Goal: Task Accomplishment & Management: Manage account settings

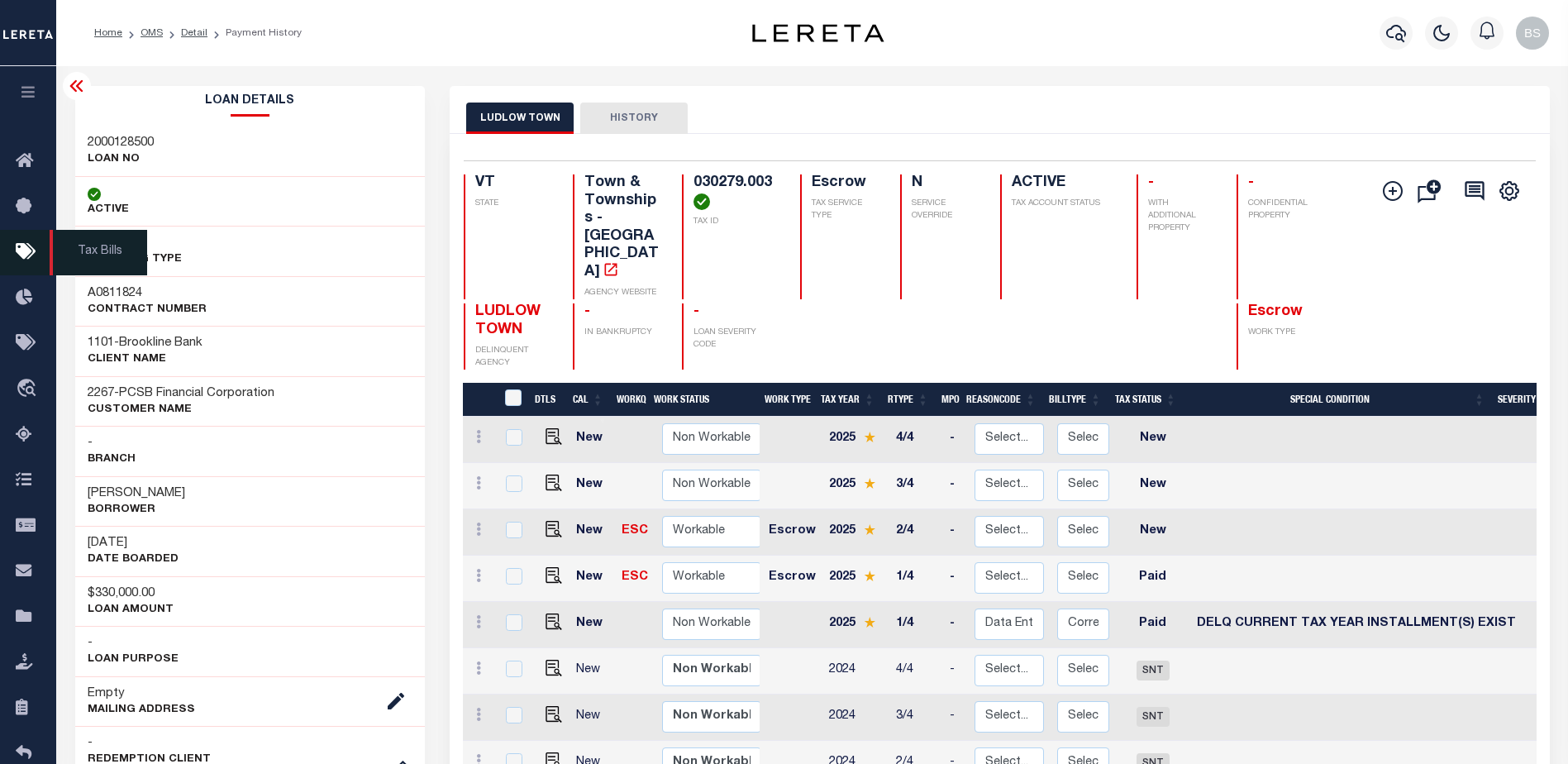
scroll to position [0, 21]
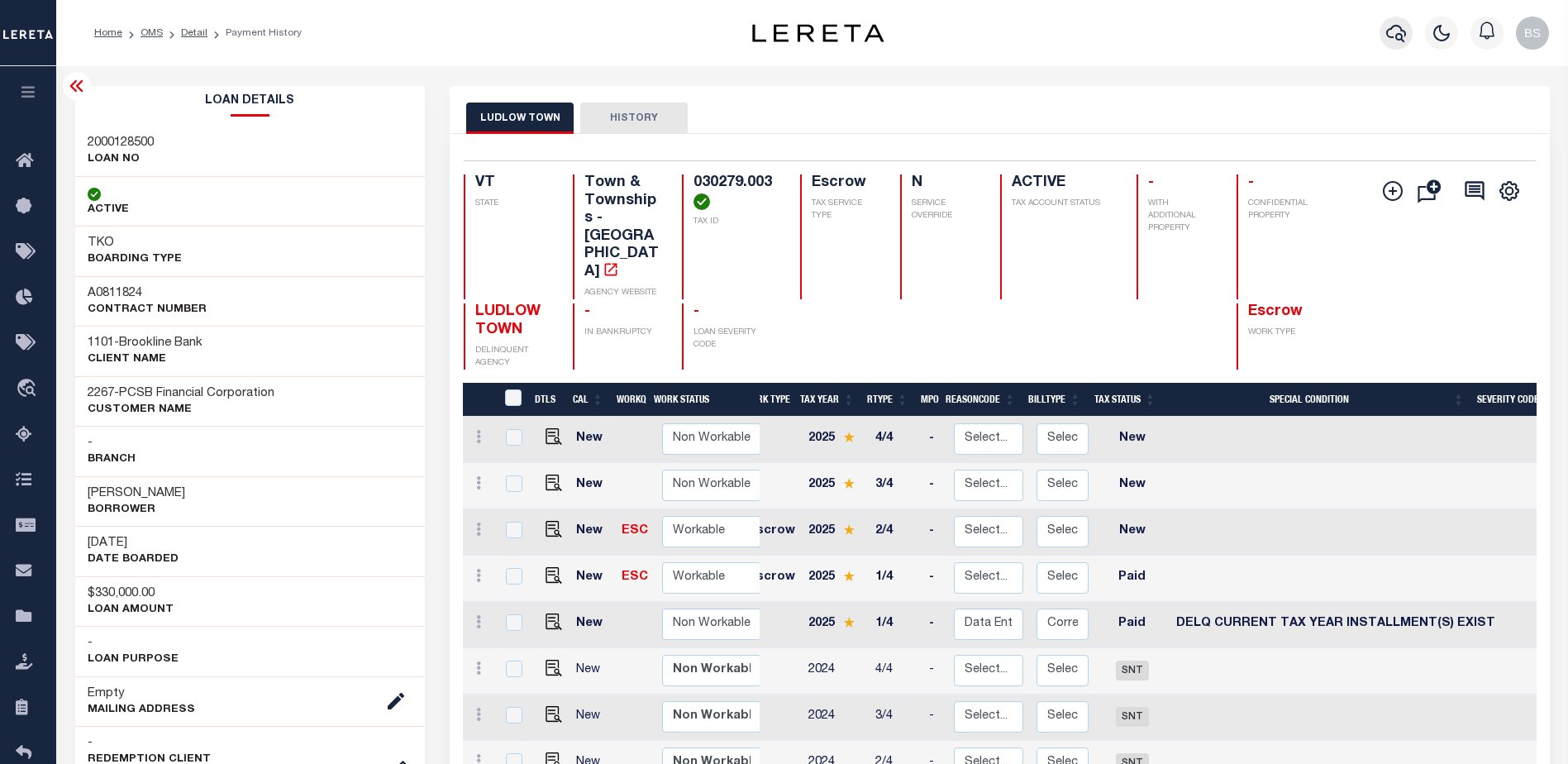
click at [1399, 28] on icon "button" at bounding box center [1397, 33] width 20 height 18
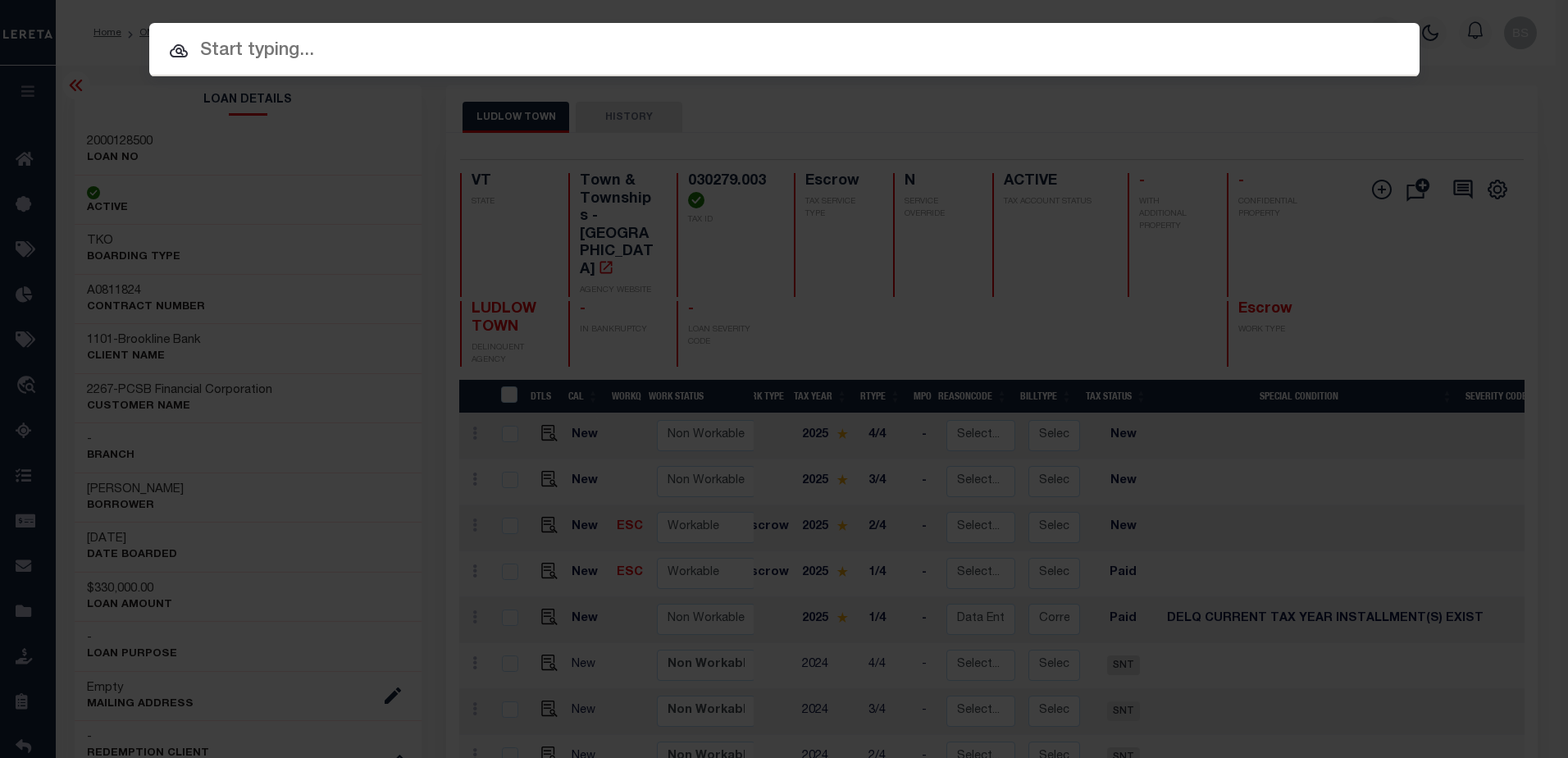
click at [318, 59] on input "text" at bounding box center [784, 51] width 1270 height 28
click at [426, 46] on input "text" at bounding box center [784, 51] width 1270 height 28
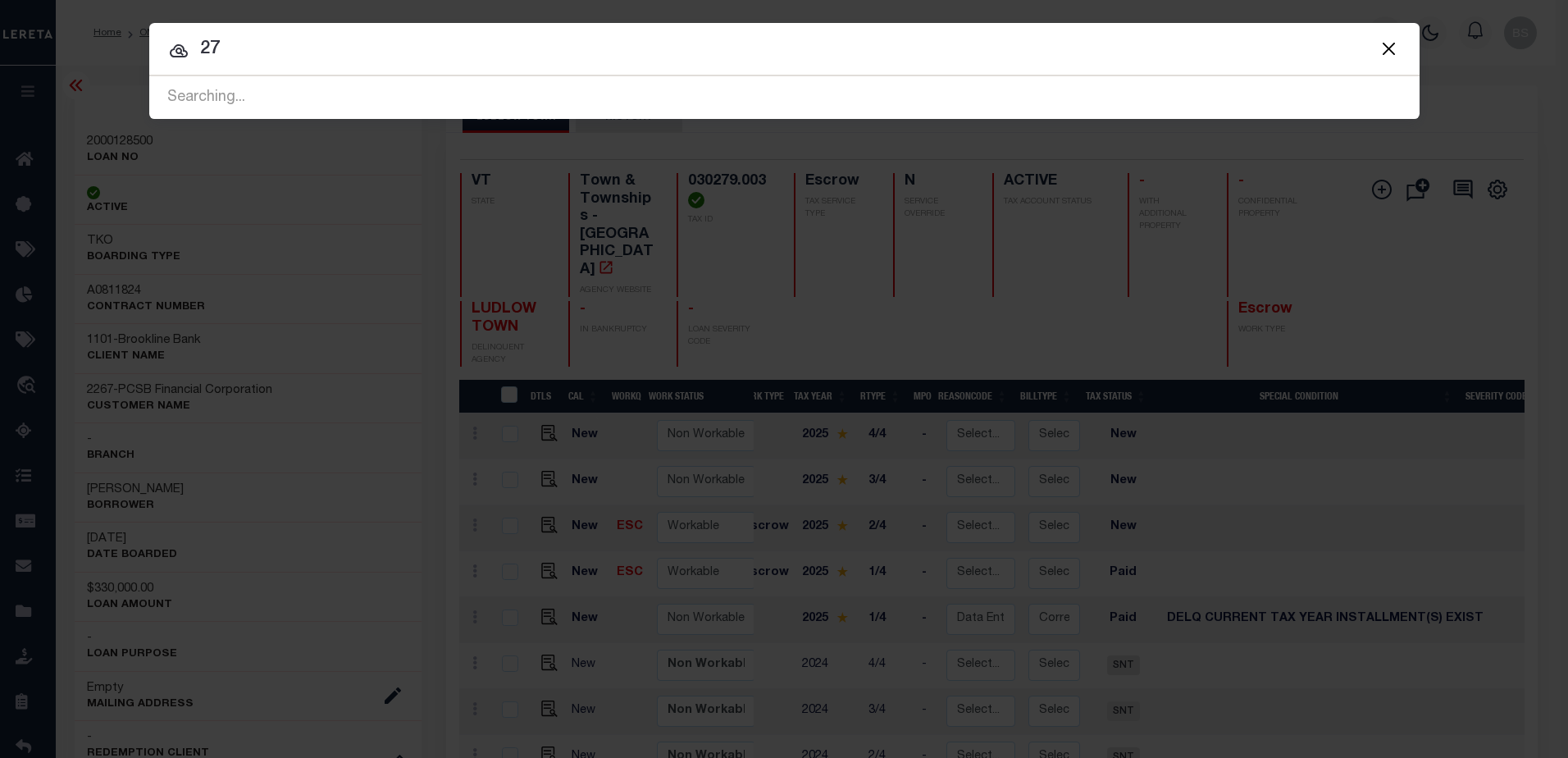
type input "2"
type input "485 wethersfield"
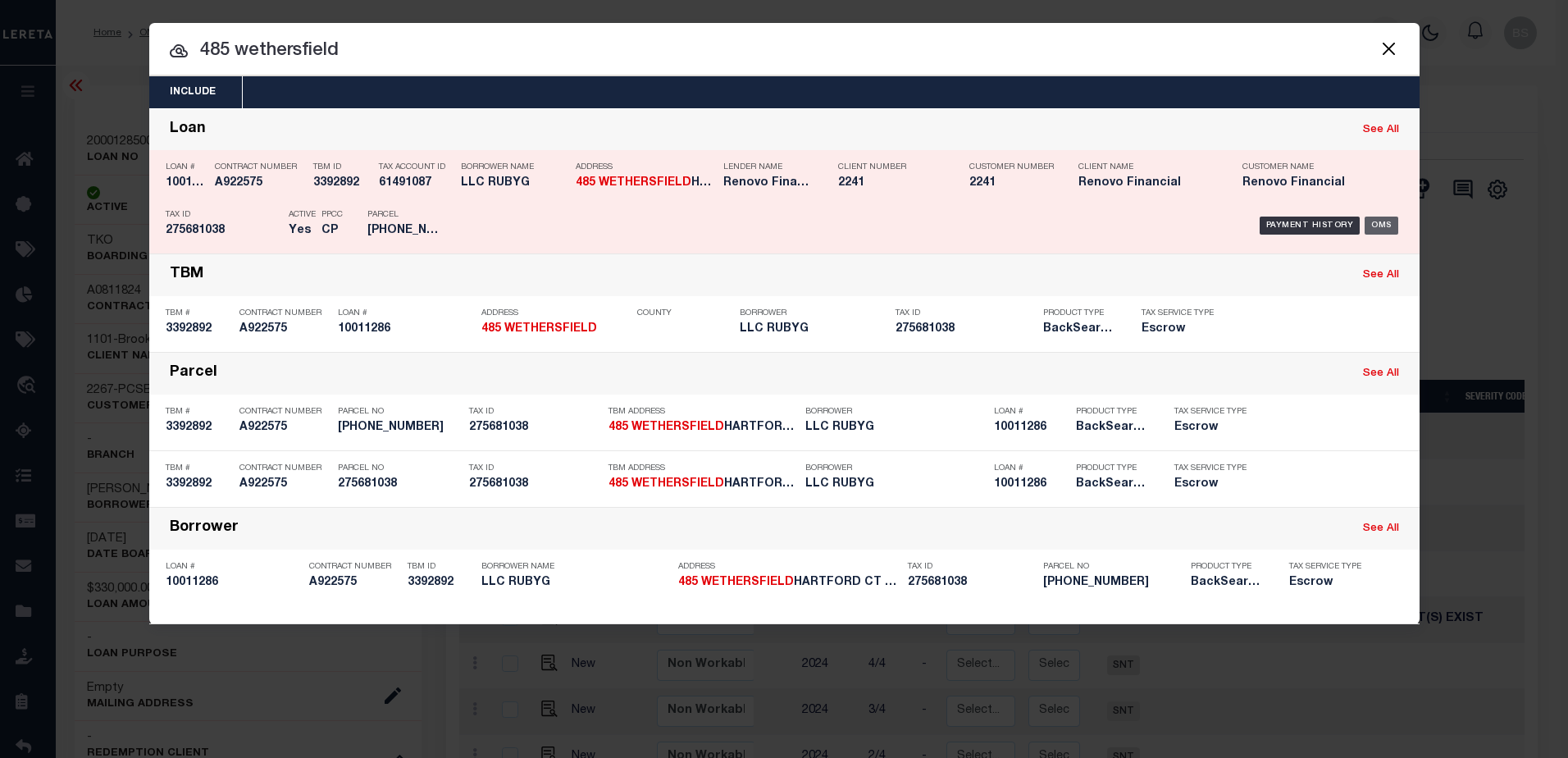
click at [1375, 220] on div "OMS" at bounding box center [1381, 226] width 33 height 18
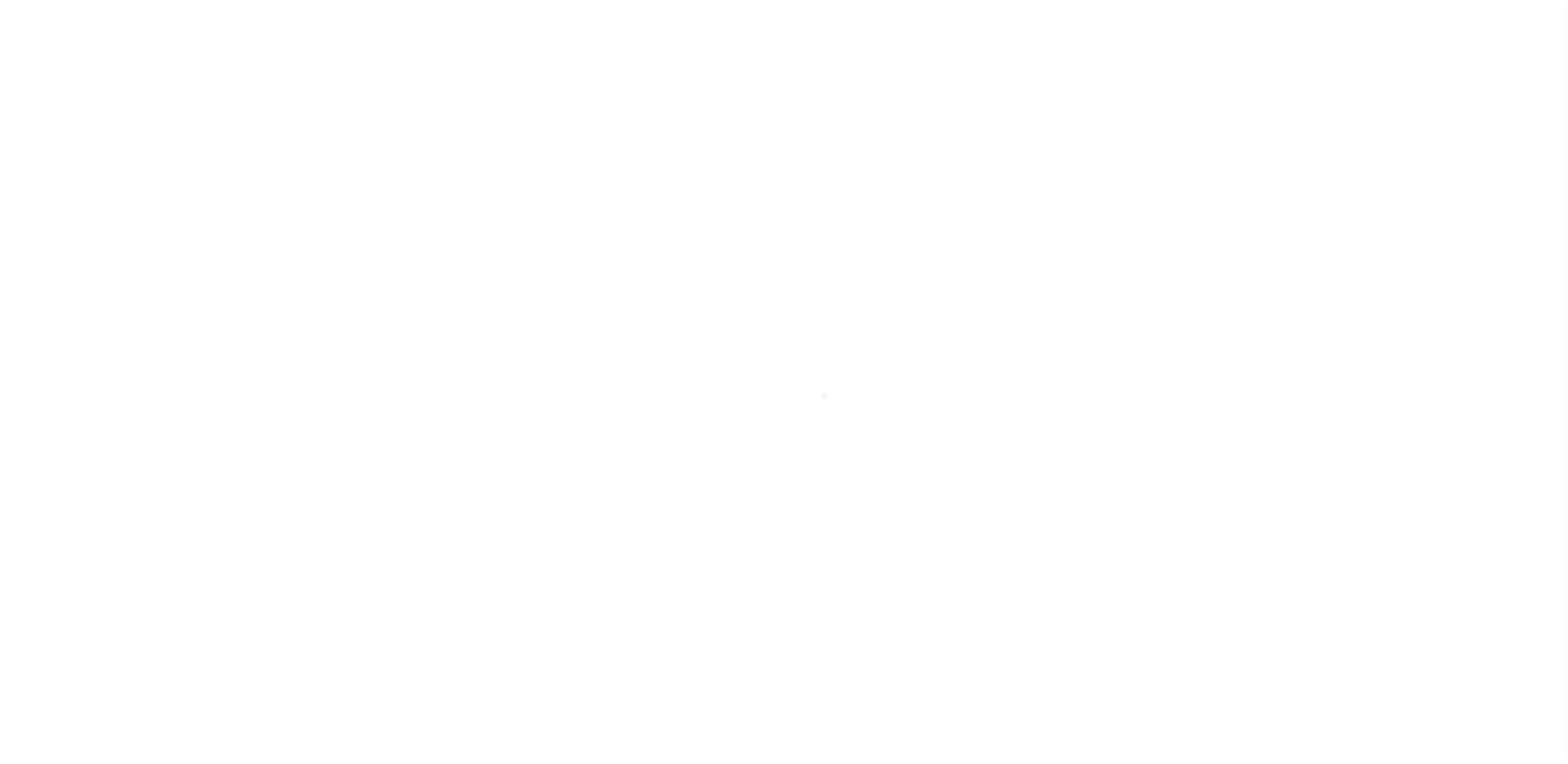
select select "10"
select select "Escrow"
type input "485 WETHERSFIELD"
type input "275681038"
type input "HARTFORD CT 061141907"
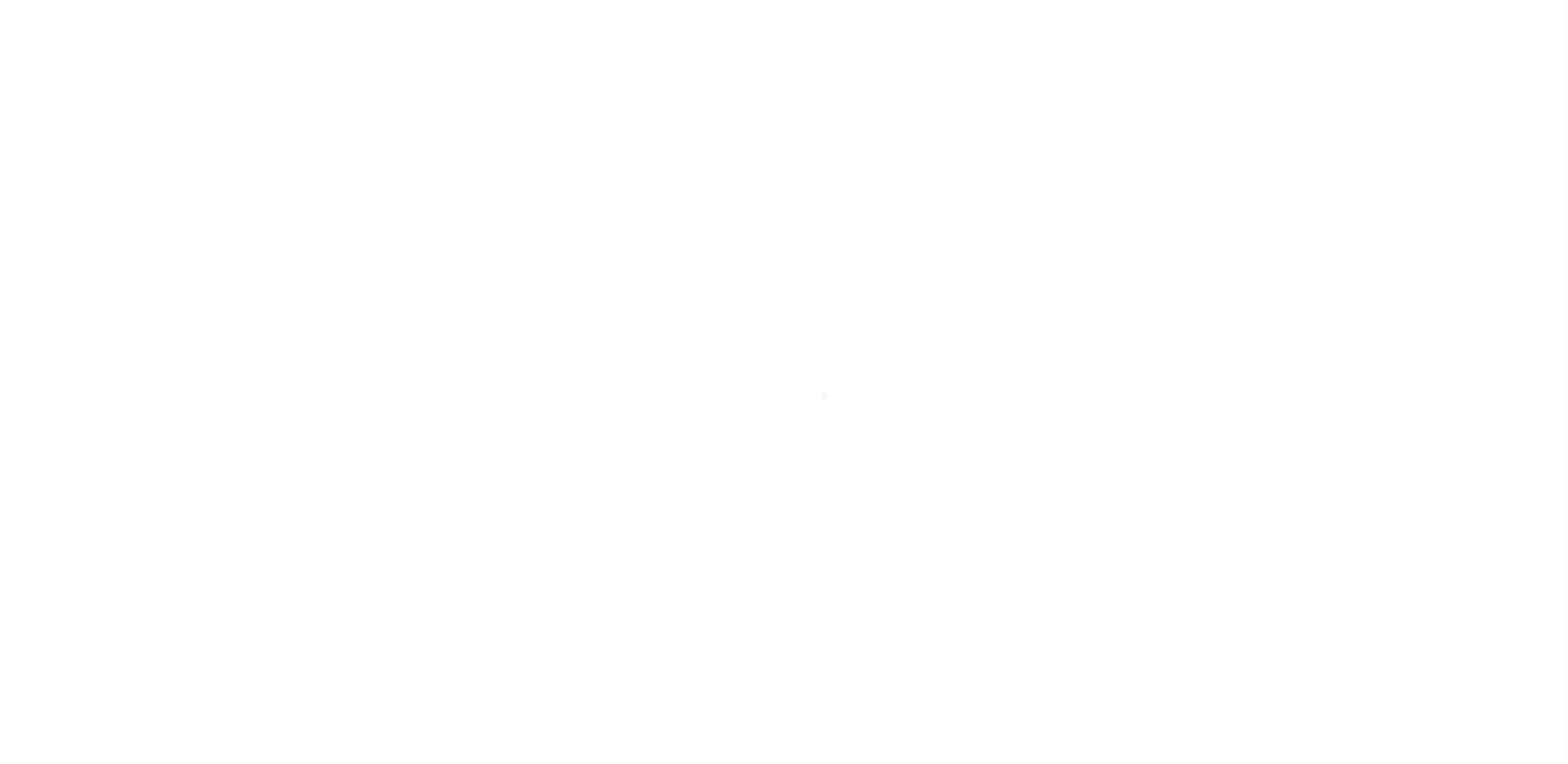
type input "a0kUS000006jeU5"
type input "CT"
select select "25067"
select select
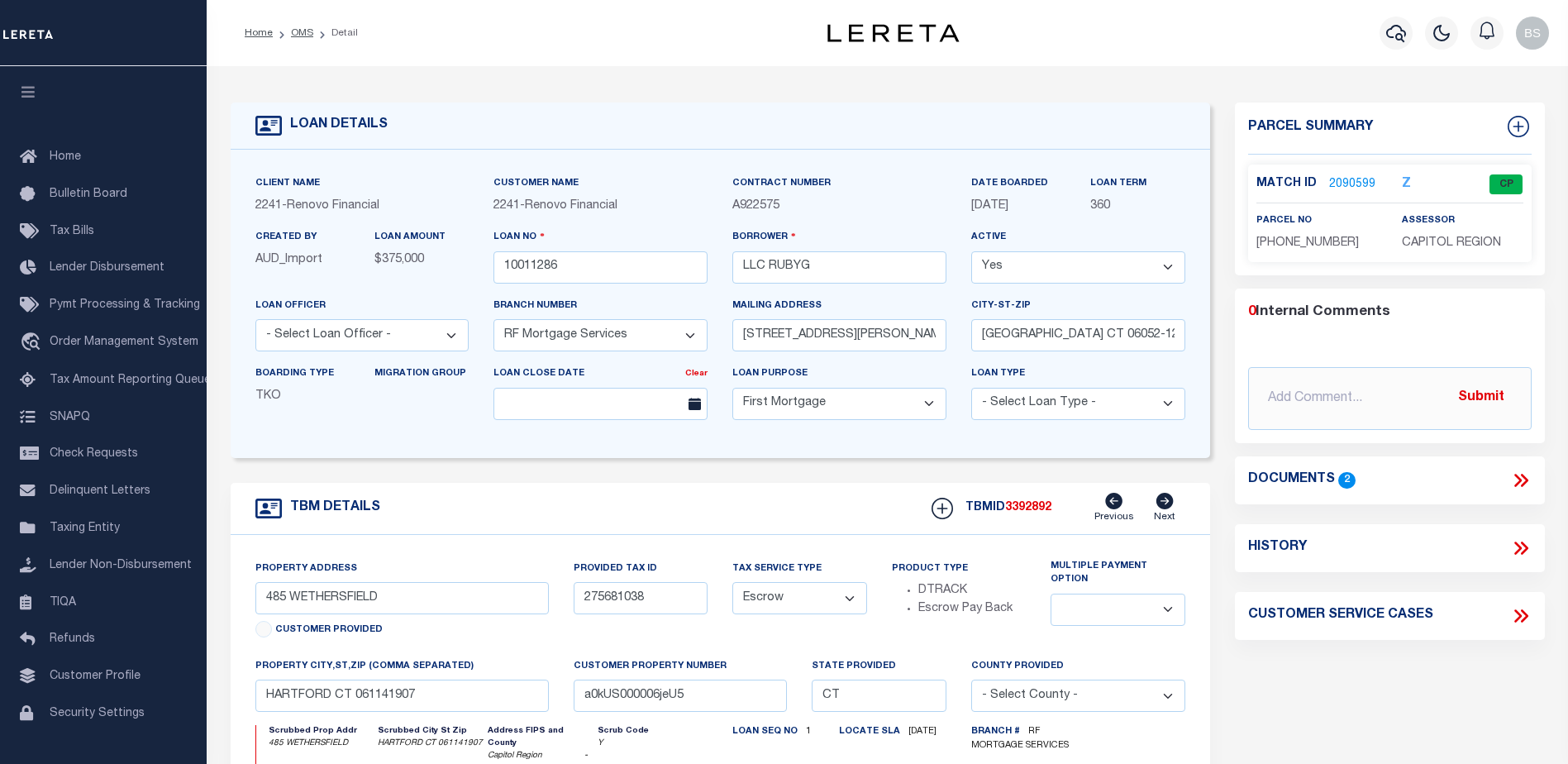
click at [1340, 183] on link "2090599" at bounding box center [1352, 185] width 46 height 18
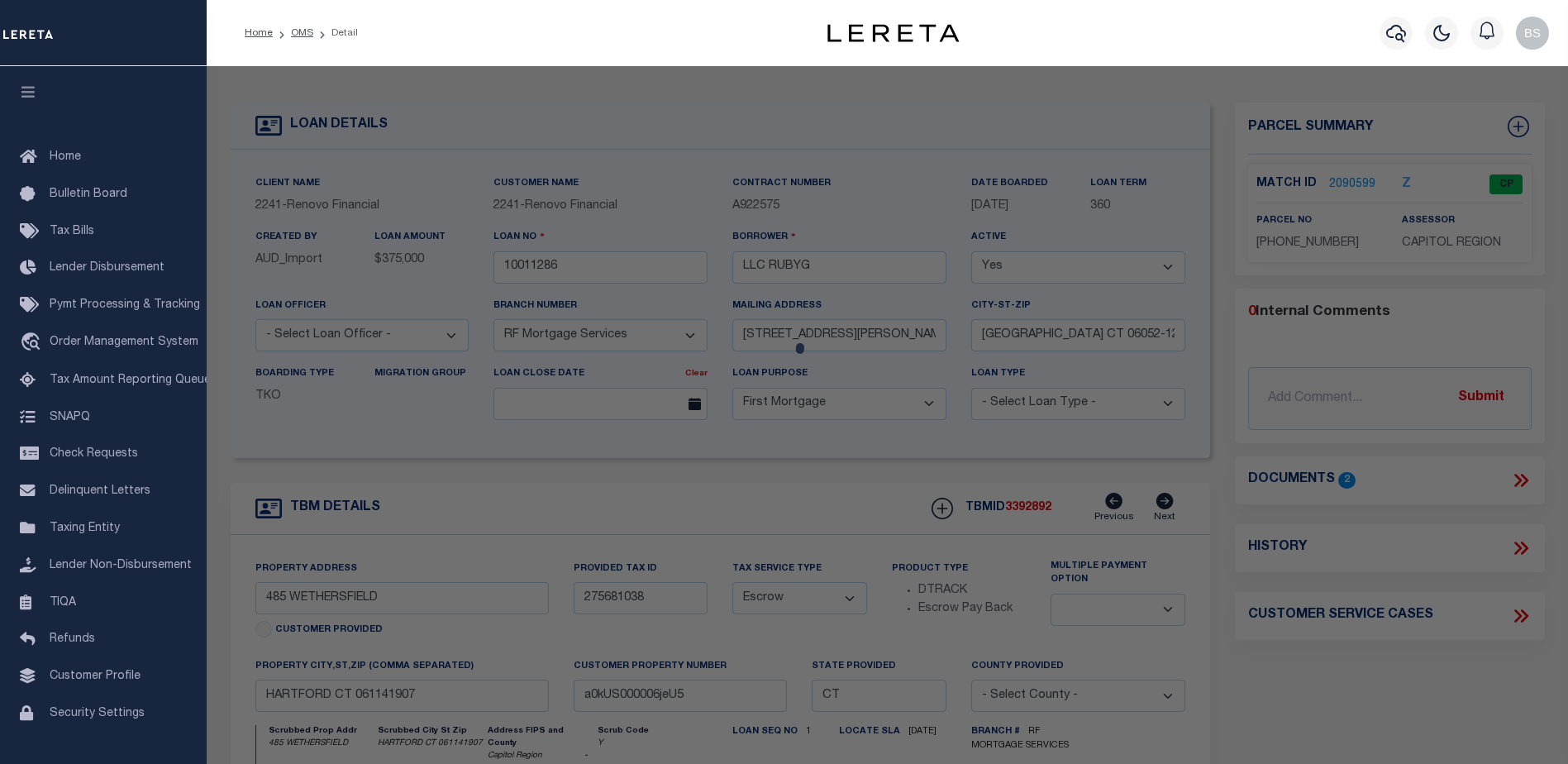
checkbox input "false"
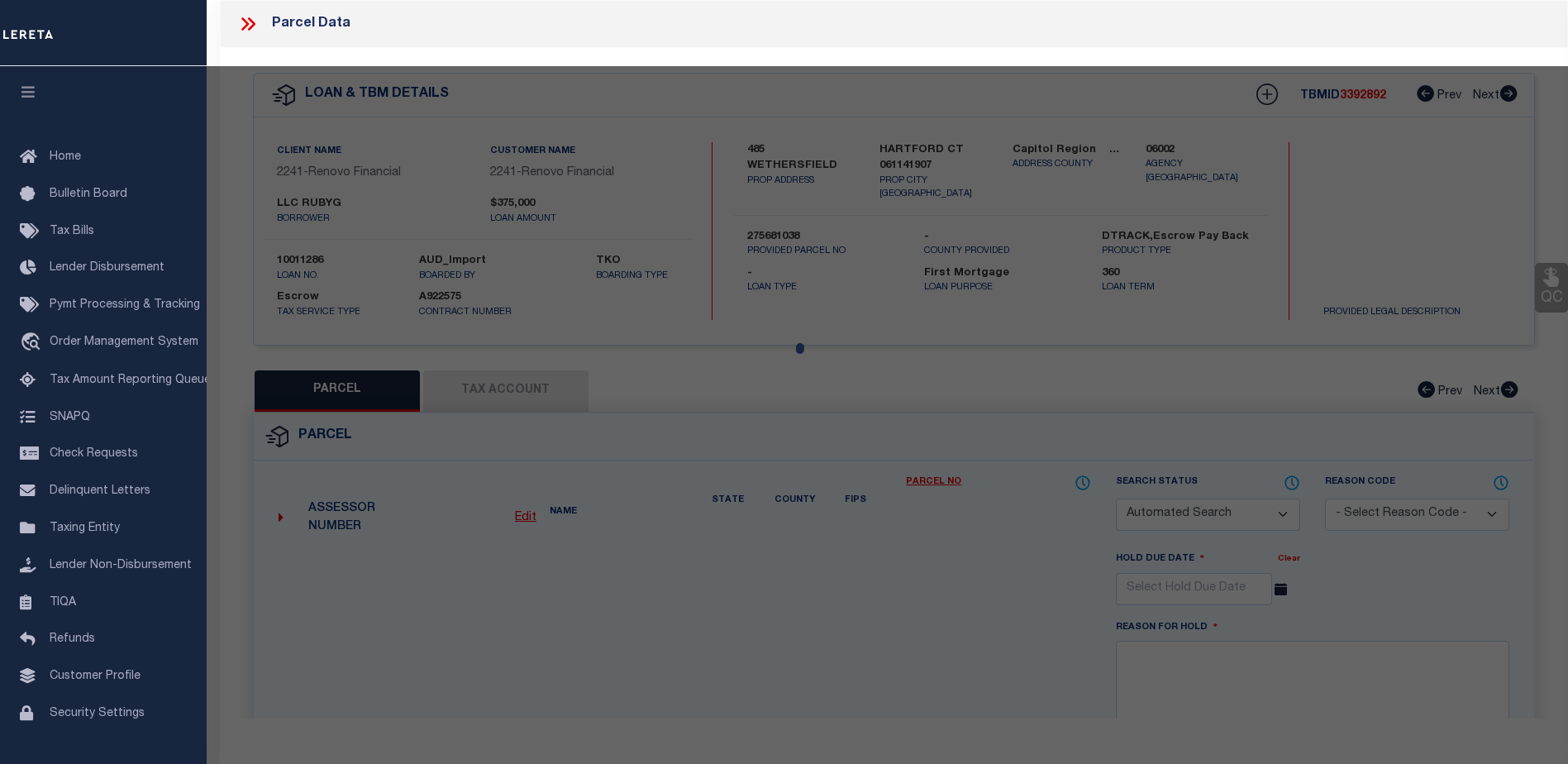
select select "CP"
type input "RUBYG LLC"
select select "AGW"
select select
type input "[STREET_ADDRESS]"
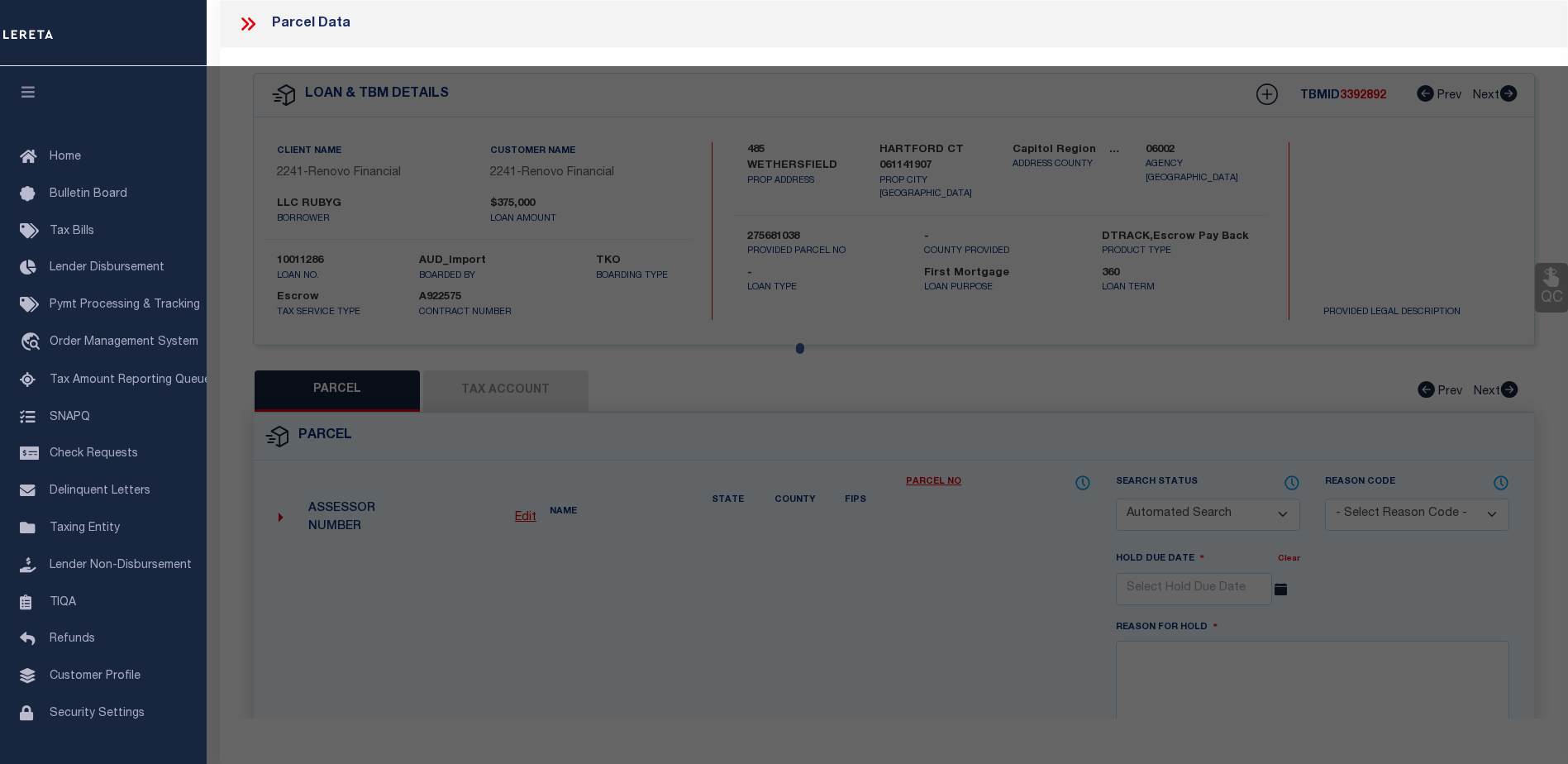
checkbox input "false"
type input "HARTFORD CT 06114"
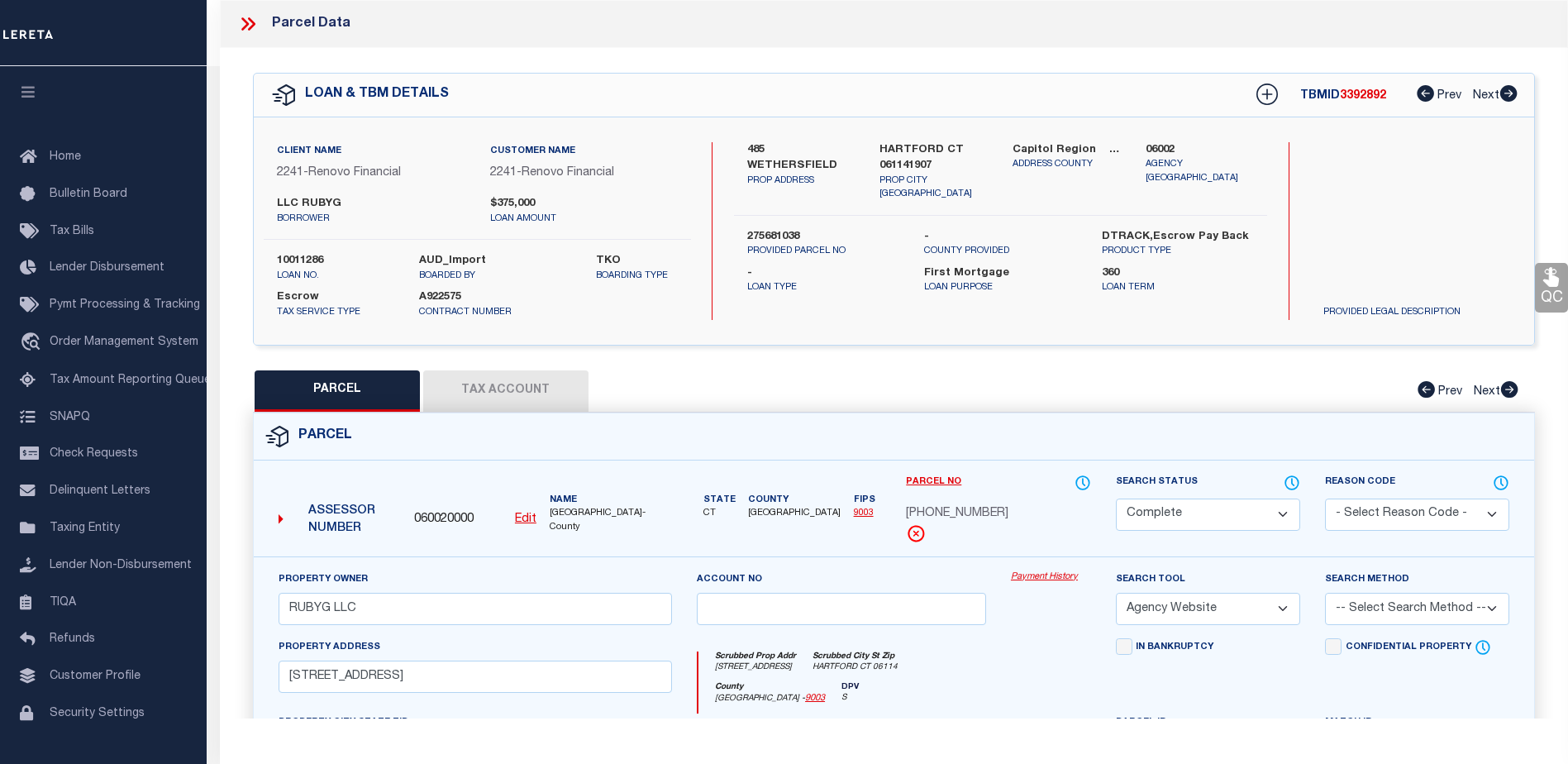
click at [1043, 575] on link "Payment History" at bounding box center [1051, 577] width 80 height 14
click at [1036, 581] on link "Payment History" at bounding box center [1051, 577] width 80 height 14
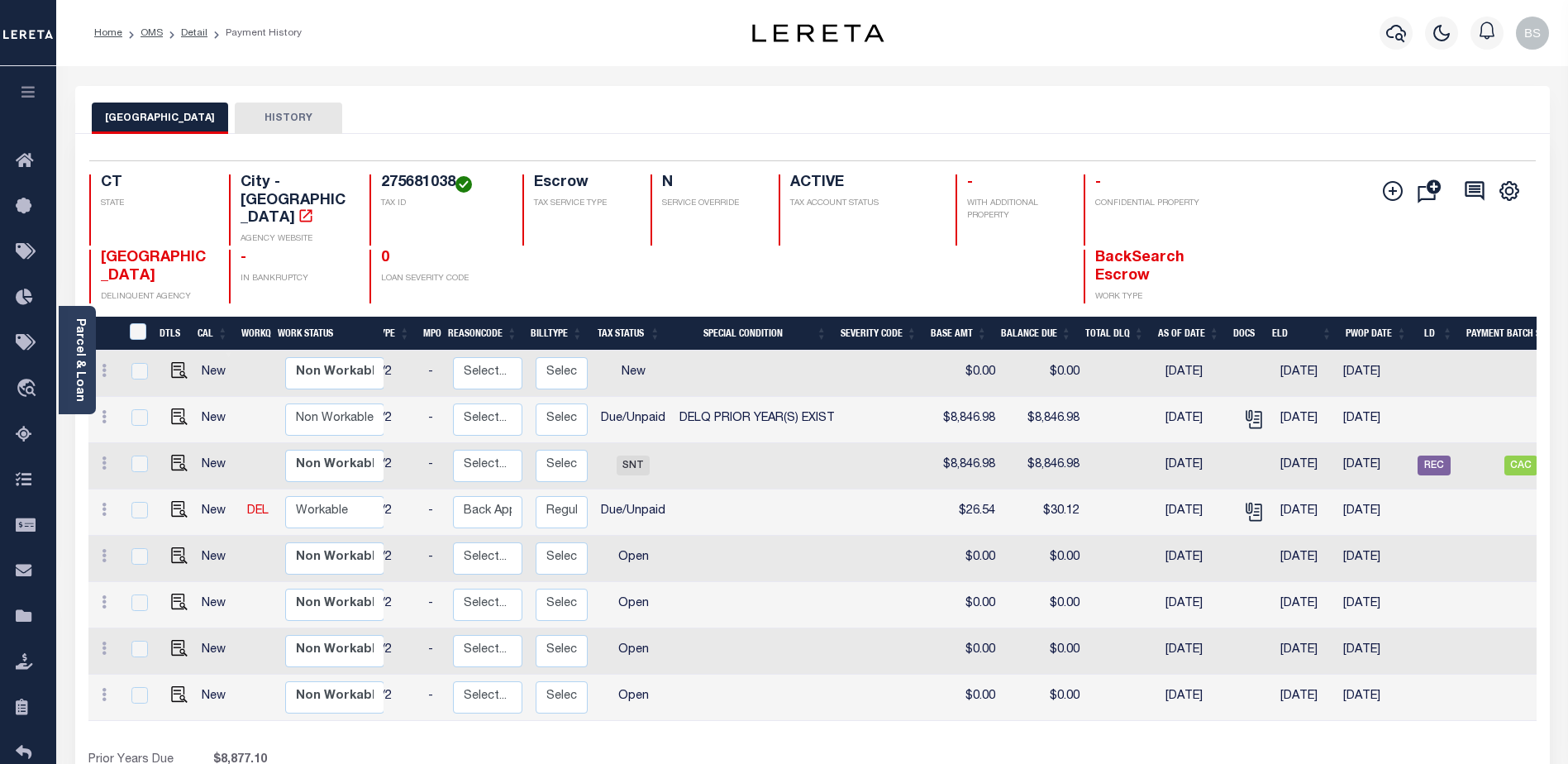
scroll to position [0, 124]
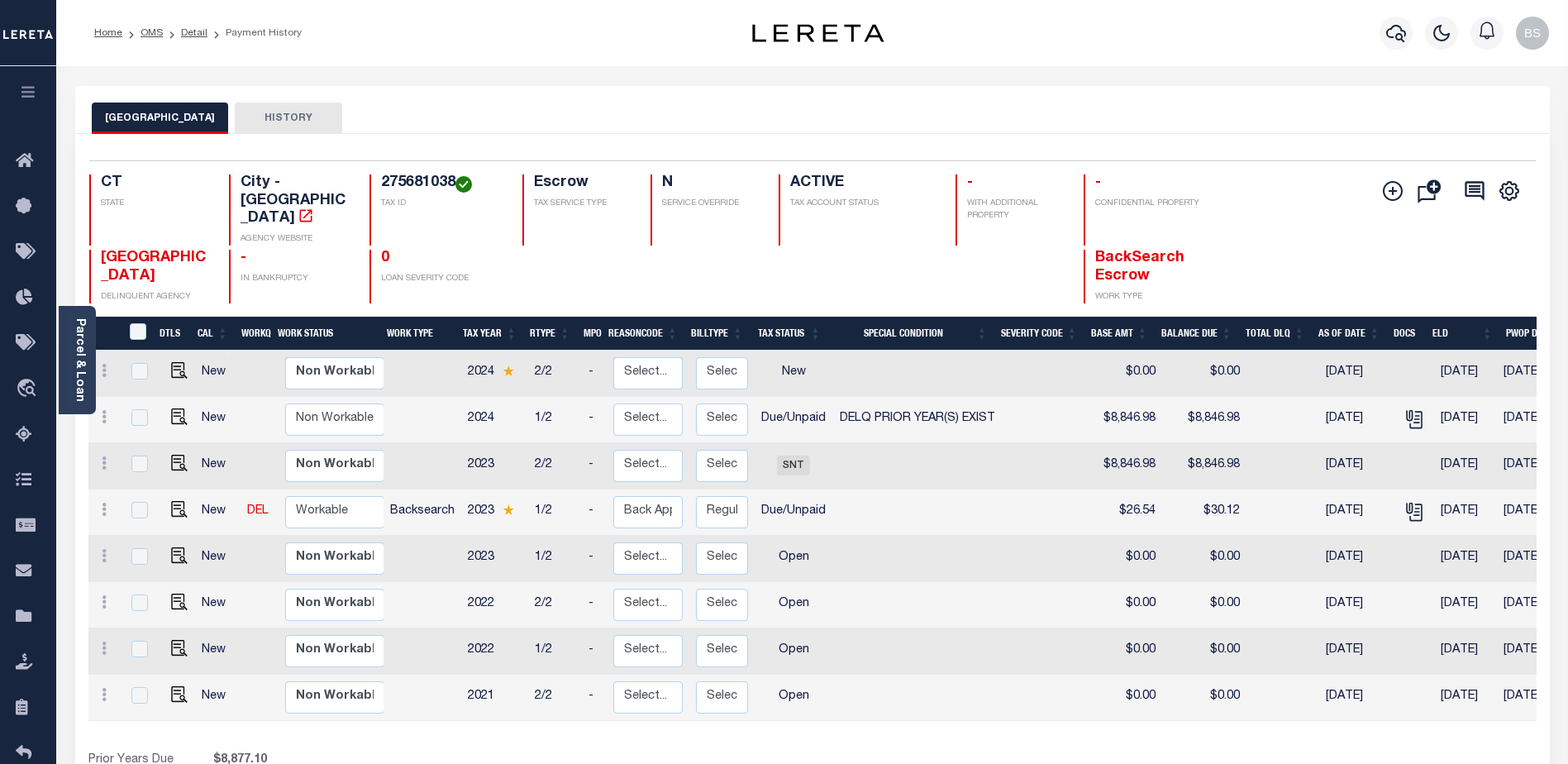
click at [163, 412] on link at bounding box center [175, 418] width 24 height 12
checkbox input "true"
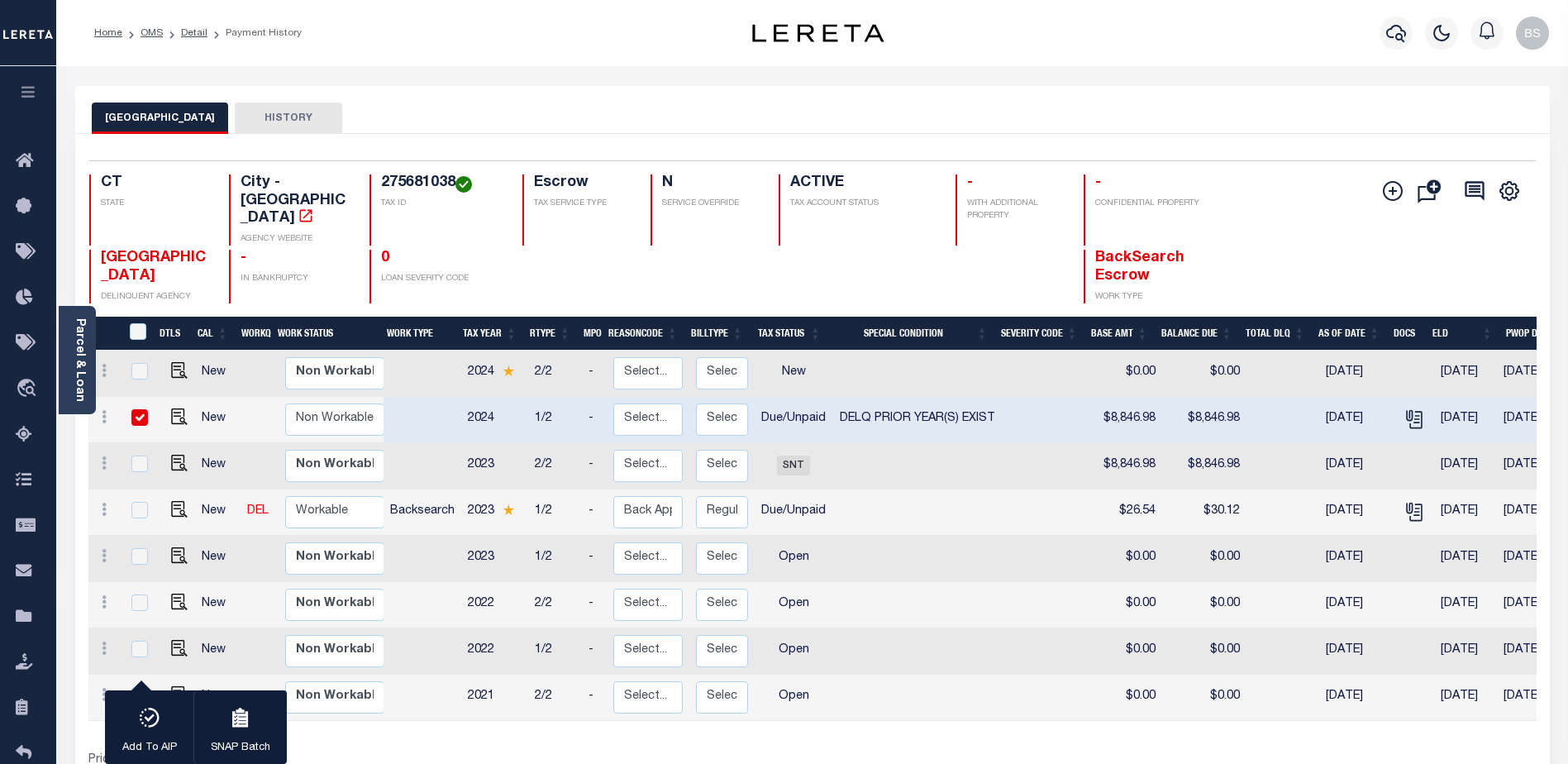
click at [135, 409] on input "checkbox" at bounding box center [140, 417] width 17 height 17
checkbox input "false"
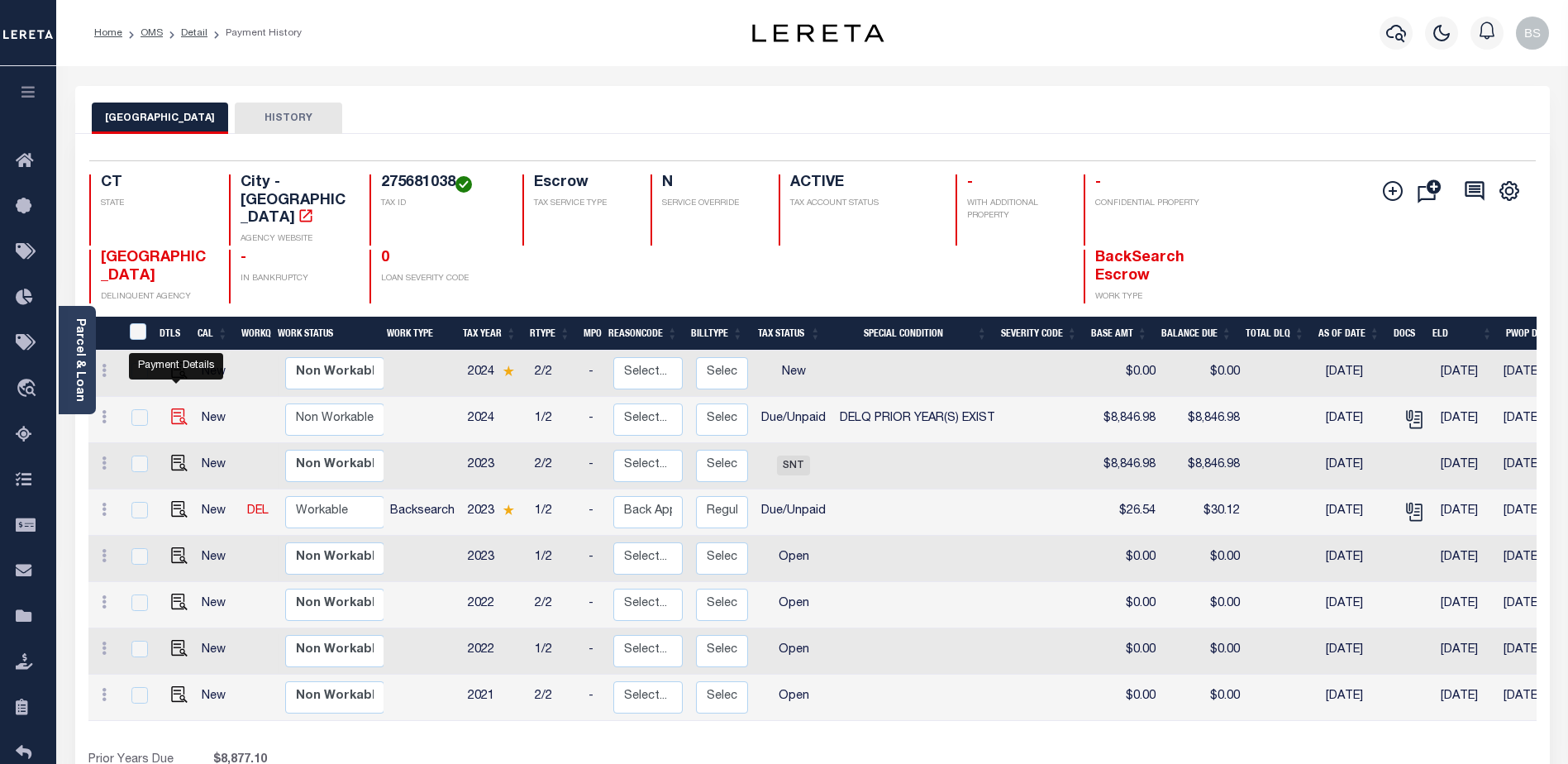
click at [171, 408] on img "" at bounding box center [180, 417] width 17 height 17
checkbox input "true"
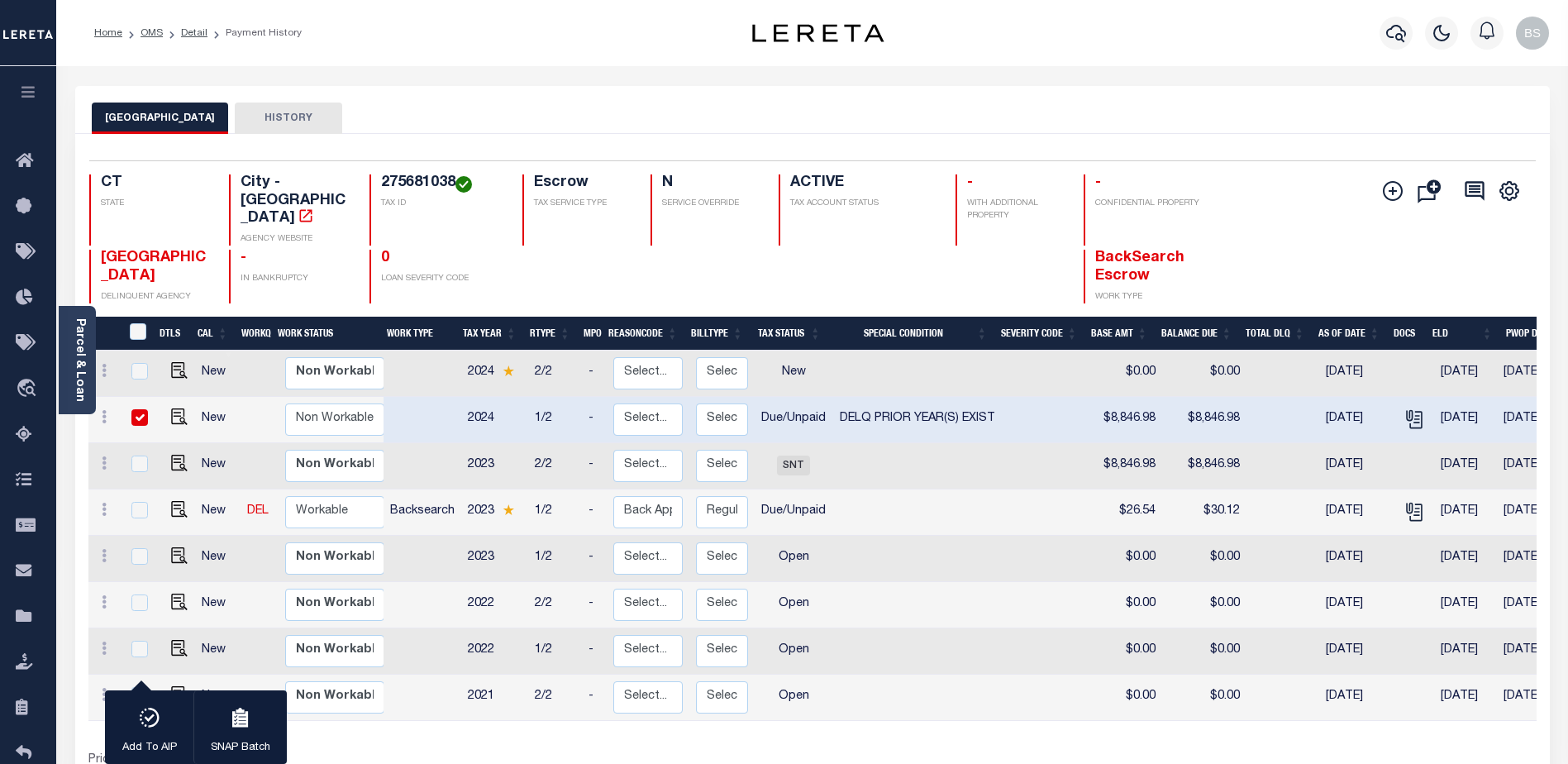
click at [137, 409] on input "checkbox" at bounding box center [140, 417] width 17 height 17
checkbox input "false"
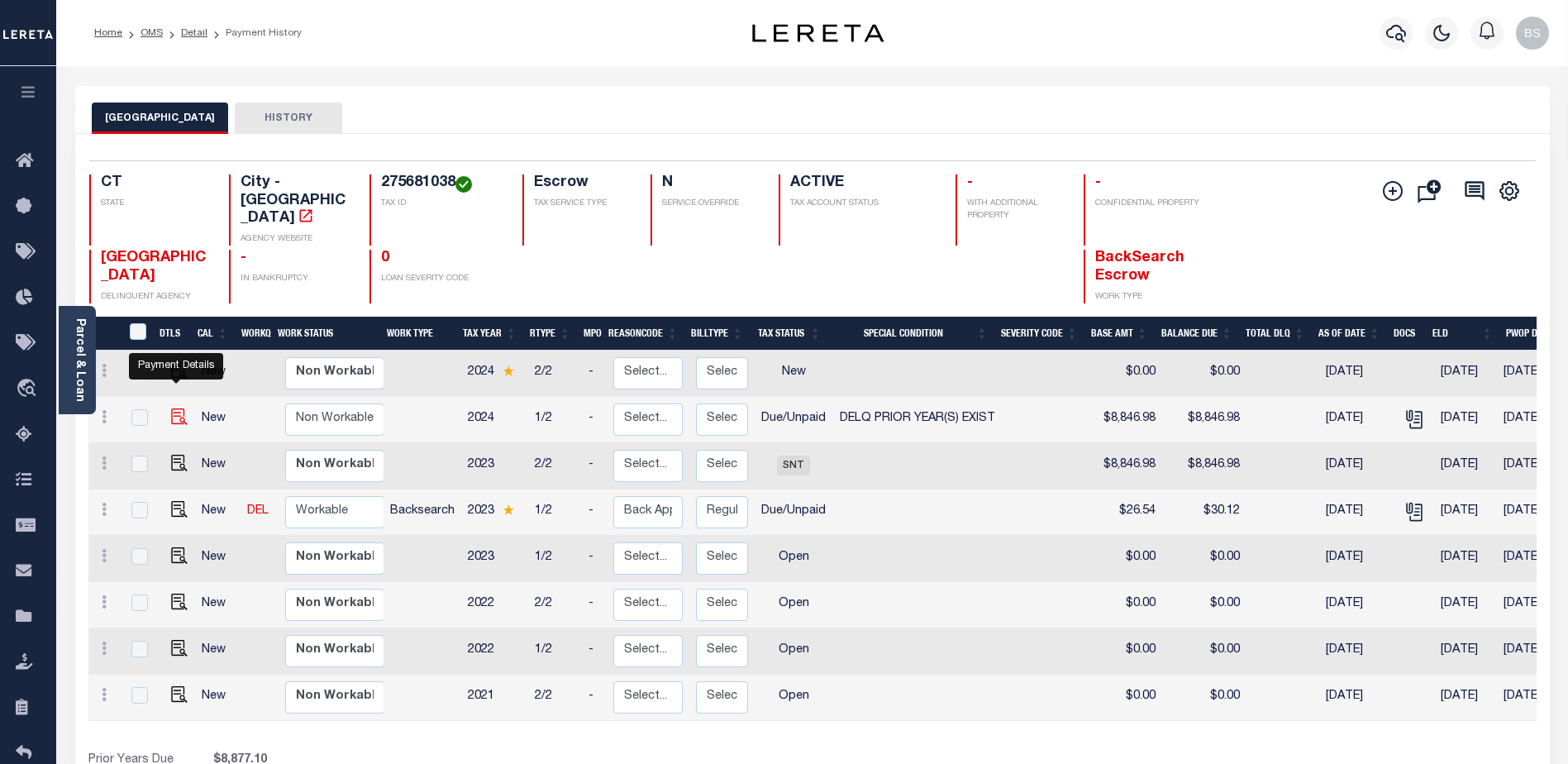
click at [176, 408] on img "" at bounding box center [180, 417] width 17 height 17
checkbox input "true"
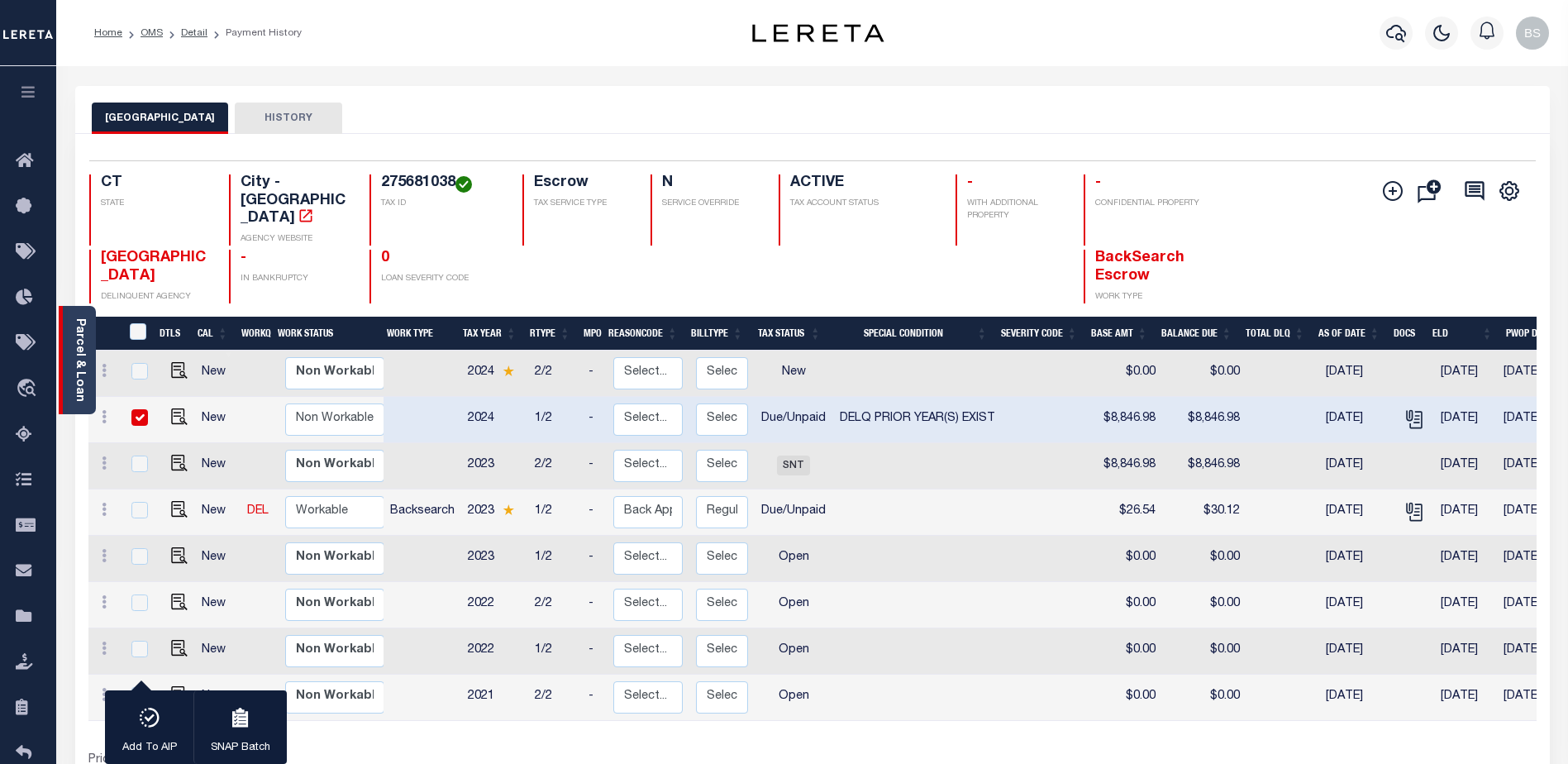
click at [79, 355] on link "Parcel & Loan" at bounding box center [79, 359] width 12 height 83
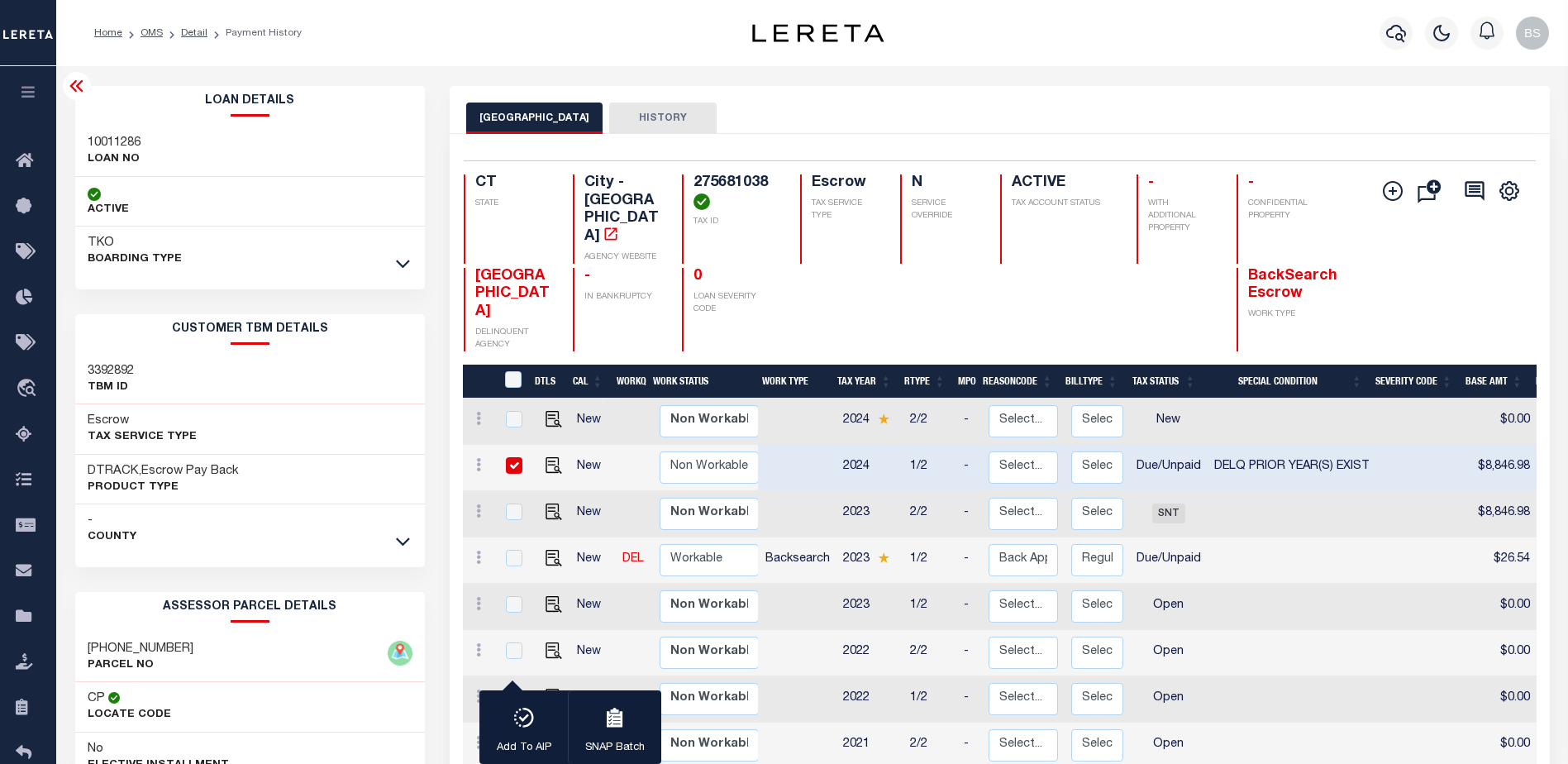
click at [413, 262] on div "TKO BOARDING TYPE" at bounding box center [251, 251] width 351 height 50
click at [404, 265] on icon at bounding box center [403, 263] width 14 height 18
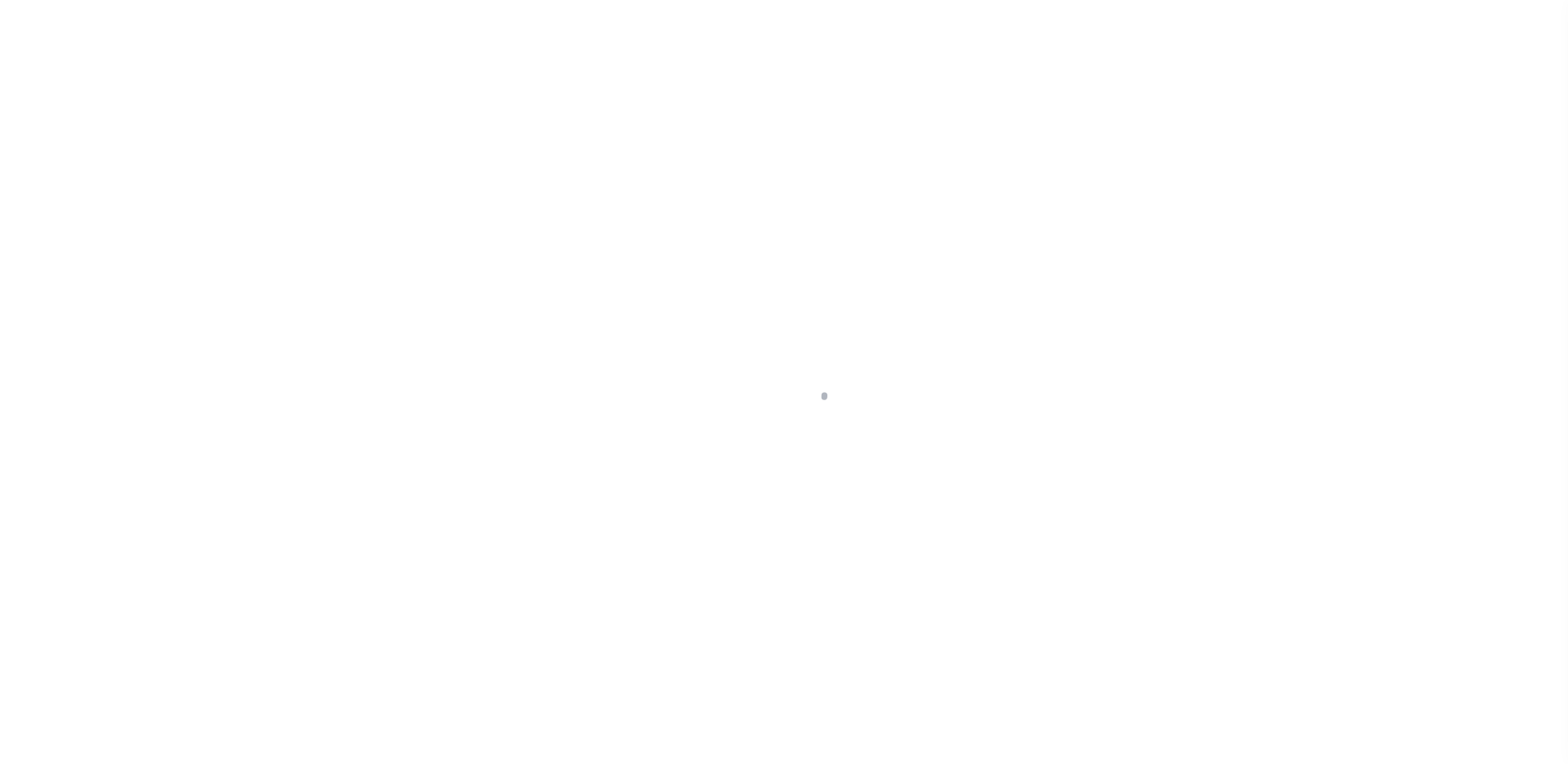
select select "DUE"
select select "18"
select select "DUE"
select select "18"
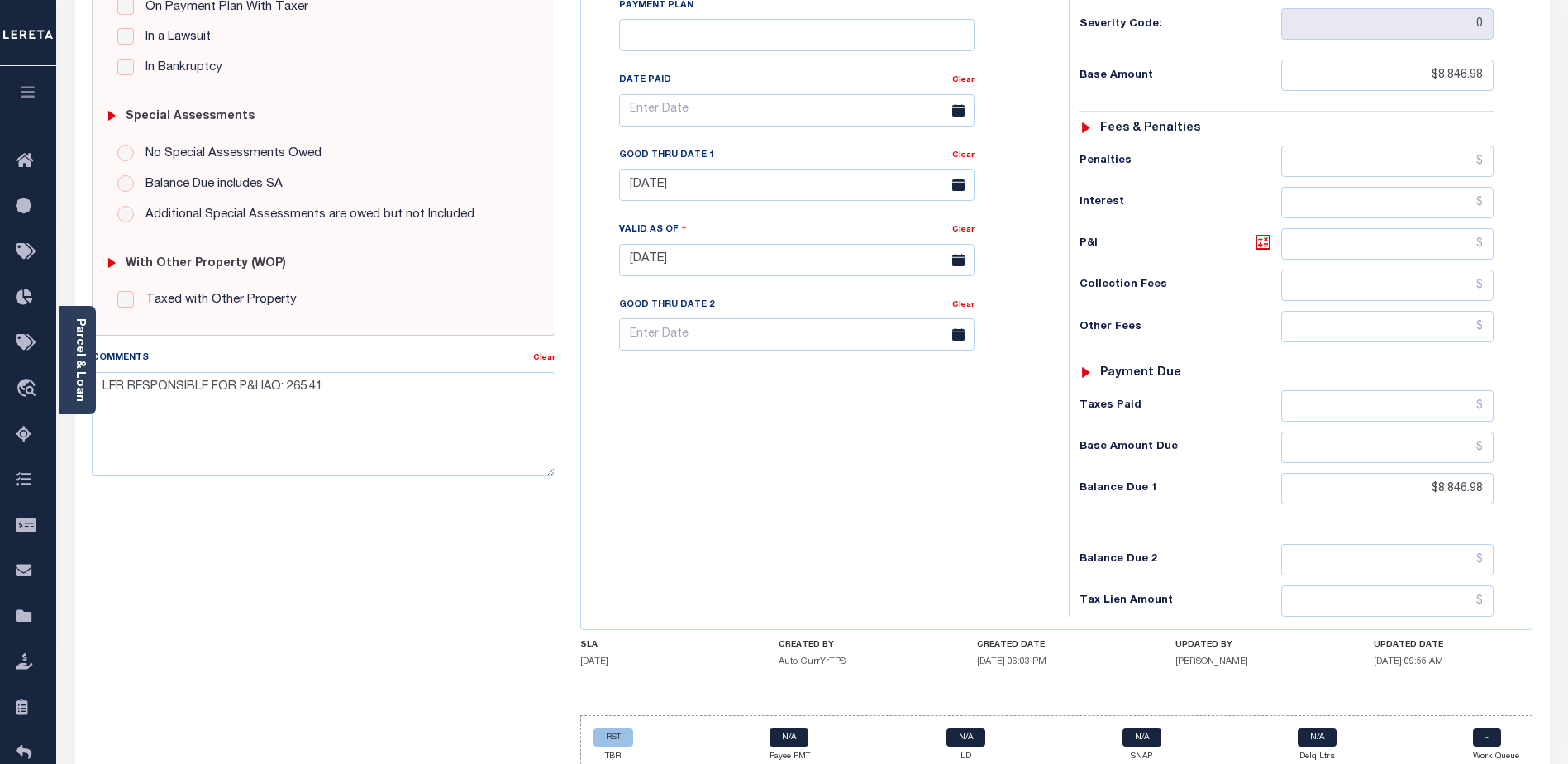
scroll to position [453, 0]
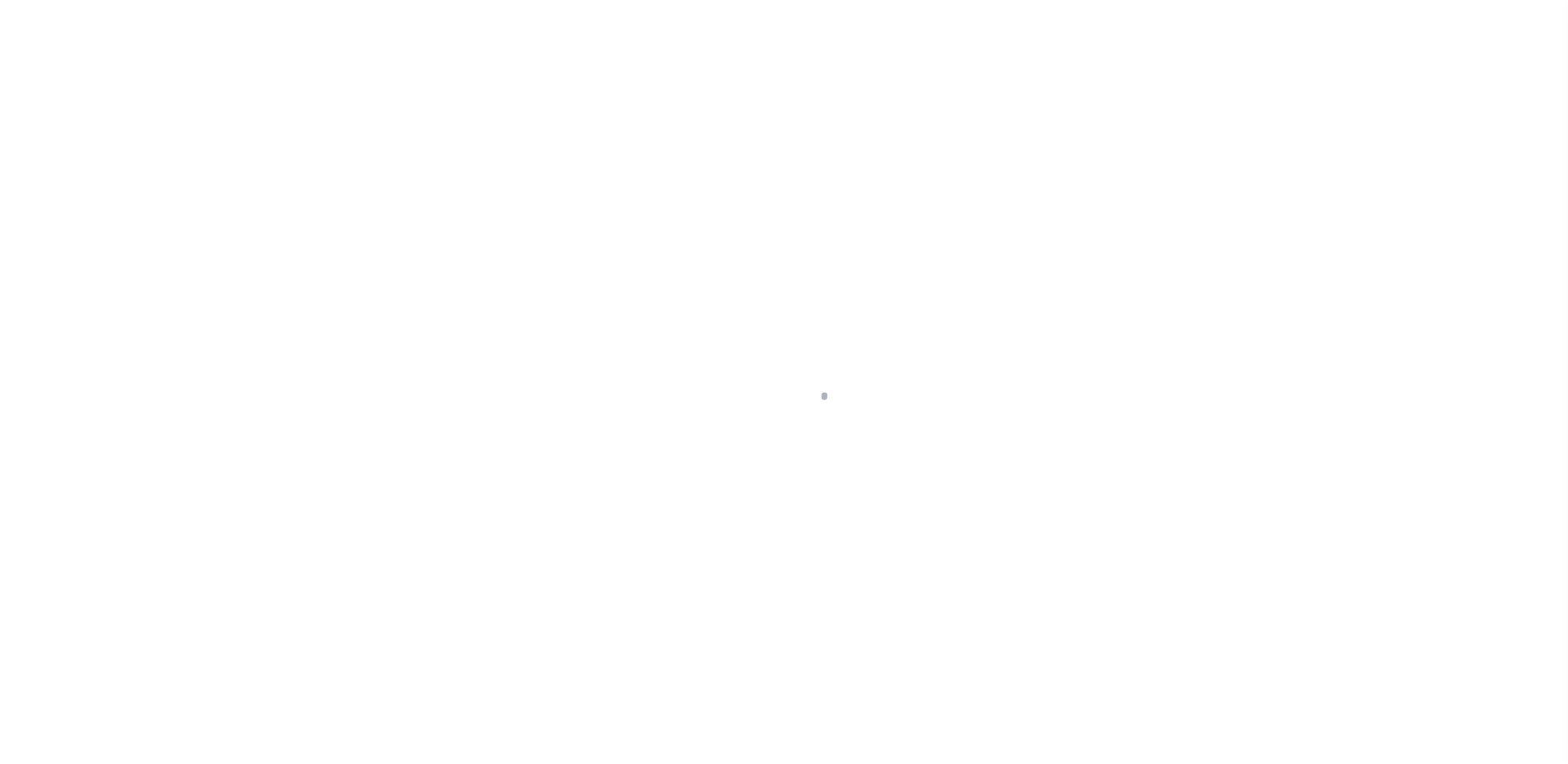
select select "DUE"
select select "18"
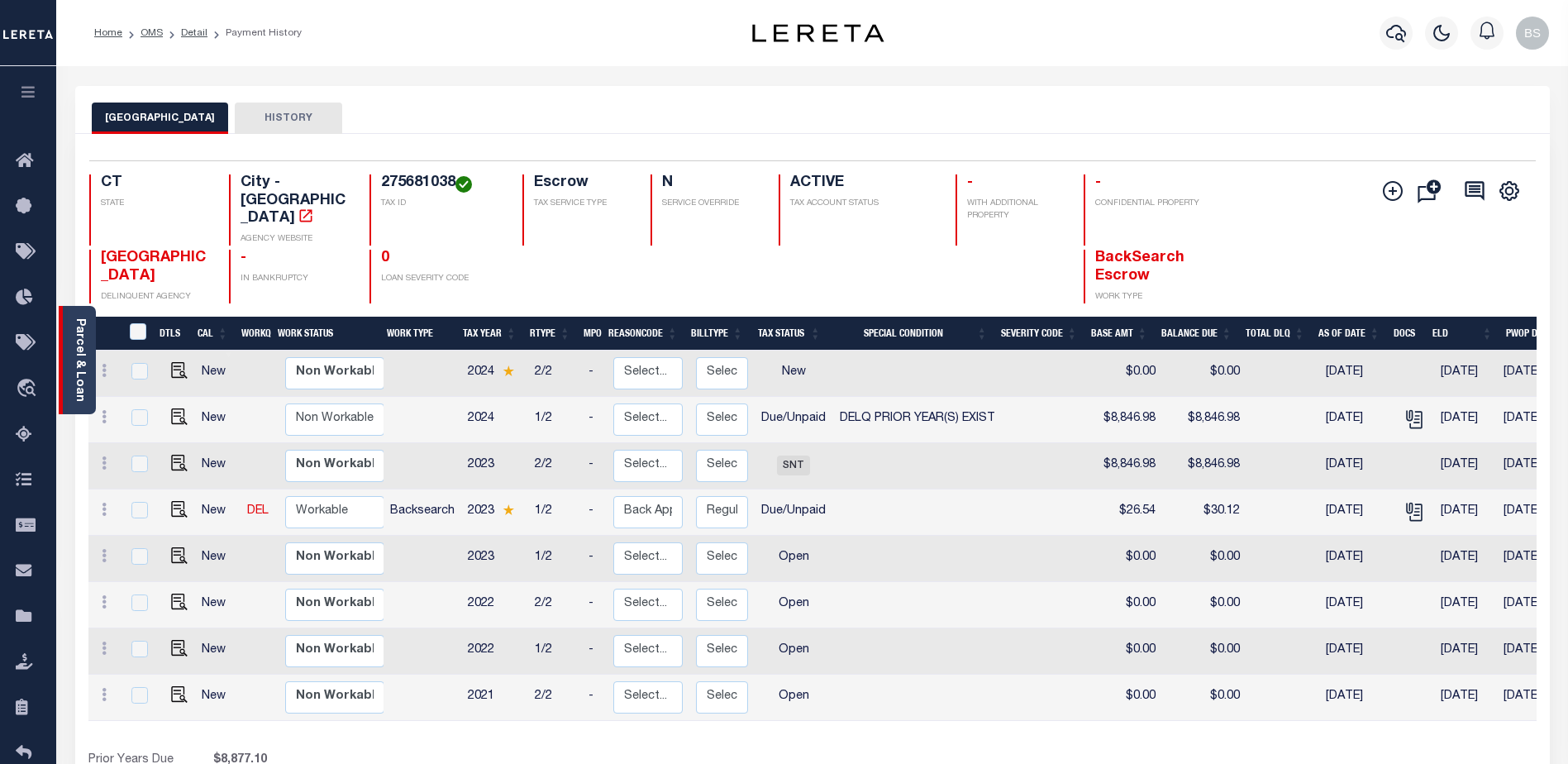
click at [78, 338] on link "Parcel & Loan" at bounding box center [79, 359] width 12 height 83
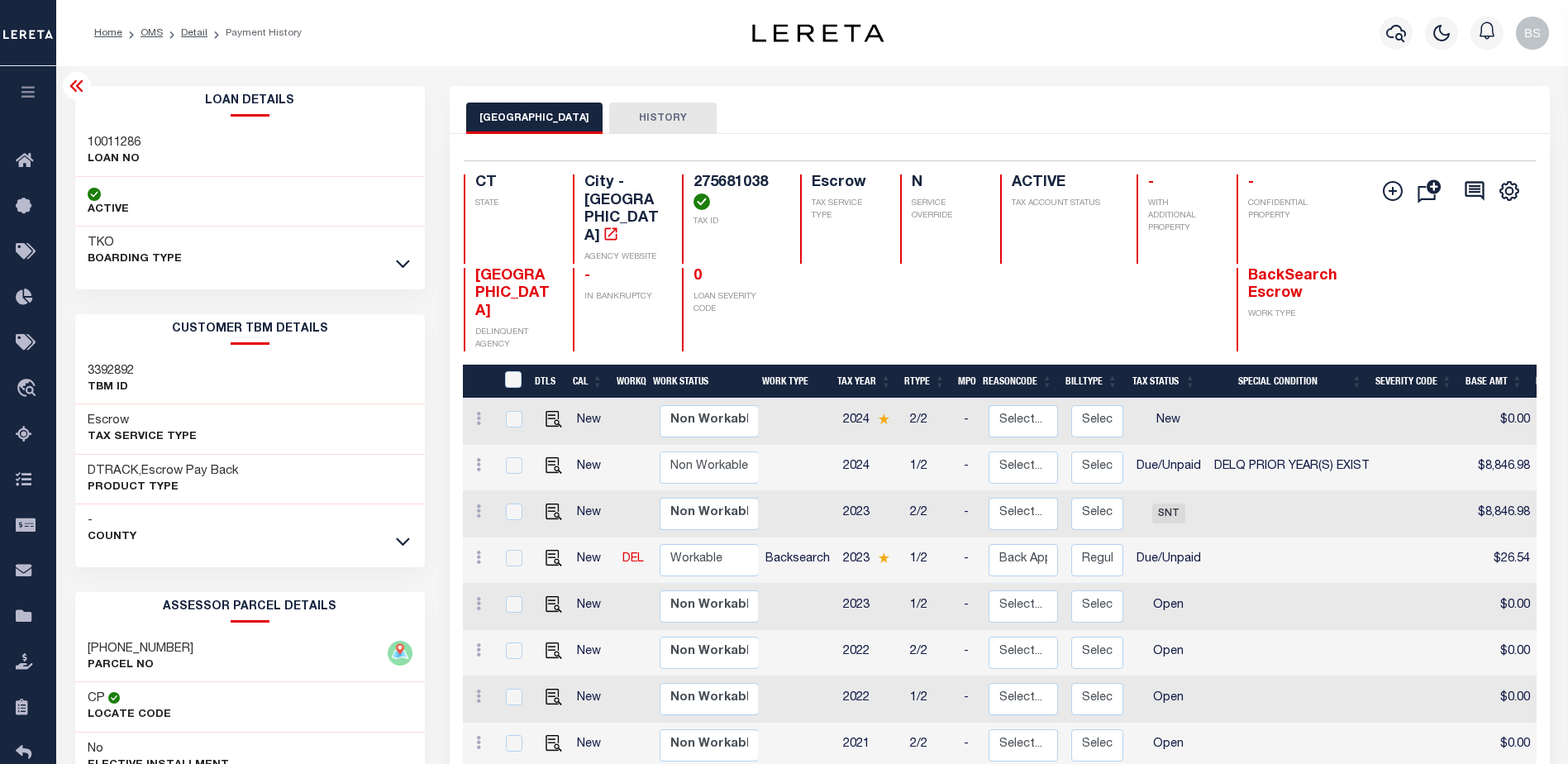
click at [74, 84] on icon at bounding box center [76, 86] width 13 height 12
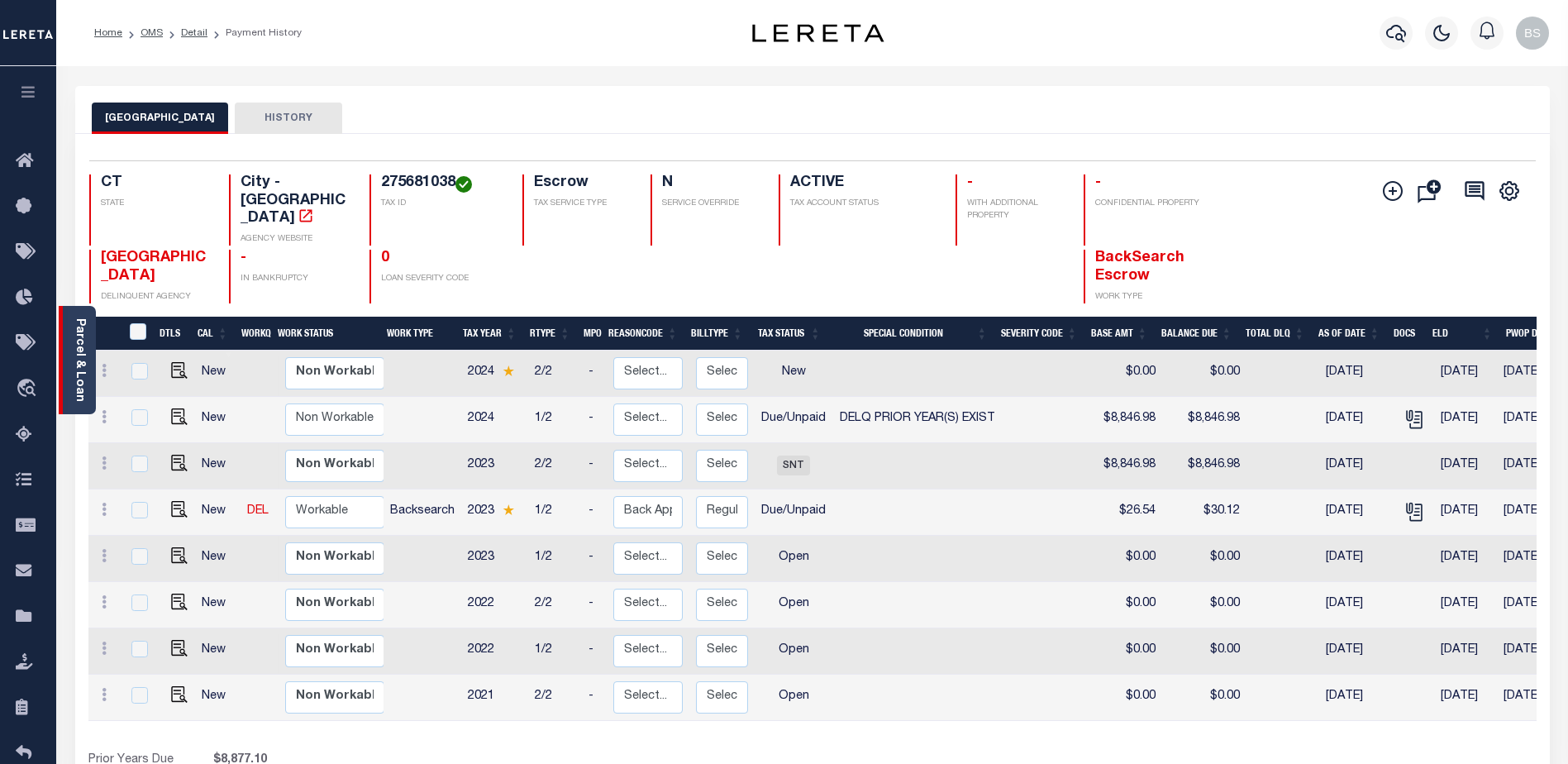
click at [81, 346] on link "Parcel & Loan" at bounding box center [79, 359] width 12 height 83
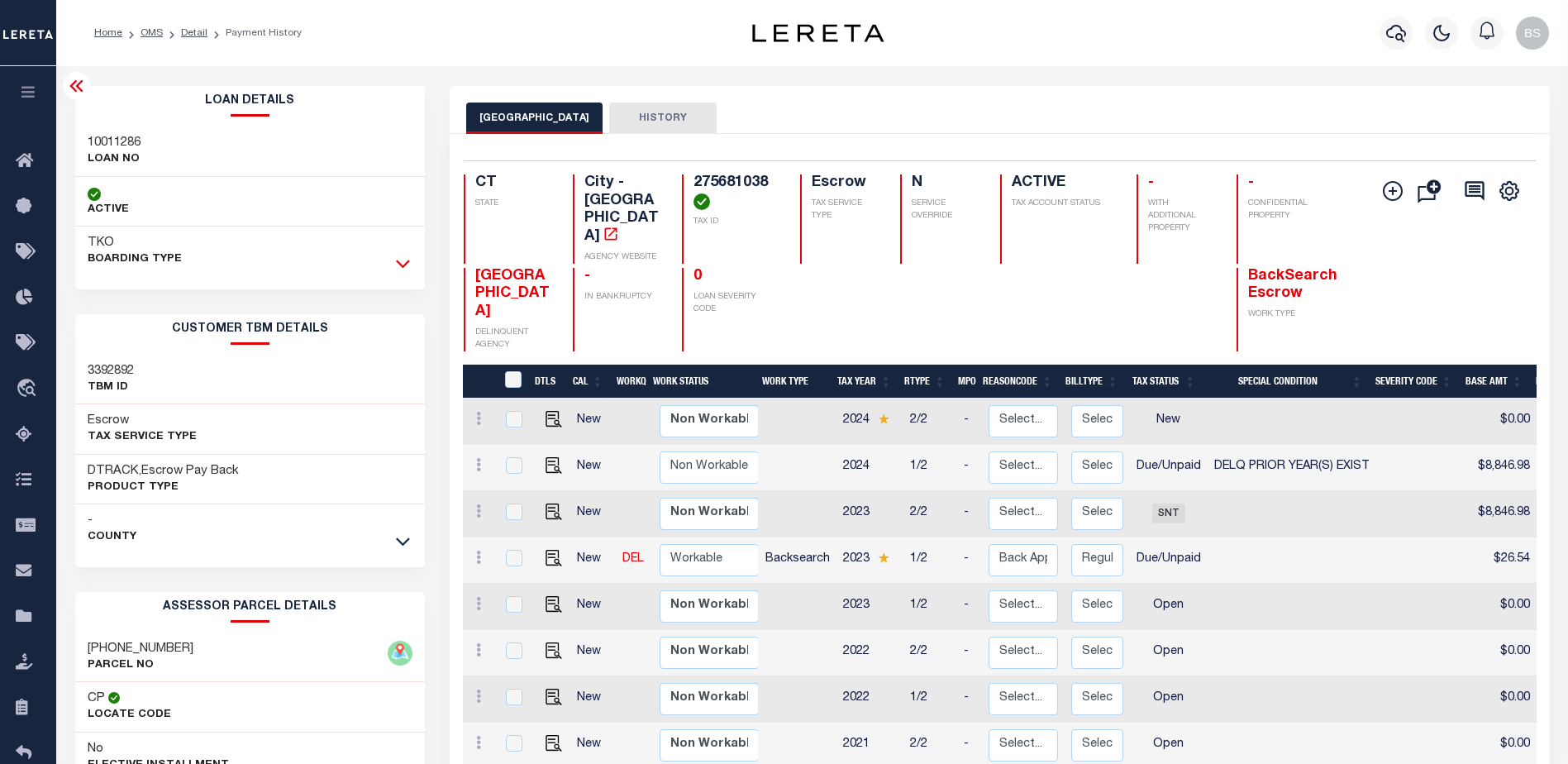
click at [408, 260] on icon at bounding box center [403, 263] width 14 height 18
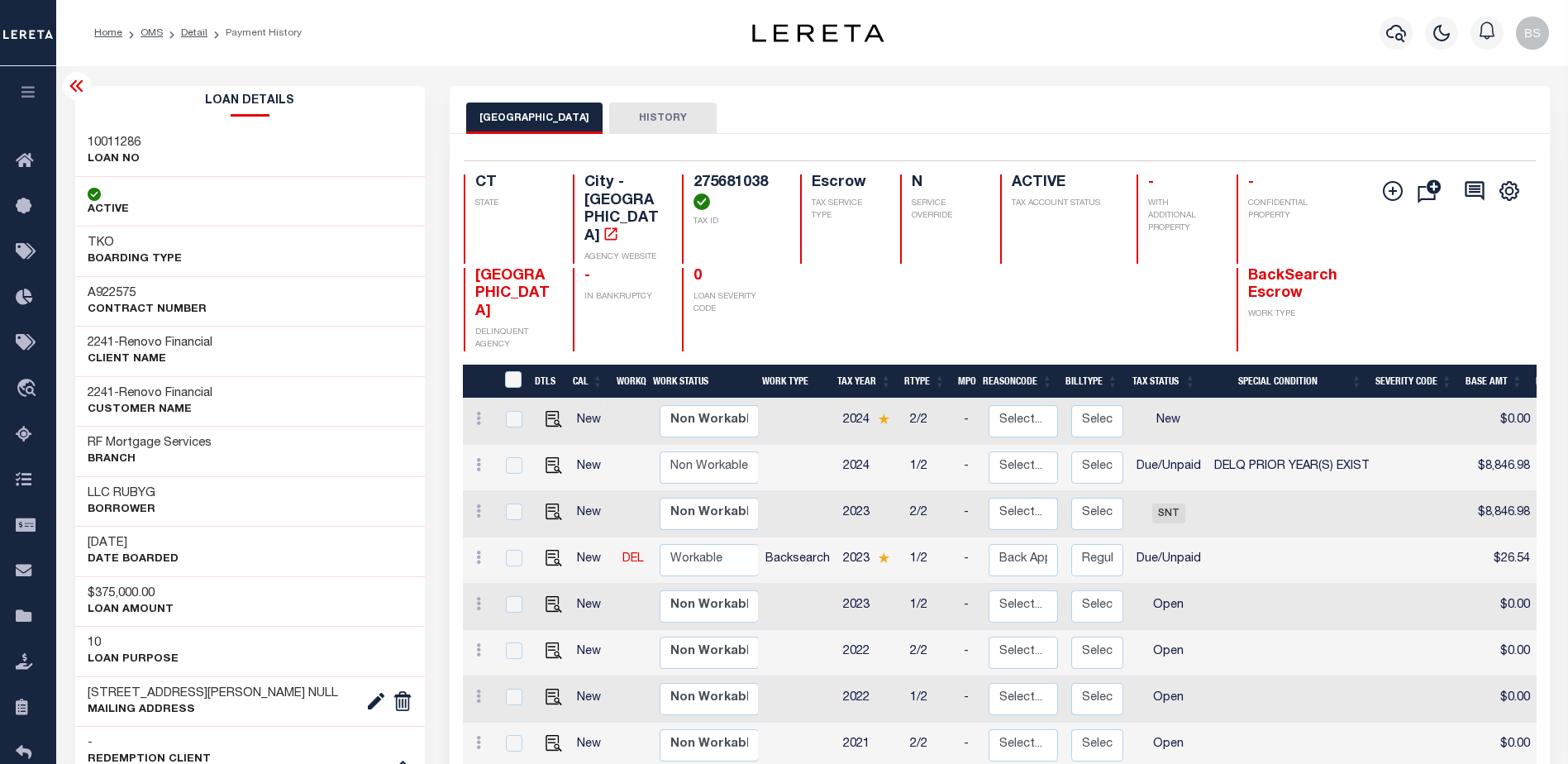
click at [122, 387] on h3 "2241 - Renovo Financial" at bounding box center [150, 394] width 125 height 17
drag, startPoint x: 127, startPoint y: 385, endPoint x: 228, endPoint y: 394, distance: 101.4
click at [228, 394] on div "2241 - Renovo Financial CUSTOMER Name" at bounding box center [251, 401] width 351 height 51
copy span "Renovo Financial"
click at [21, 161] on icon at bounding box center [29, 161] width 26 height 21
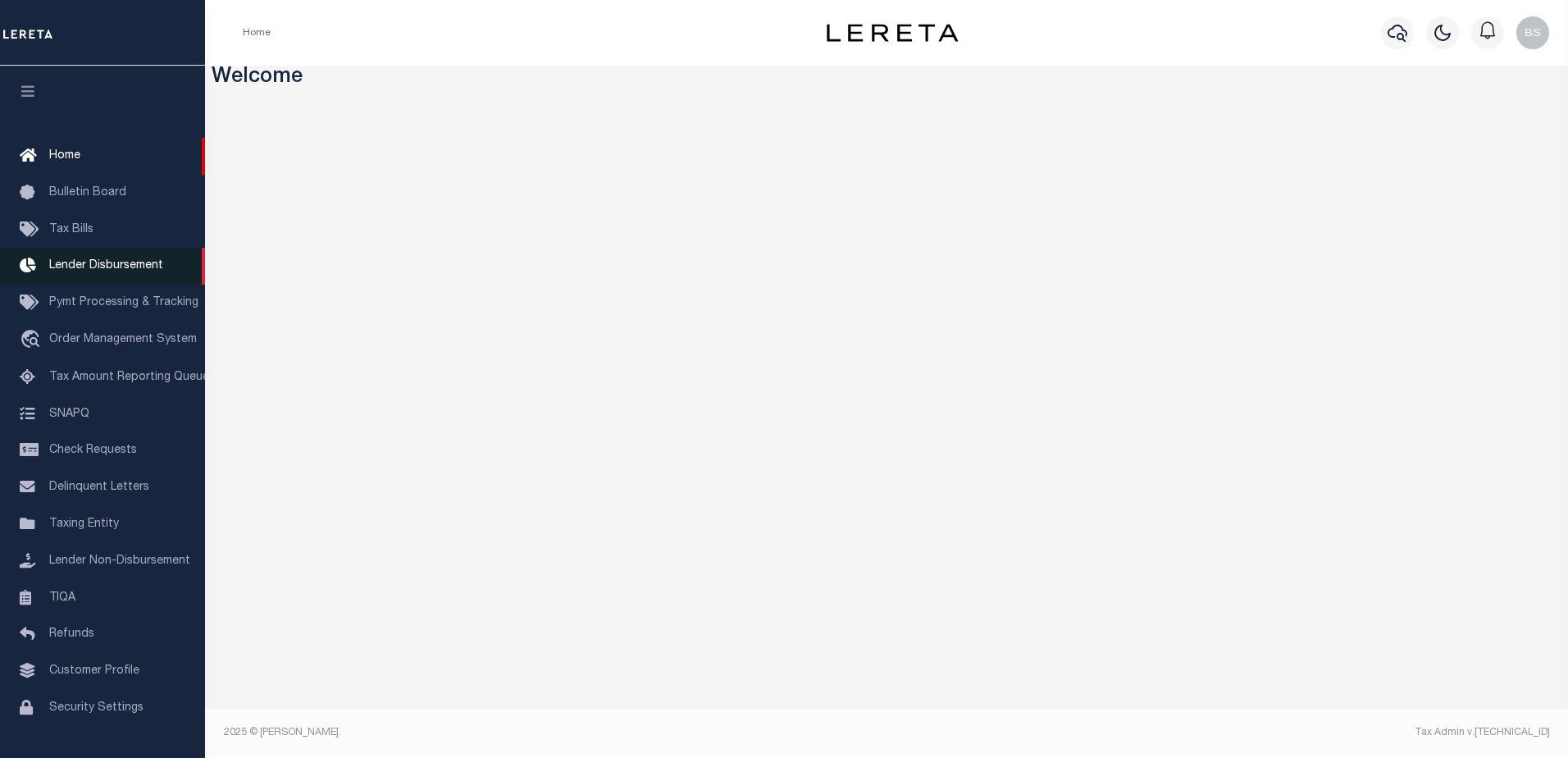
click at [91, 269] on span "Lender Disbursement" at bounding box center [106, 266] width 114 height 12
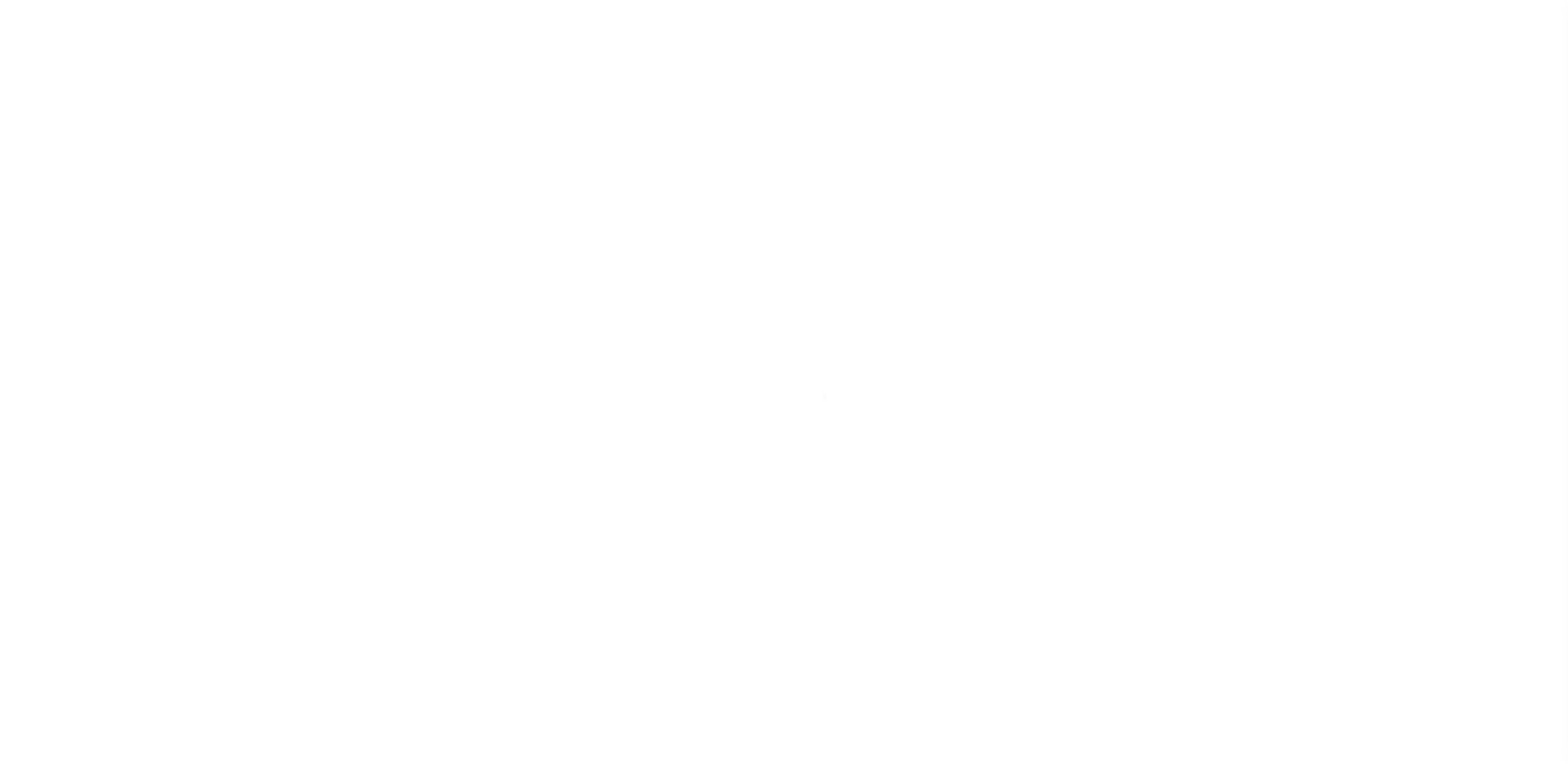
scroll to position [29, 0]
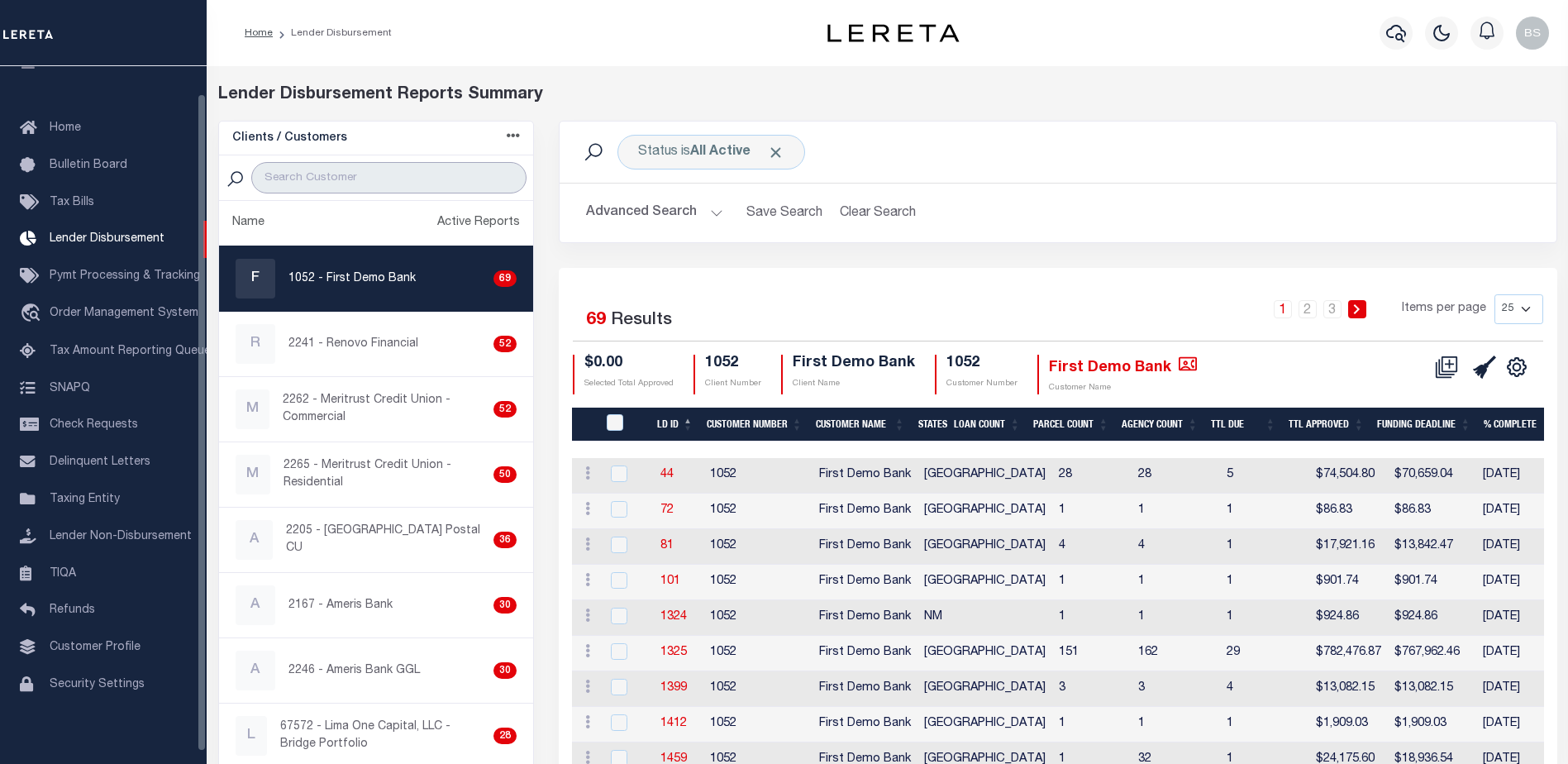
click at [300, 177] on input "search" at bounding box center [389, 177] width 275 height 31
paste input "Renovo Financial"
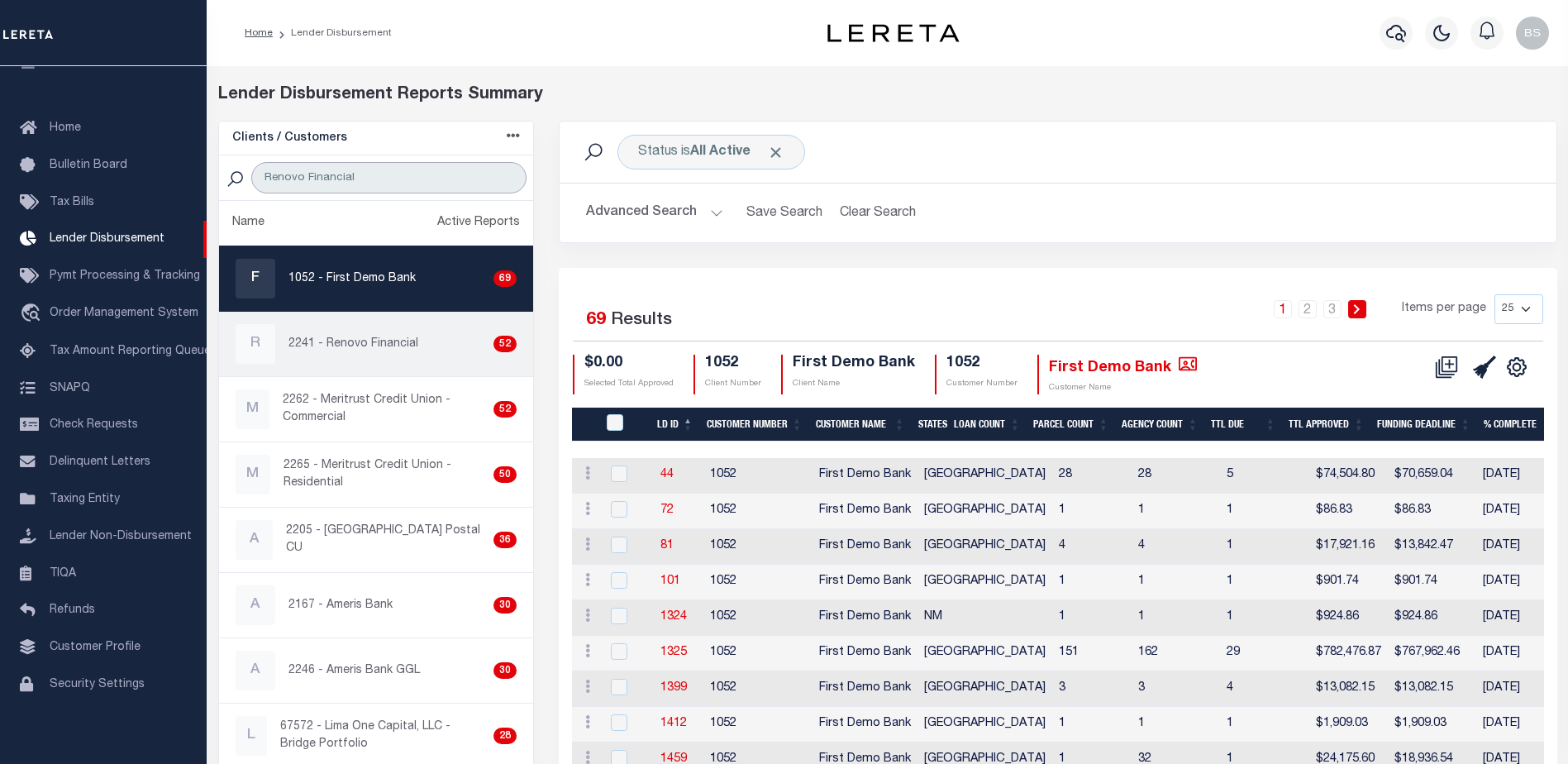
type input "Renovo Financial"
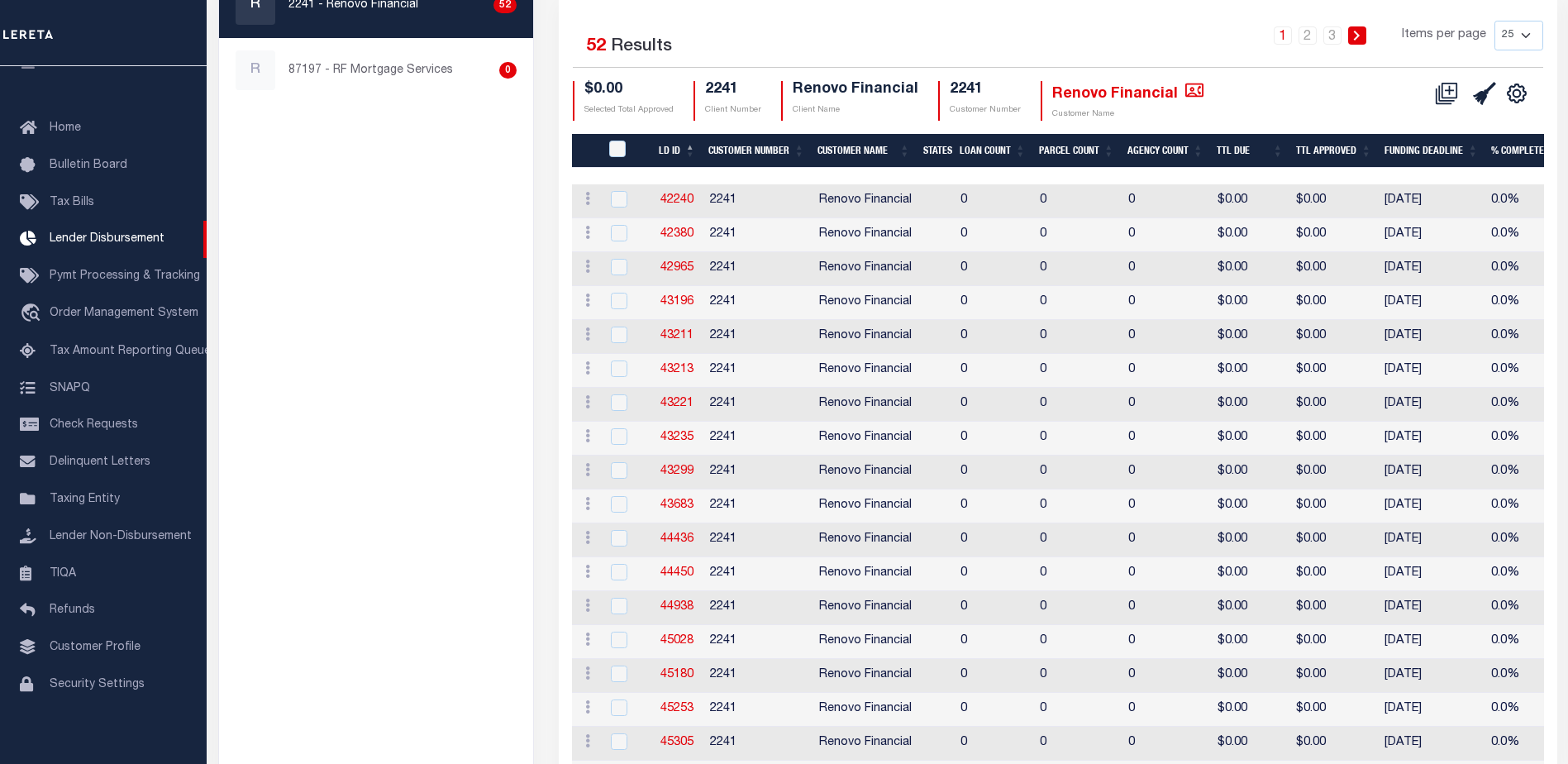
scroll to position [0, 0]
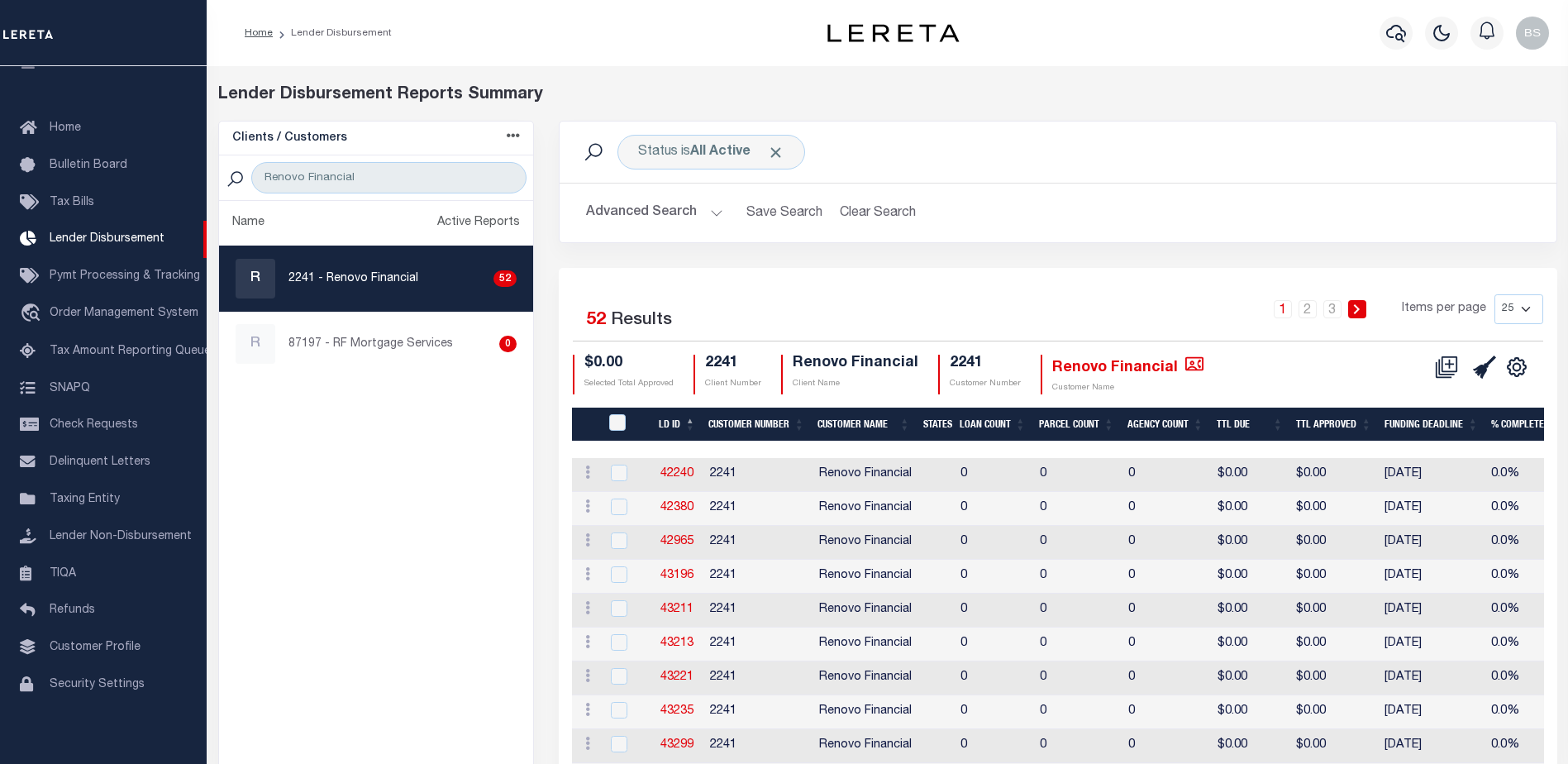
click at [1530, 306] on select "25 50 100 200" at bounding box center [1519, 309] width 49 height 30
select select "200"
click at [1495, 294] on select "25 50 100 200" at bounding box center [1519, 309] width 49 height 30
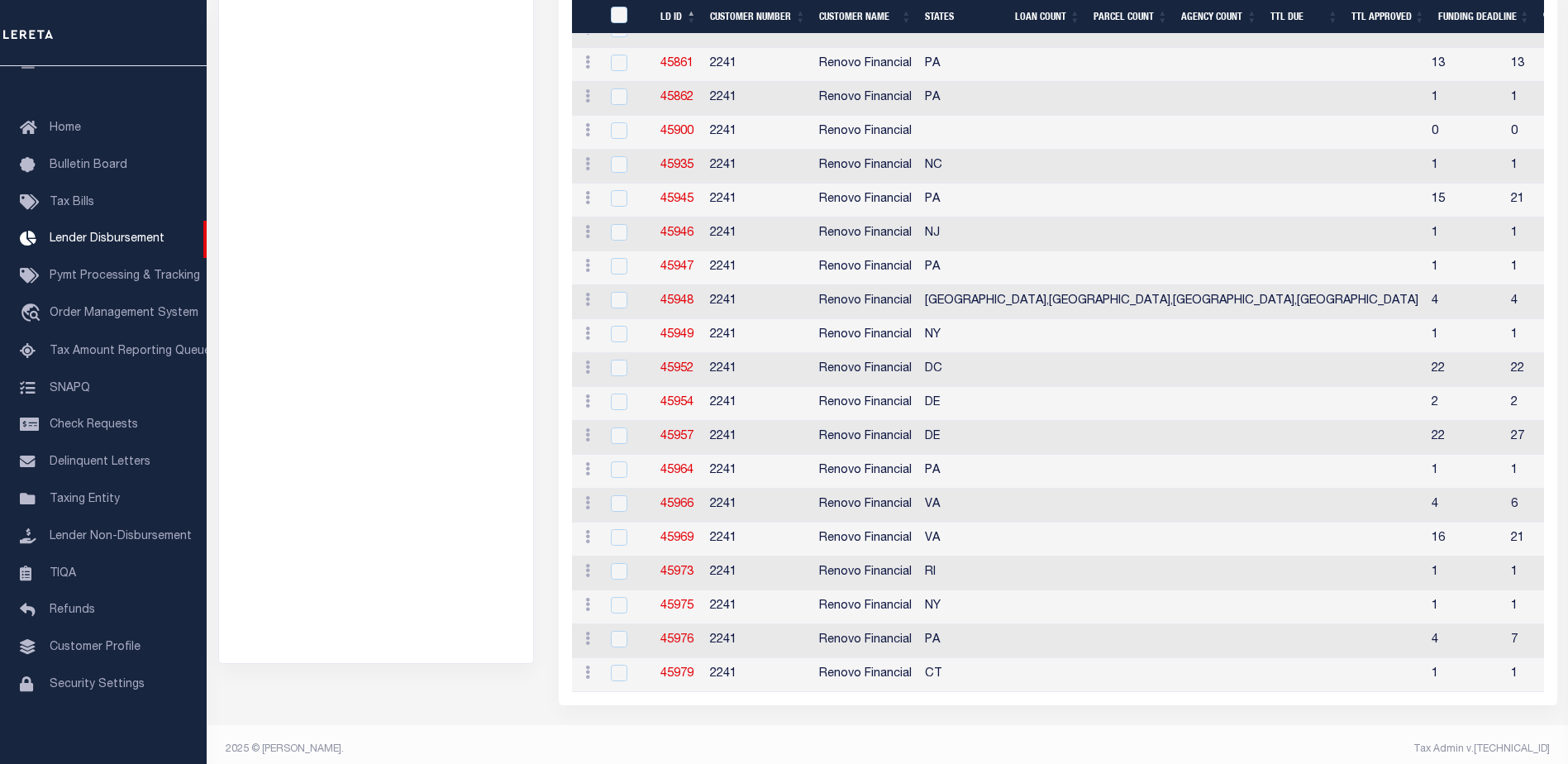
scroll to position [1531, 0]
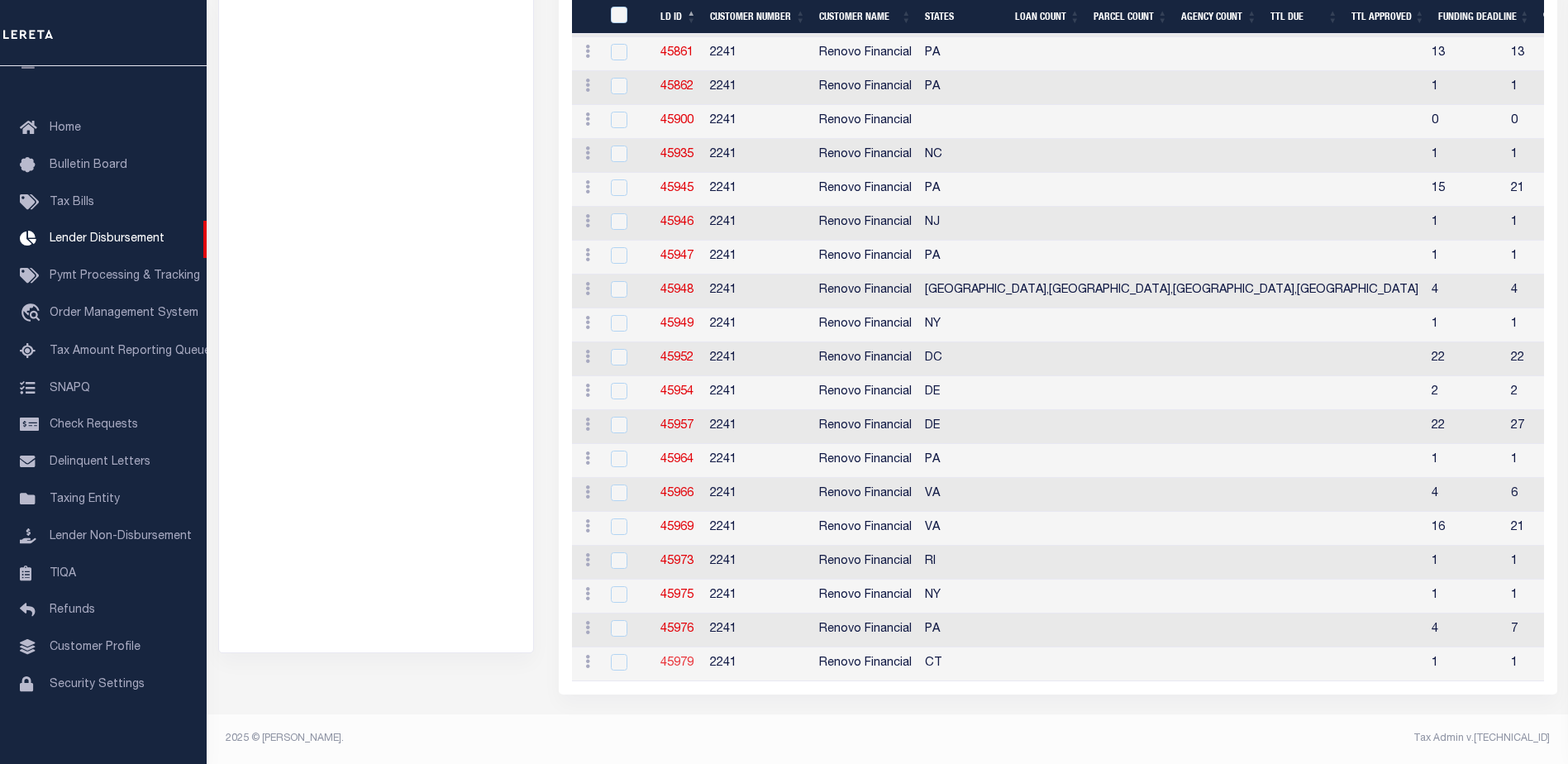
click at [671, 657] on link "45979" at bounding box center [676, 663] width 33 height 12
checkbox input "true"
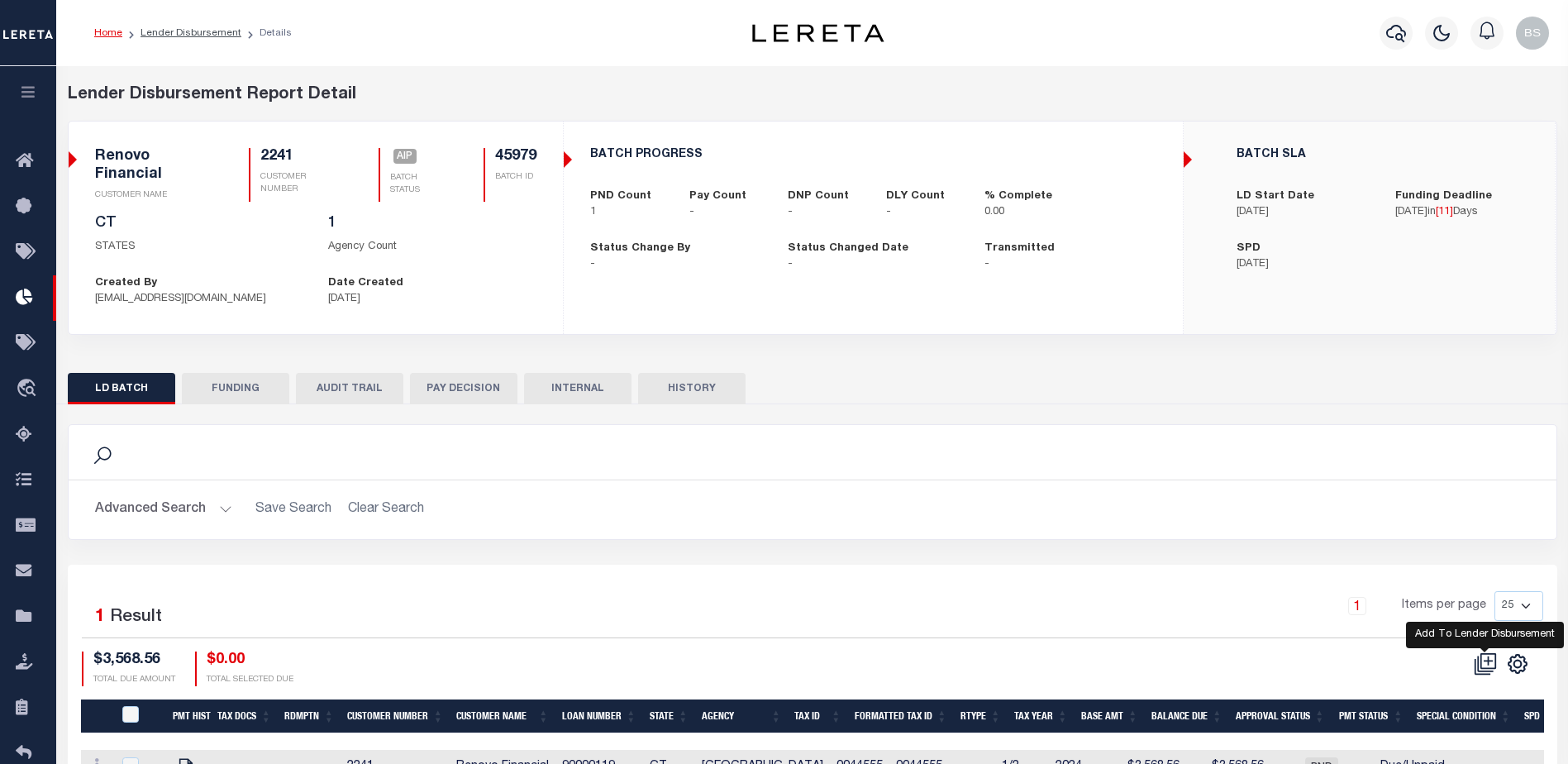
click at [1484, 658] on icon at bounding box center [1485, 663] width 23 height 23
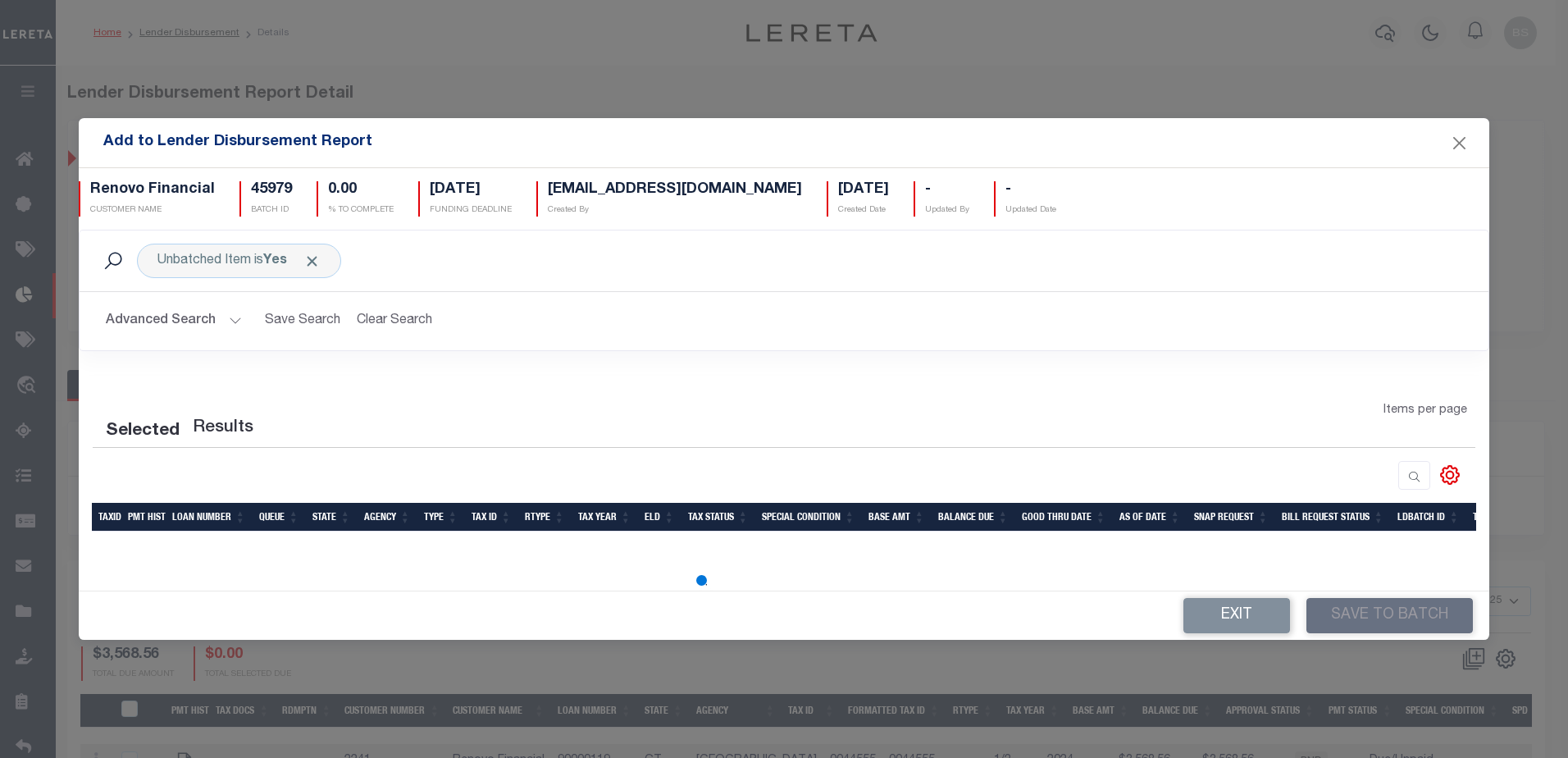
click at [228, 328] on button "Advanced Search" at bounding box center [173, 321] width 136 height 32
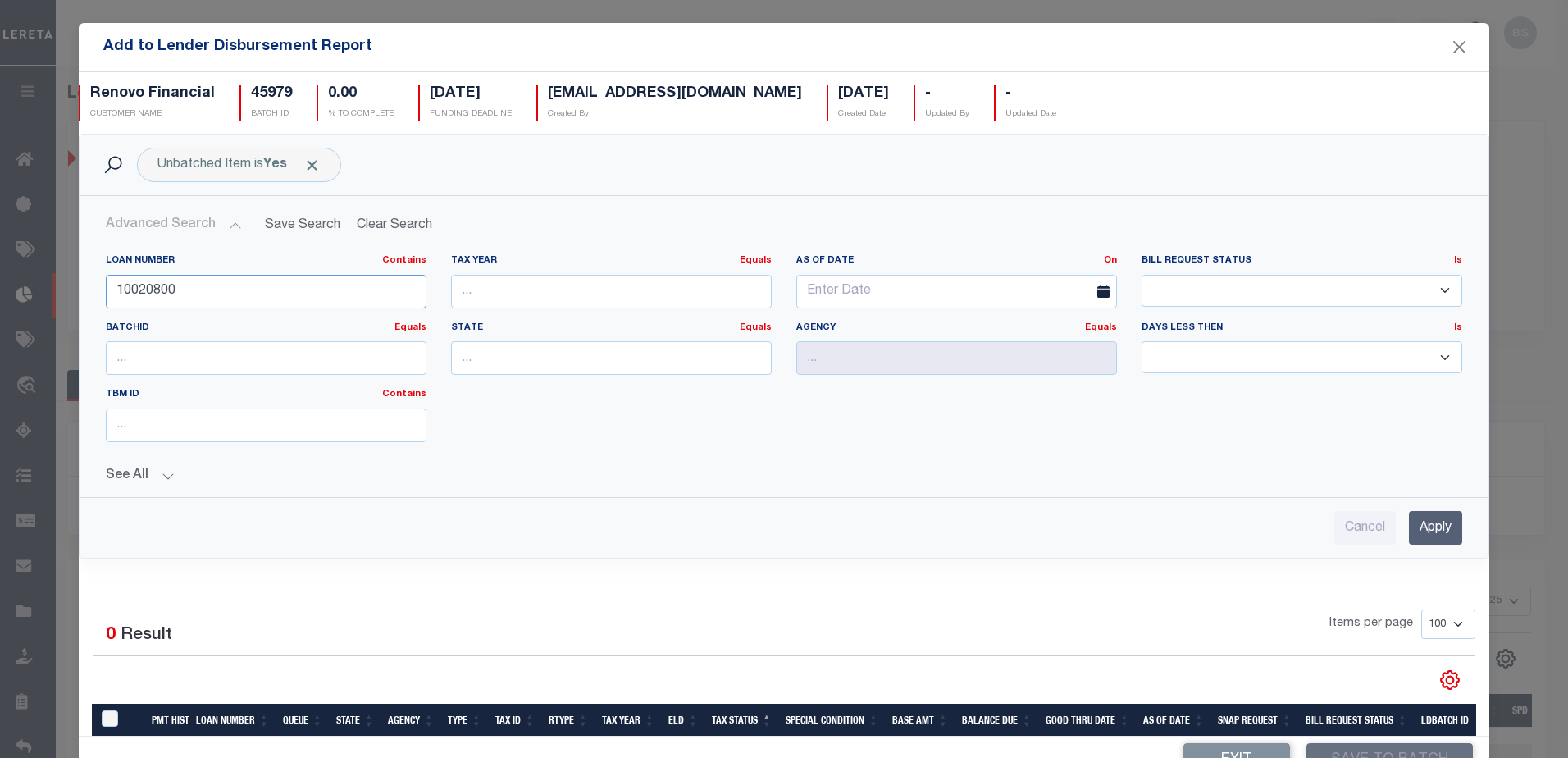
click at [218, 293] on input "10020800" at bounding box center [265, 291] width 320 height 33
type input "1"
type input "10011286"
click at [1414, 523] on input "Apply" at bounding box center [1436, 528] width 54 height 33
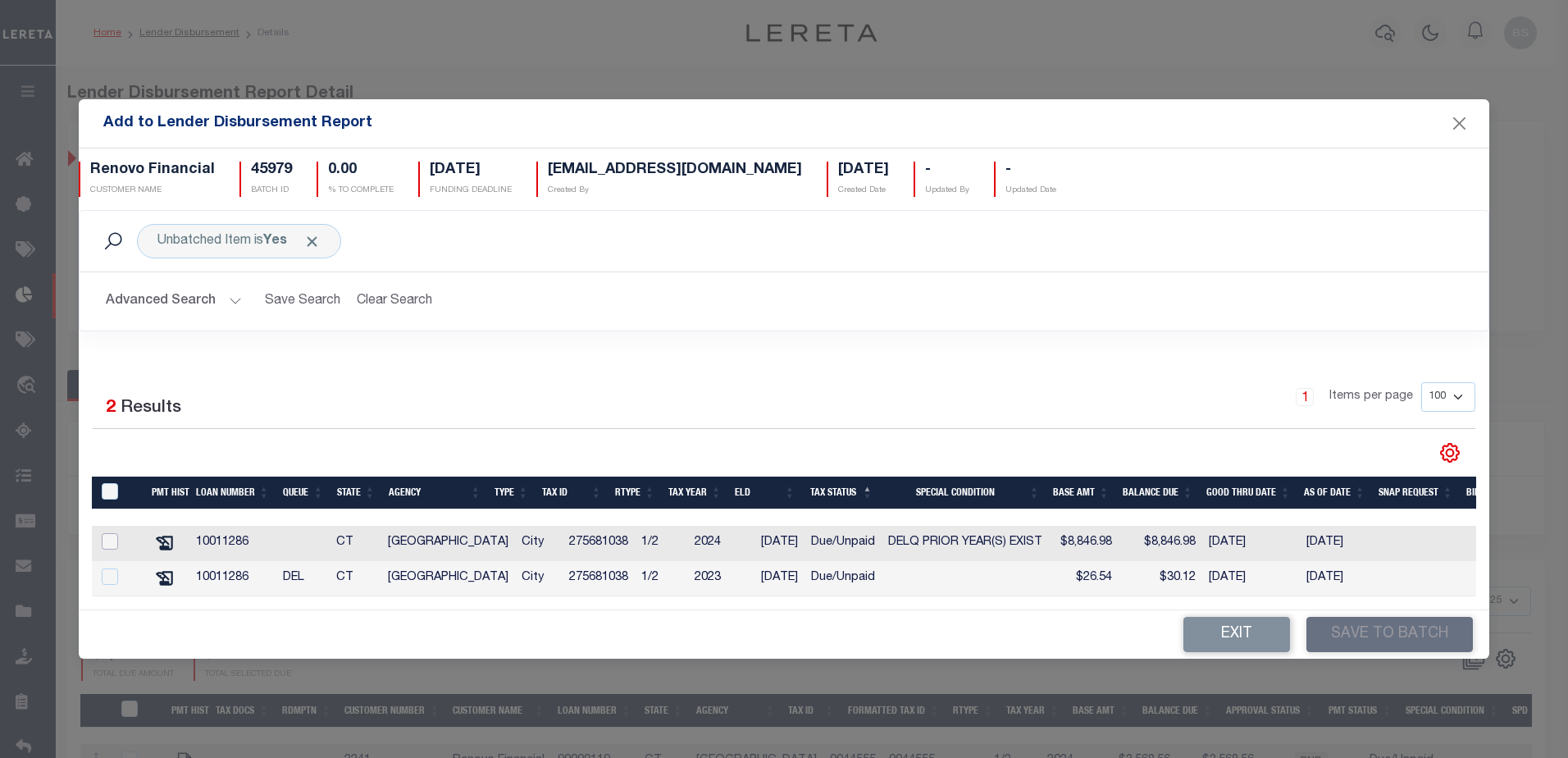
click at [110, 539] on input "checkbox" at bounding box center [110, 541] width 17 height 17
checkbox input "true"
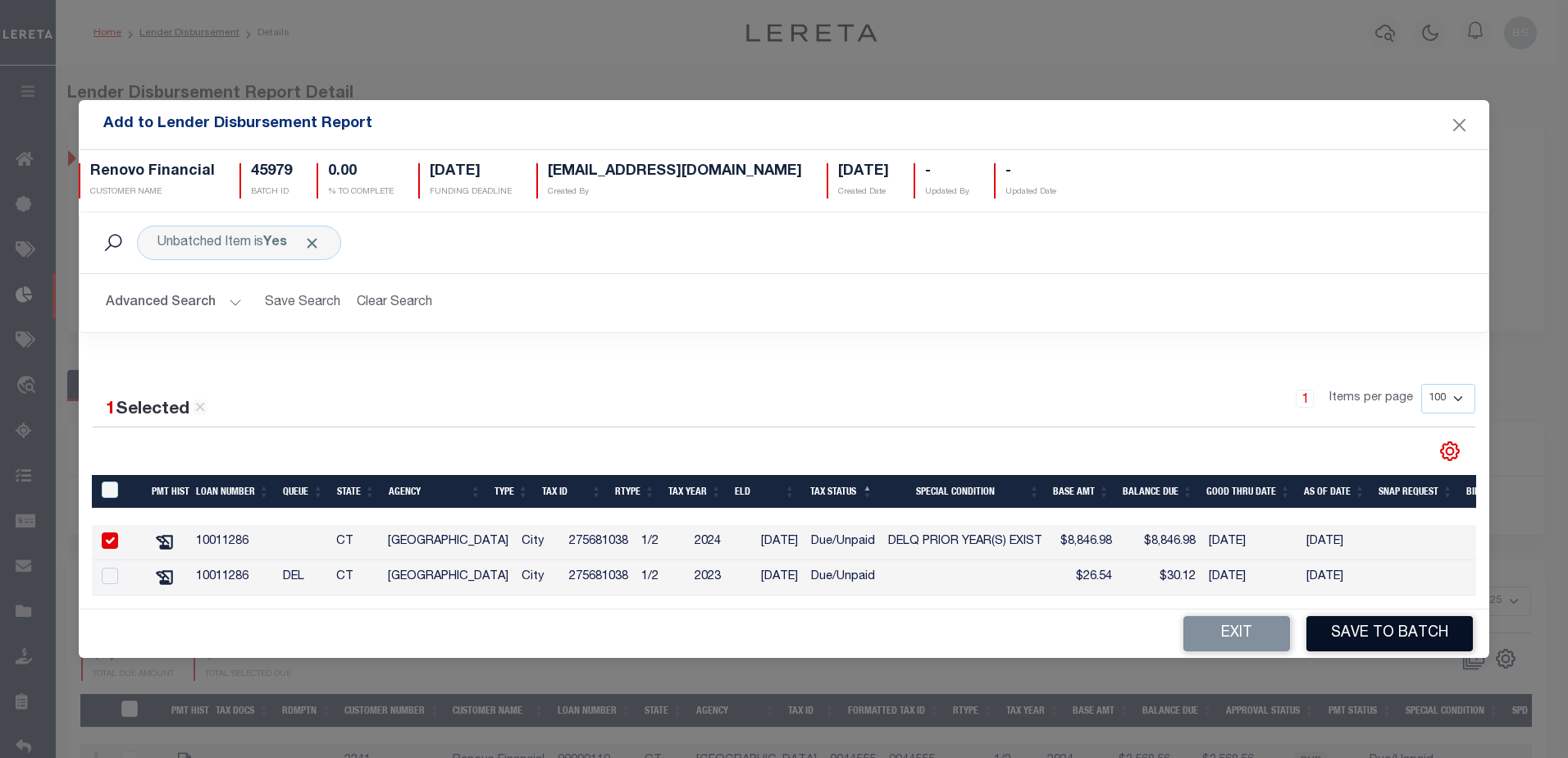
click at [1347, 633] on button "Save to Batch" at bounding box center [1389, 633] width 167 height 35
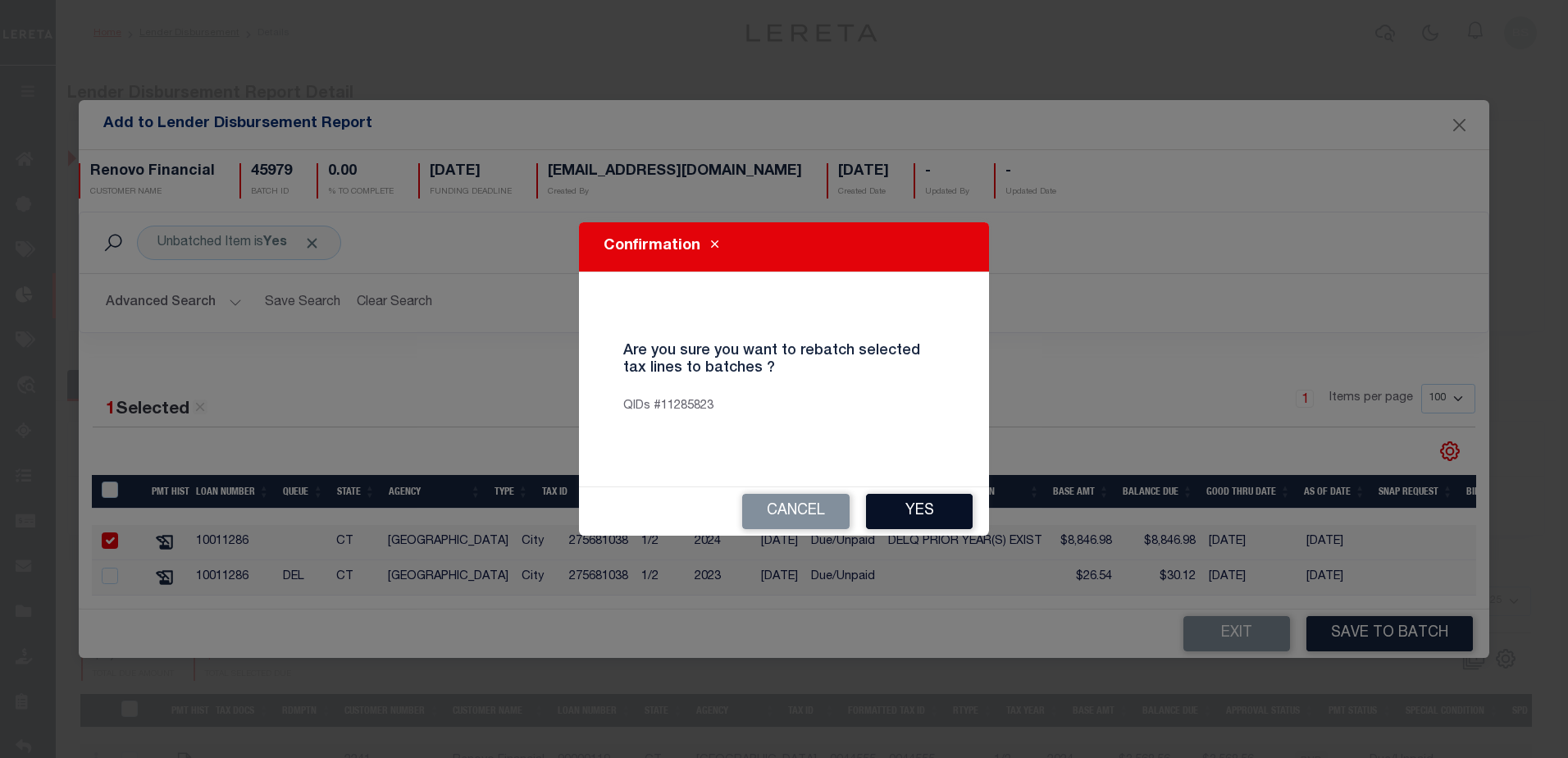
click at [966, 508] on button "Yes" at bounding box center [919, 511] width 106 height 35
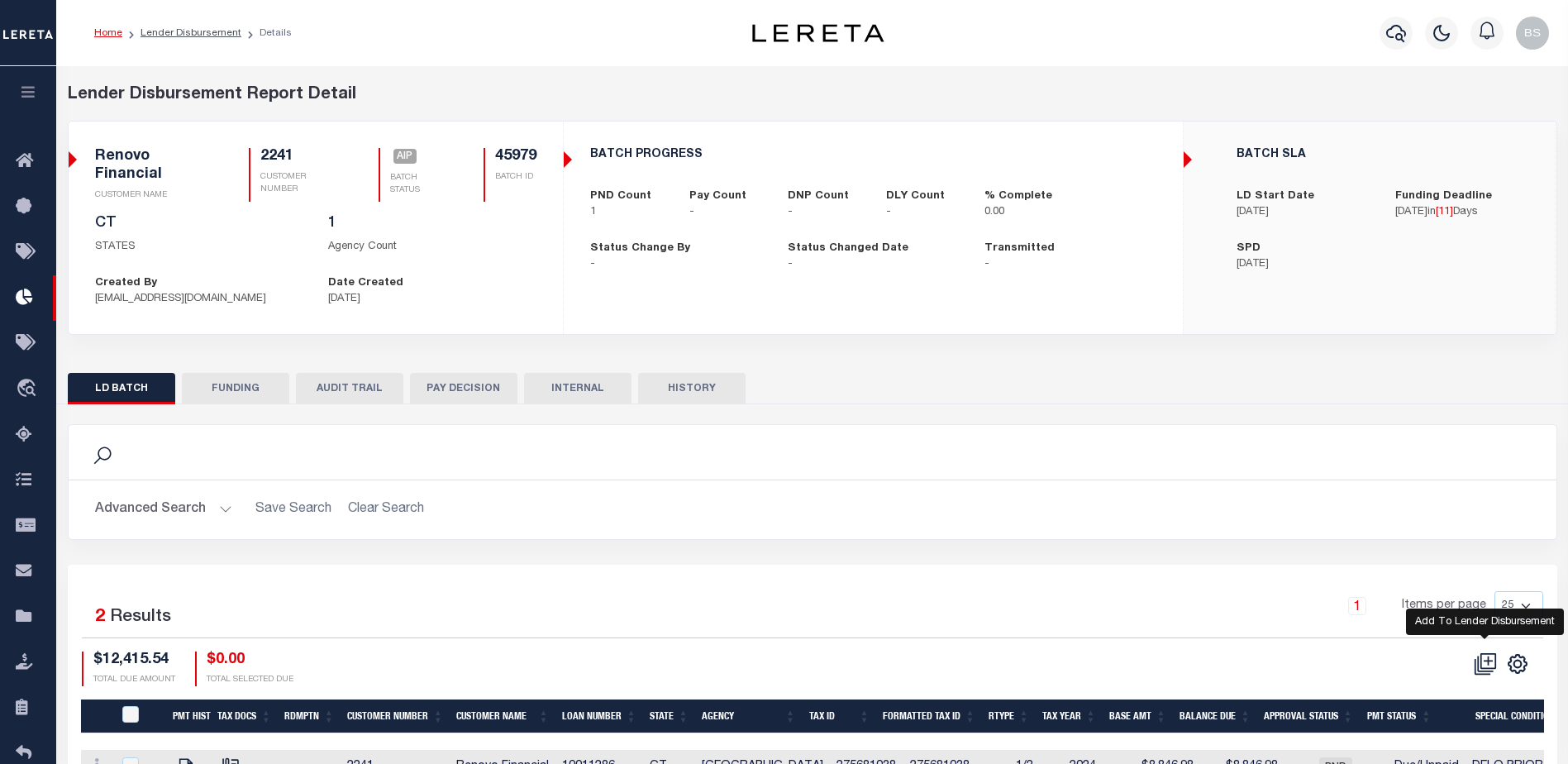
click at [1488, 661] on icon at bounding box center [1488, 659] width 9 height 9
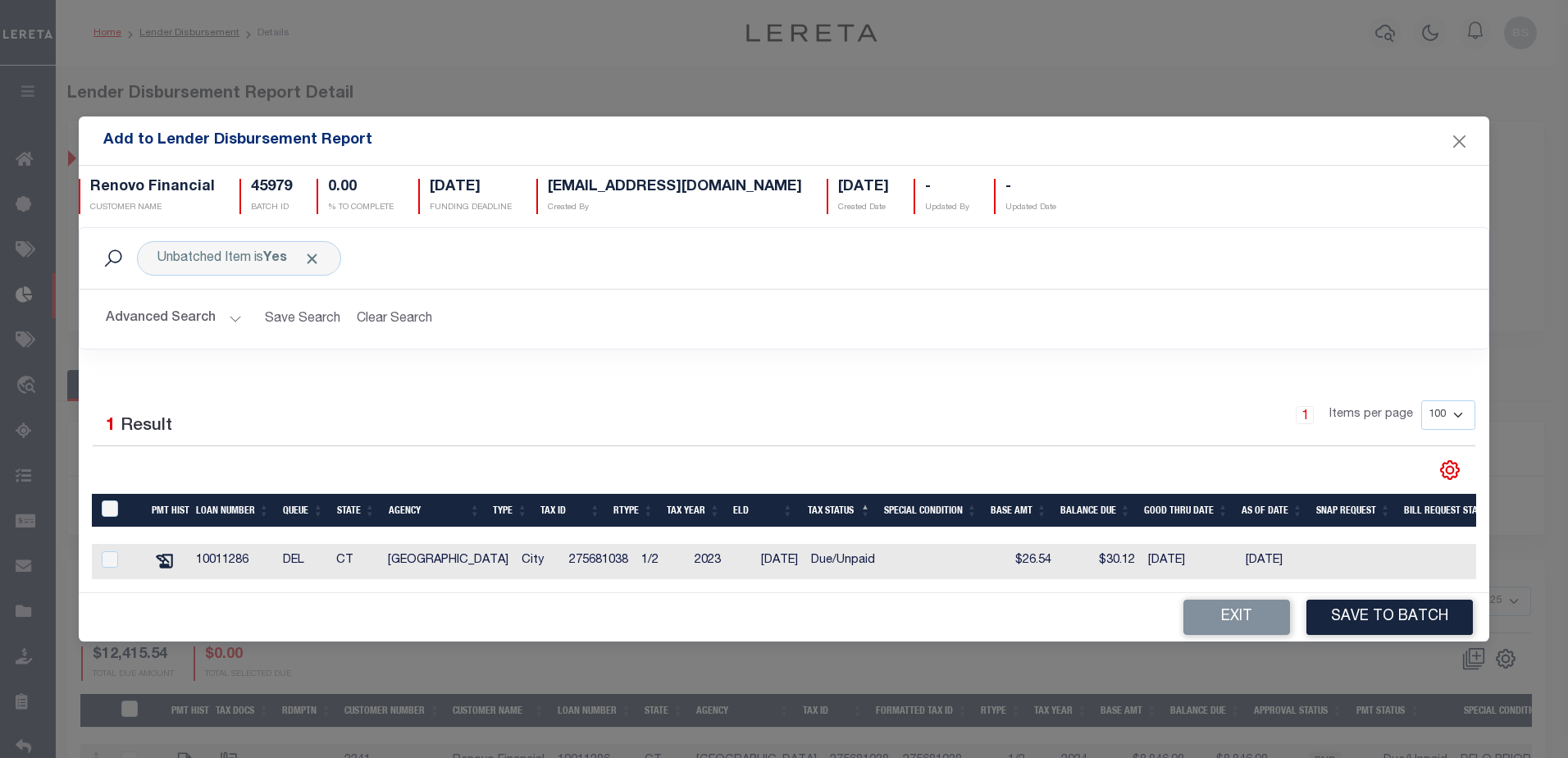
click at [227, 312] on button "Advanced Search" at bounding box center [173, 319] width 136 height 32
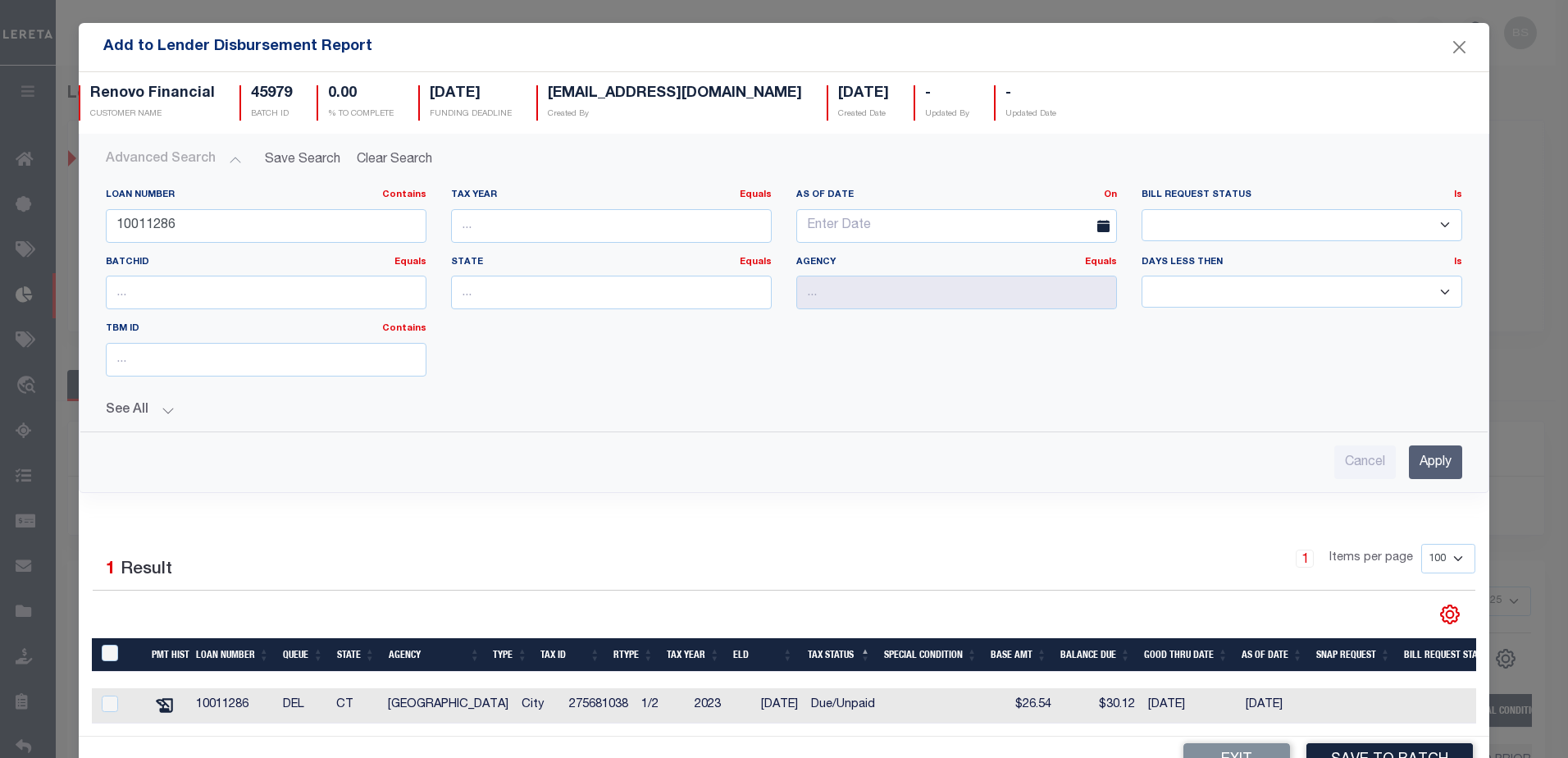
scroll to position [50, 0]
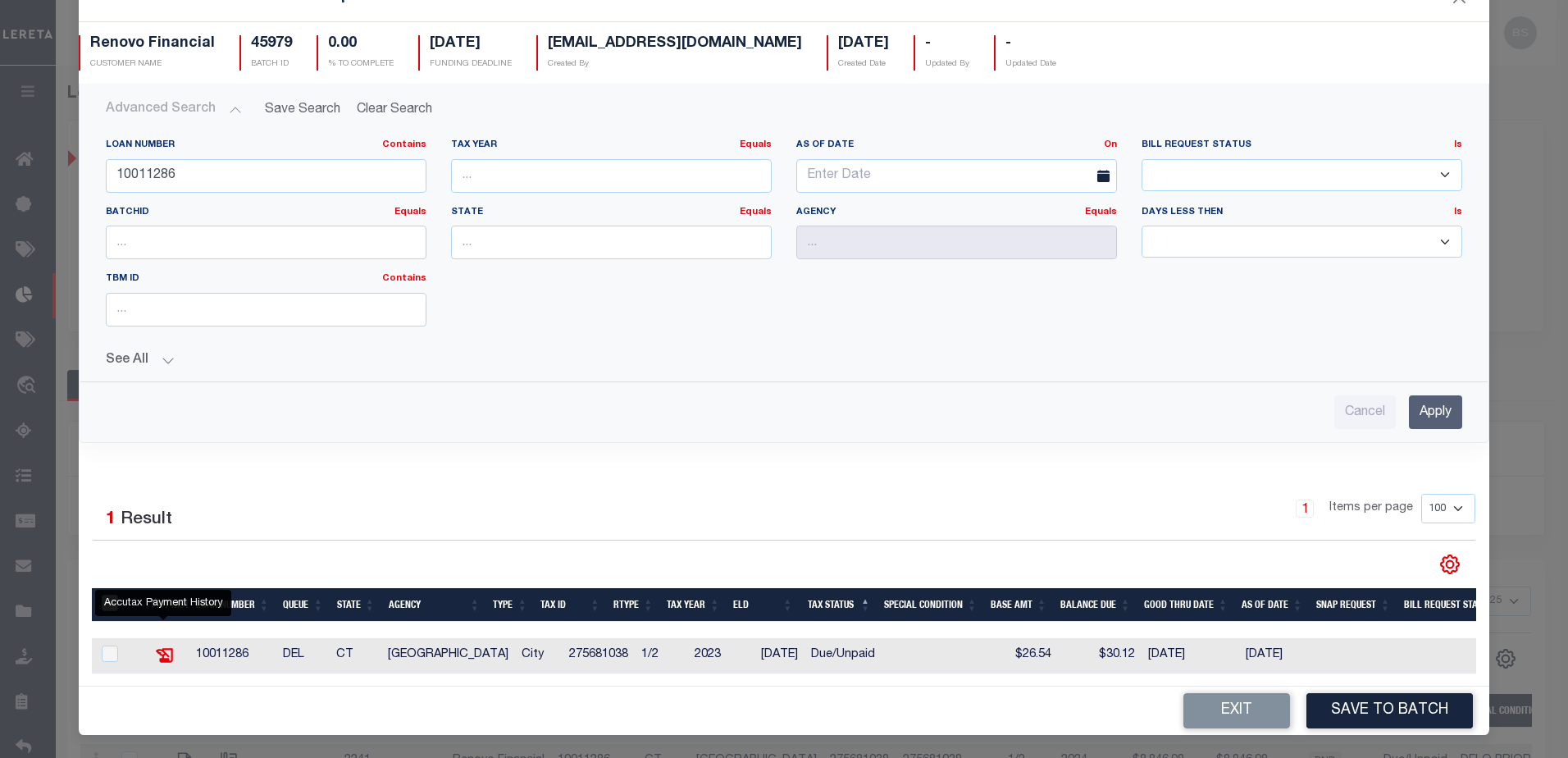
click at [165, 644] on icon "" at bounding box center [164, 654] width 21 height 21
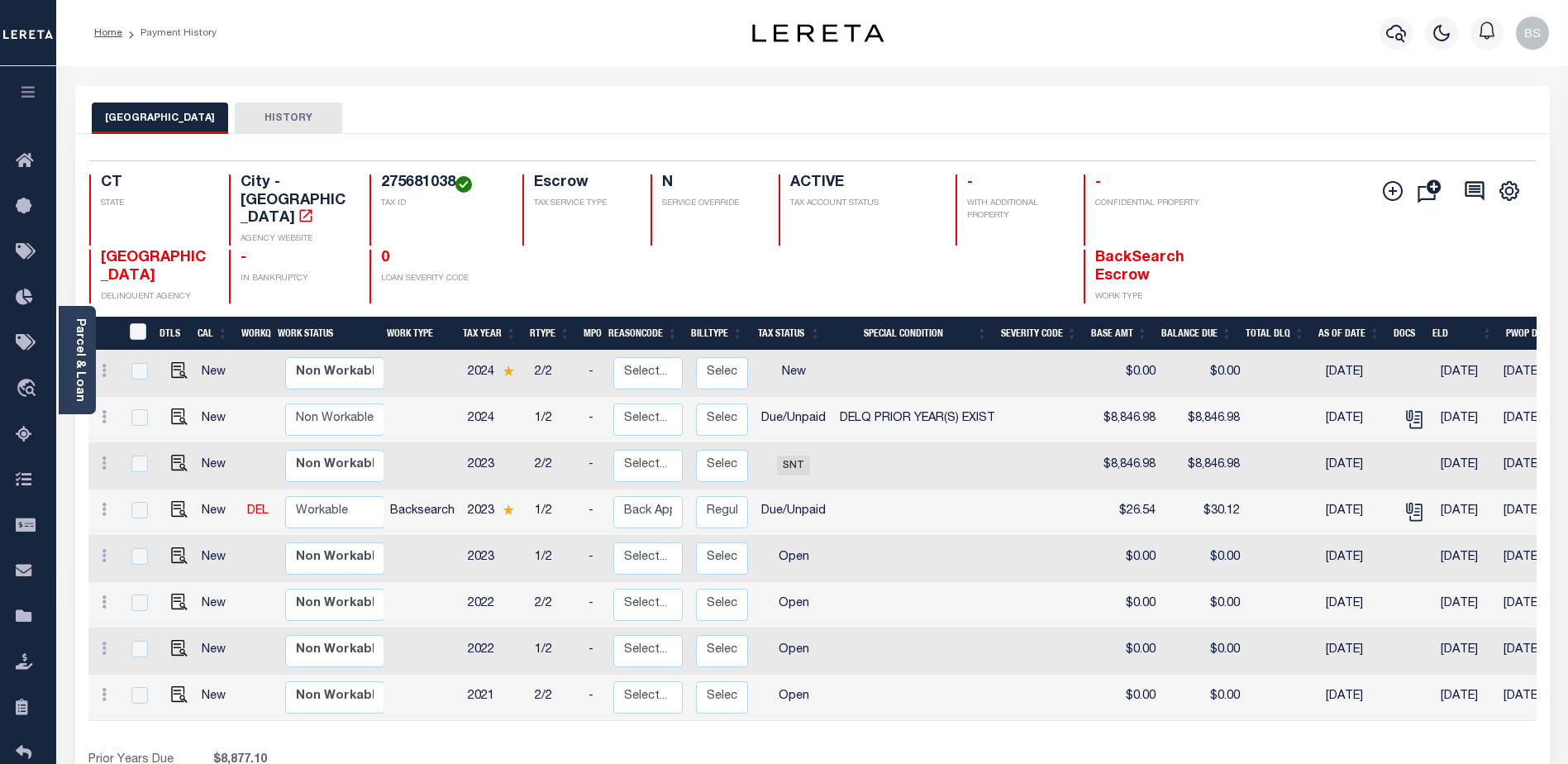
click at [163, 505] on link at bounding box center [175, 511] width 24 height 12
checkbox input "true"
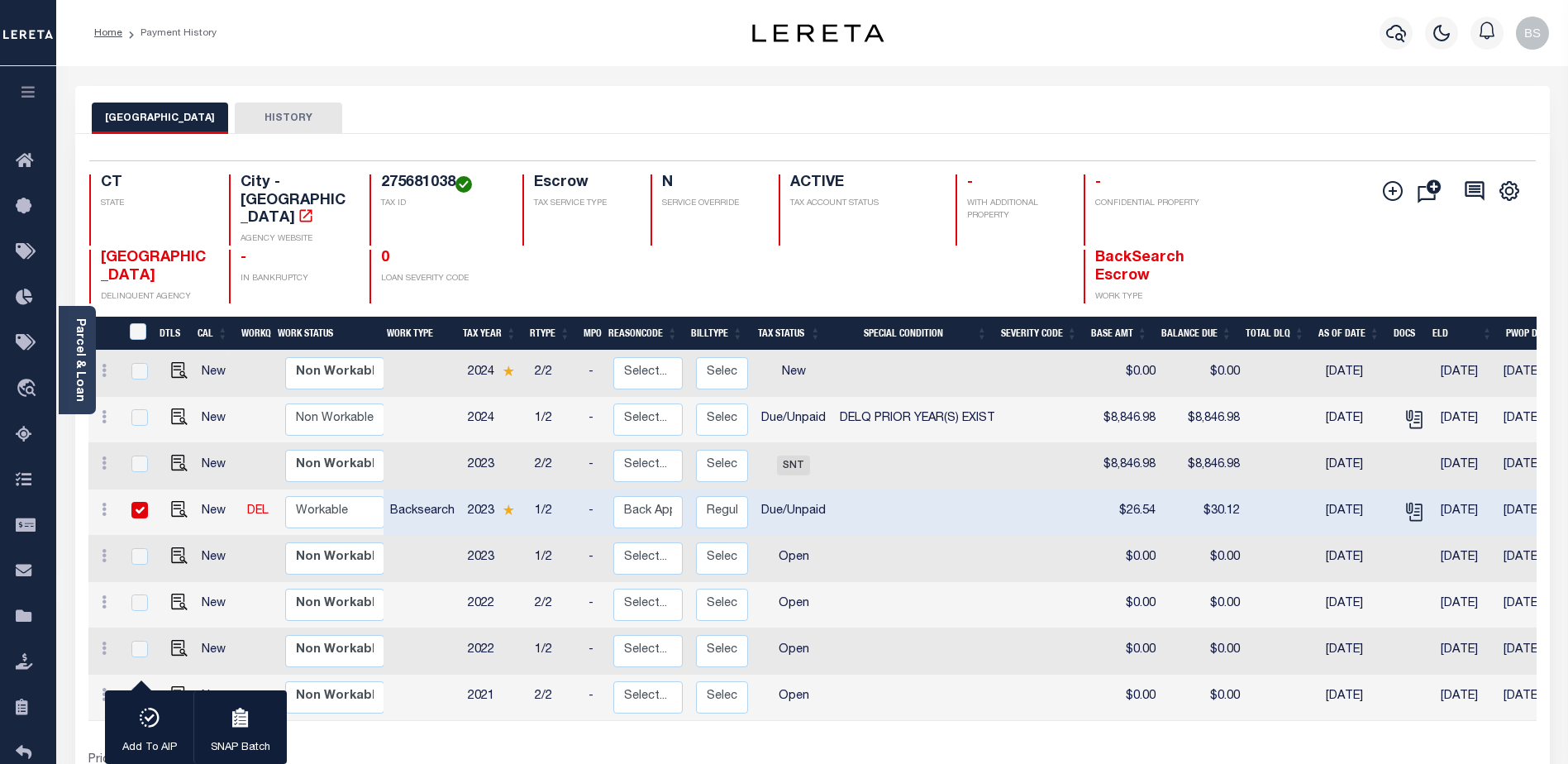
click at [137, 502] on input "checkbox" at bounding box center [140, 510] width 17 height 17
checkbox input "false"
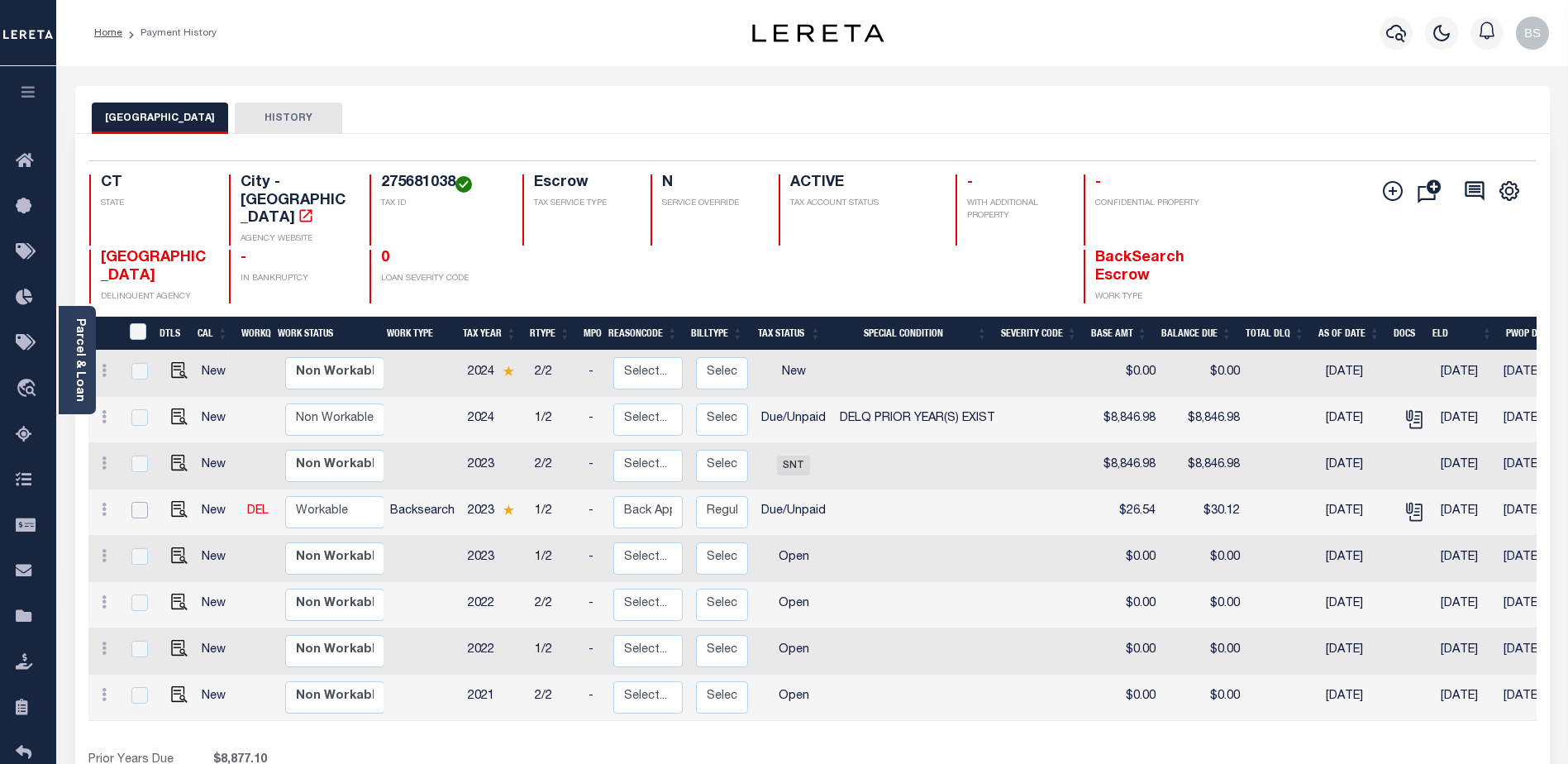
click at [134, 502] on input "checkbox" at bounding box center [140, 510] width 17 height 17
checkbox input "true"
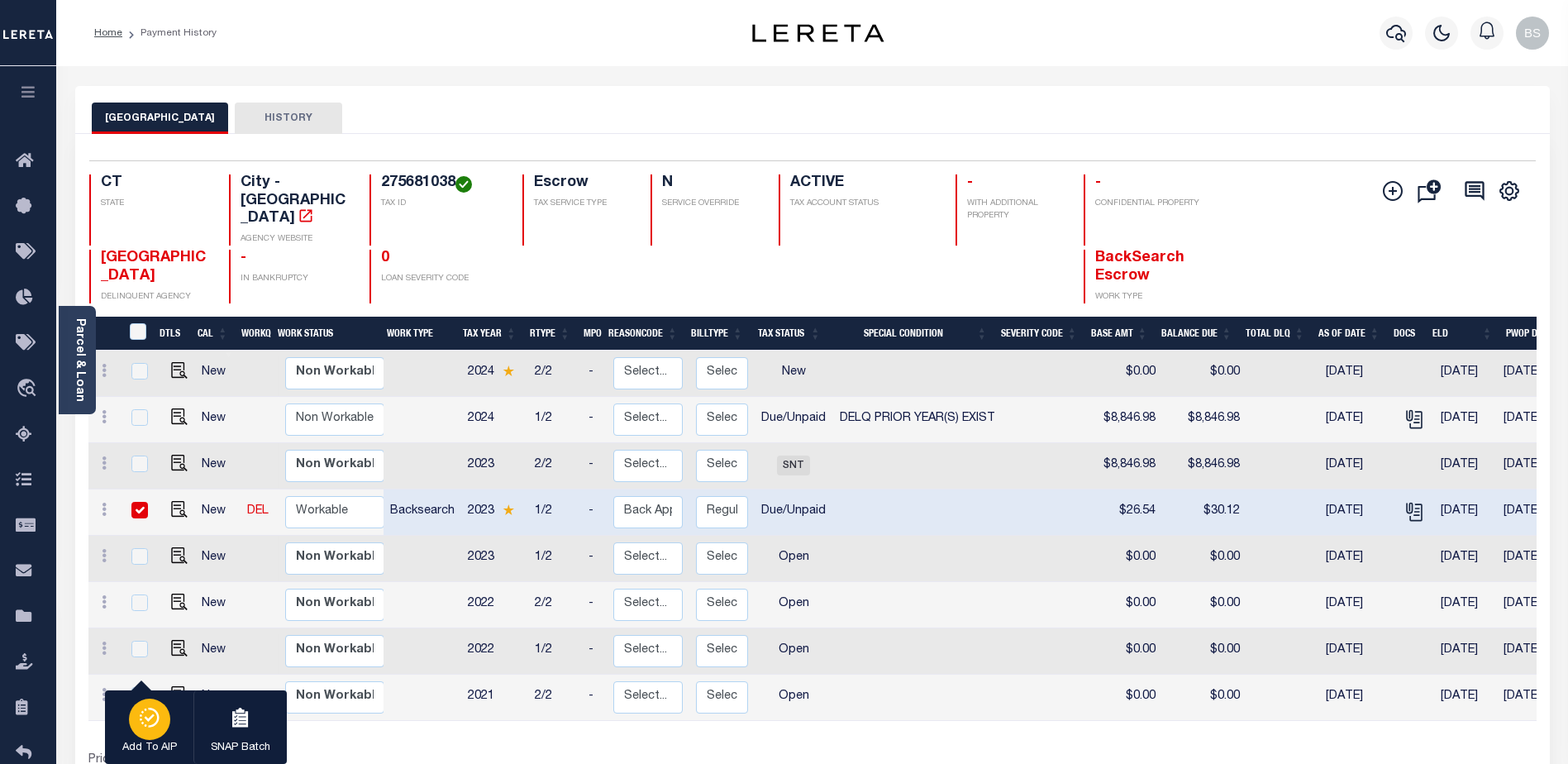
click at [148, 711] on icon "button" at bounding box center [149, 718] width 23 height 20
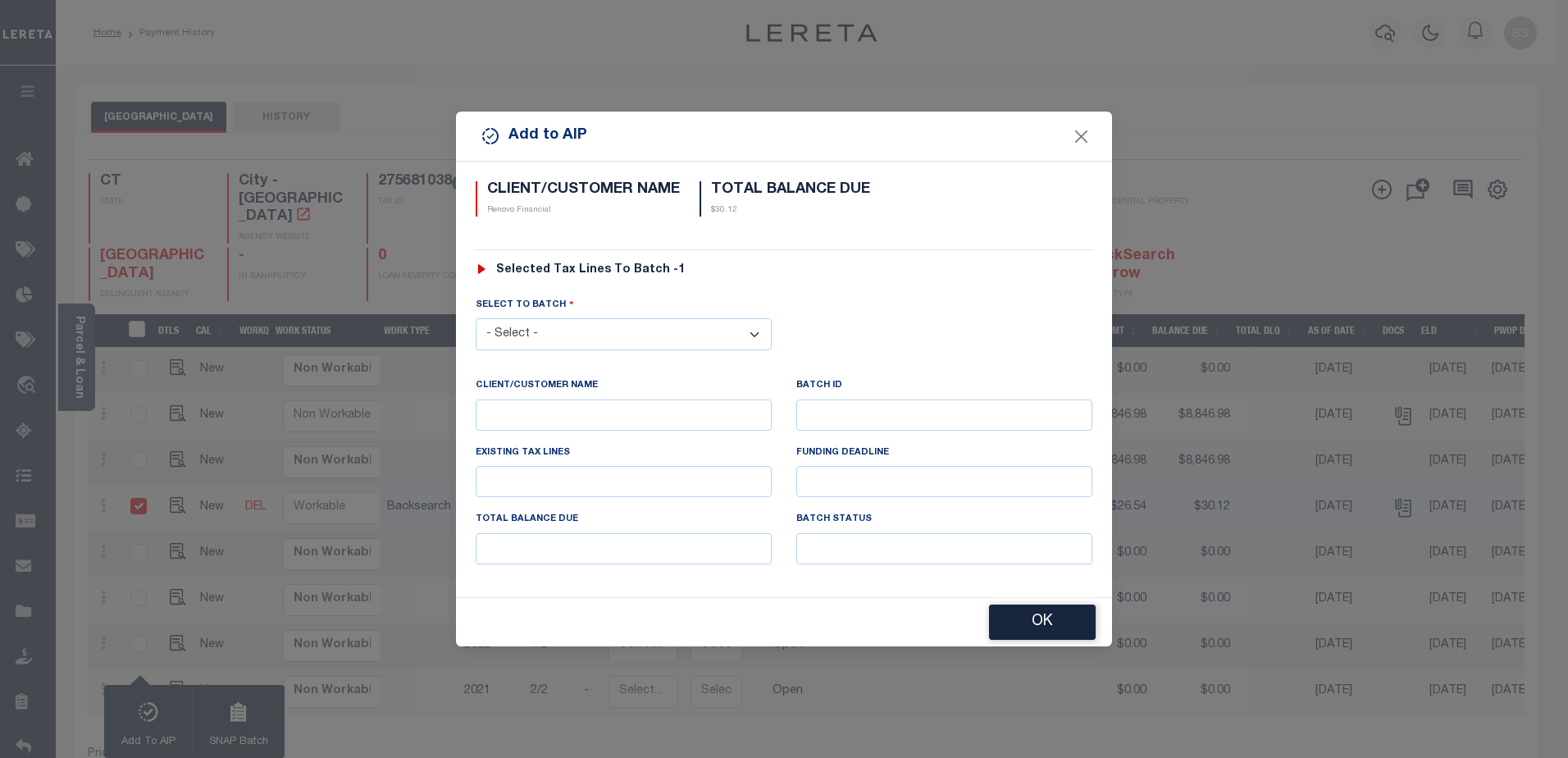
click at [753, 331] on select "- Select - 42380 42965 43235 43299 43683 44436 44450 44938 45028 45180 45253 45…" at bounding box center [624, 334] width 296 height 32
select select "45979"
click at [476, 318] on select "- Select - 42380 42965 43235 43299 43683 44436 44450 44938 45028 45180 45253 45…" at bounding box center [624, 334] width 296 height 32
click at [1016, 617] on button "OK" at bounding box center [1042, 622] width 106 height 35
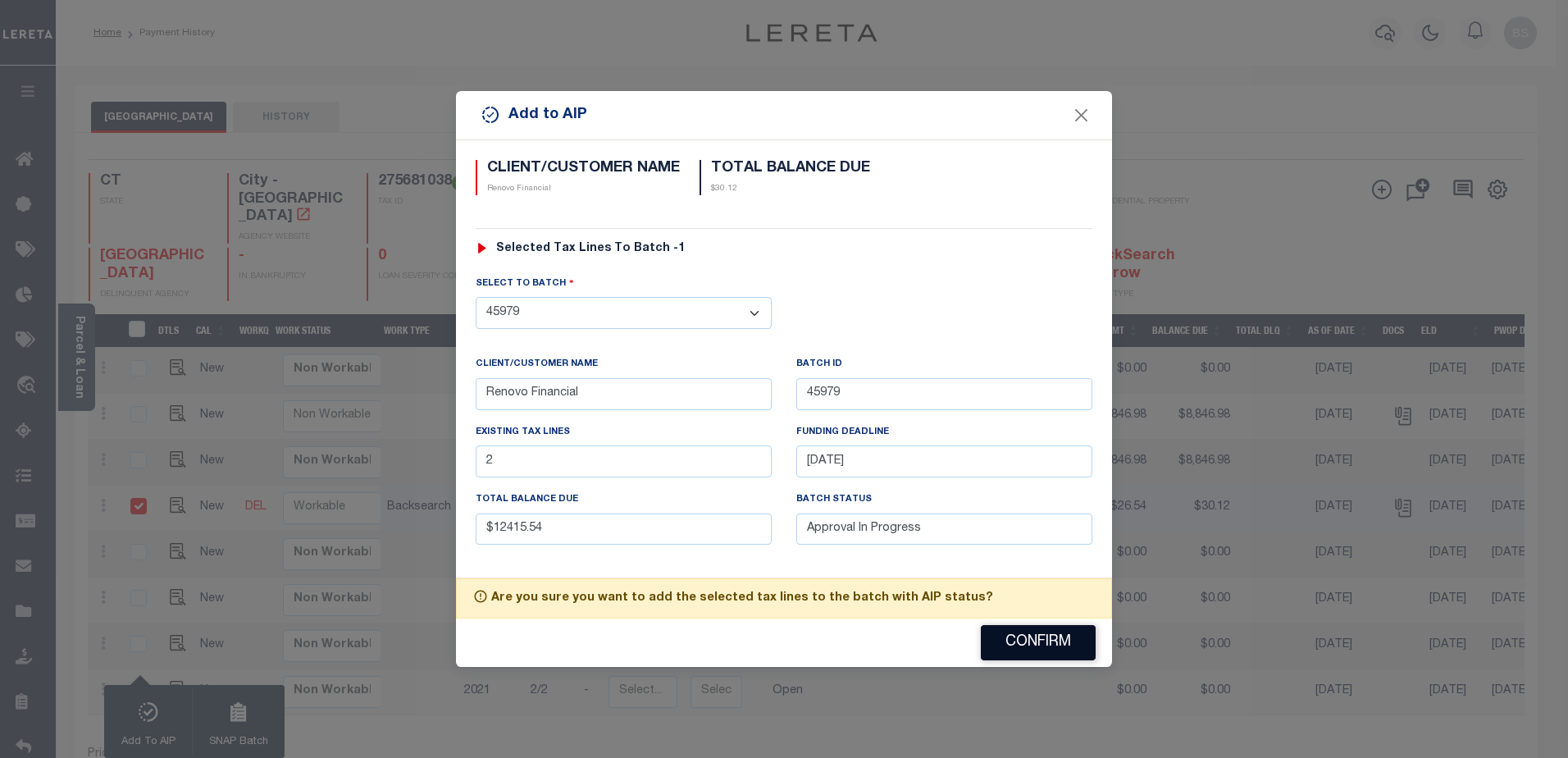
click at [999, 643] on button "Confirm" at bounding box center [1038, 643] width 115 height 35
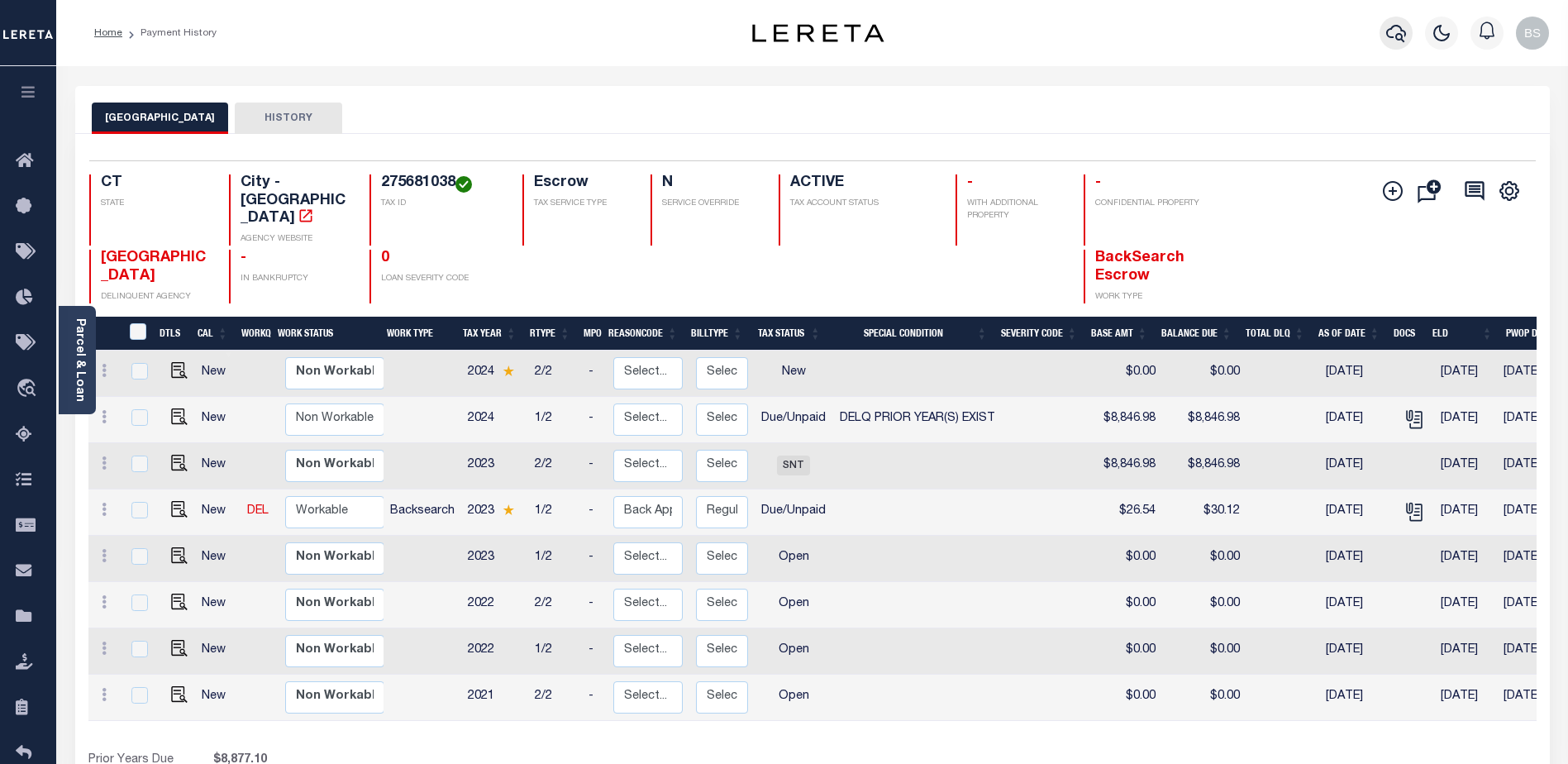
click at [1398, 30] on icon "button" at bounding box center [1397, 33] width 20 height 20
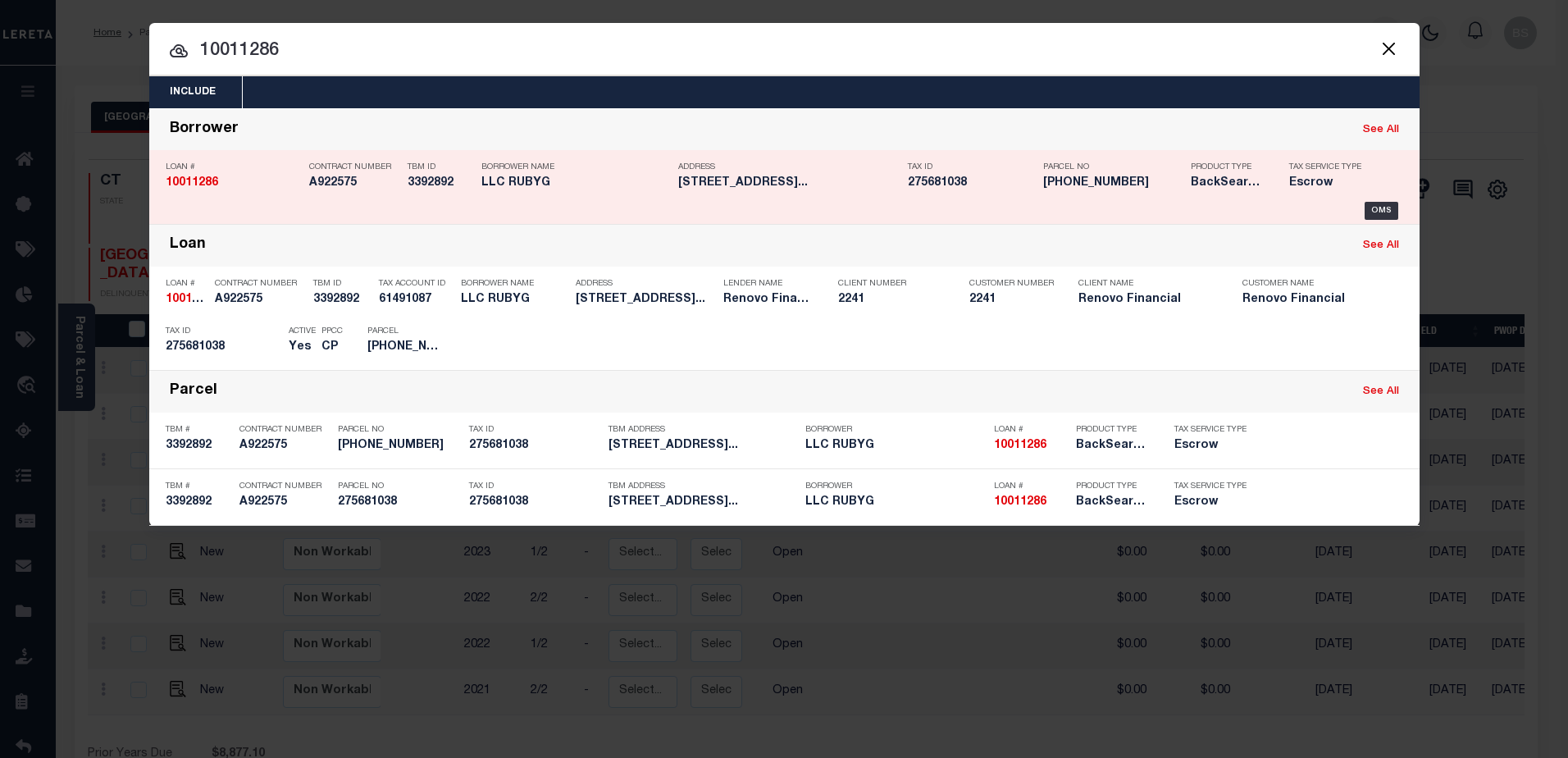
click at [1372, 129] on link "See All" at bounding box center [1381, 130] width 36 height 11
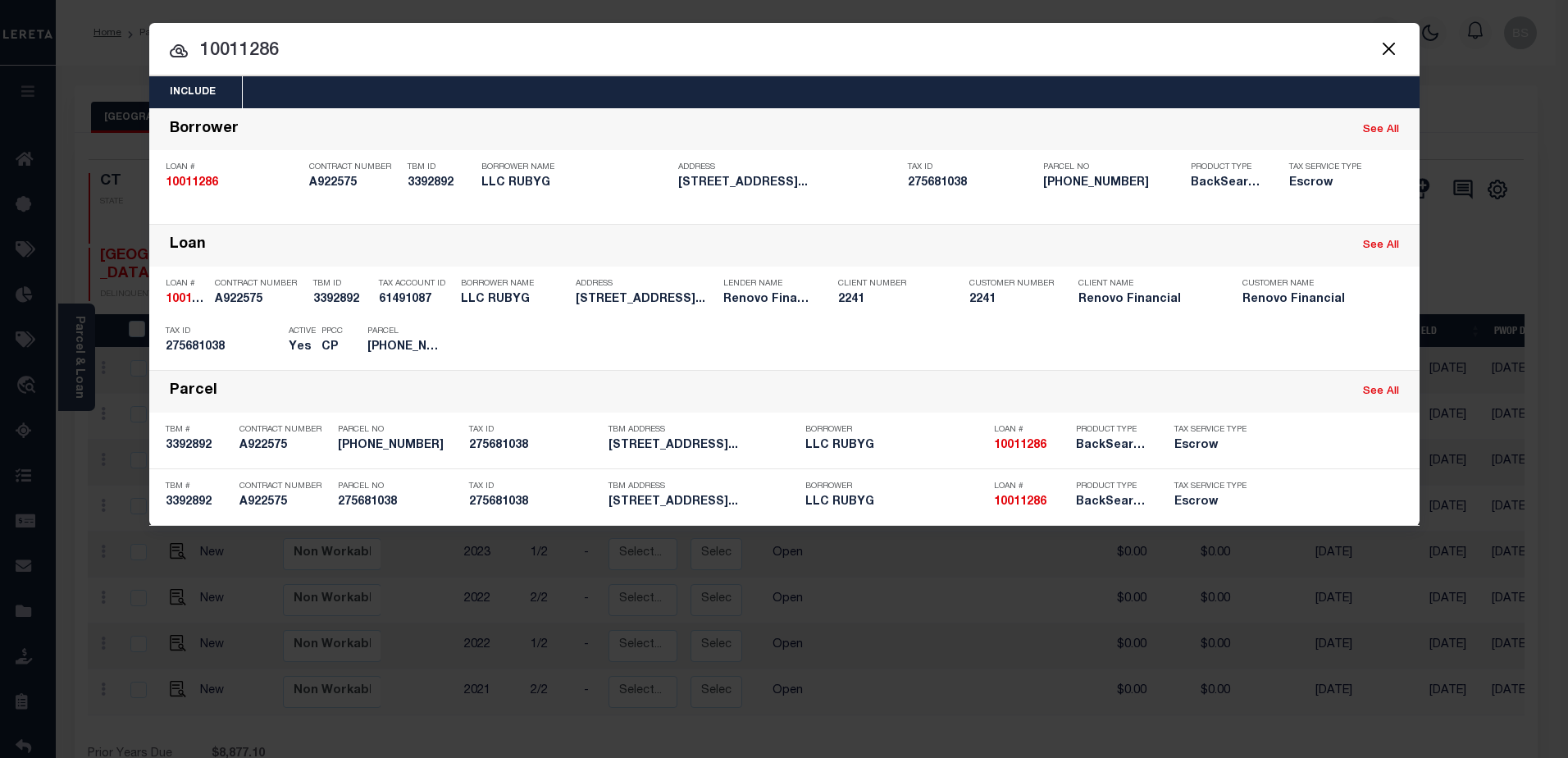
click at [1390, 50] on button "Close" at bounding box center [1389, 48] width 21 height 21
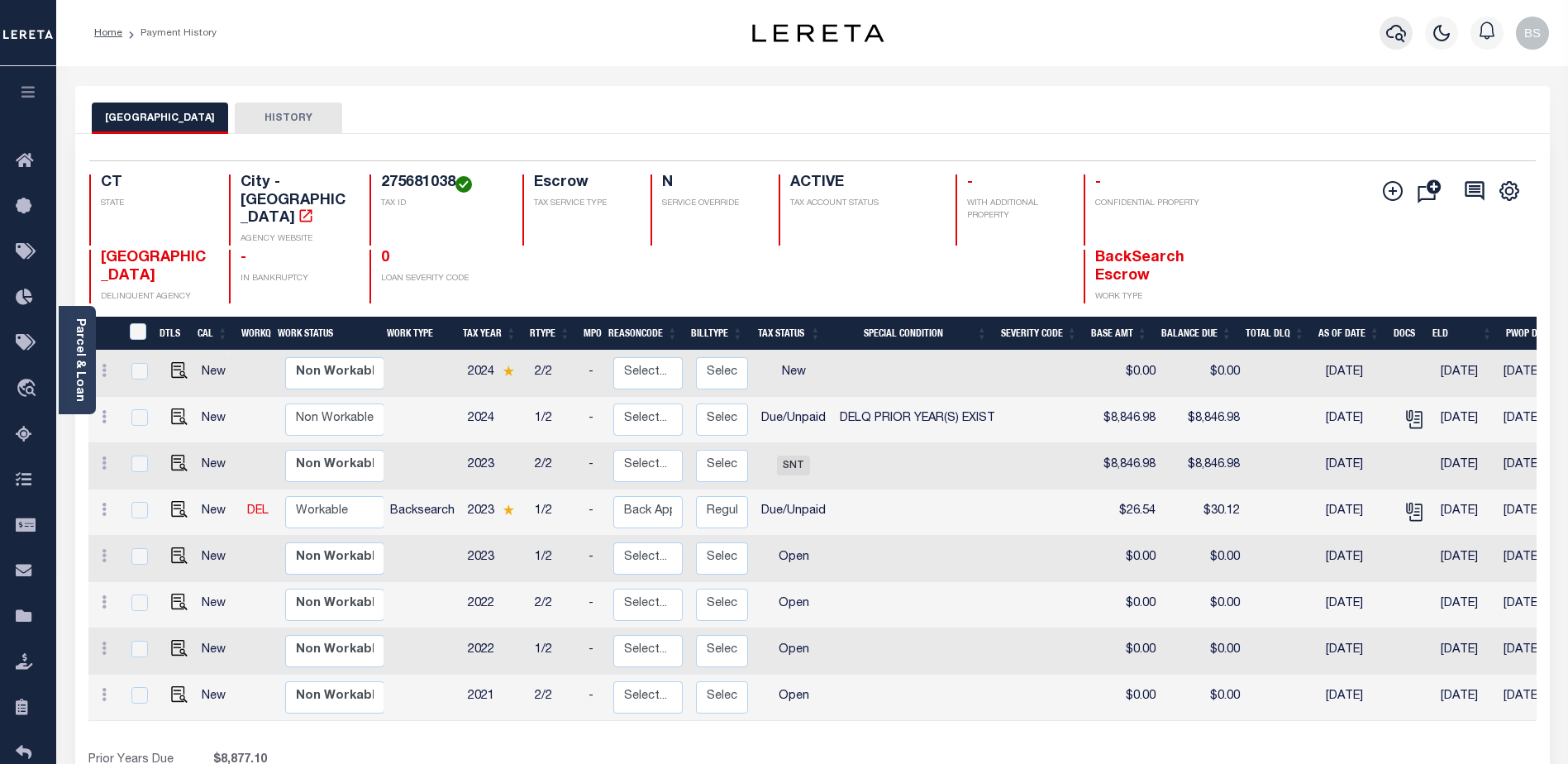
click at [1398, 33] on icon "button" at bounding box center [1397, 33] width 20 height 20
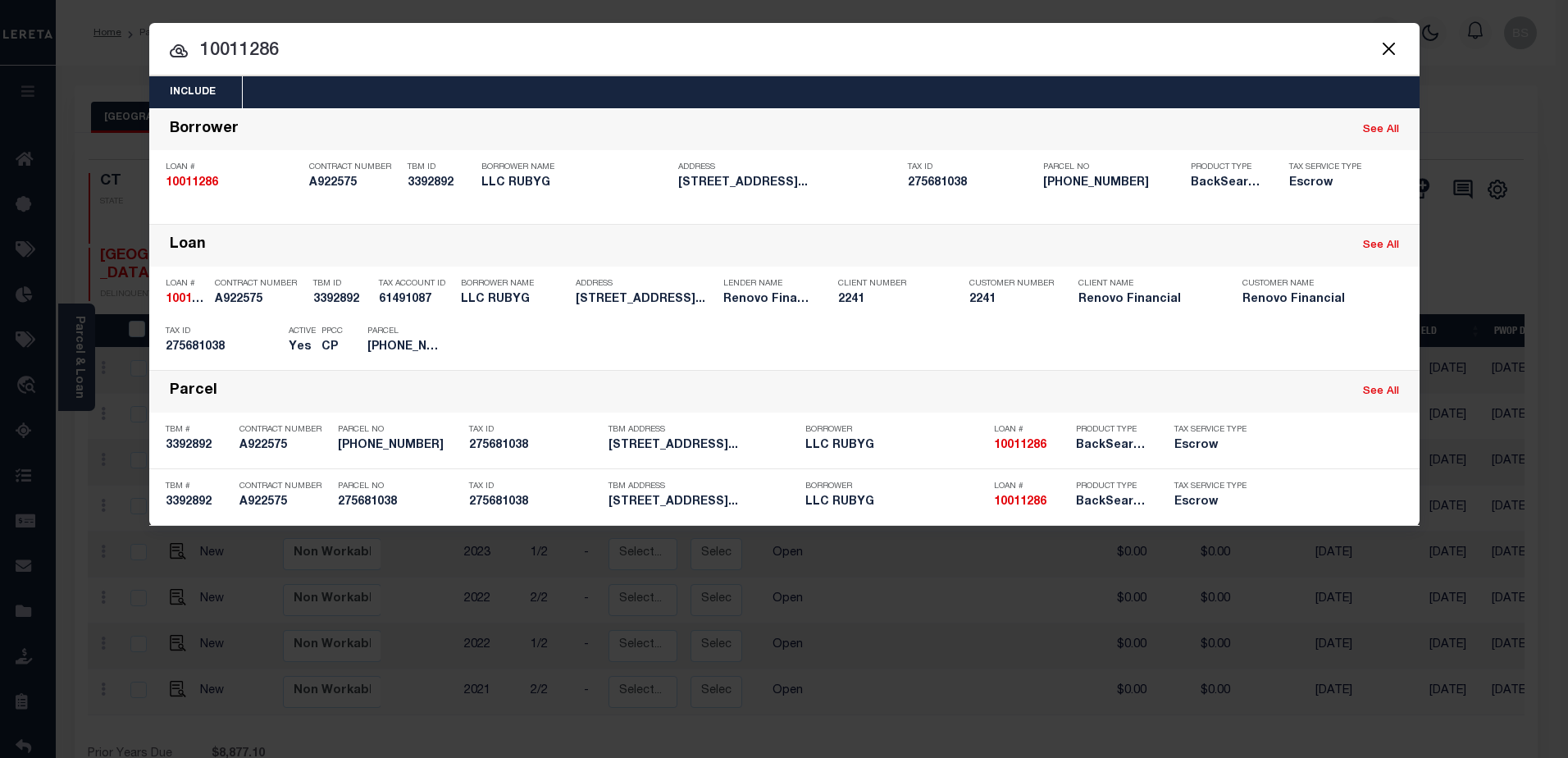
click at [310, 52] on input "10011286" at bounding box center [784, 51] width 1270 height 28
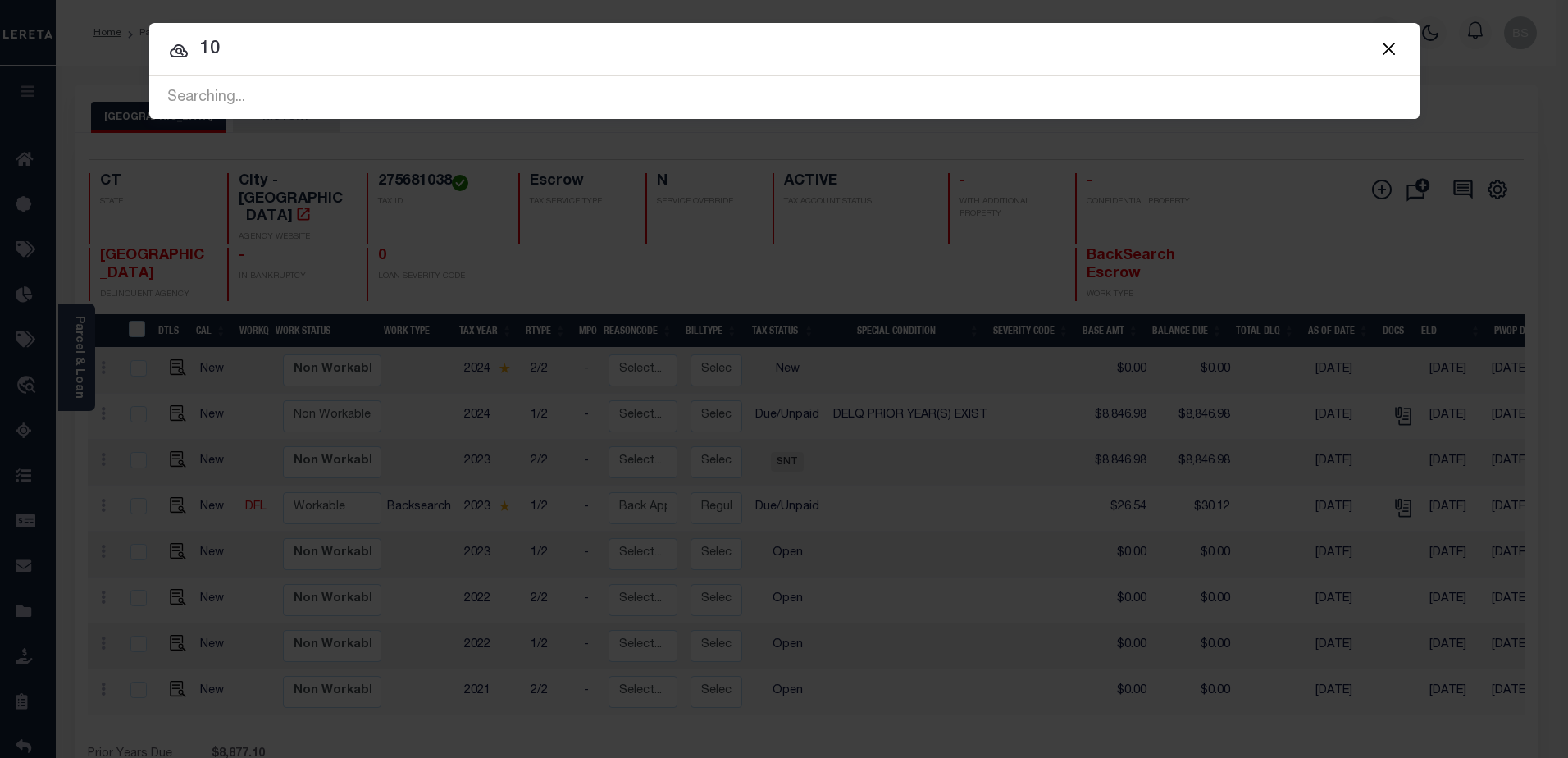
type input "1"
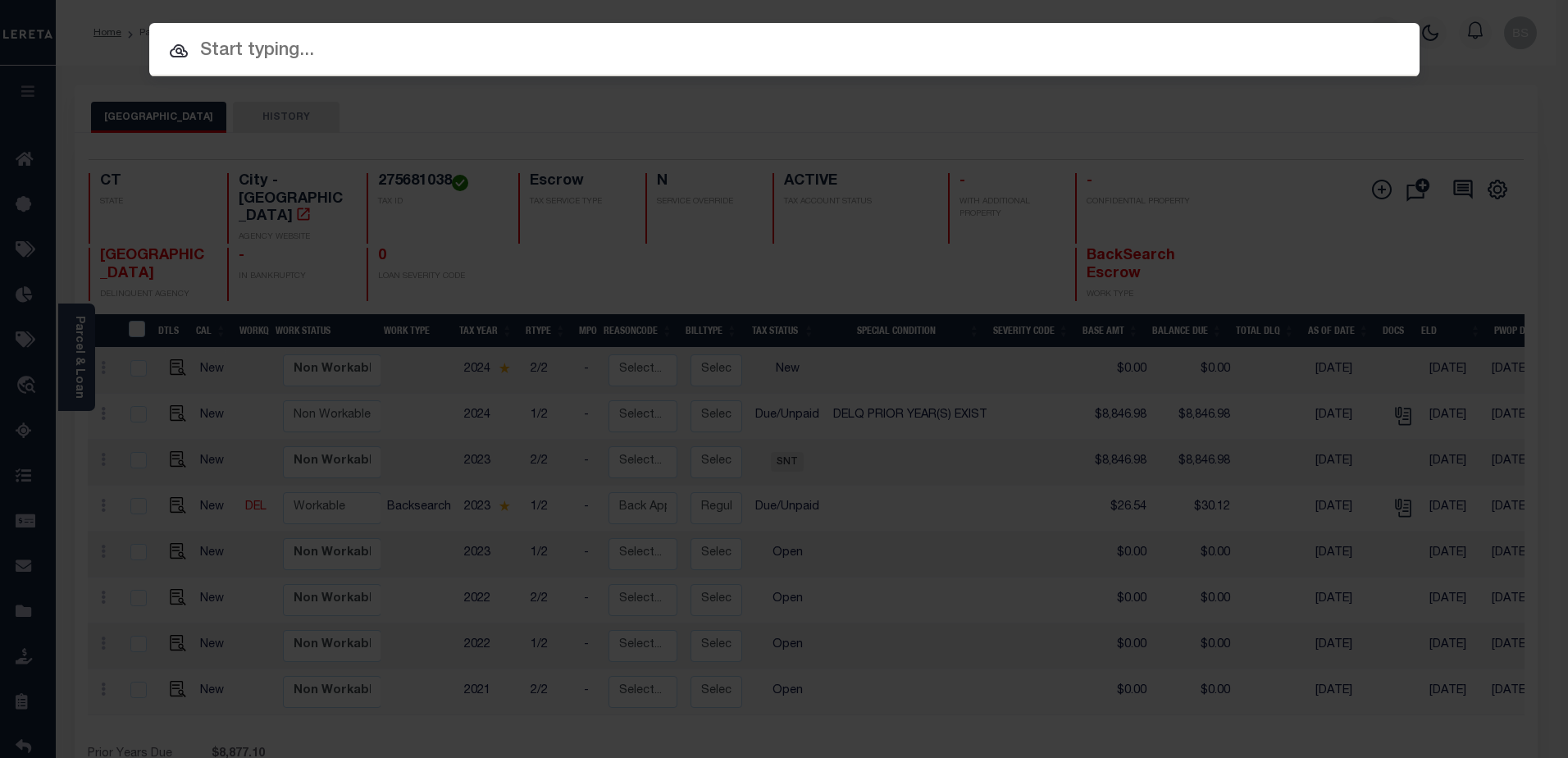
click at [248, 59] on input "text" at bounding box center [784, 51] width 1270 height 28
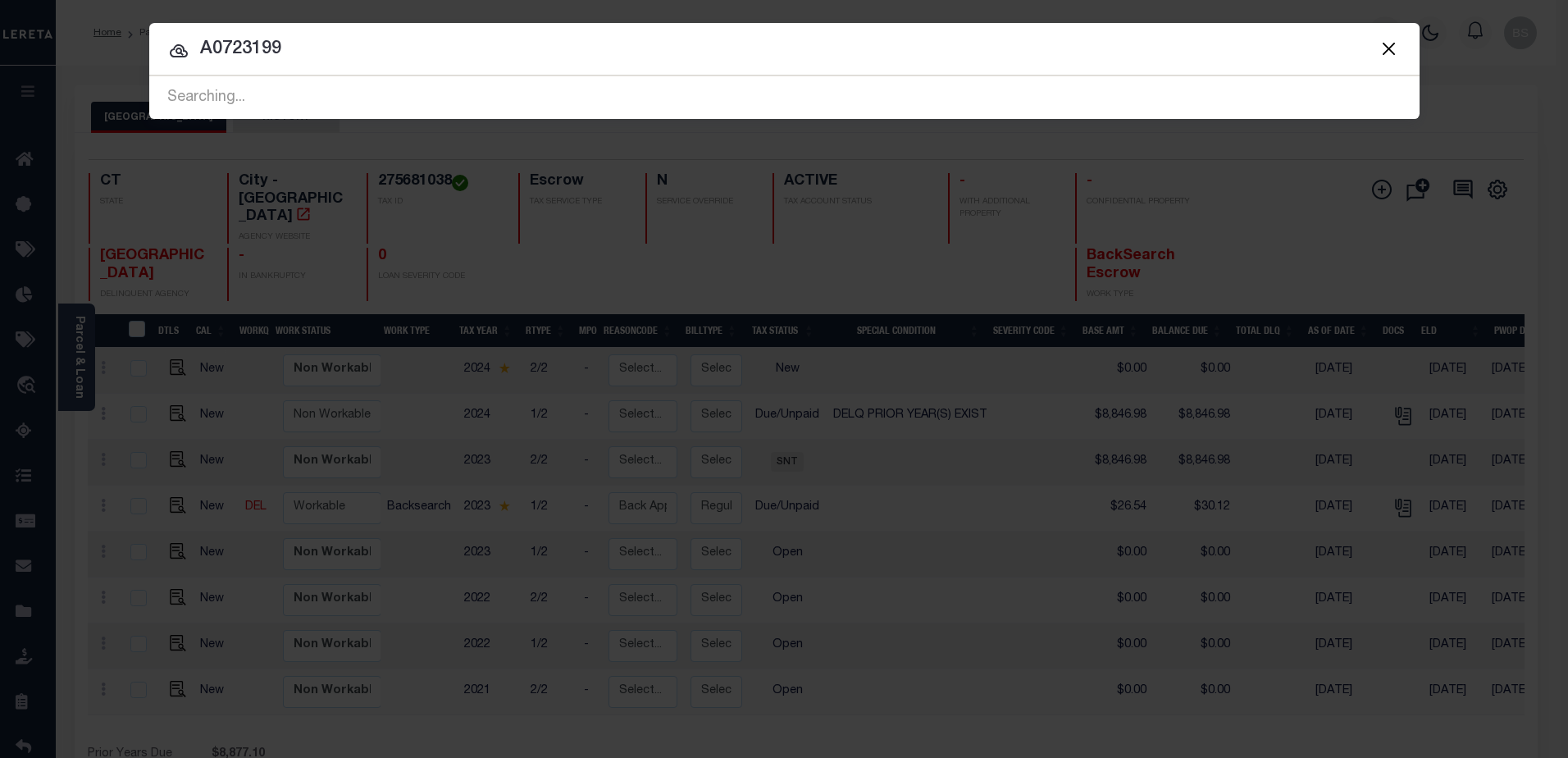
type input "A0723199"
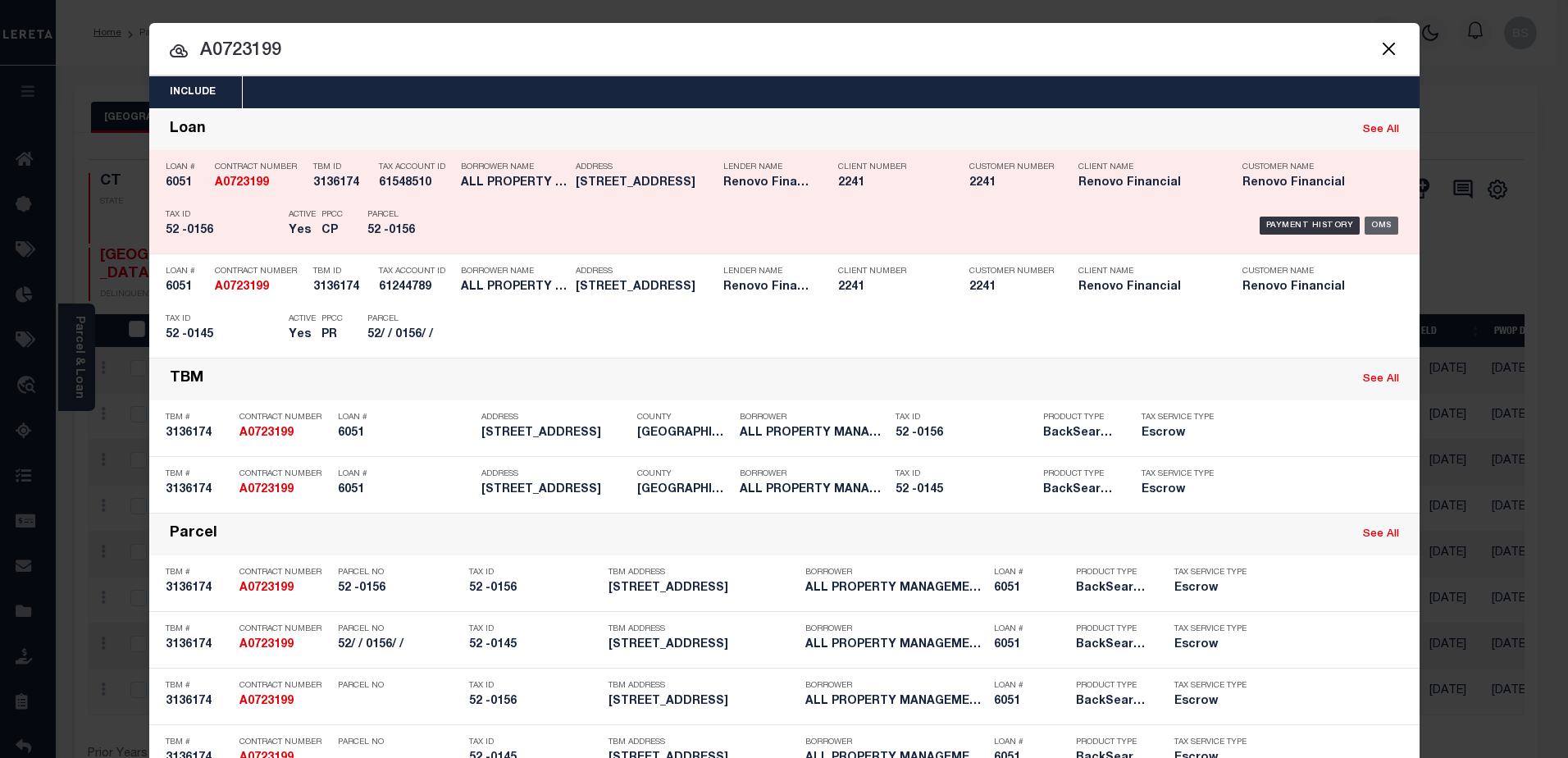
click at [1376, 228] on div "OMS" at bounding box center [1381, 226] width 33 height 18
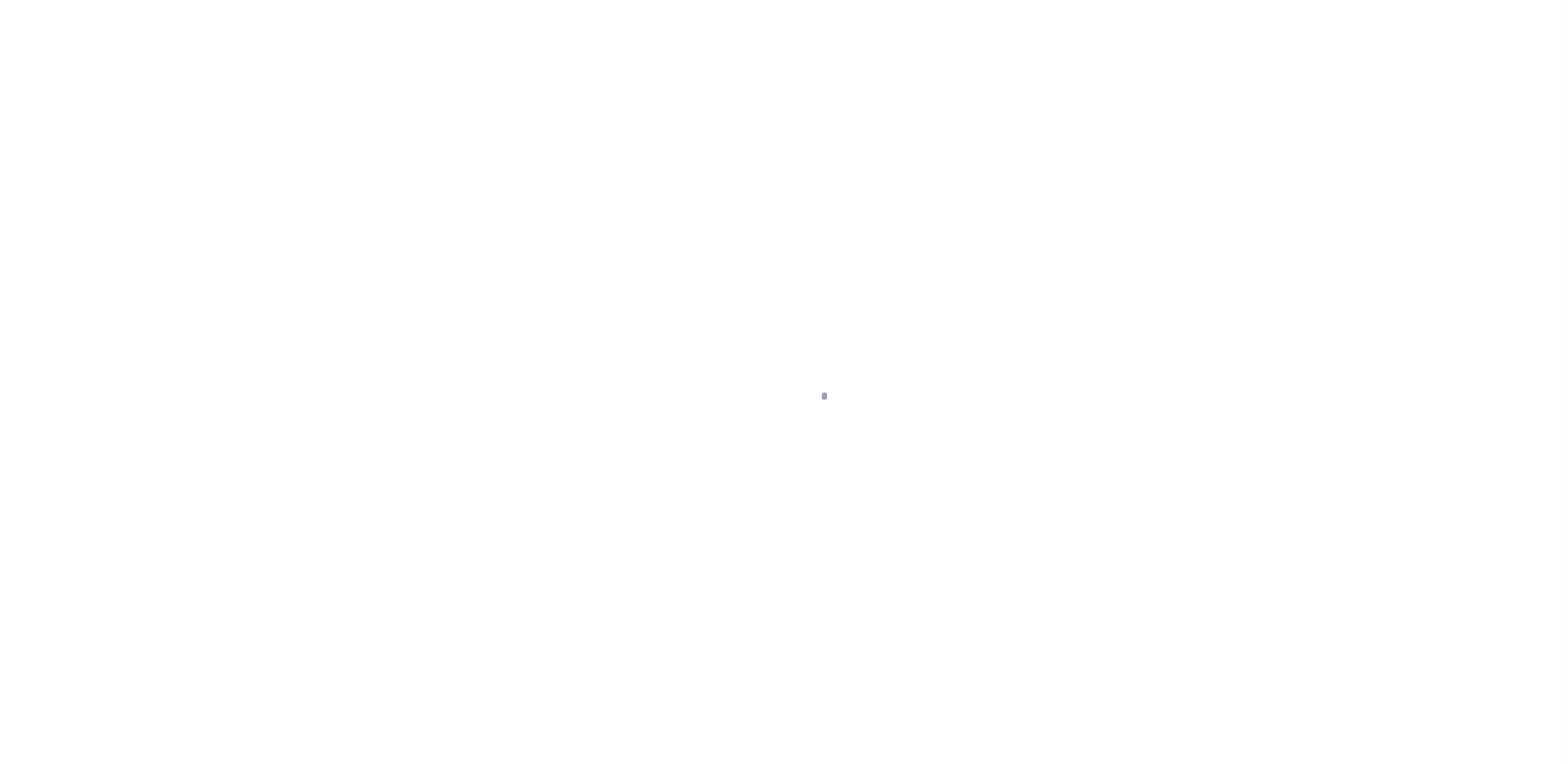
select select "DUE"
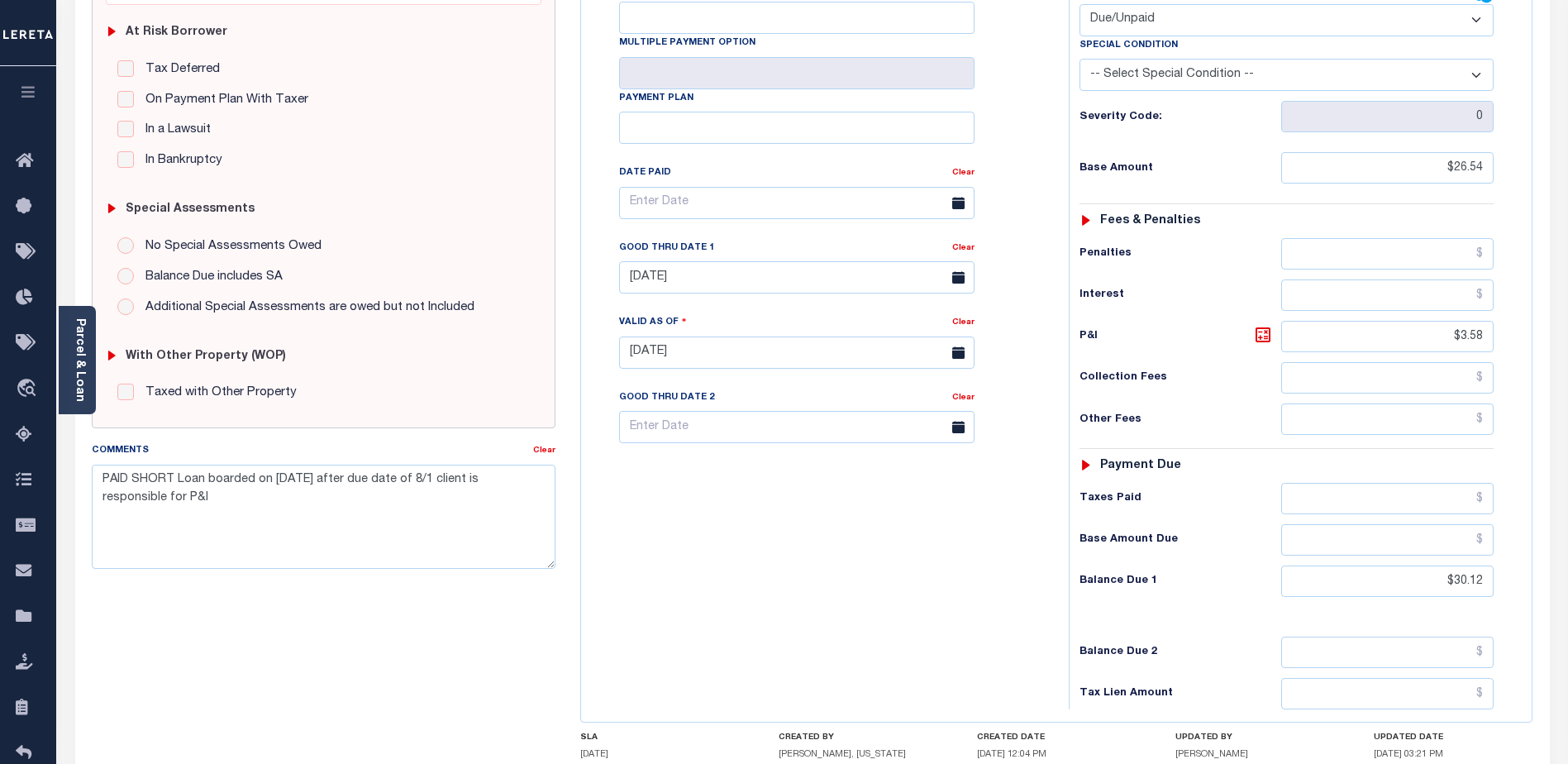
scroll to position [331, 0]
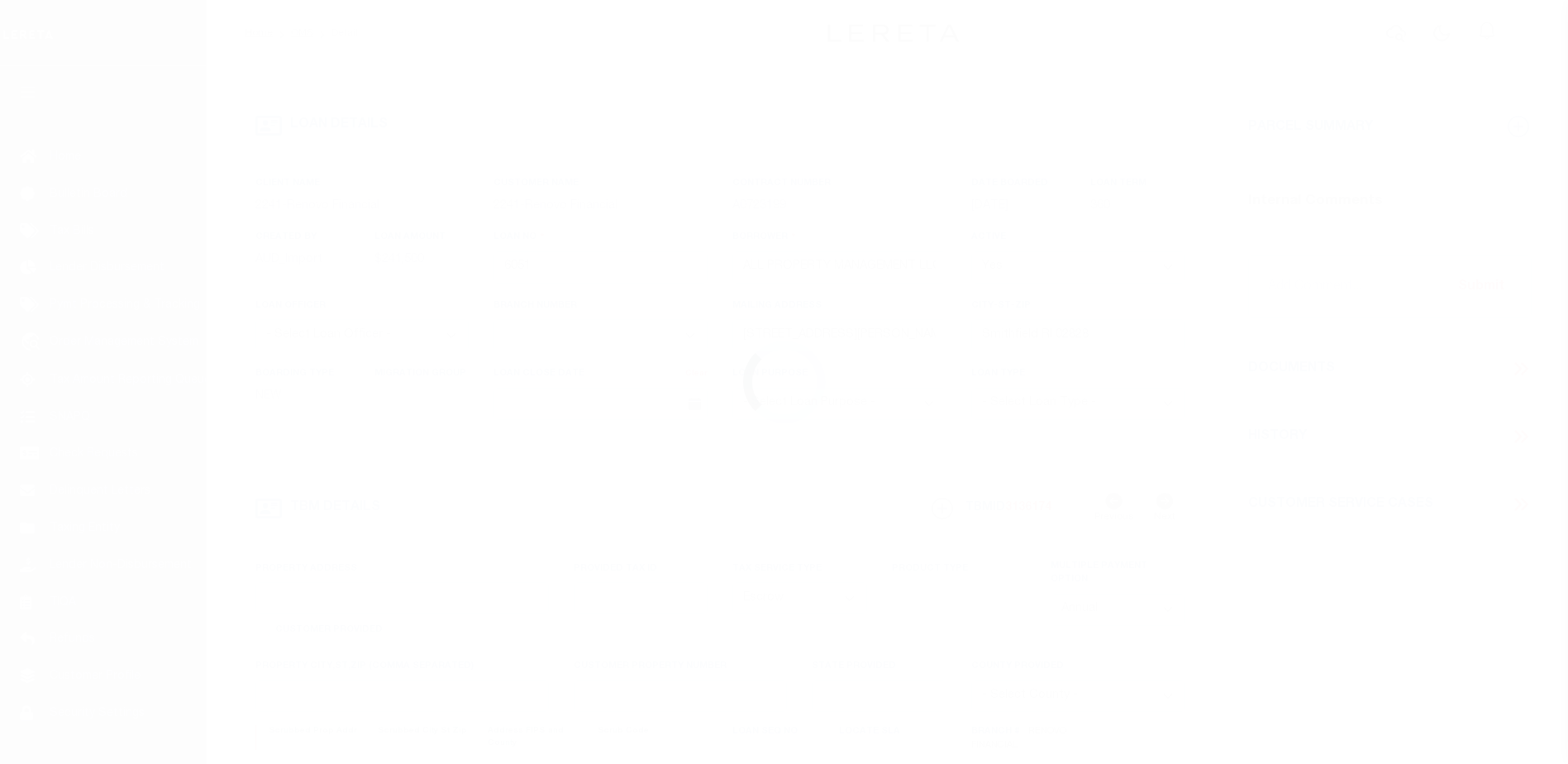
select select "Escrow"
type input "[STREET_ADDRESS]"
type input "Pawtucket, RI 02860"
type input "a0k2L00001VnT5I"
type input "RI"
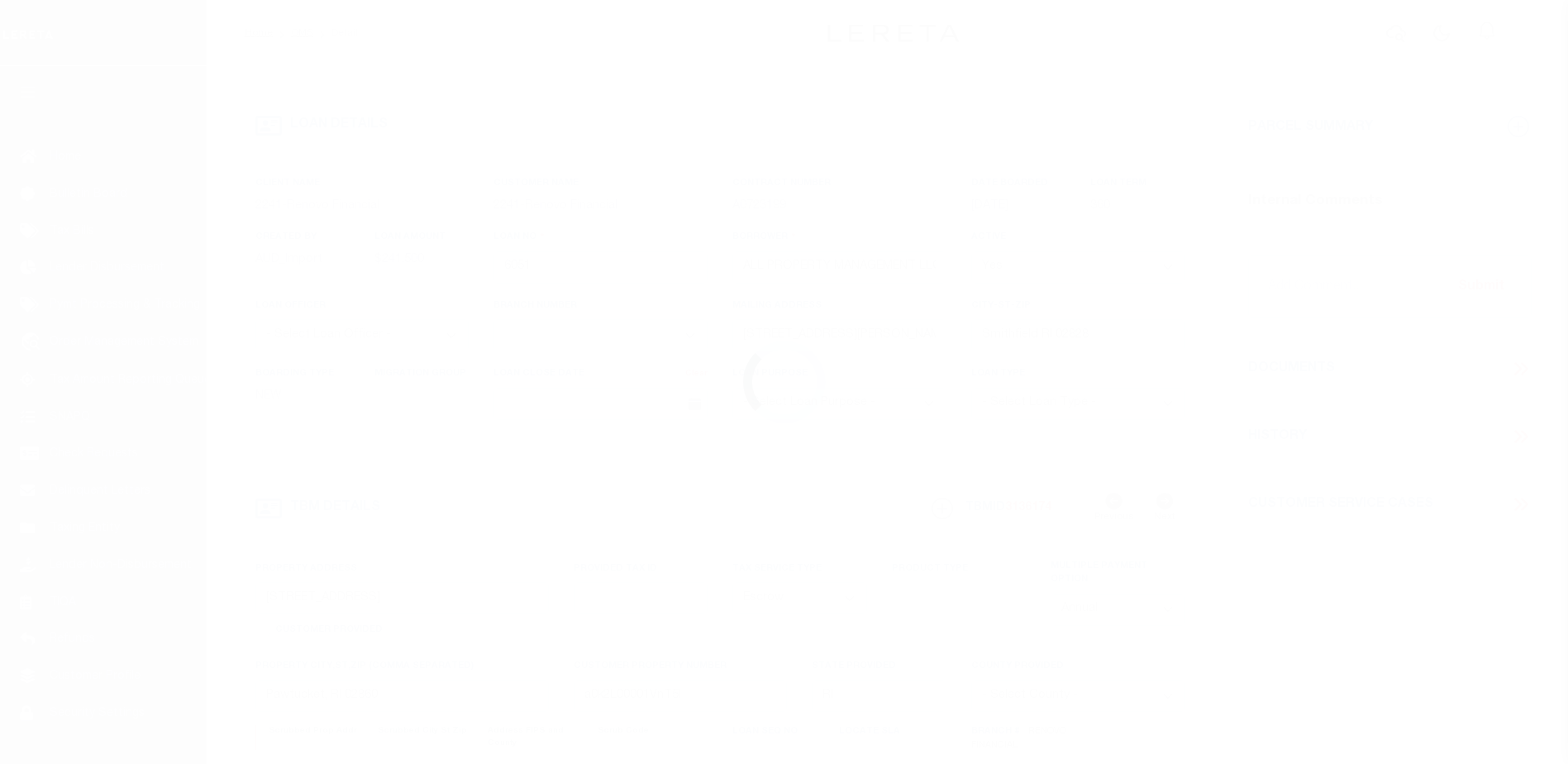
select select
select select "25066"
select select
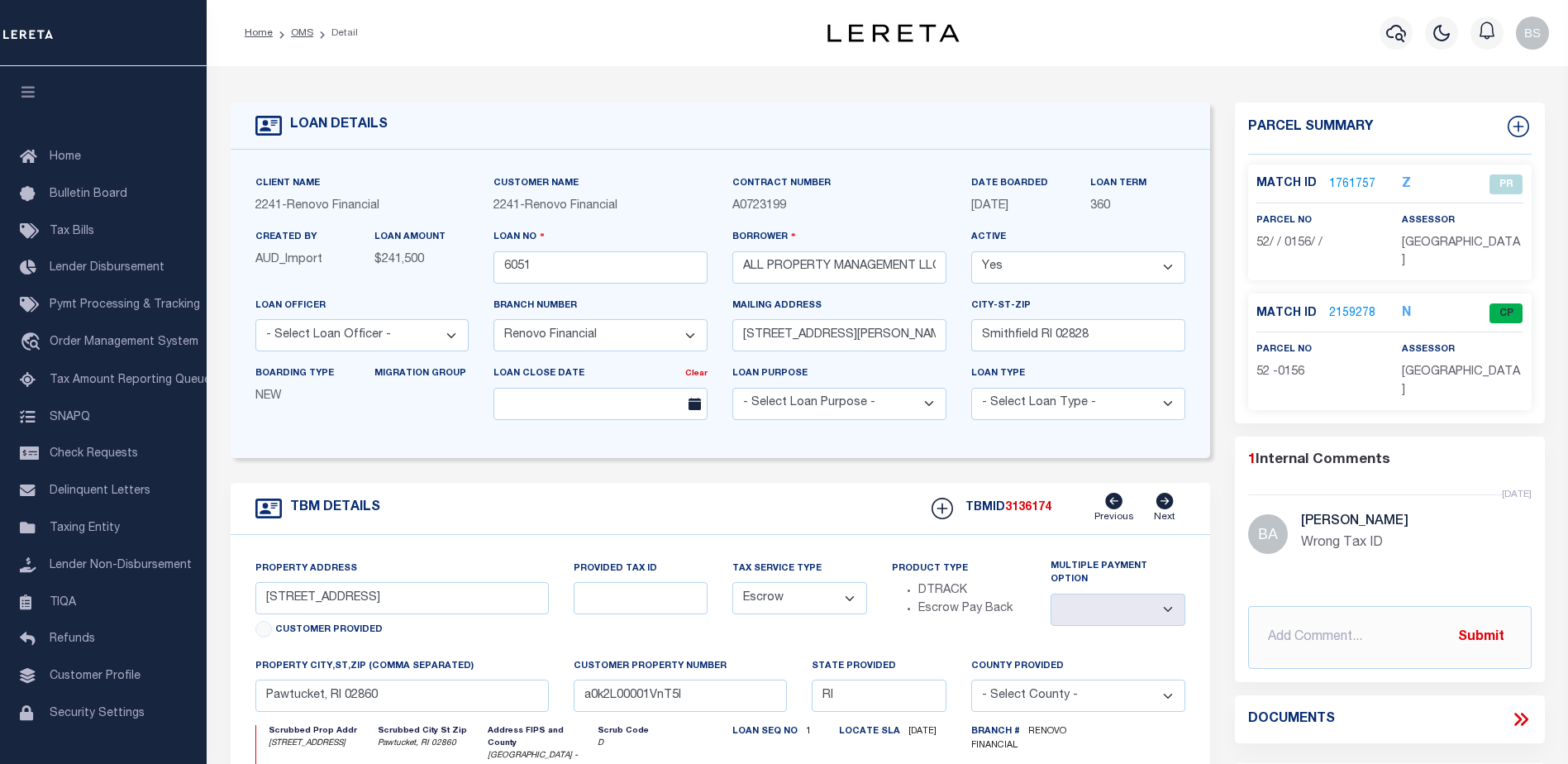
click at [1332, 309] on link "2159278" at bounding box center [1352, 314] width 46 height 18
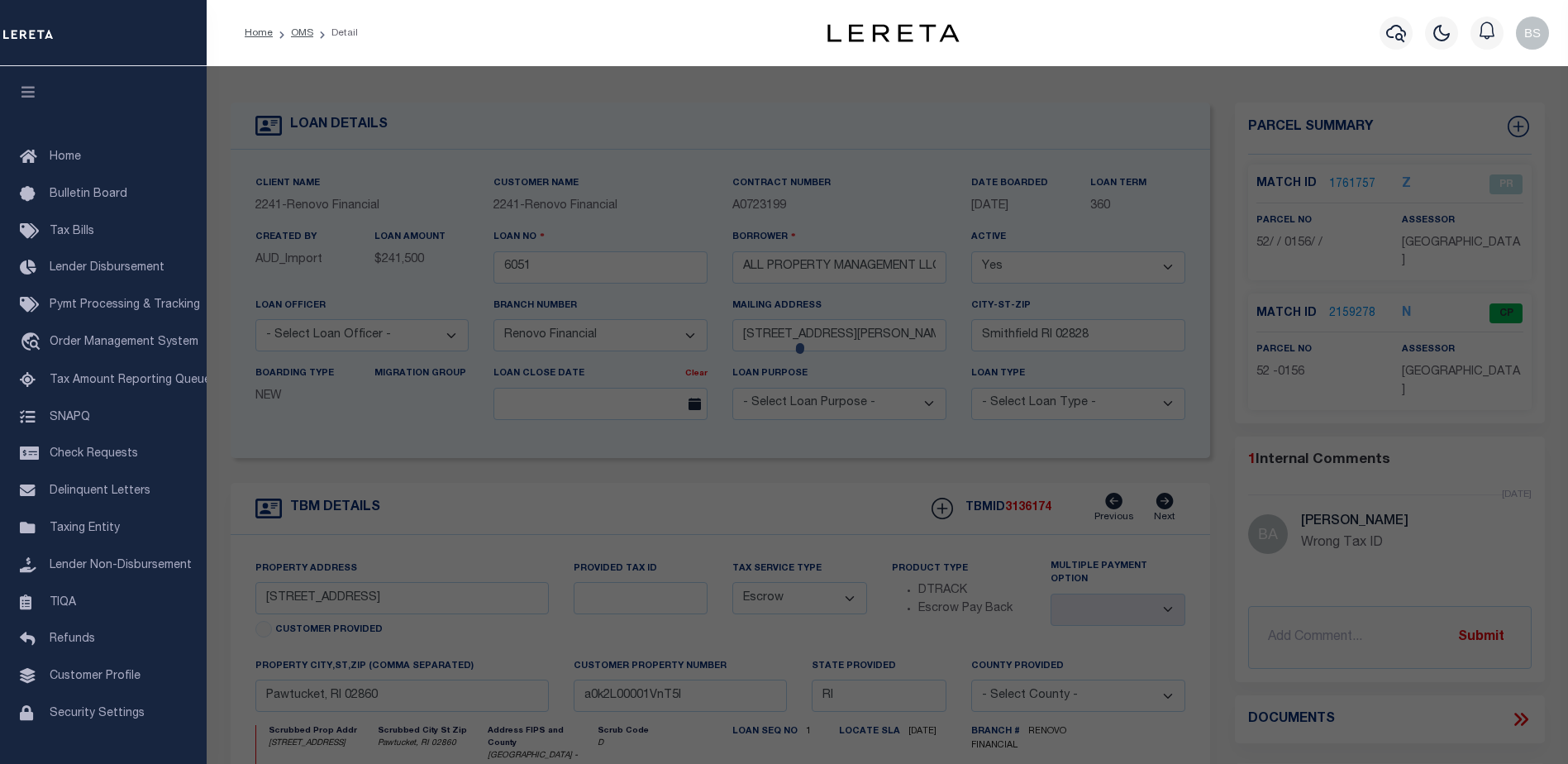
checkbox input "false"
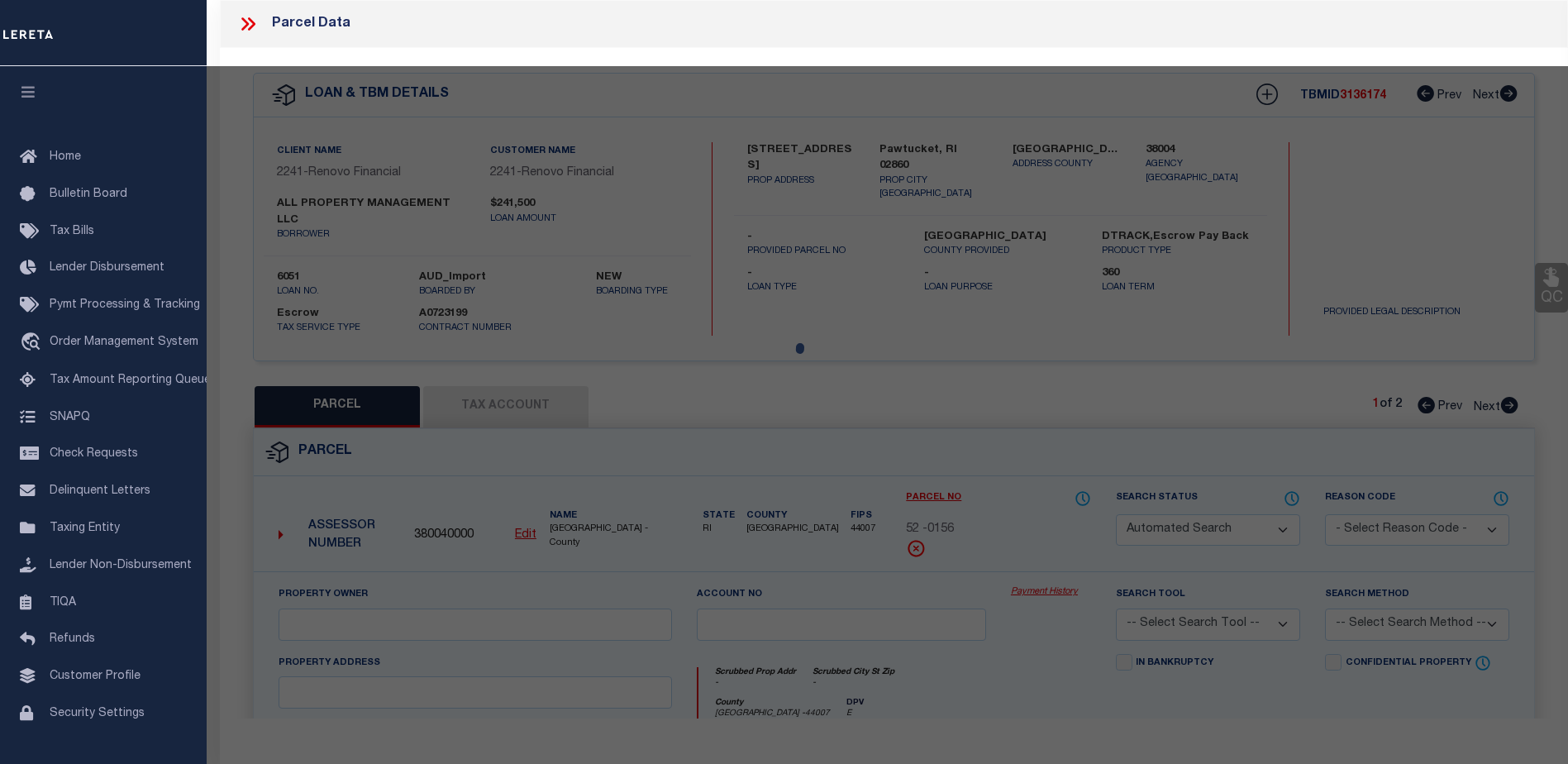
select select "CP"
select select "AGF"
select select
checkbox input "false"
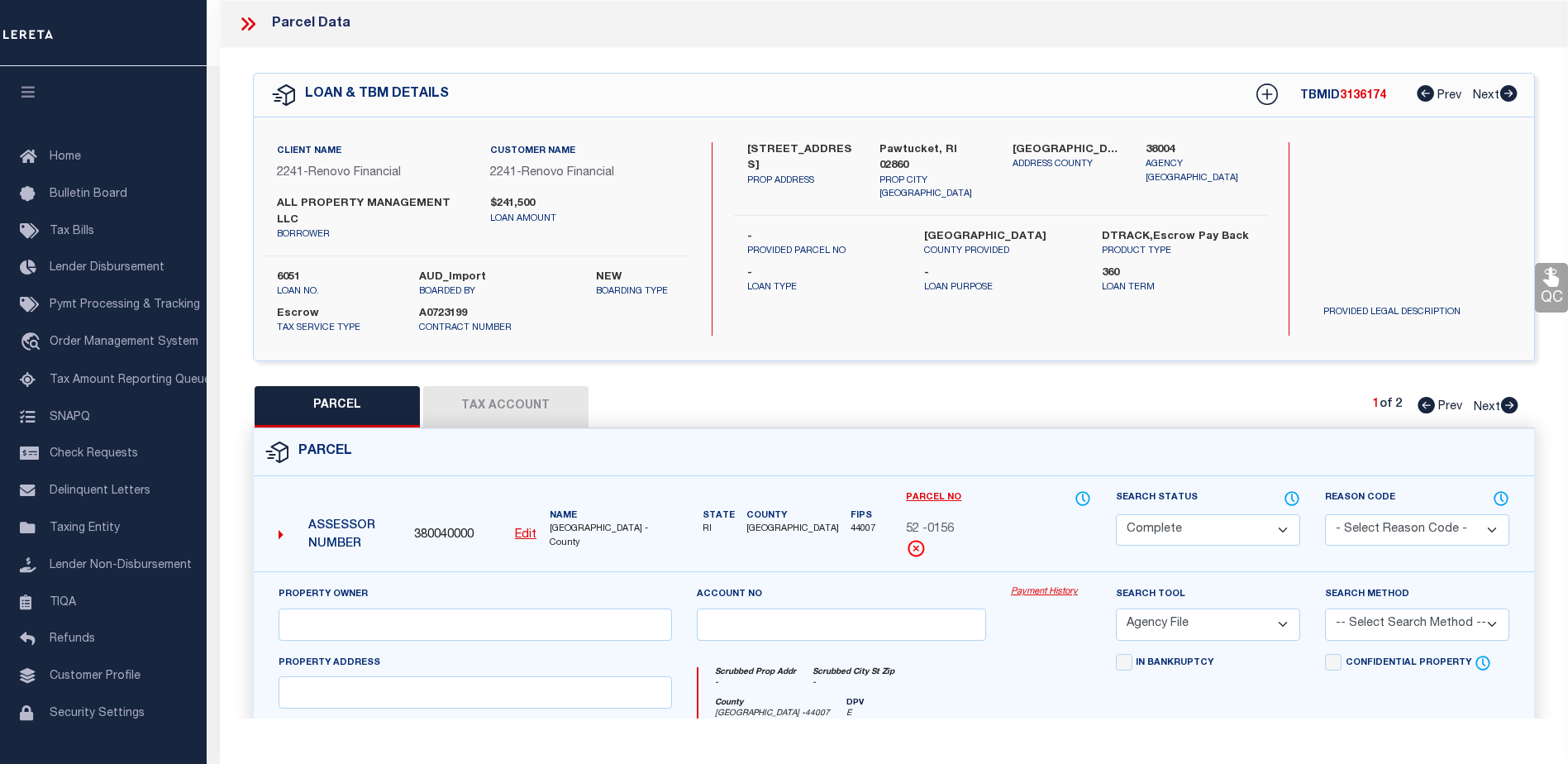
click at [1043, 585] on link "Payment History" at bounding box center [1051, 592] width 80 height 14
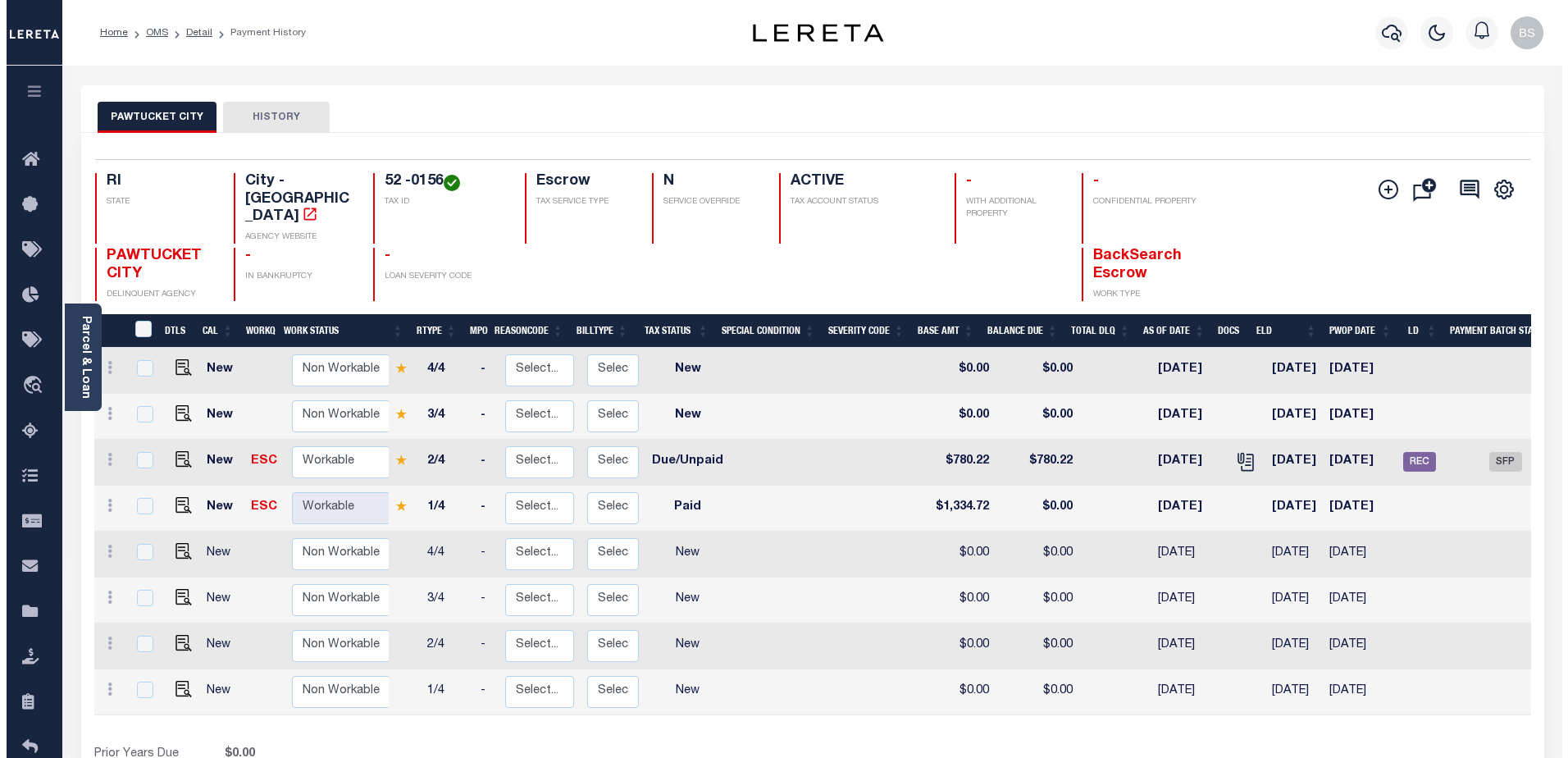
scroll to position [0, 183]
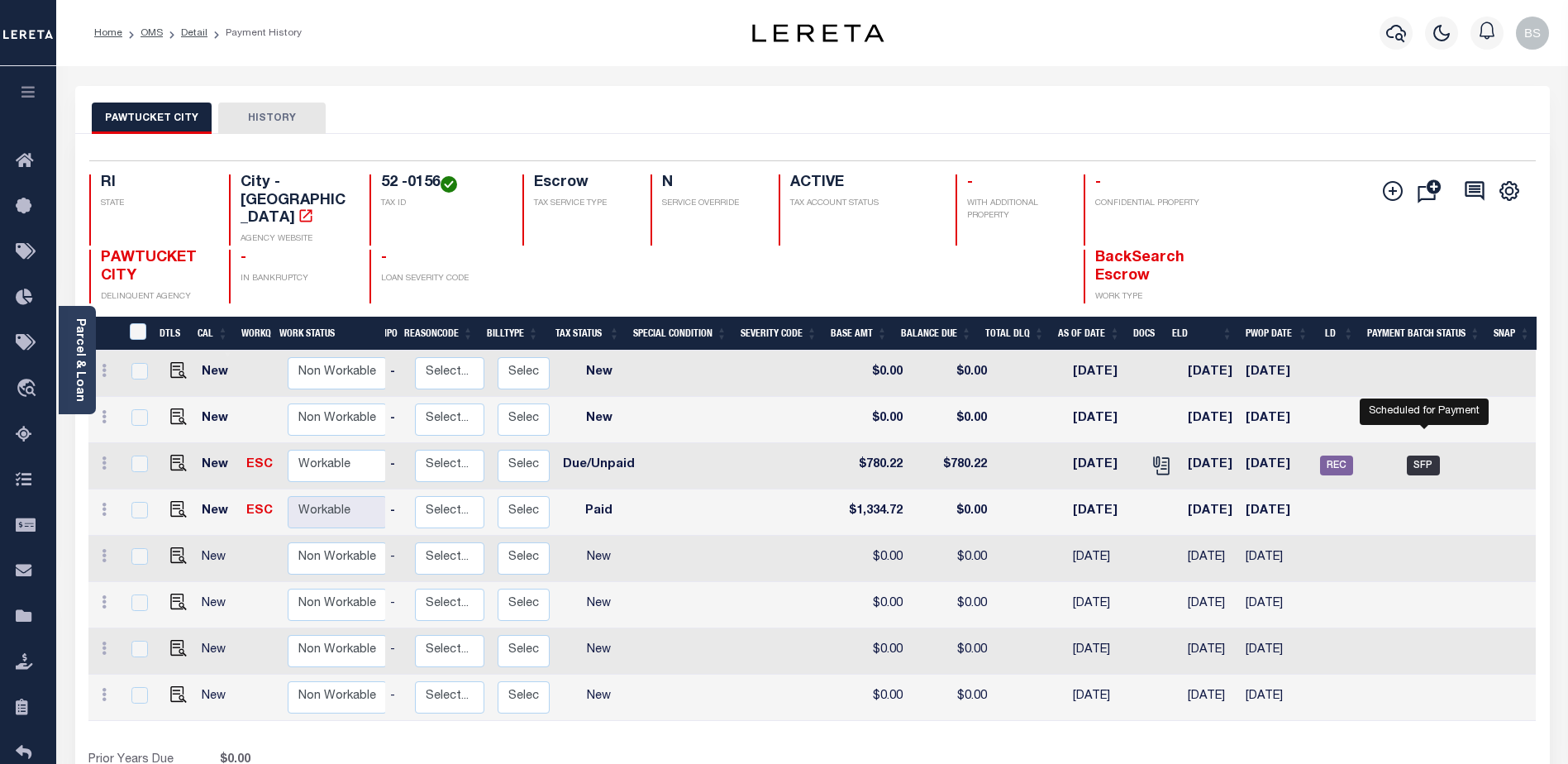
click at [1426, 455] on span "SFP" at bounding box center [1423, 465] width 33 height 20
checkbox input "true"
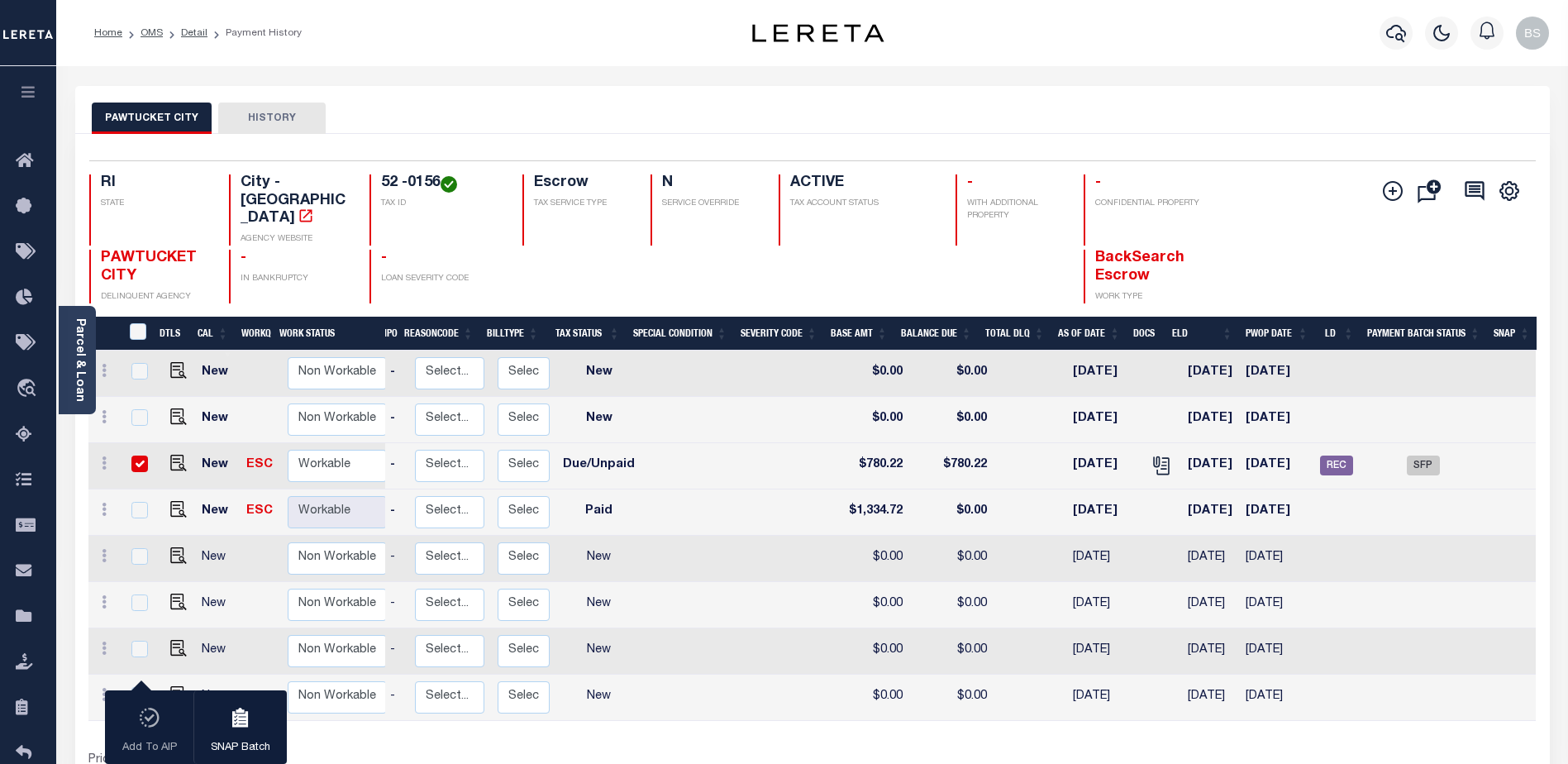
click at [140, 455] on input "checkbox" at bounding box center [140, 464] width 17 height 17
checkbox input "false"
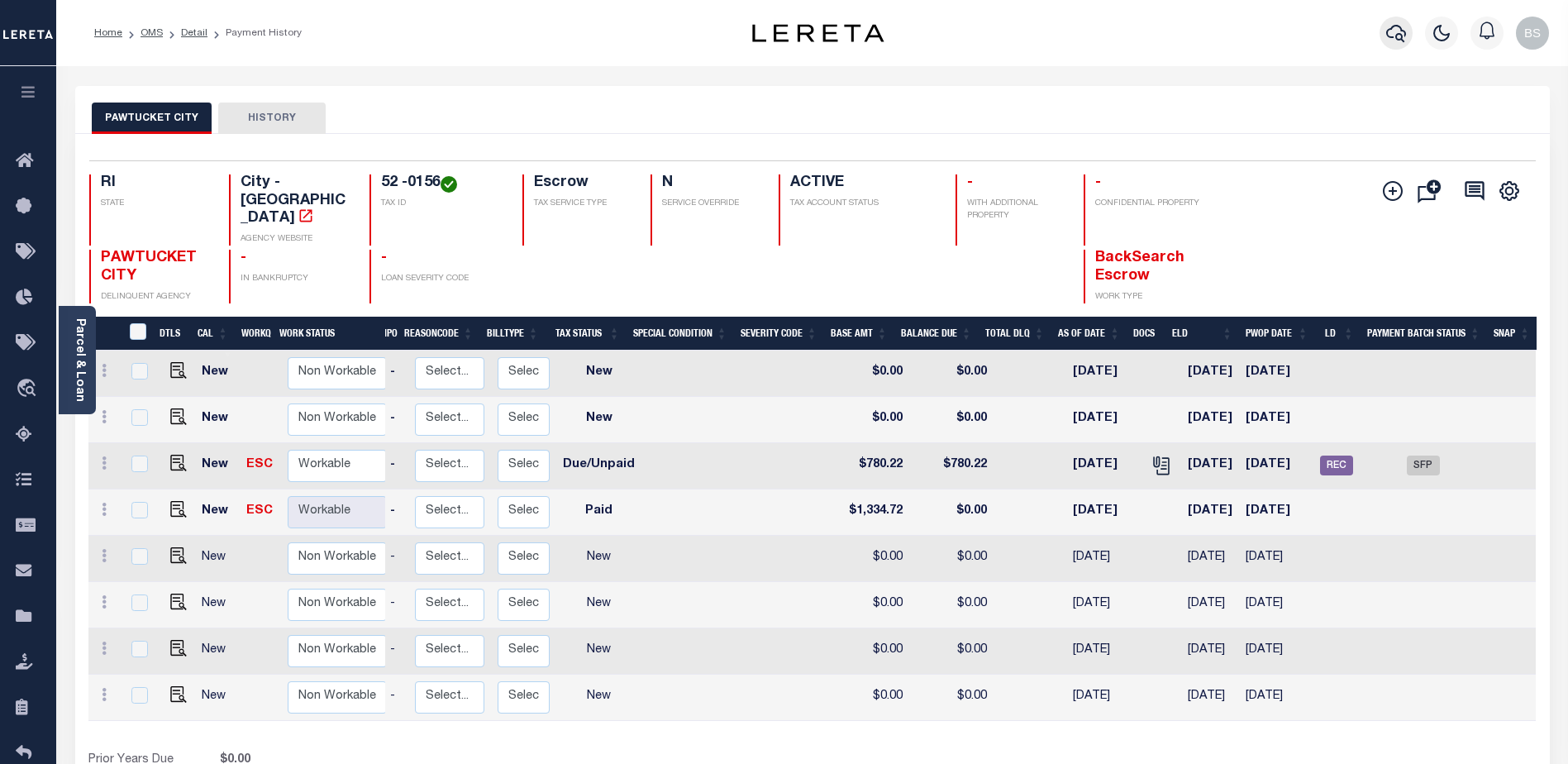
click at [1397, 37] on icon "button" at bounding box center [1397, 33] width 20 height 18
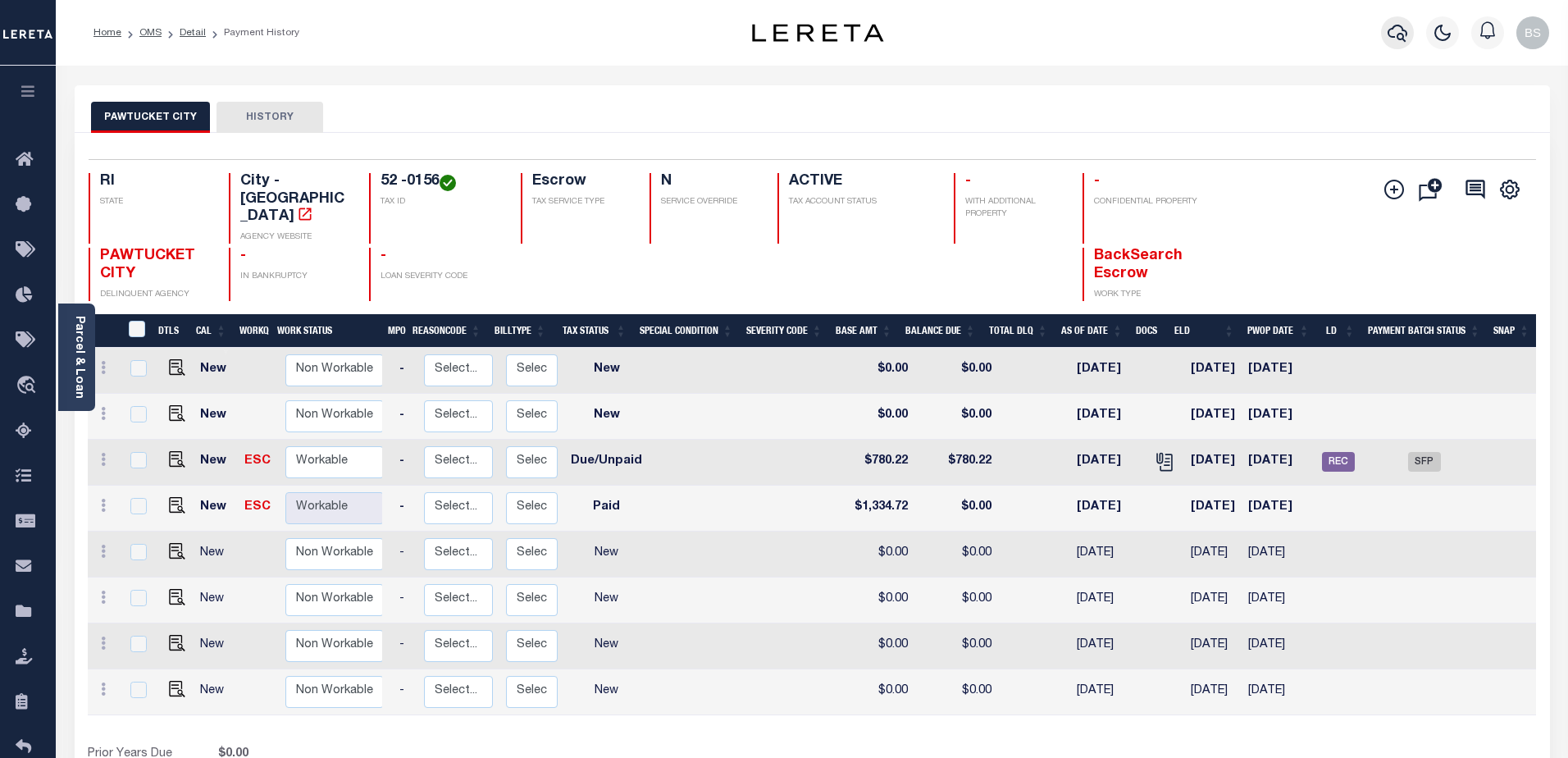
scroll to position [0, 172]
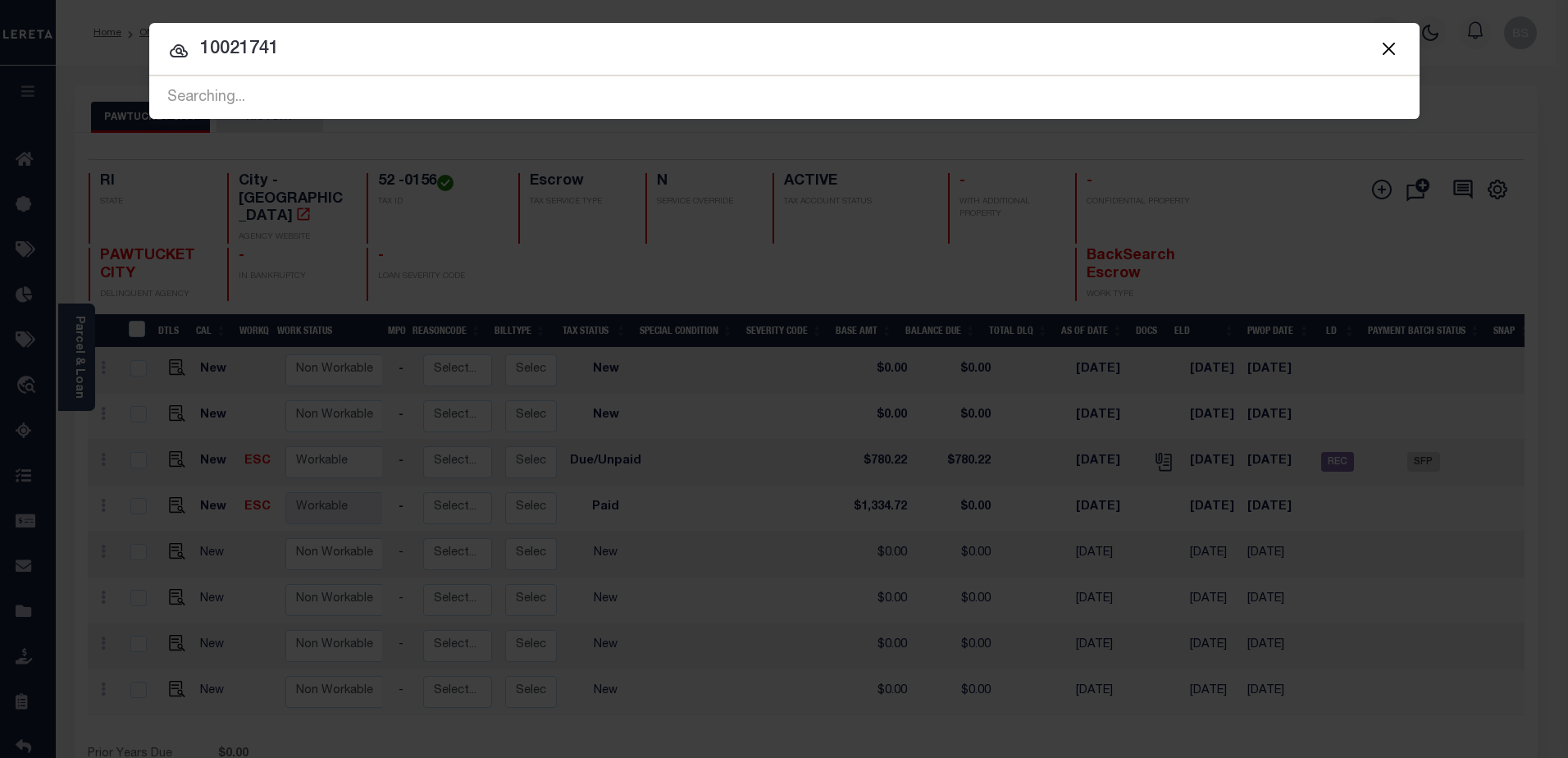
type input "10021741"
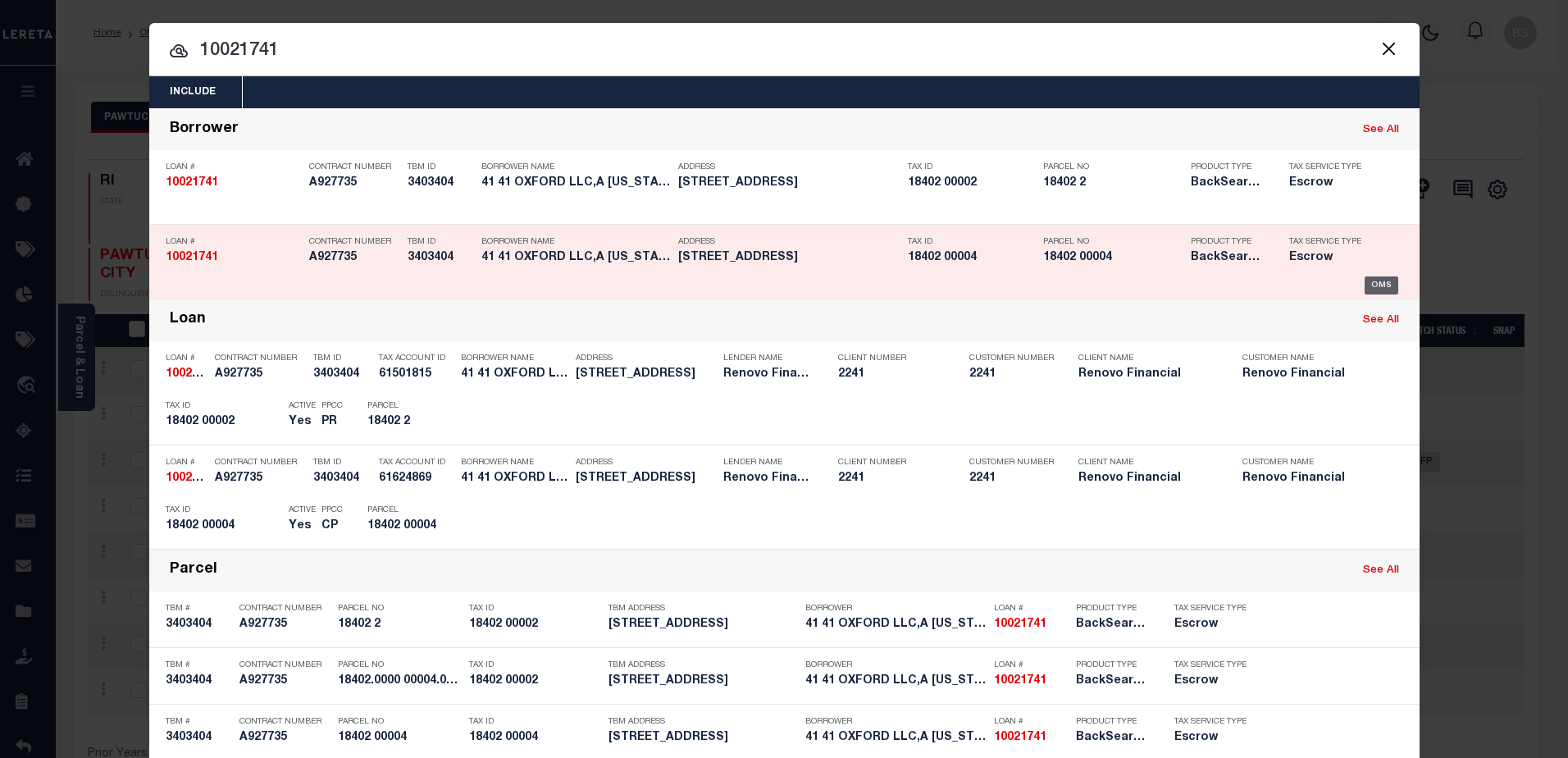
click at [1374, 288] on div "OMS" at bounding box center [1381, 285] width 33 height 18
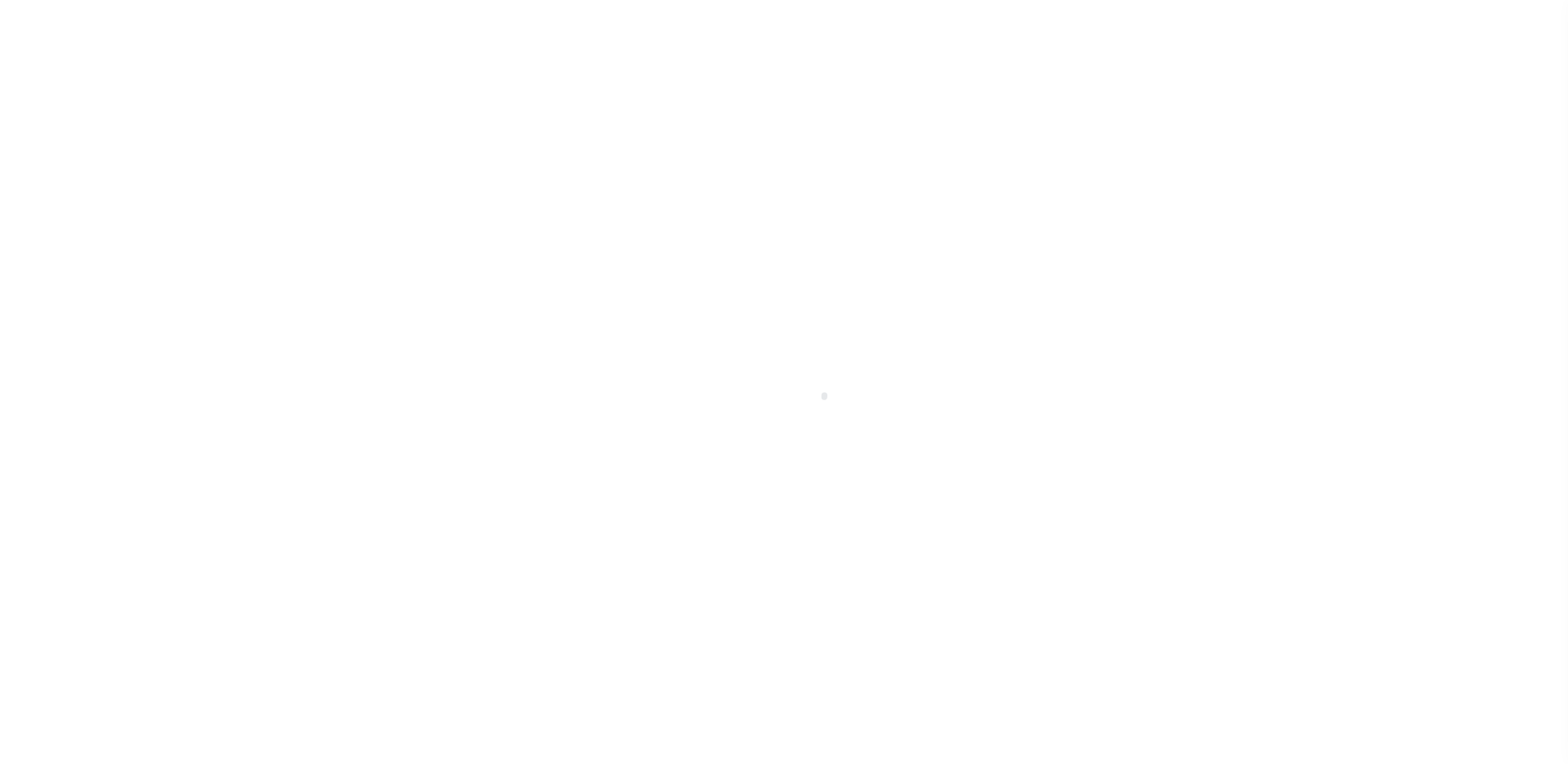
select select "SFP"
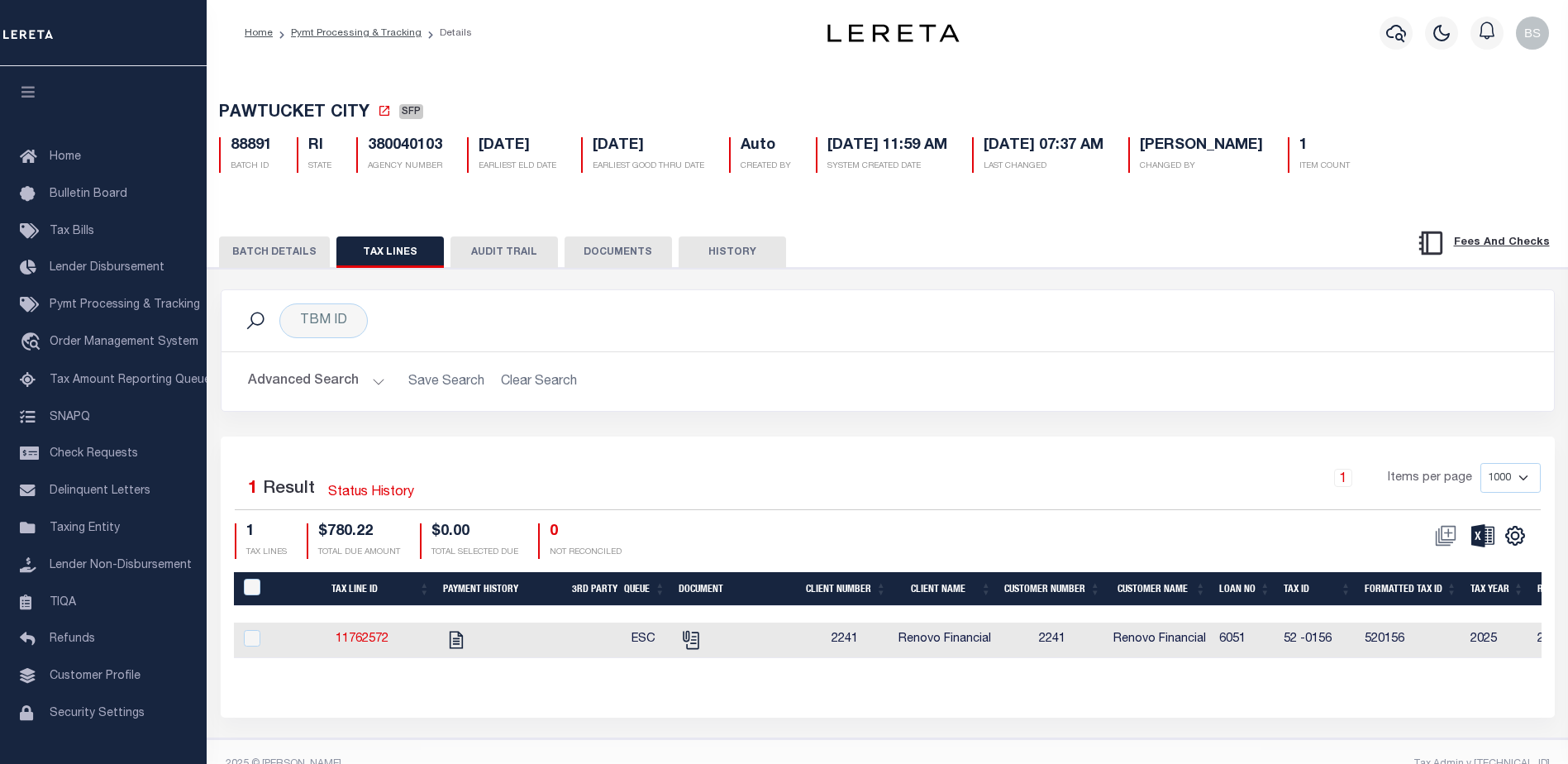
click at [287, 258] on button "BATCH DETAILS" at bounding box center [274, 251] width 110 height 31
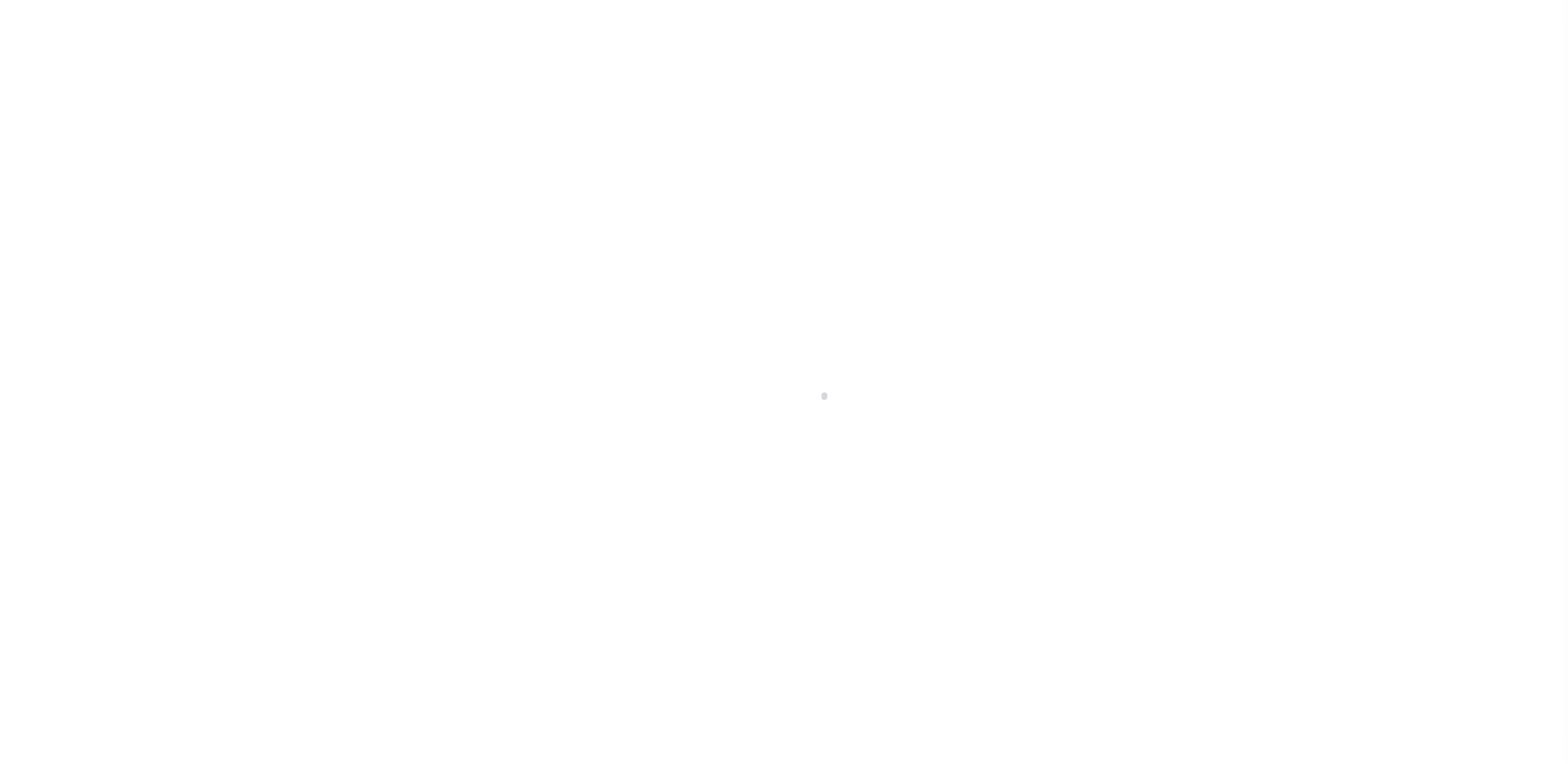
select select "10"
select select "Escrow"
type input "[STREET_ADDRESS]"
type input "18402.0000 00004.0000"
select select
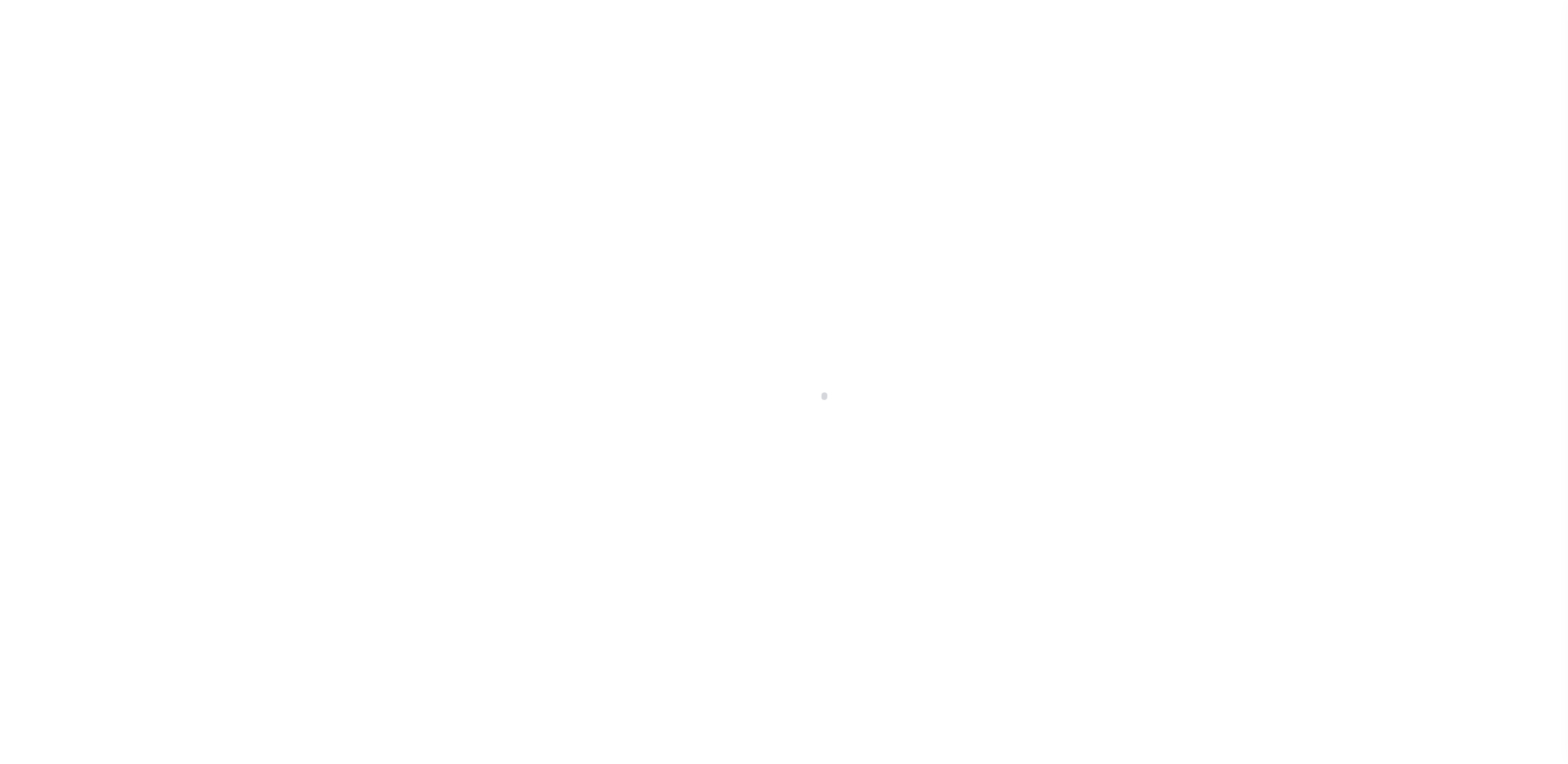
type input "[GEOGRAPHIC_DATA]"
type input "a0kUS000007etY1"
type input "NJ"
select select
type textarea "Liability Limited to Customer Provided Parcel"
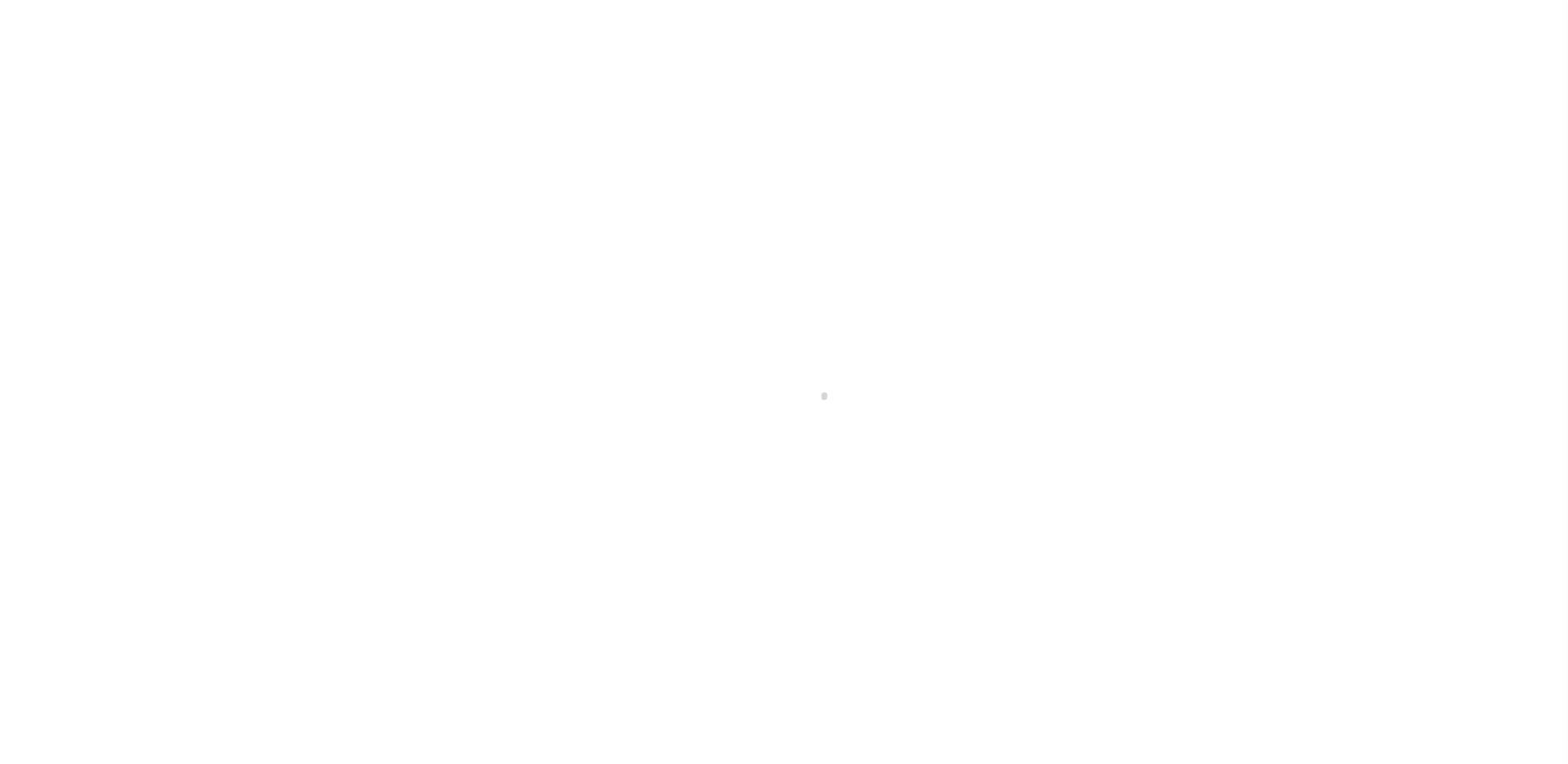
select select "25067"
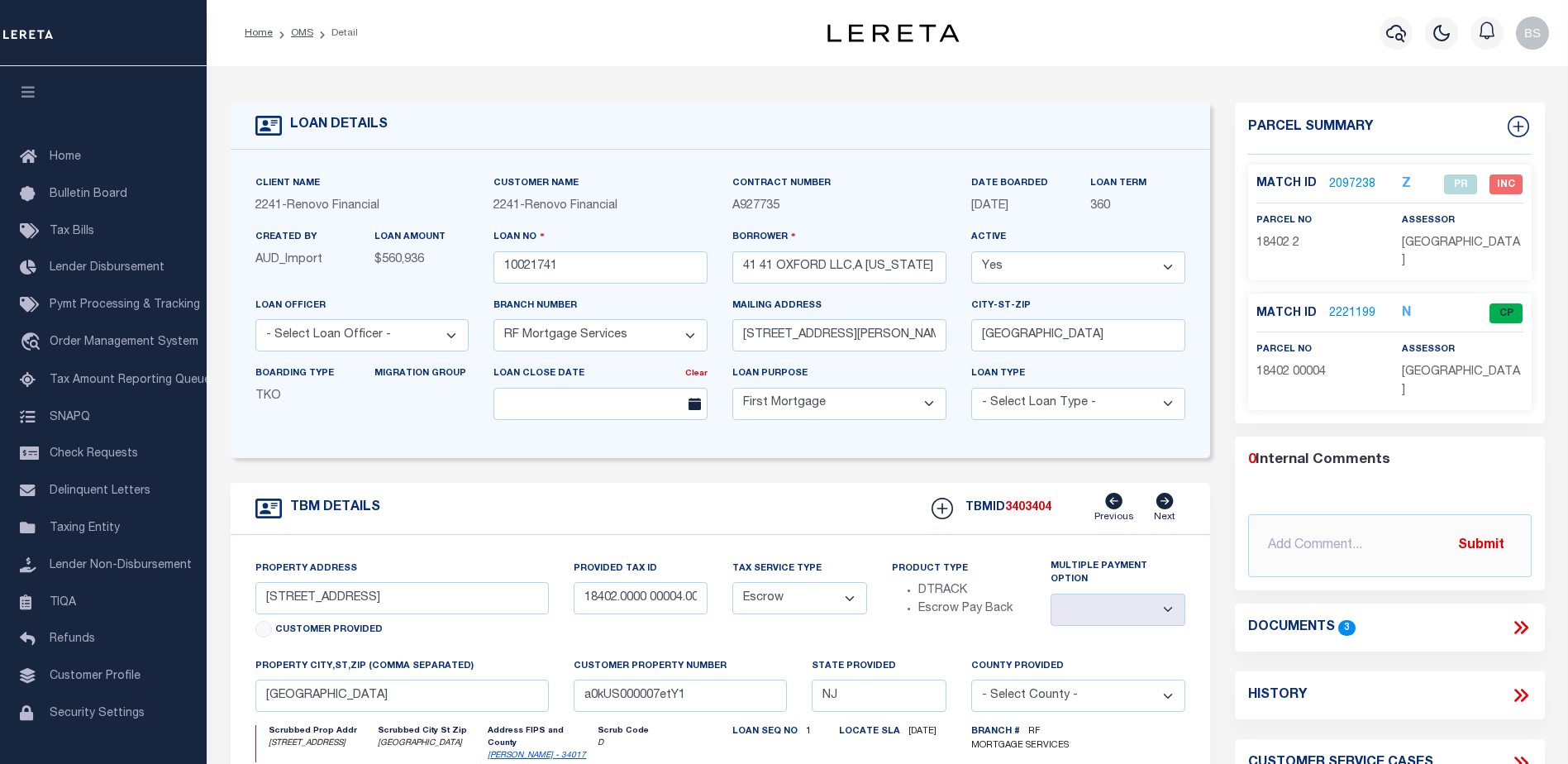
click at [1362, 305] on link "2221199" at bounding box center [1352, 314] width 46 height 18
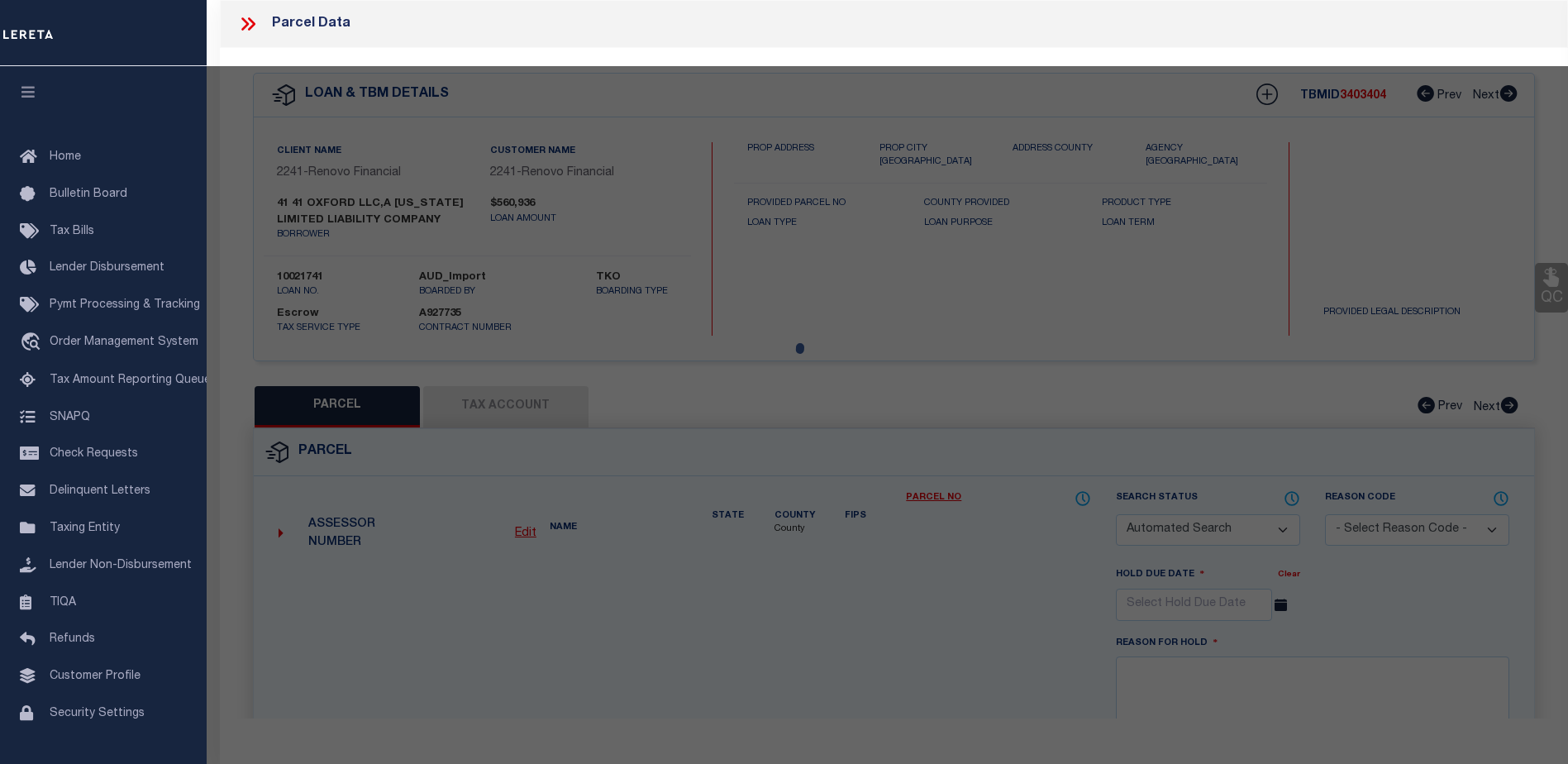
checkbox input "false"
select select "CP"
select select "AGF"
select select
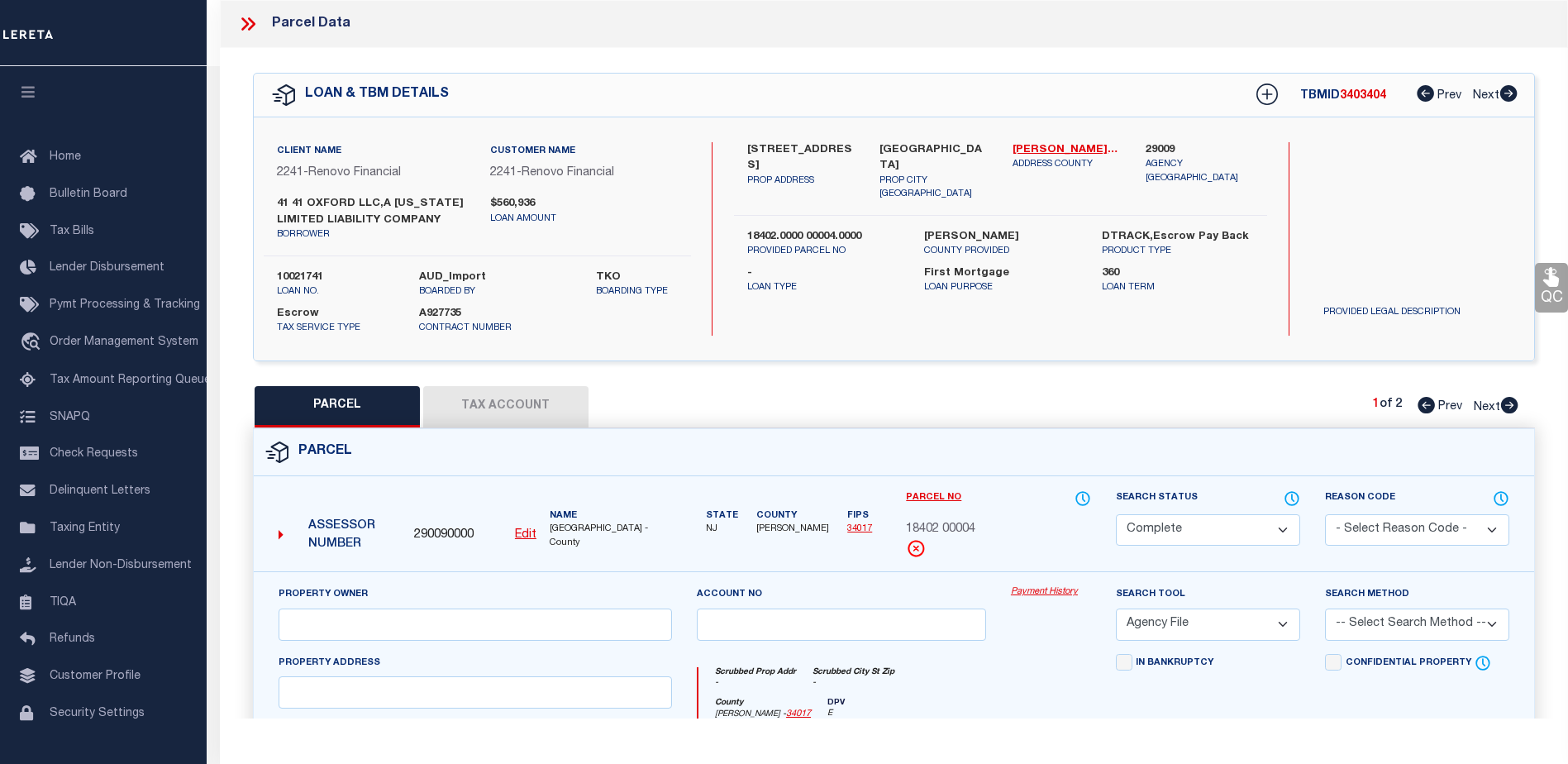
click at [1064, 600] on link "Payment History" at bounding box center [1051, 592] width 80 height 14
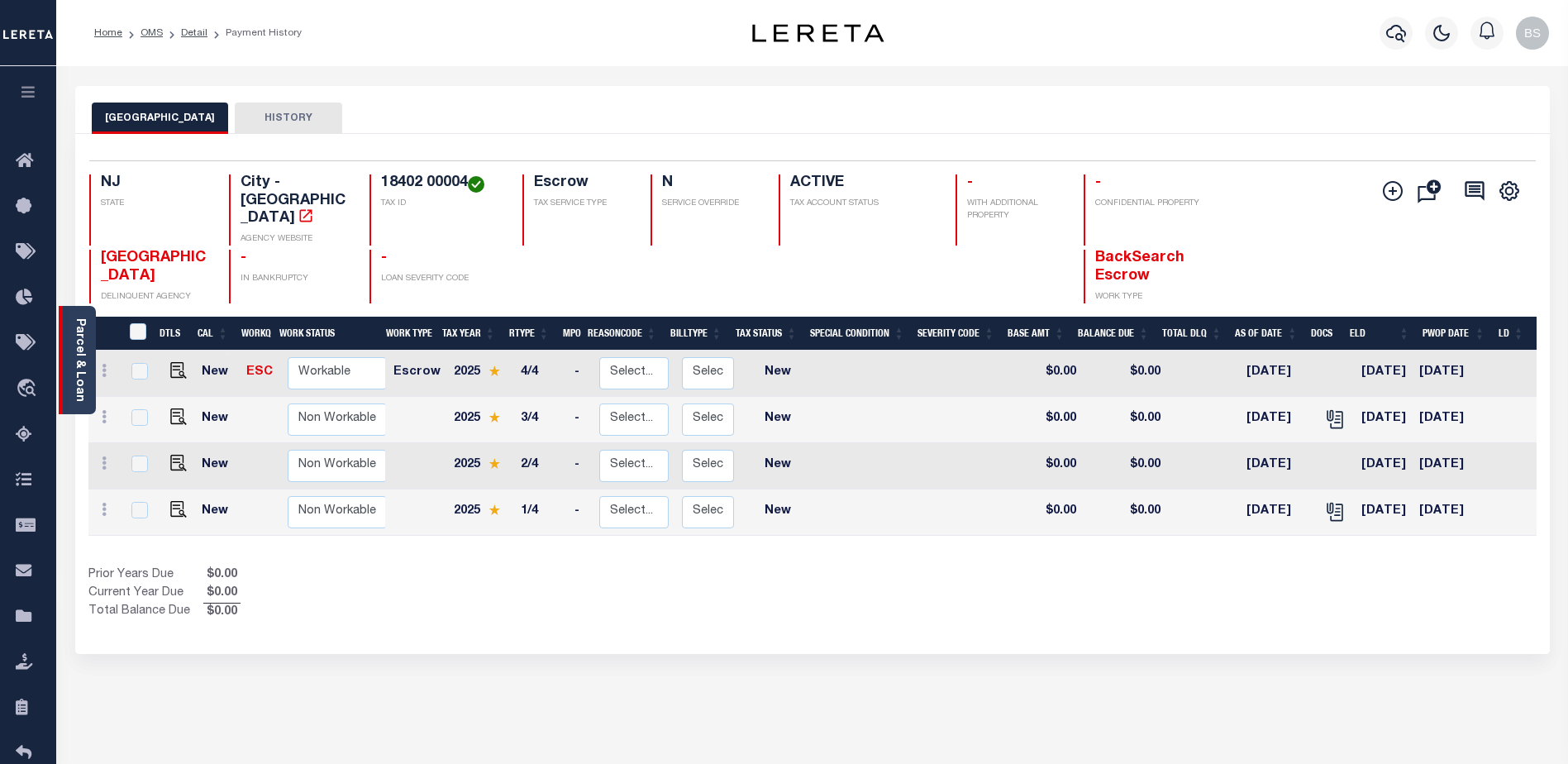
click at [77, 336] on link "Parcel & Loan" at bounding box center [79, 359] width 12 height 83
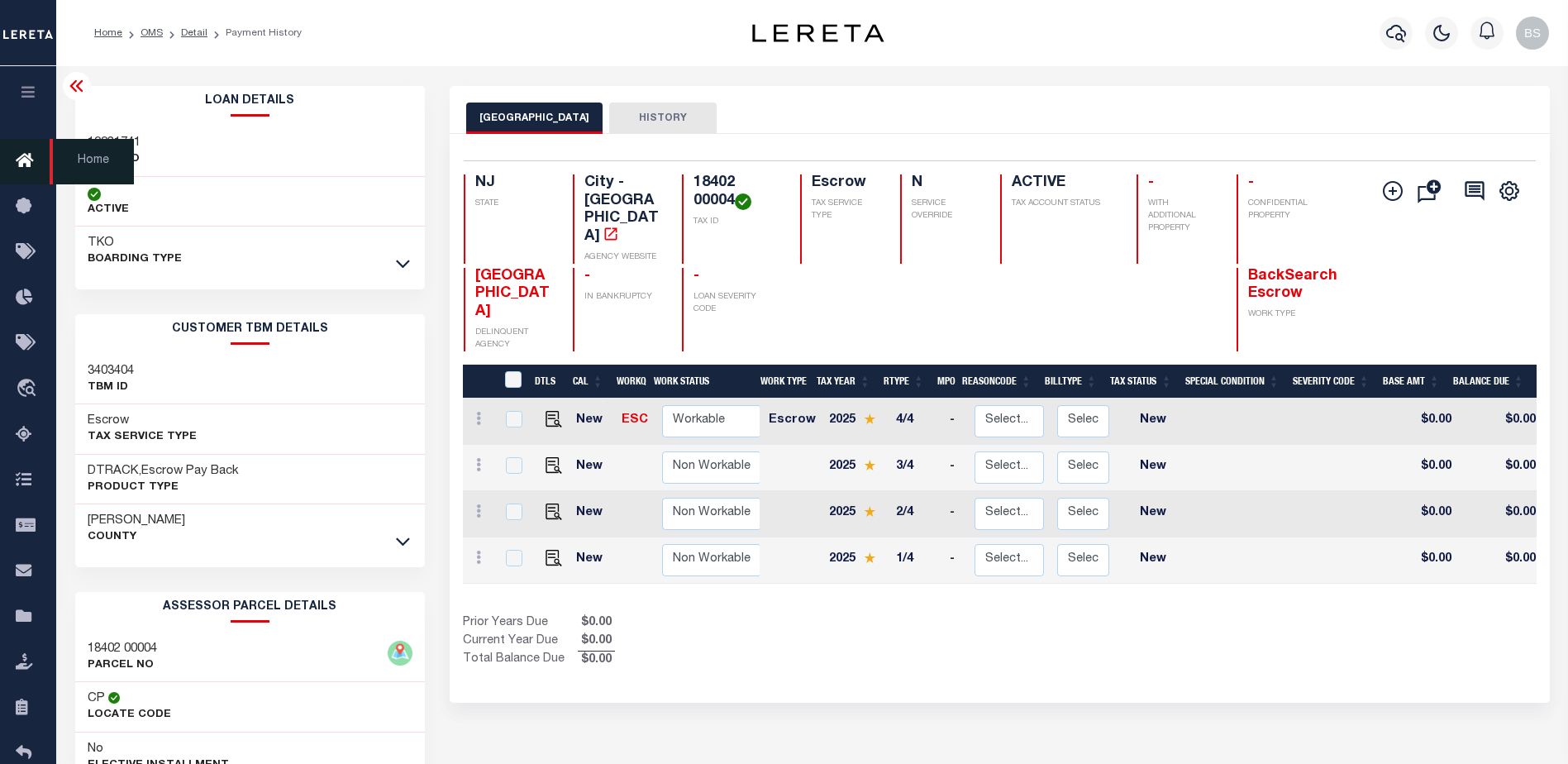
click at [17, 157] on icon at bounding box center [29, 161] width 26 height 21
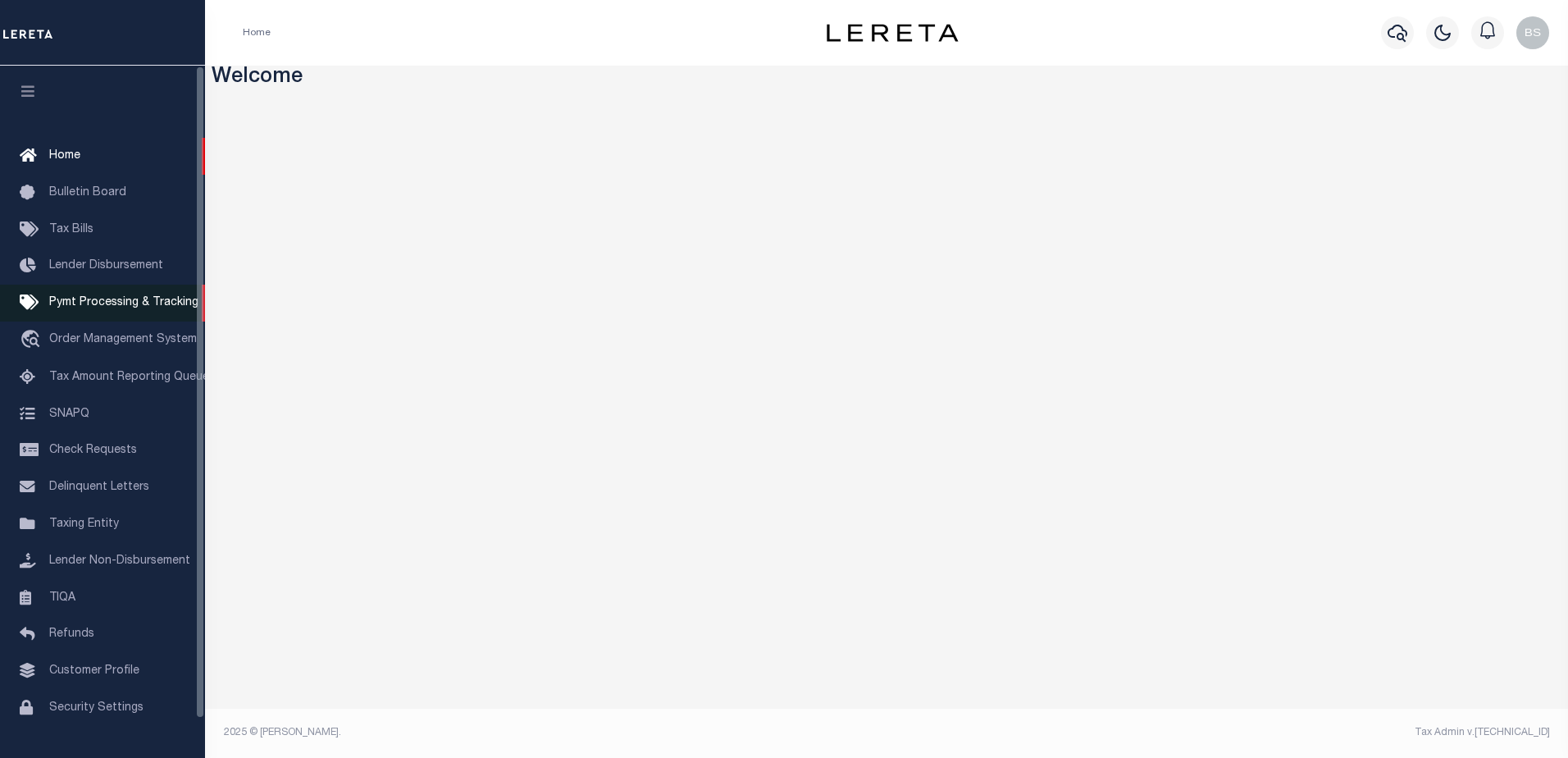
click at [106, 305] on span "Pymt Processing & Tracking" at bounding box center [124, 303] width 149 height 12
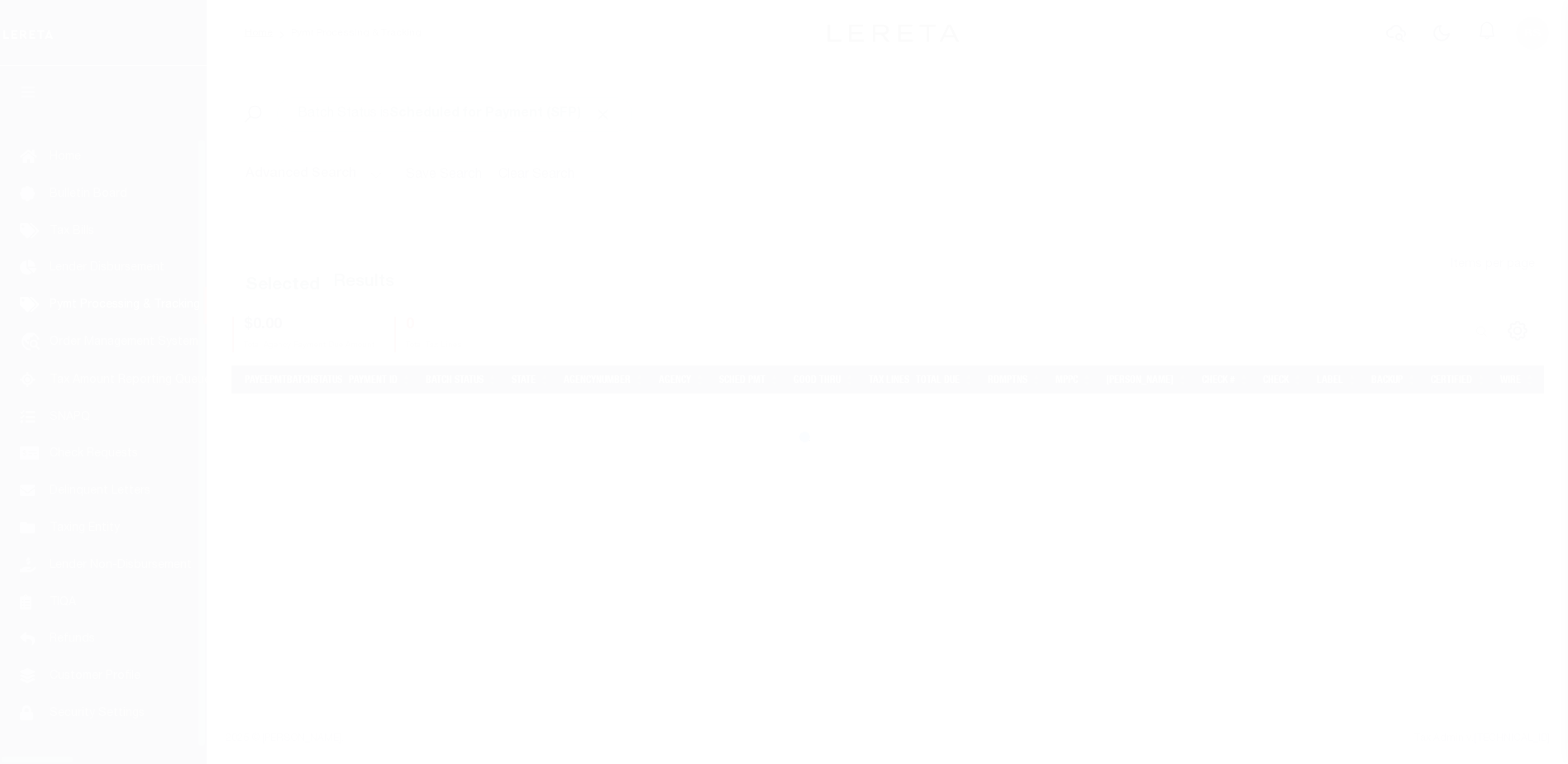
scroll to position [41, 0]
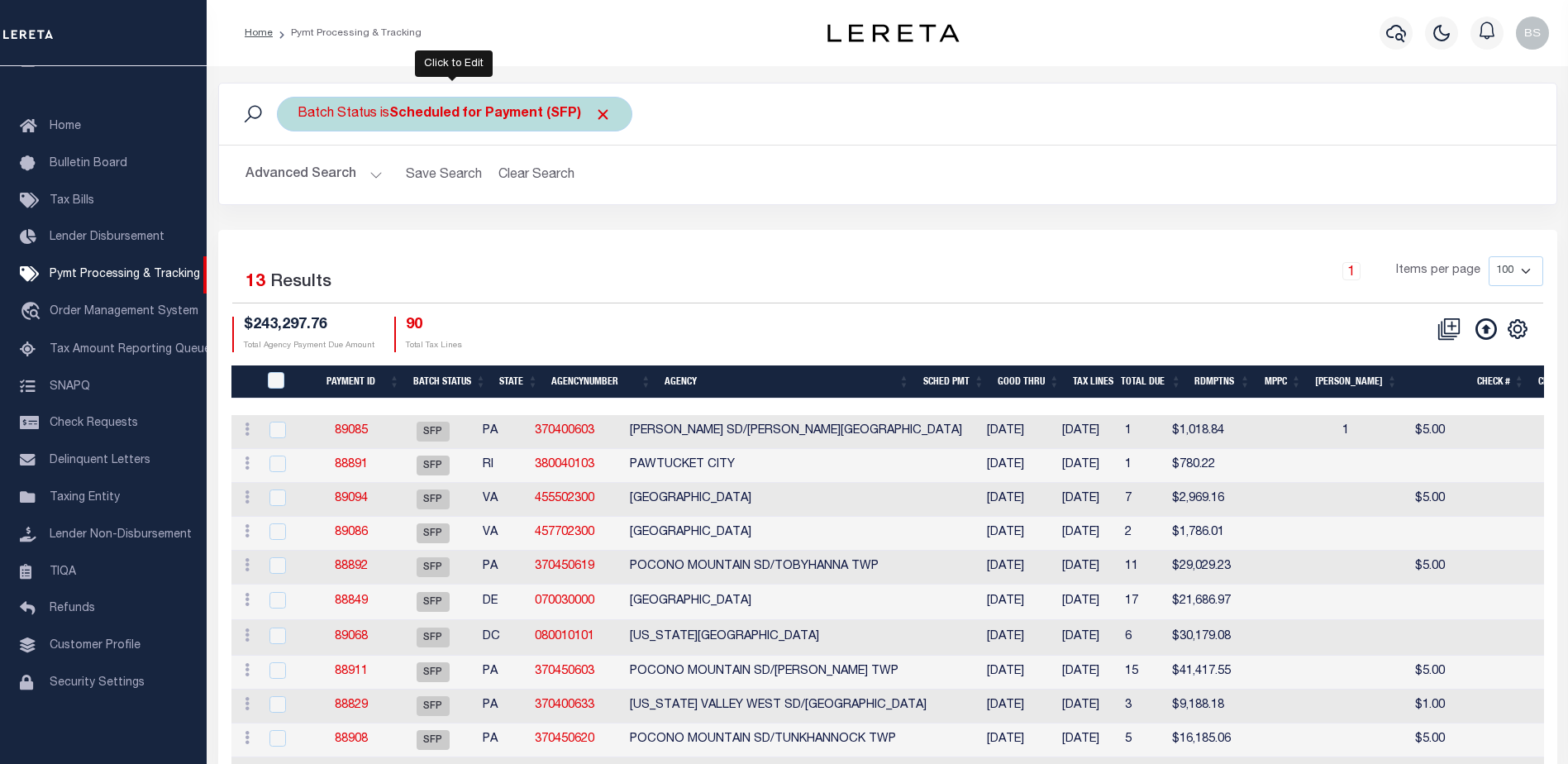
click at [530, 116] on b "Scheduled for Payment (SFP)" at bounding box center [501, 114] width 223 height 13
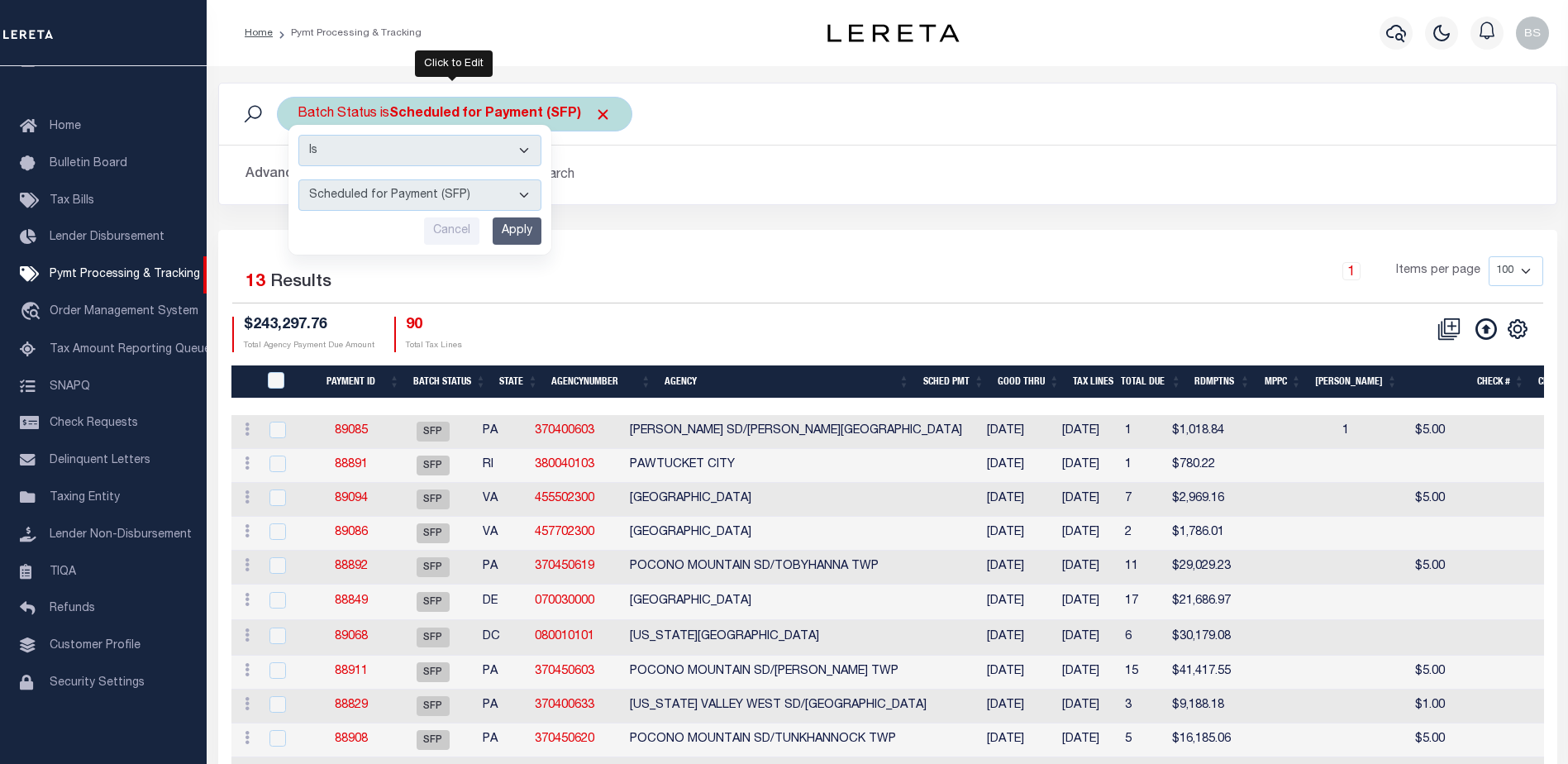
click at [528, 185] on select "Awaiting Funds (AWF) Cleared and Complete (CAC) New Check Needed (NCN) Payment …" at bounding box center [420, 195] width 243 height 31
select select "RFP"
click at [299, 180] on select "Awaiting Funds (AWF) Cleared and Complete (CAC) New Check Needed (NCN) Payment …" at bounding box center [420, 195] width 243 height 31
click at [521, 225] on input "Apply" at bounding box center [517, 231] width 49 height 27
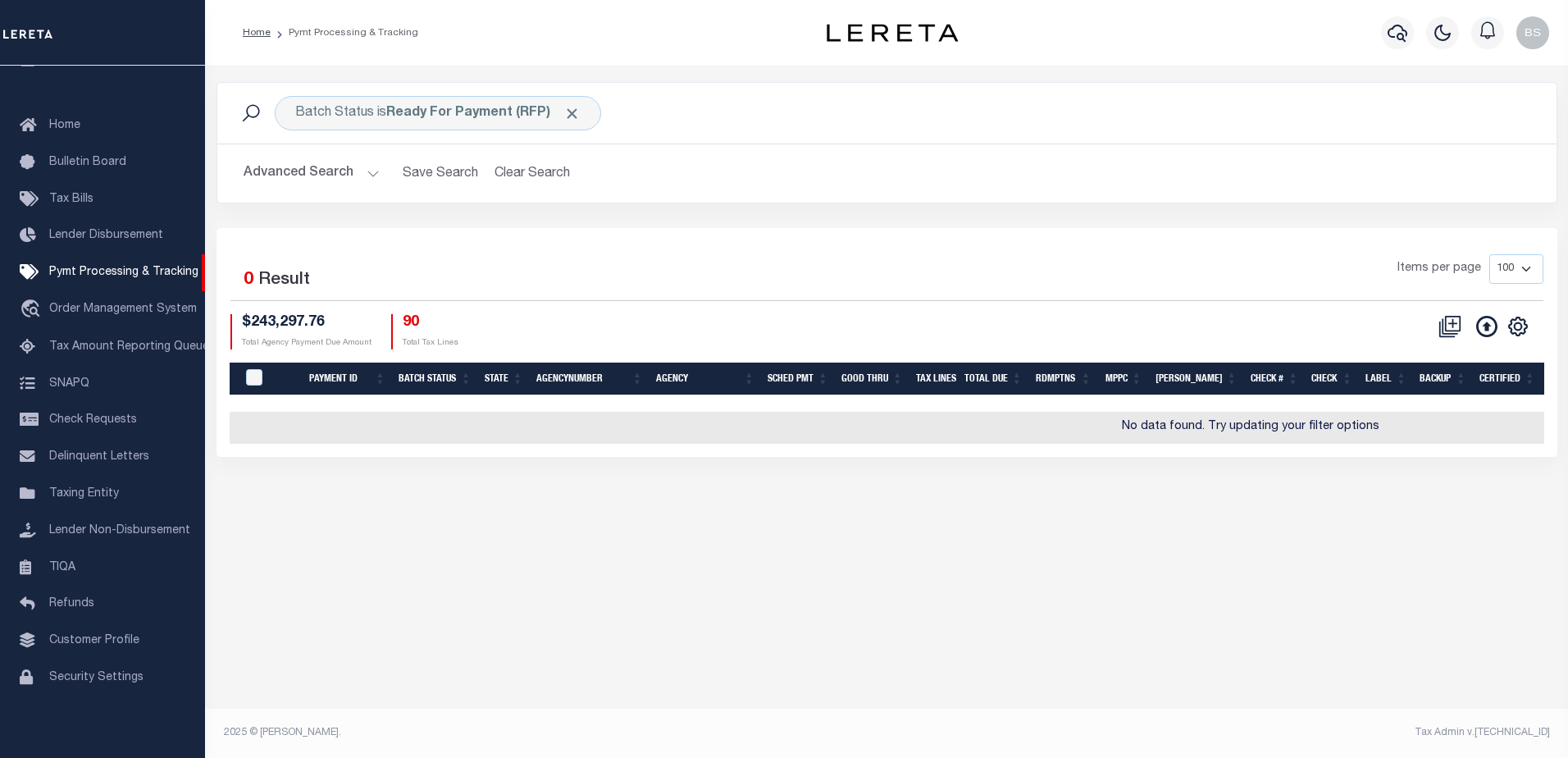
click at [367, 165] on button "Advanced Search" at bounding box center [311, 173] width 136 height 32
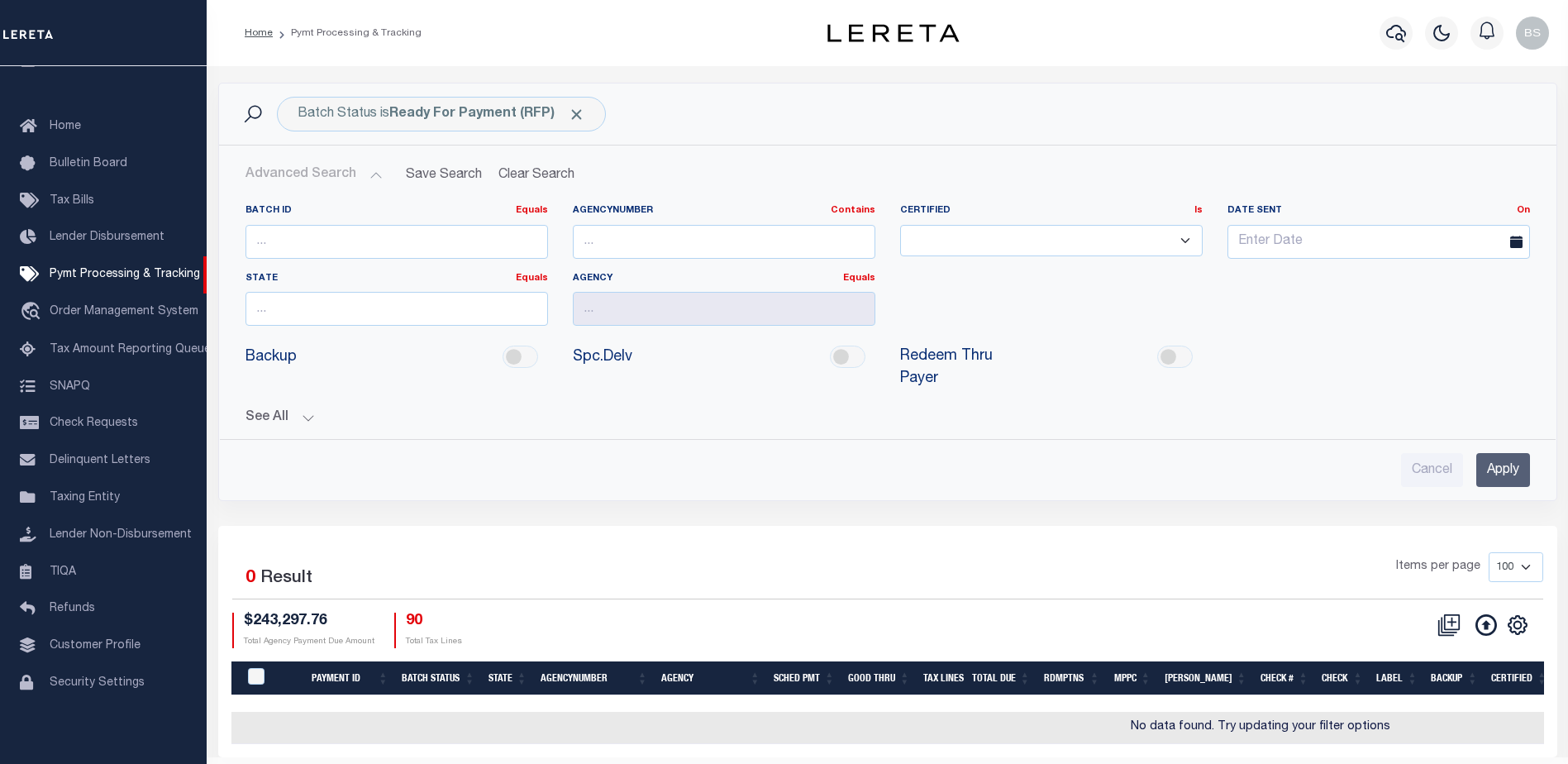
click at [301, 410] on button "See All" at bounding box center [887, 417] width 1285 height 16
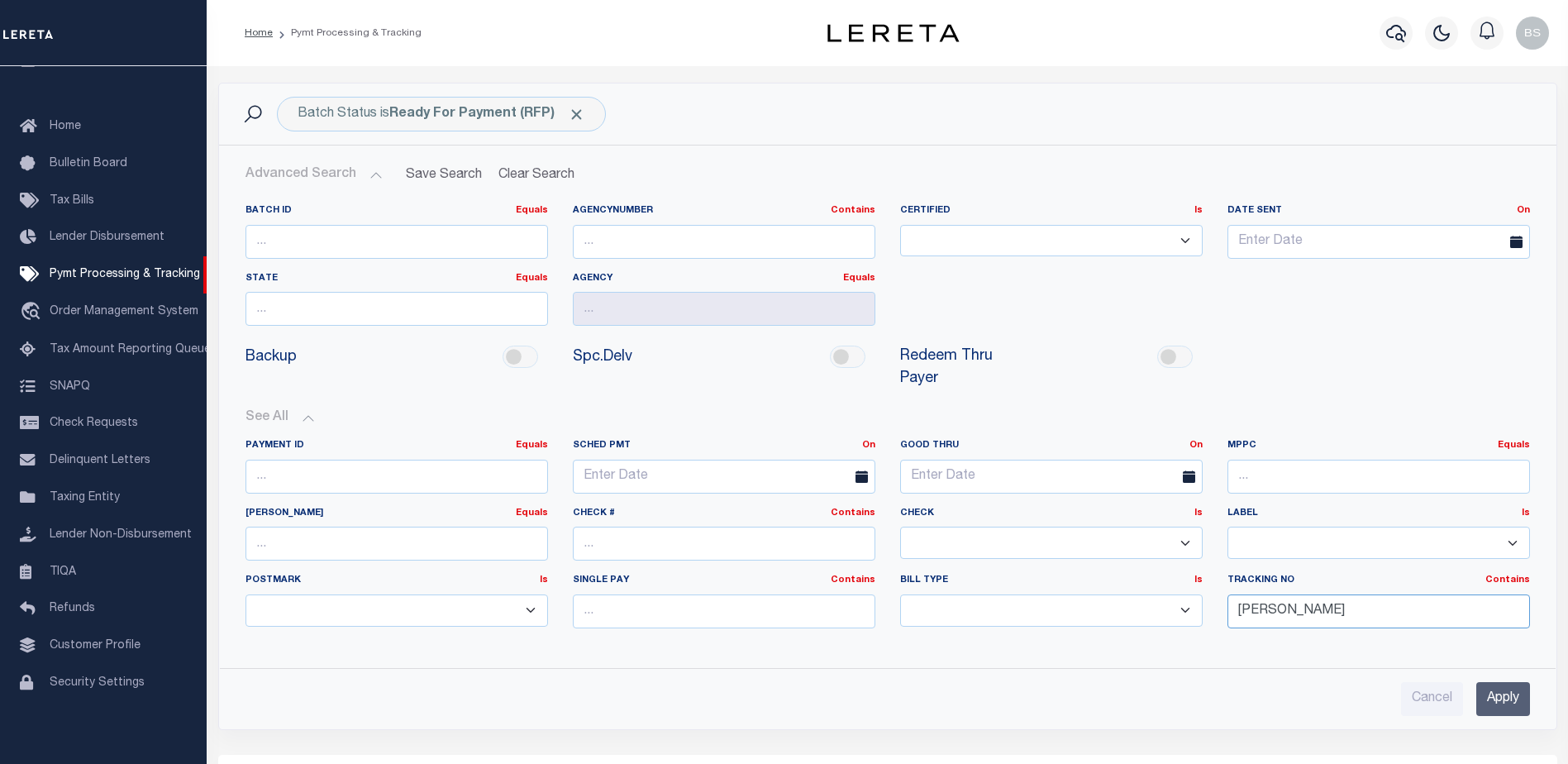
drag, startPoint x: 1297, startPoint y: 595, endPoint x: 1322, endPoint y: 581, distance: 28.7
click at [1301, 595] on input "Barbara" at bounding box center [1379, 611] width 303 height 34
type input "B"
click at [1516, 682] on input "Apply" at bounding box center [1504, 699] width 54 height 34
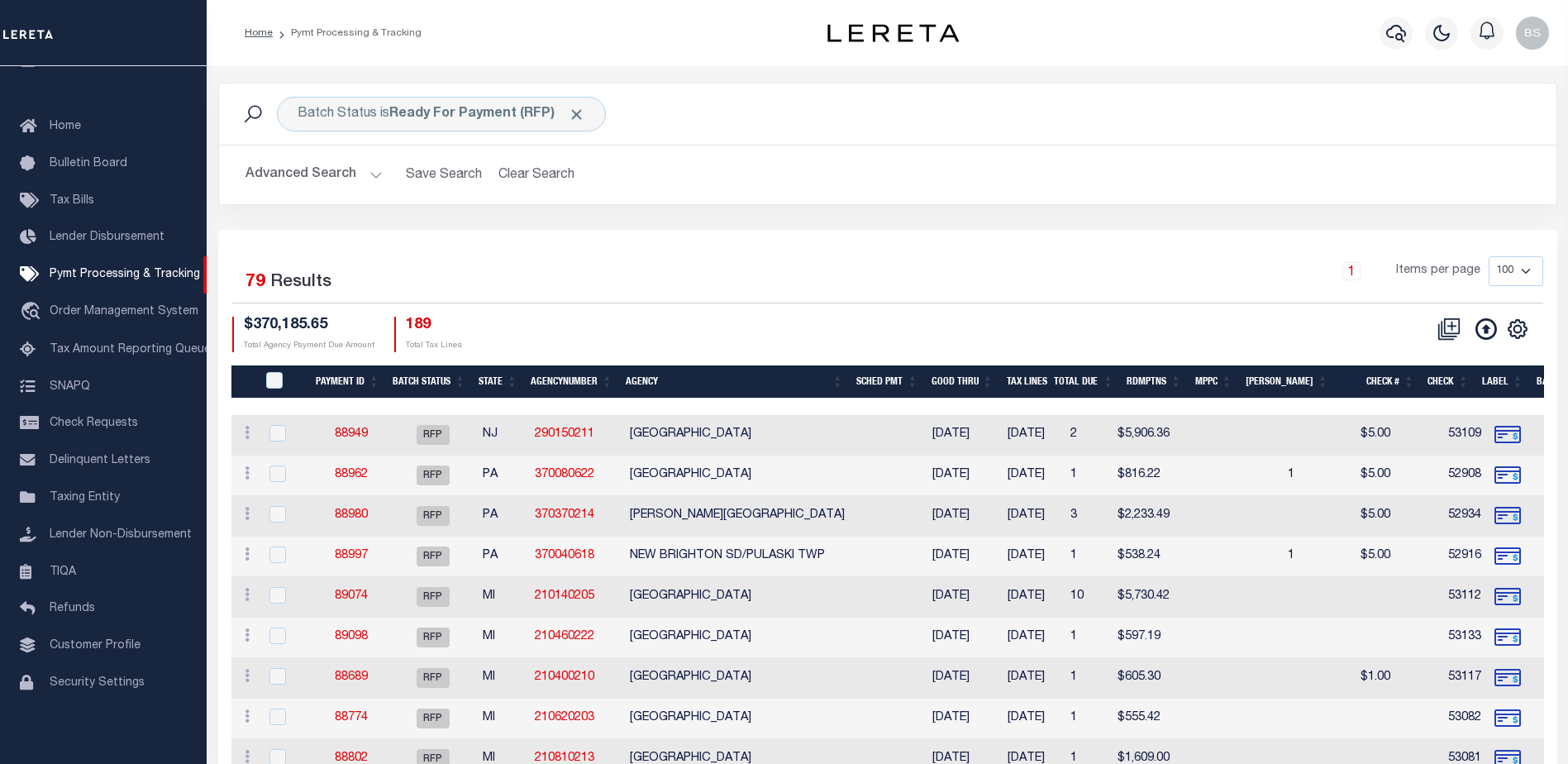
click at [644, 378] on th "Agency" at bounding box center [734, 382] width 230 height 34
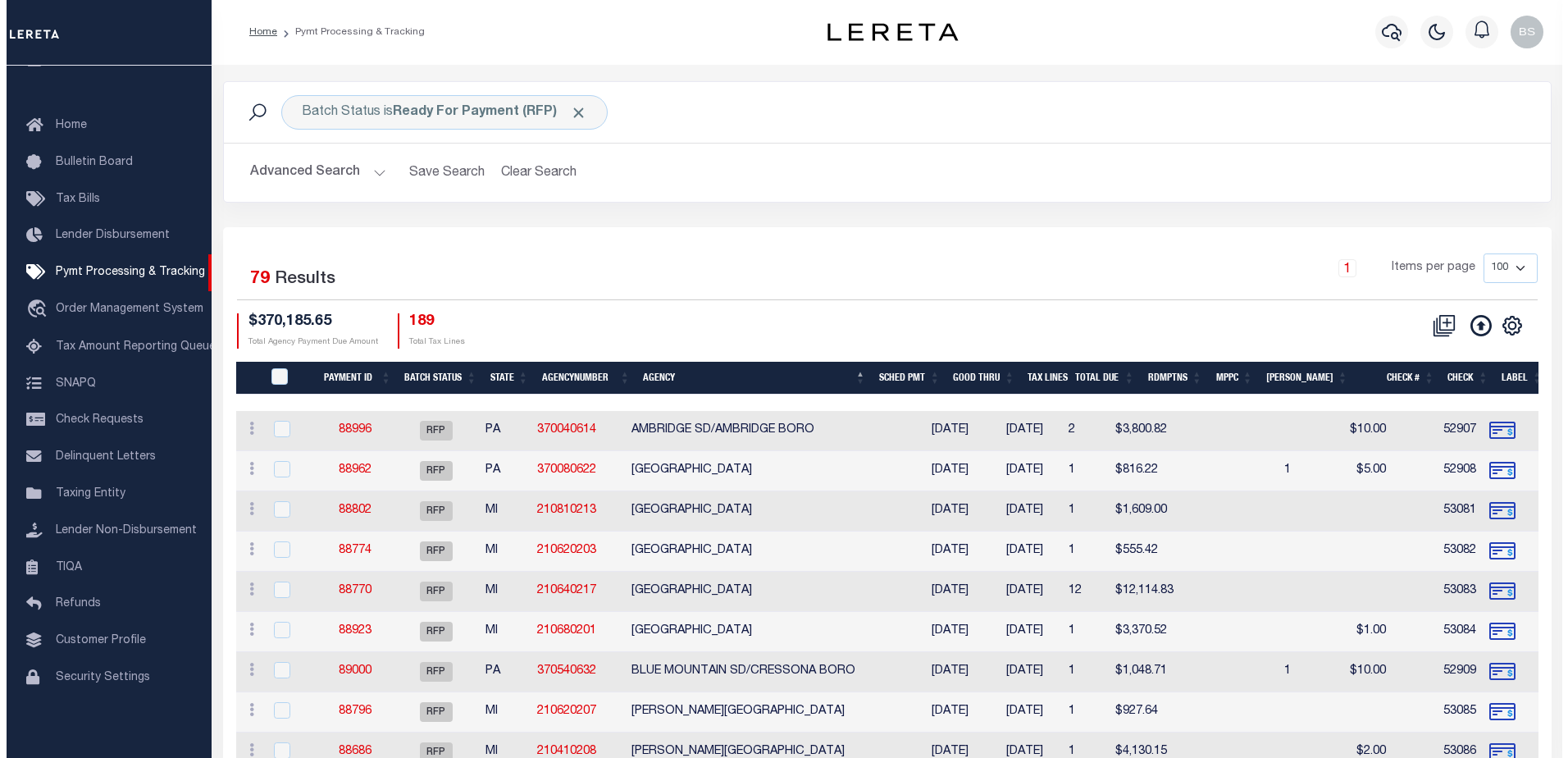
scroll to position [0, 0]
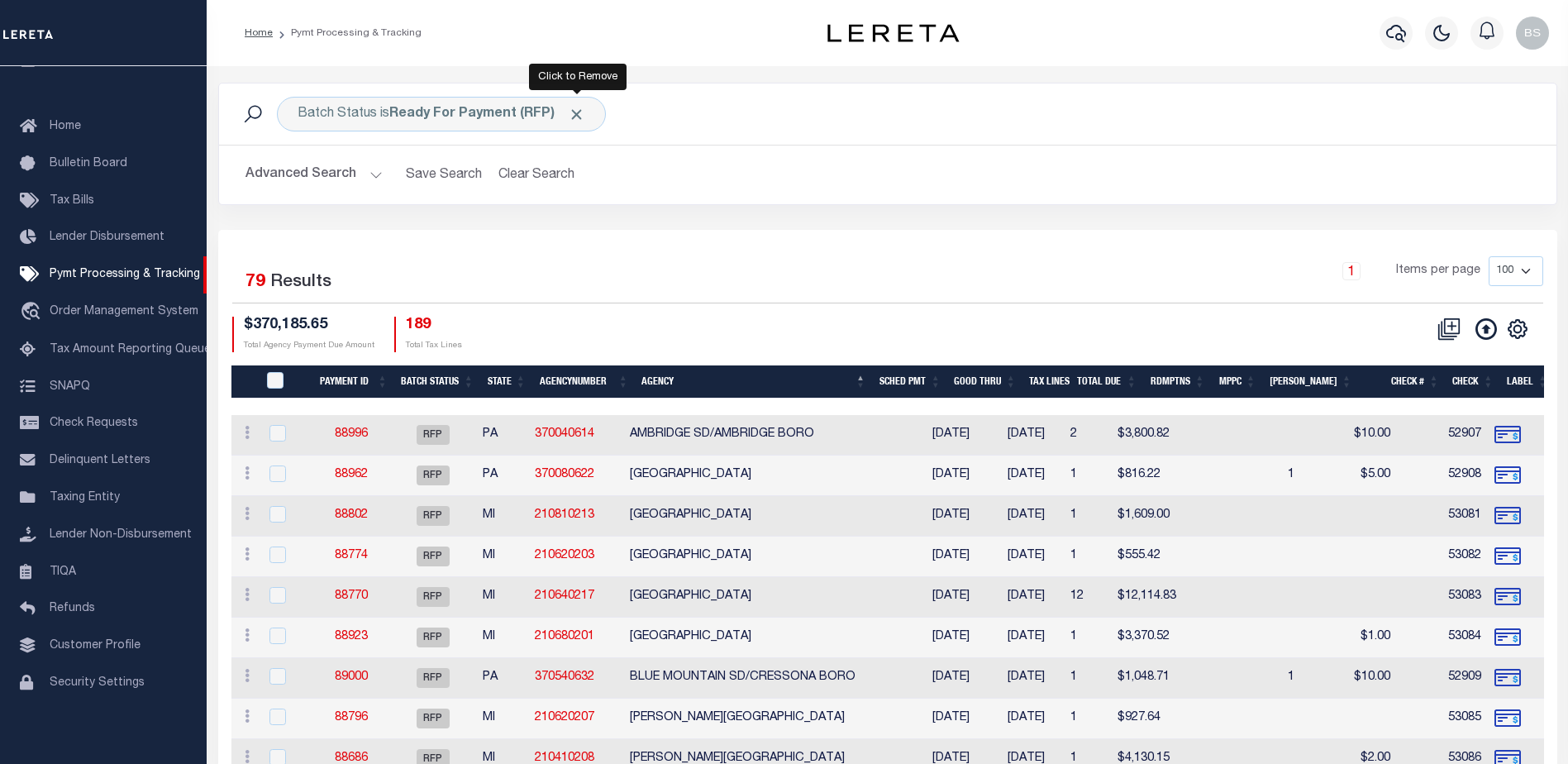
click at [582, 114] on span "Click to Remove" at bounding box center [576, 114] width 18 height 18
click at [369, 172] on button "Advanced Search" at bounding box center [314, 175] width 137 height 32
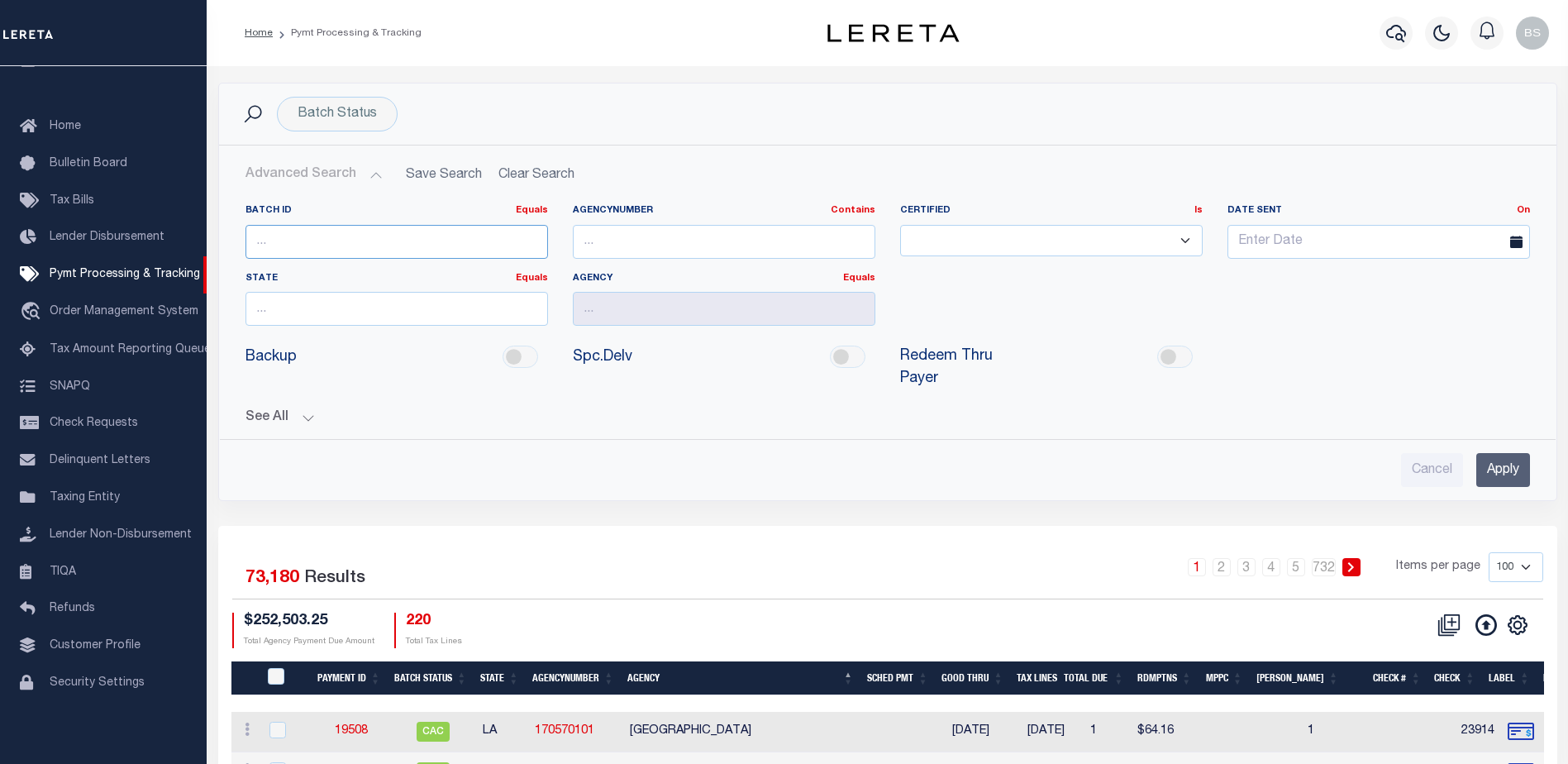
click at [307, 245] on input "number" at bounding box center [396, 242] width 303 height 34
type input "89120"
click at [1499, 459] on input "Apply" at bounding box center [1504, 470] width 54 height 34
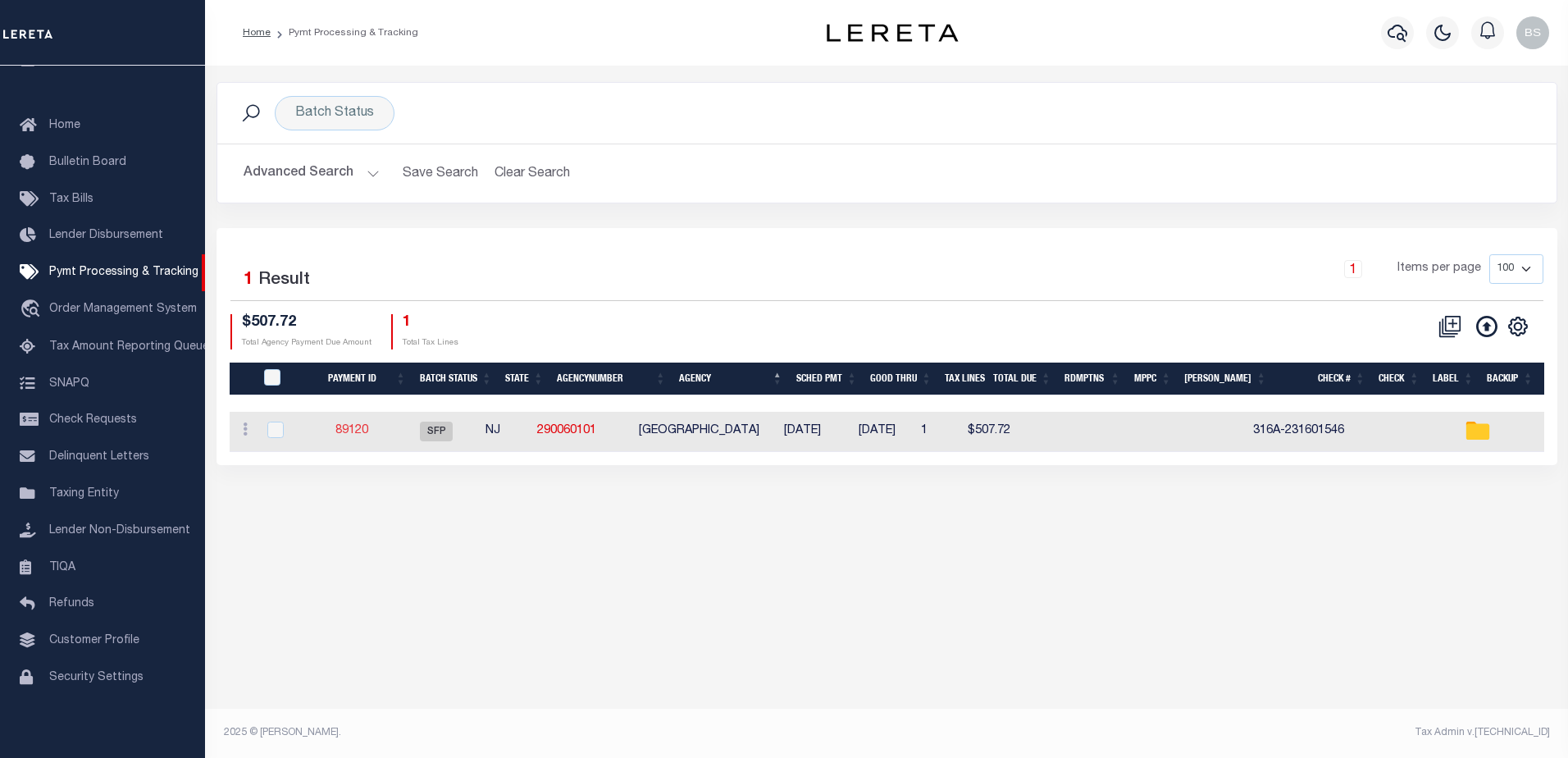
click at [362, 425] on link "89120" at bounding box center [351, 431] width 33 height 12
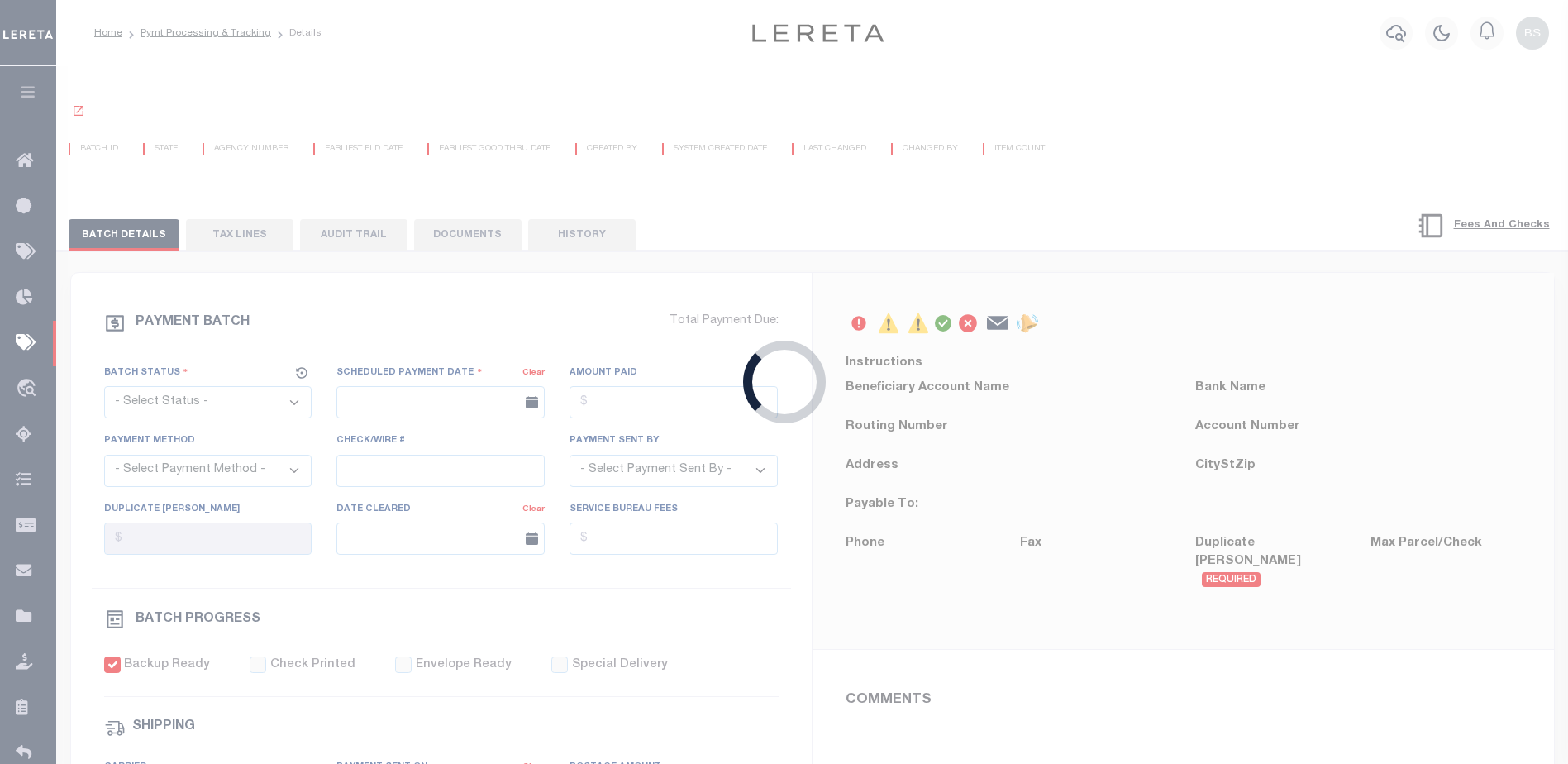
select select "SFP"
type input "09/04/2025"
type input "$507.72"
select select "CCK"
type input "316A-231601546"
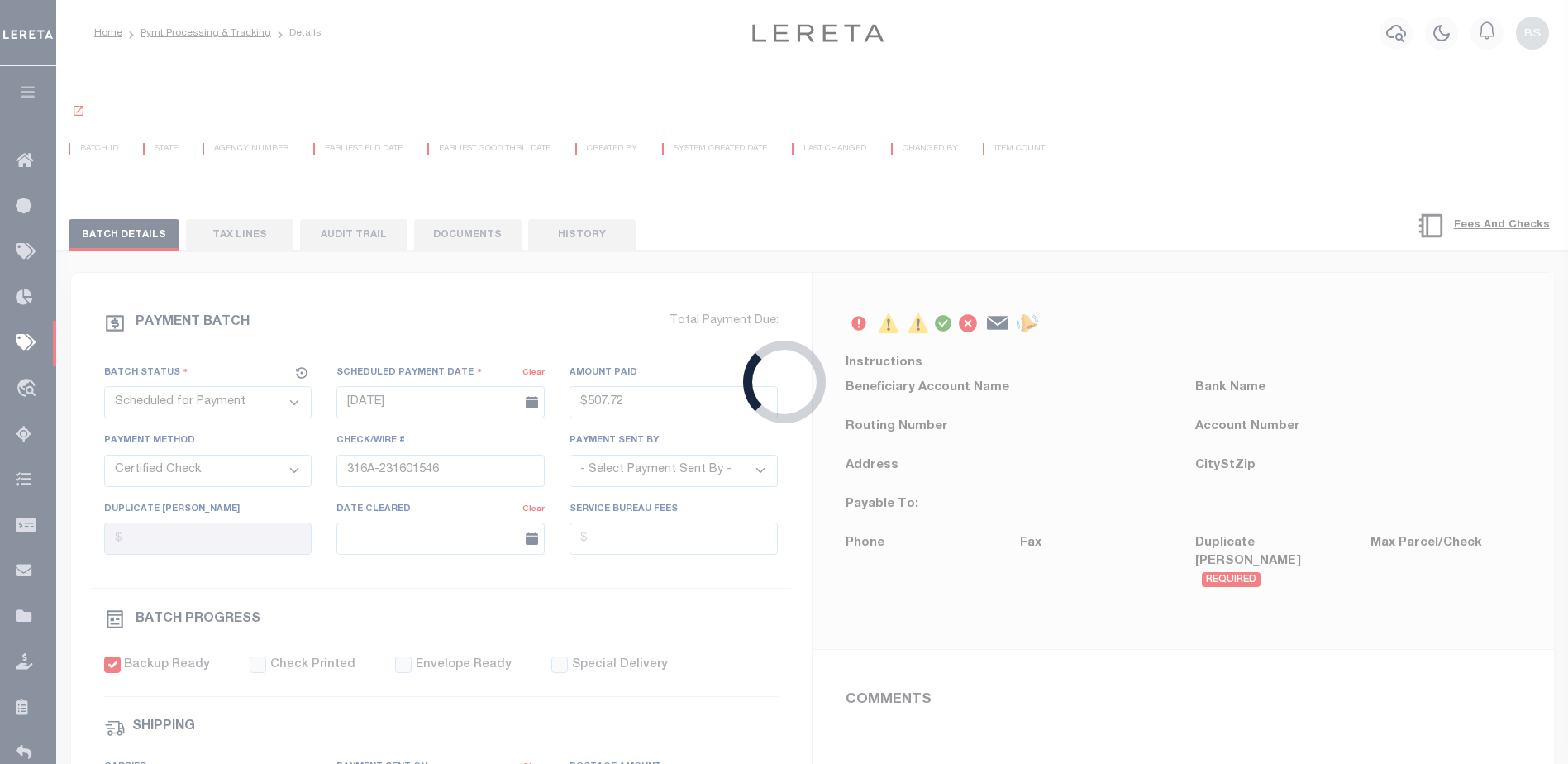
select select "Urbina, Matthew"
checkbox input "true"
type input "Matt"
type input "N"
radio input "true"
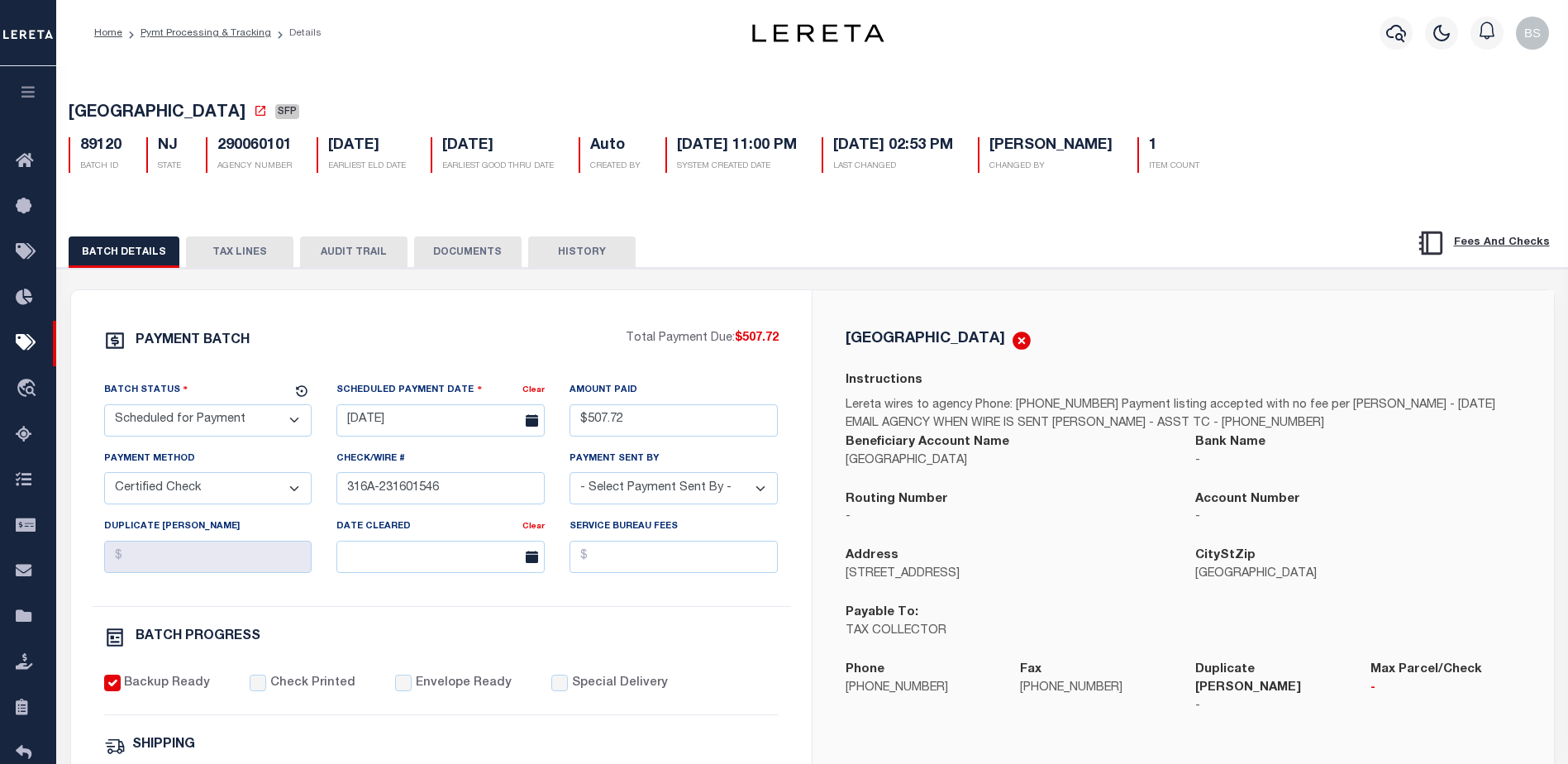
click at [294, 427] on select "- Select Status - Scheduled for Payment Ready For Payment Payment Sent Cleared …" at bounding box center [208, 420] width 208 height 32
select select "RFP"
click at [105, 407] on select "- Select Status - Scheduled for Payment Ready For Payment Payment Sent Cleared …" at bounding box center [208, 420] width 208 height 32
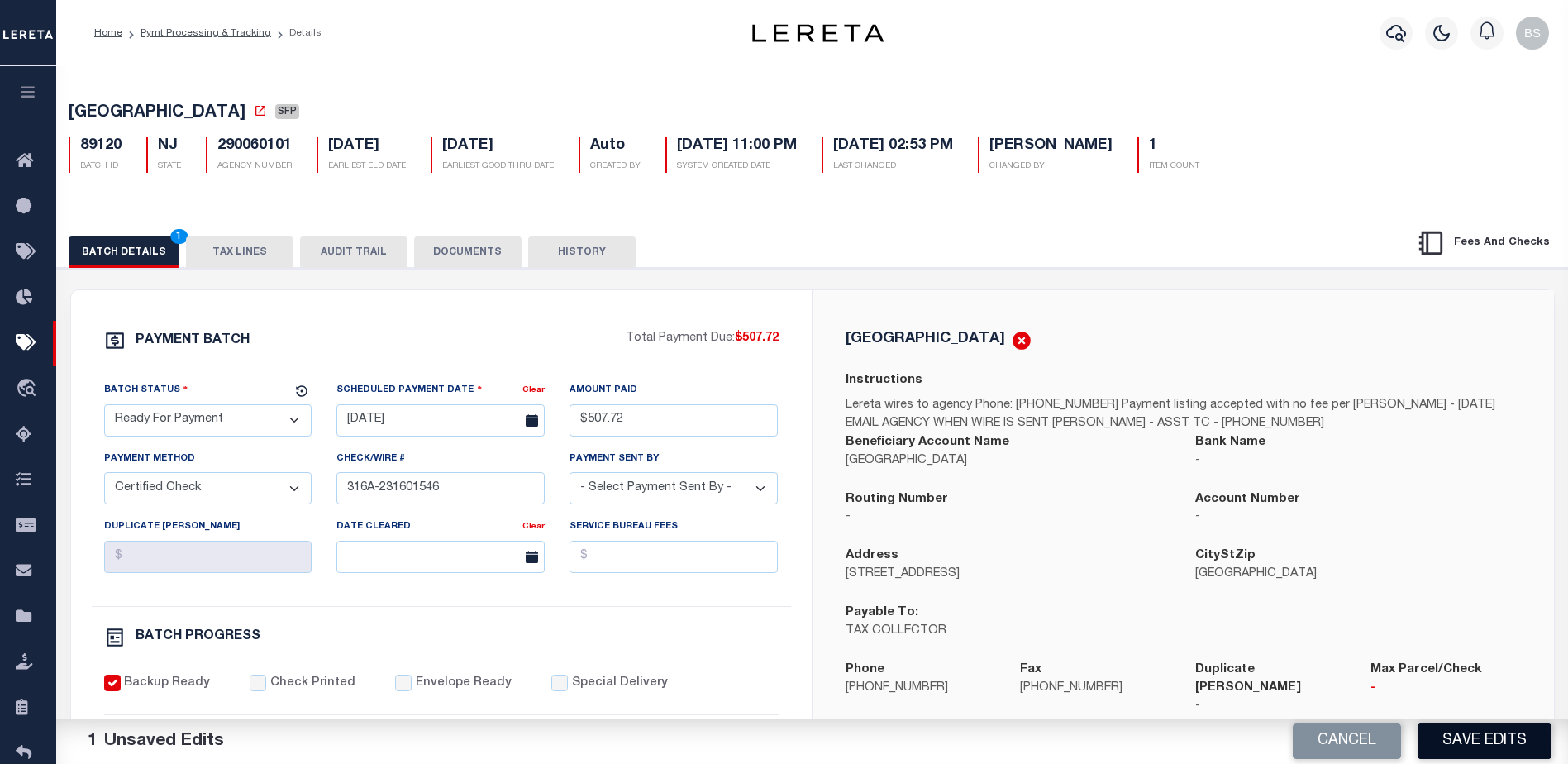
click at [1455, 732] on button "Save Edits" at bounding box center [1484, 741] width 134 height 35
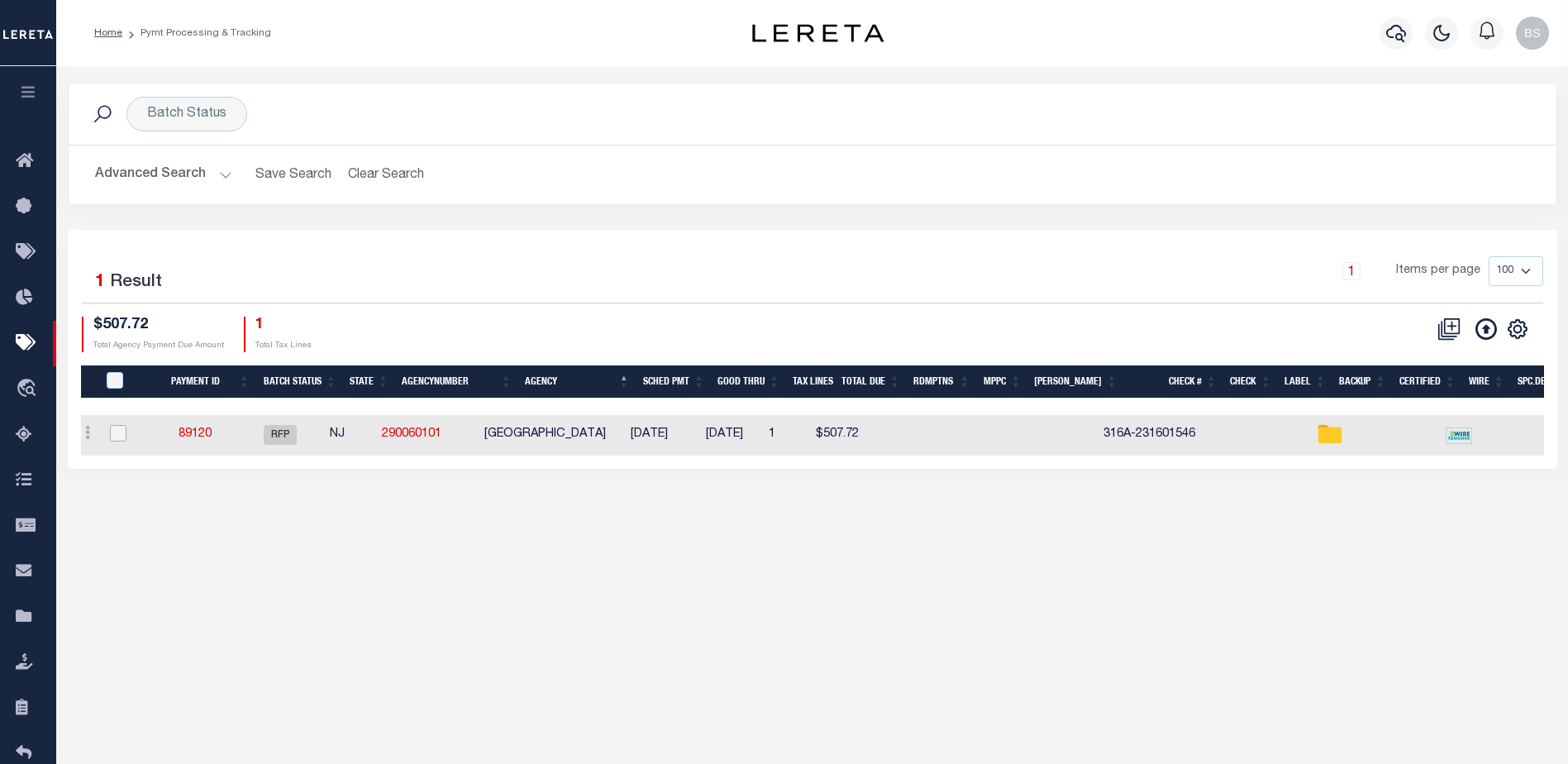
click at [123, 437] on input "checkbox" at bounding box center [118, 433] width 17 height 17
checkbox input "true"
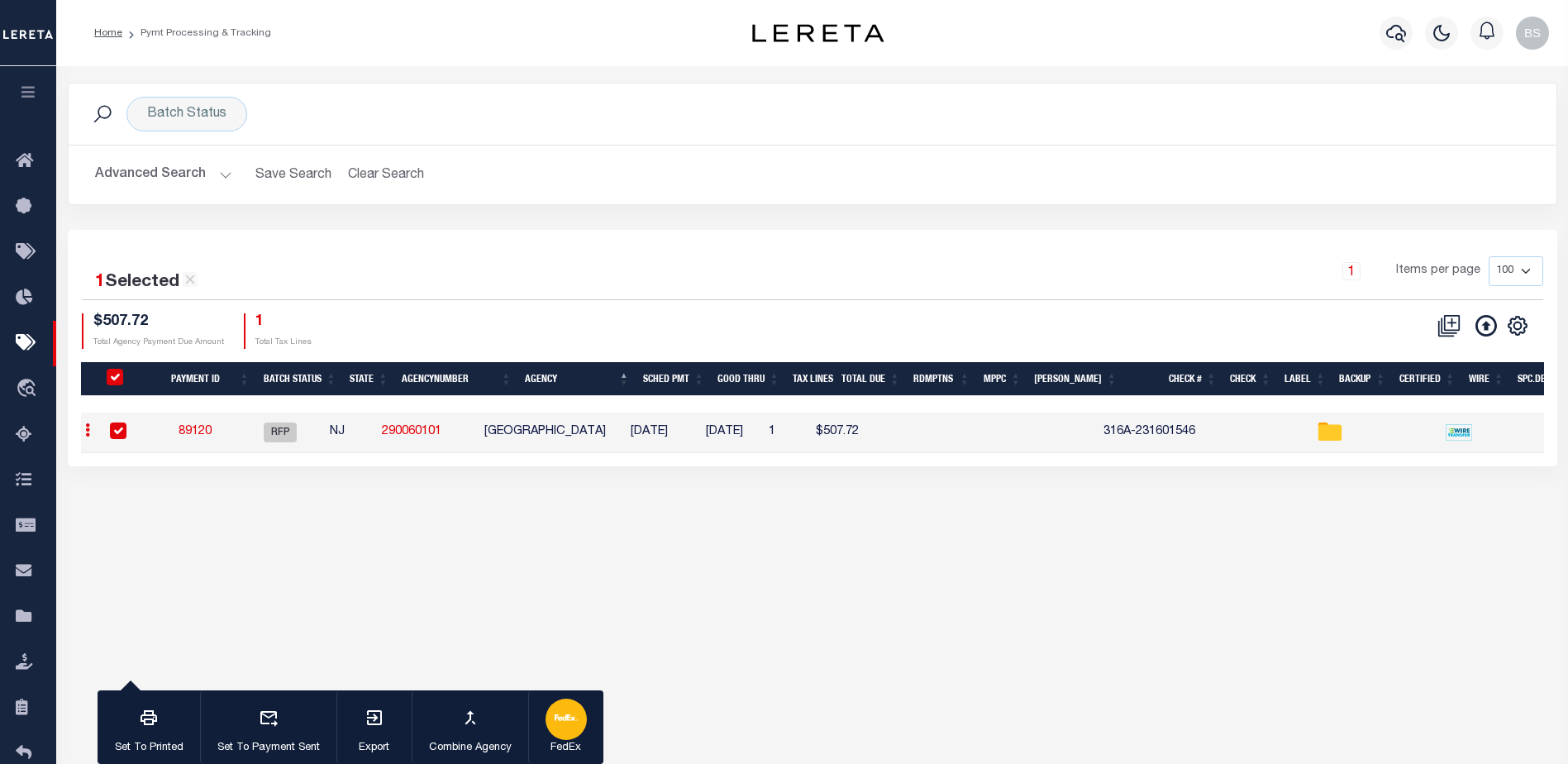
click at [561, 723] on icon "button" at bounding box center [566, 717] width 23 height 23
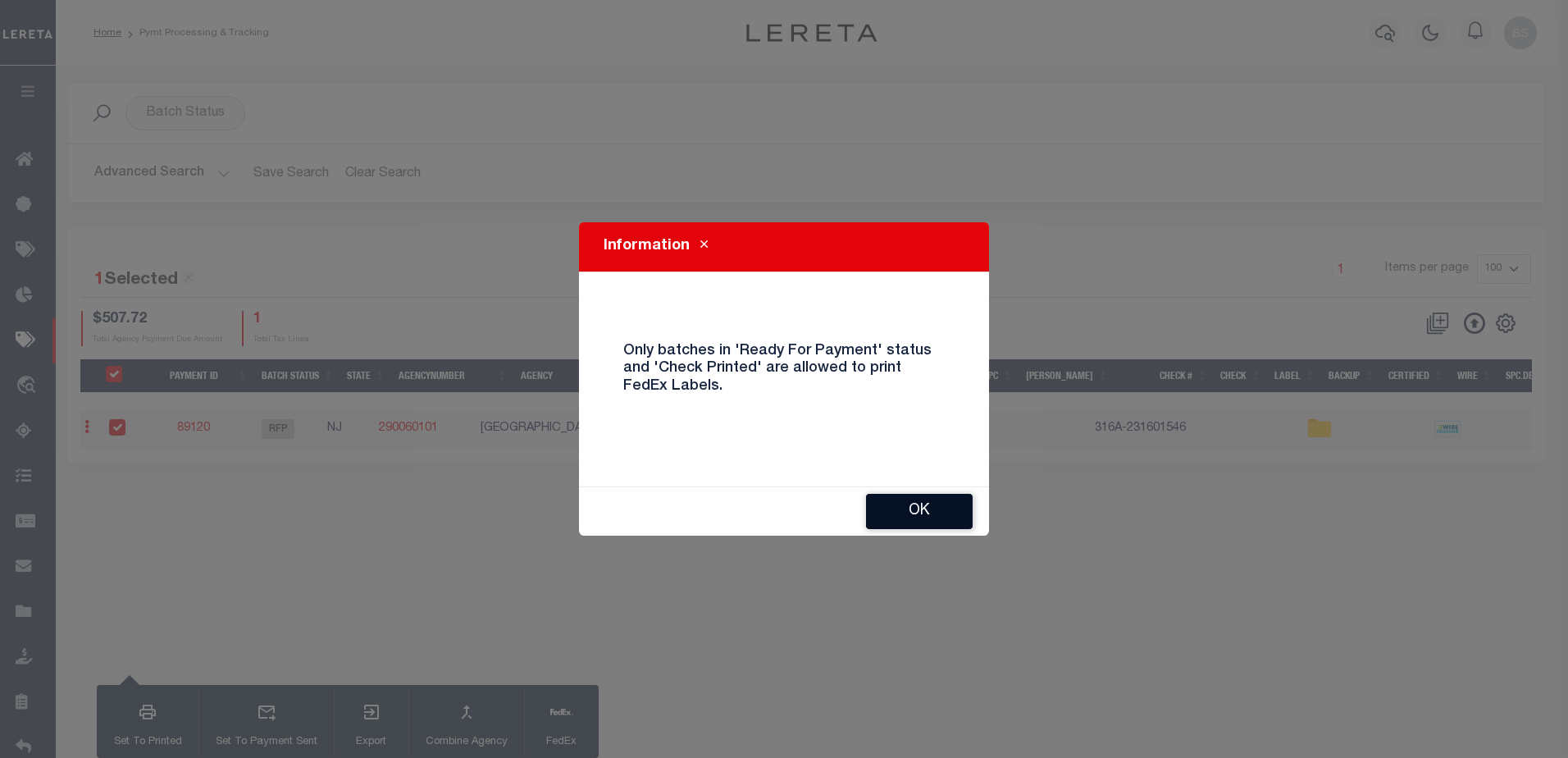
click at [896, 516] on button "OK" at bounding box center [919, 511] width 106 height 35
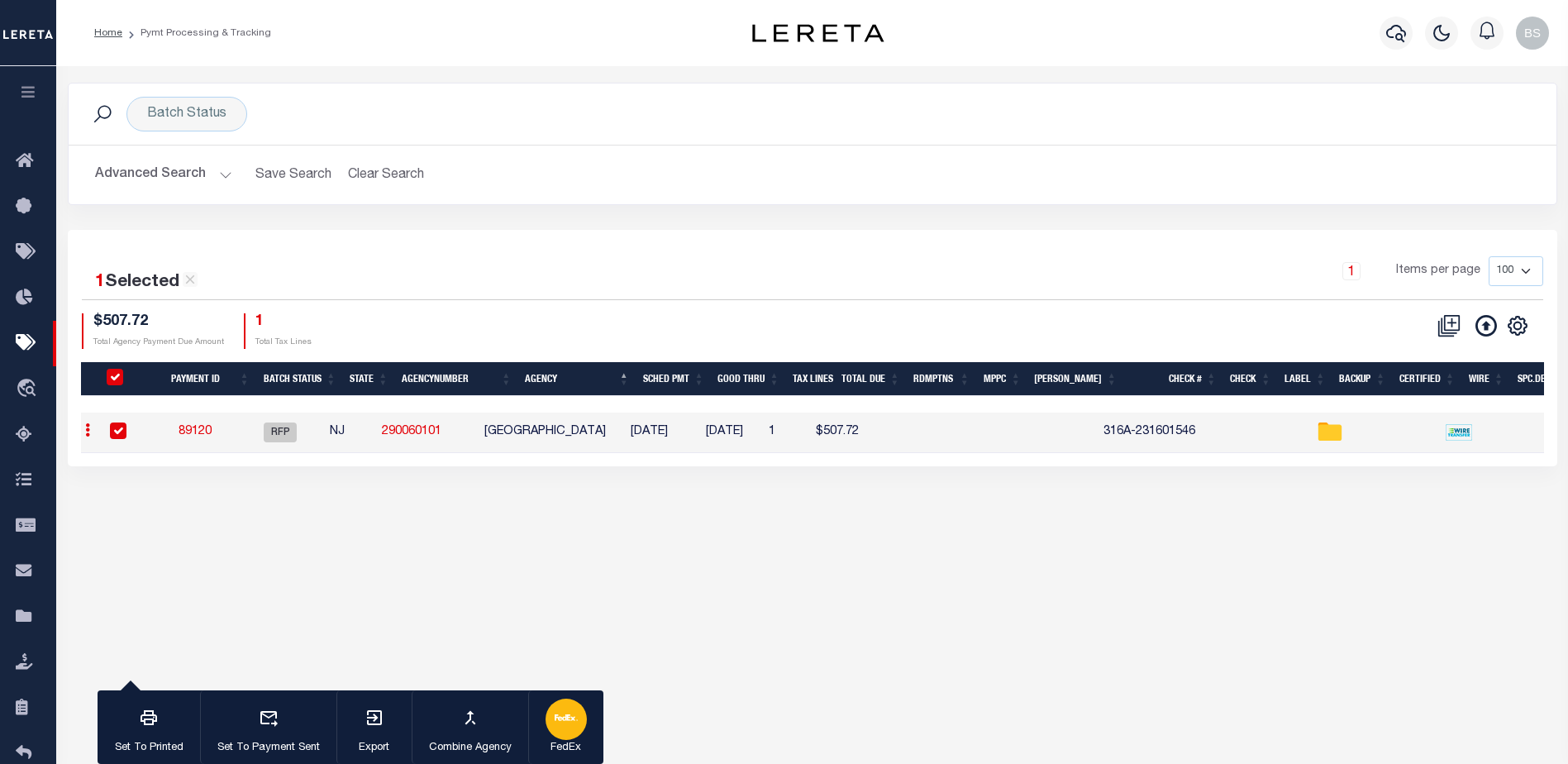
click at [568, 743] on p "FedEx" at bounding box center [566, 748] width 41 height 17
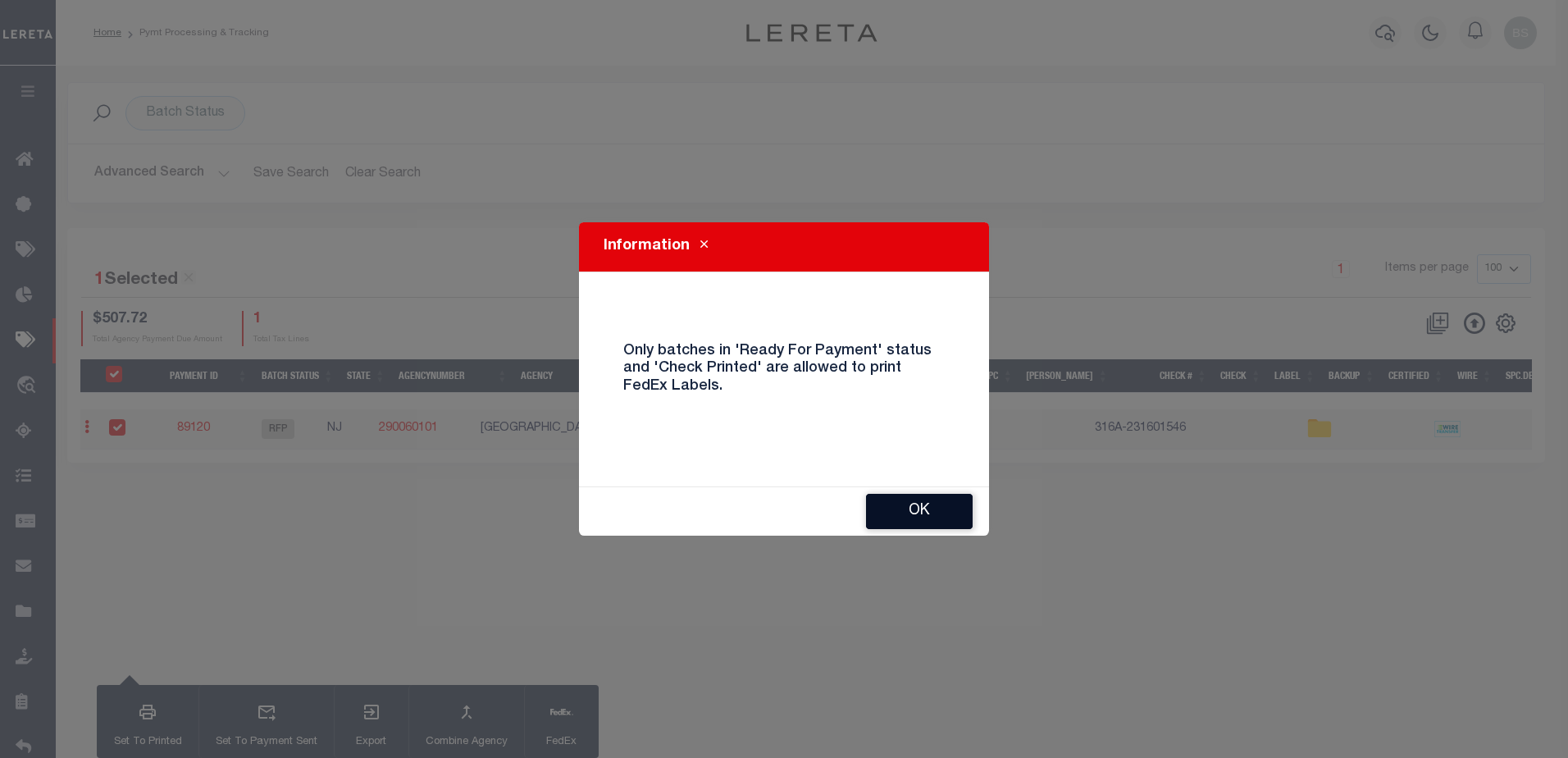
click at [907, 515] on button "OK" at bounding box center [919, 511] width 106 height 35
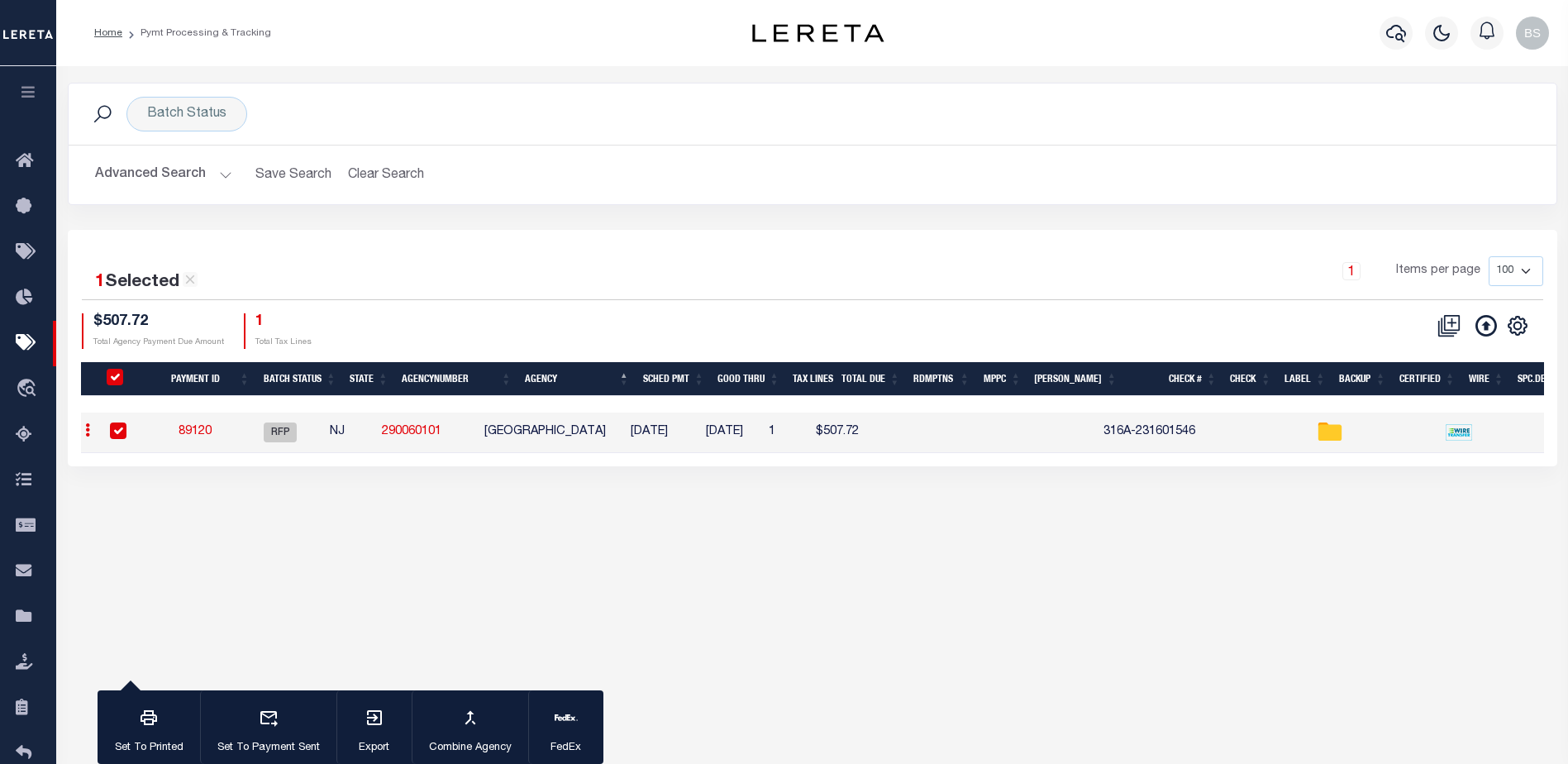
click at [112, 428] on input "checkbox" at bounding box center [118, 431] width 17 height 17
checkbox input "false"
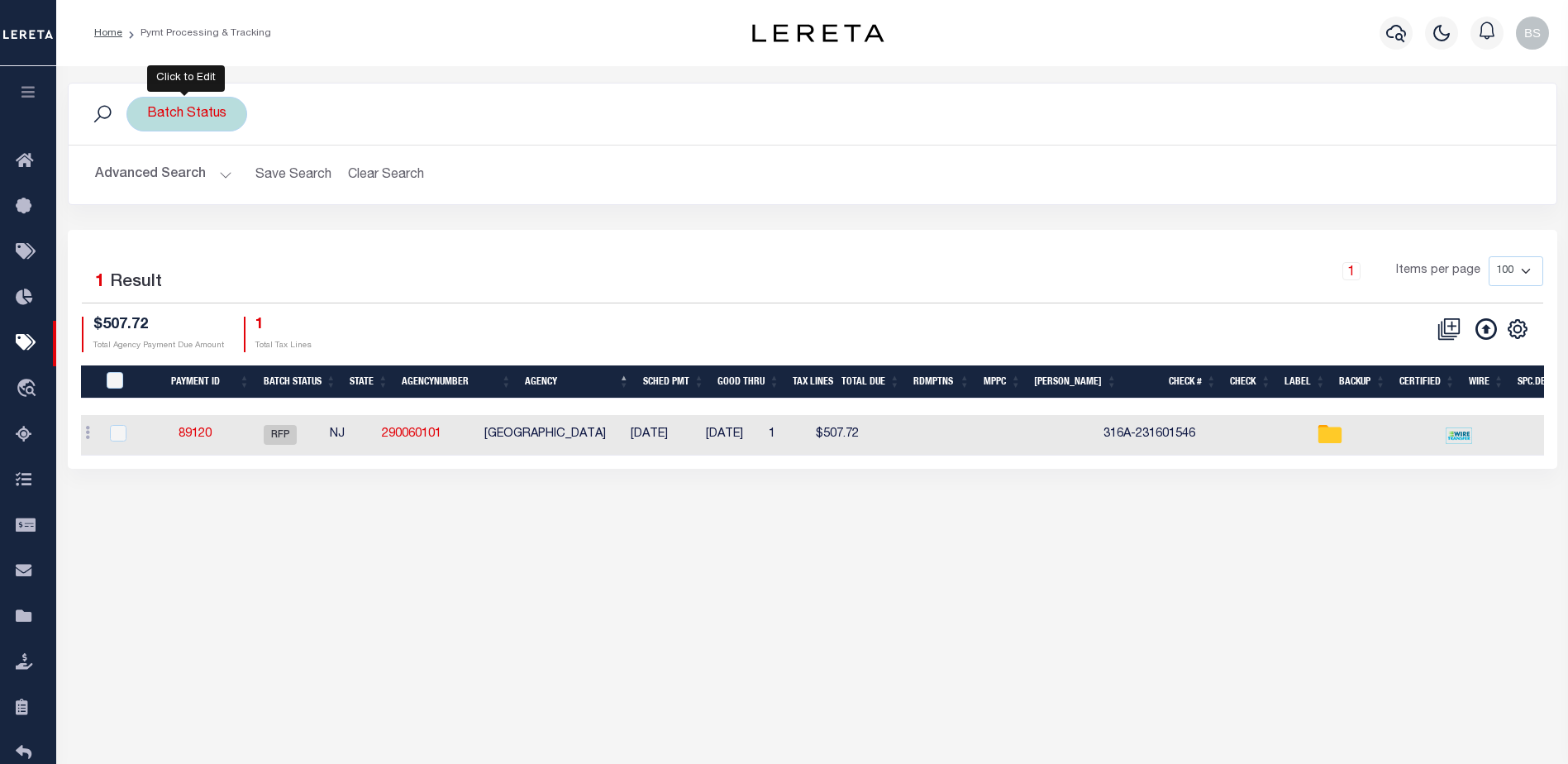
click at [199, 118] on div "Batch Status" at bounding box center [186, 114] width 121 height 35
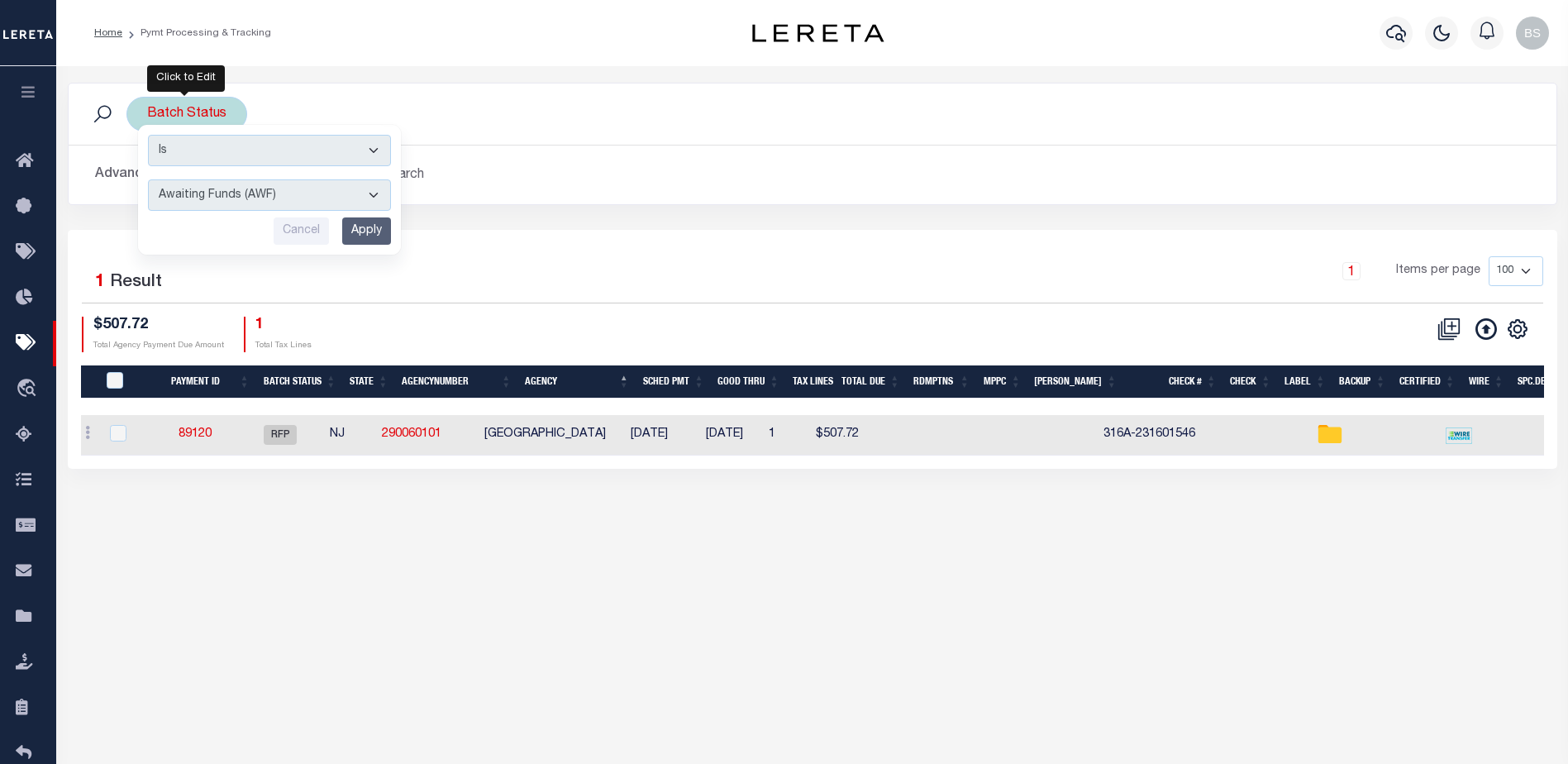
click at [371, 198] on select "Awaiting Funds (AWF) Cleared and Complete (CAC) New Check Needed (NCN) Payment …" at bounding box center [269, 195] width 243 height 31
select select "RFP"
click at [148, 180] on select "Awaiting Funds (AWF) Cleared and Complete (CAC) New Check Needed (NCN) Payment …" at bounding box center [269, 195] width 243 height 31
click at [365, 222] on input "Apply" at bounding box center [367, 231] width 49 height 27
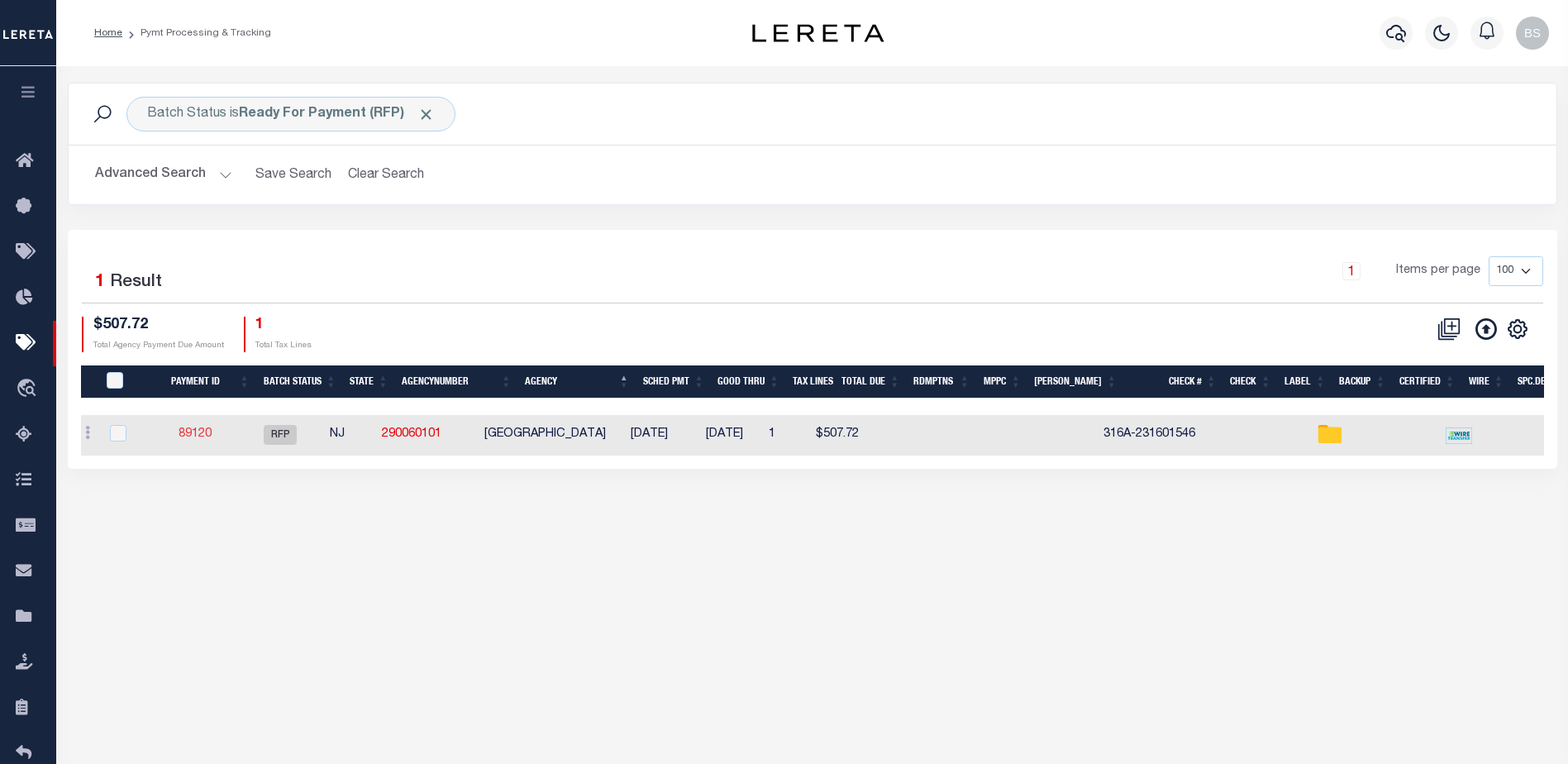
click at [206, 433] on link "89120" at bounding box center [195, 434] width 33 height 12
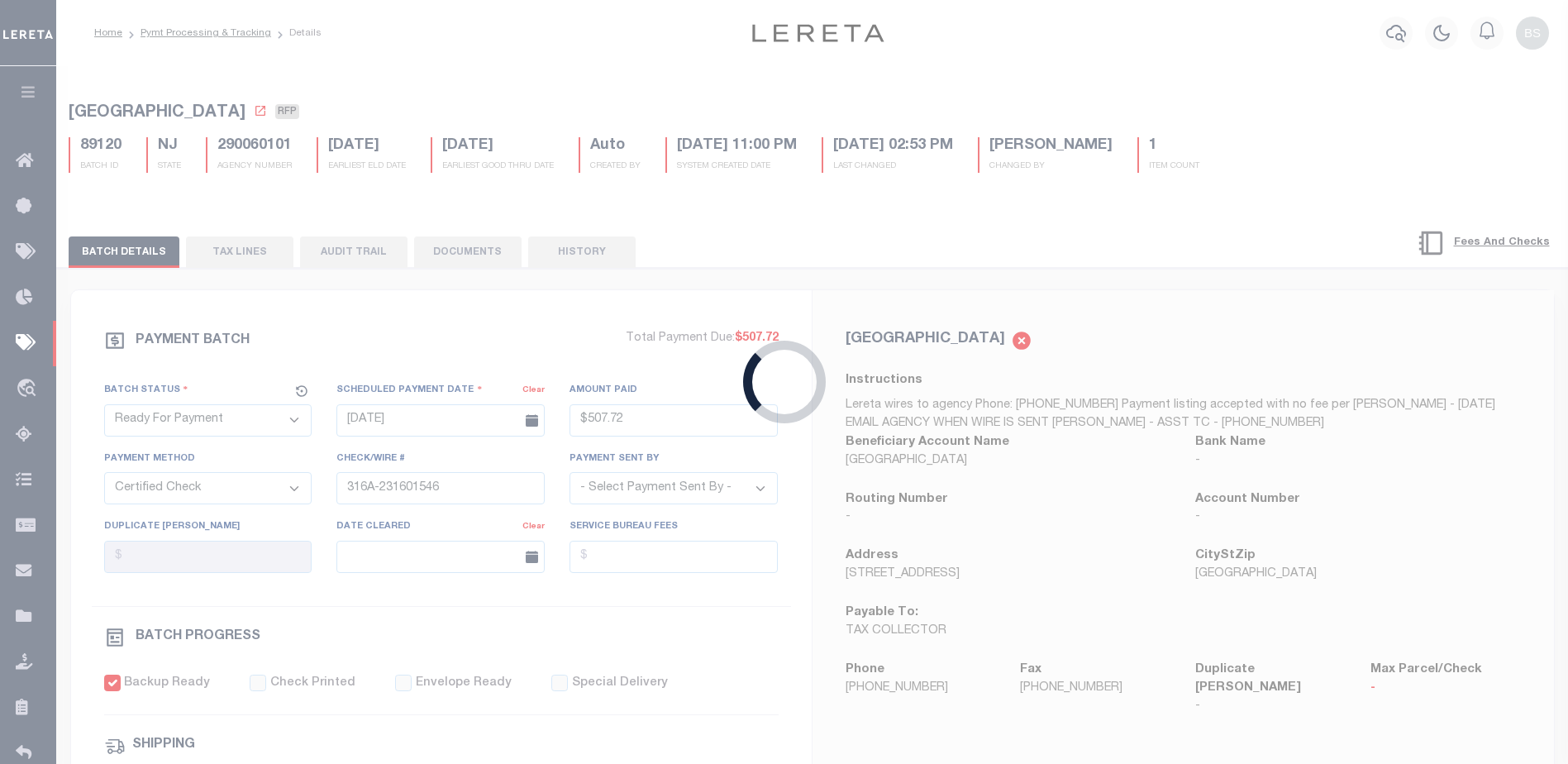
type input "$507.72"
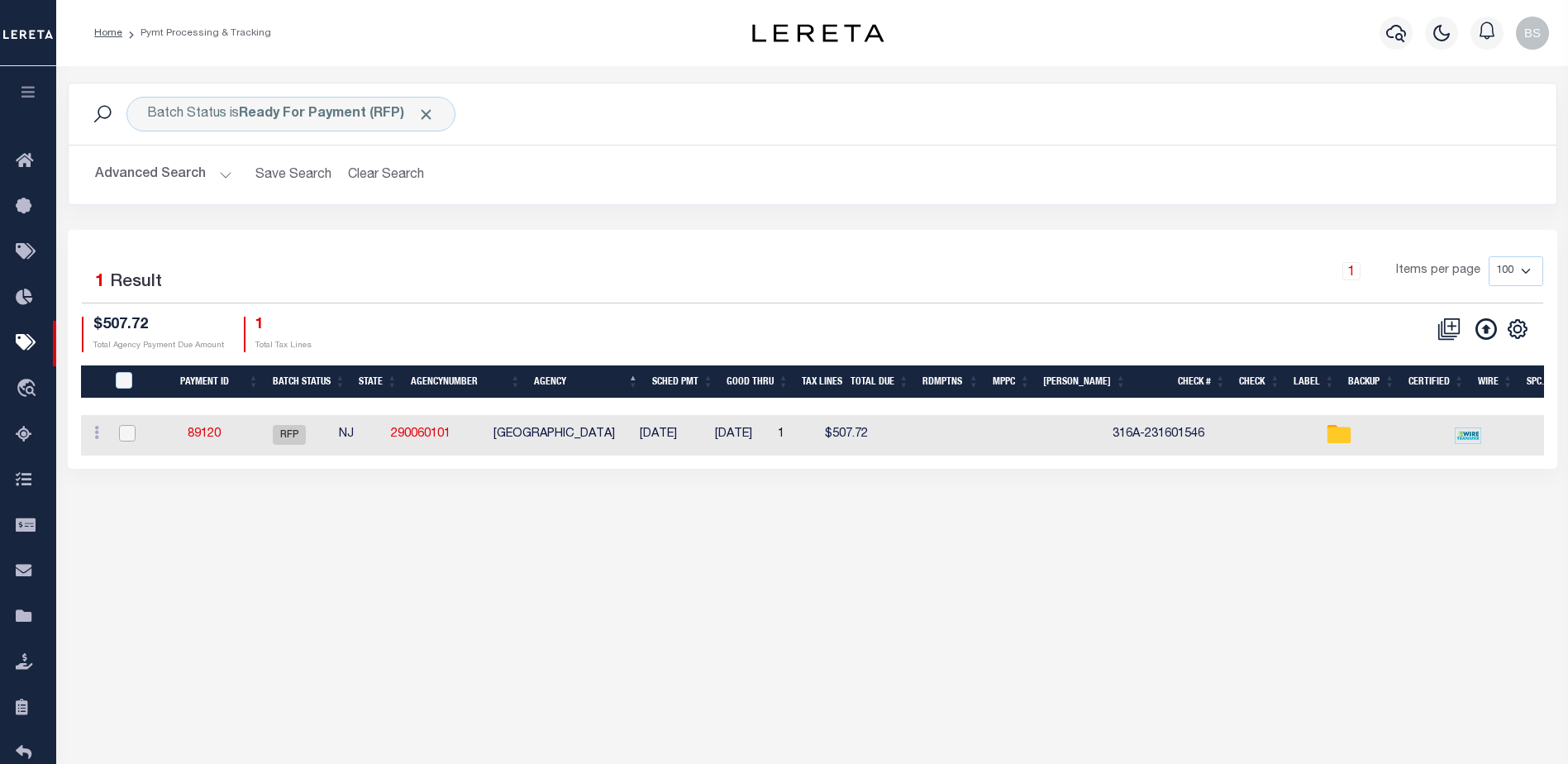
click at [131, 433] on input "checkbox" at bounding box center [127, 433] width 17 height 17
checkbox input "true"
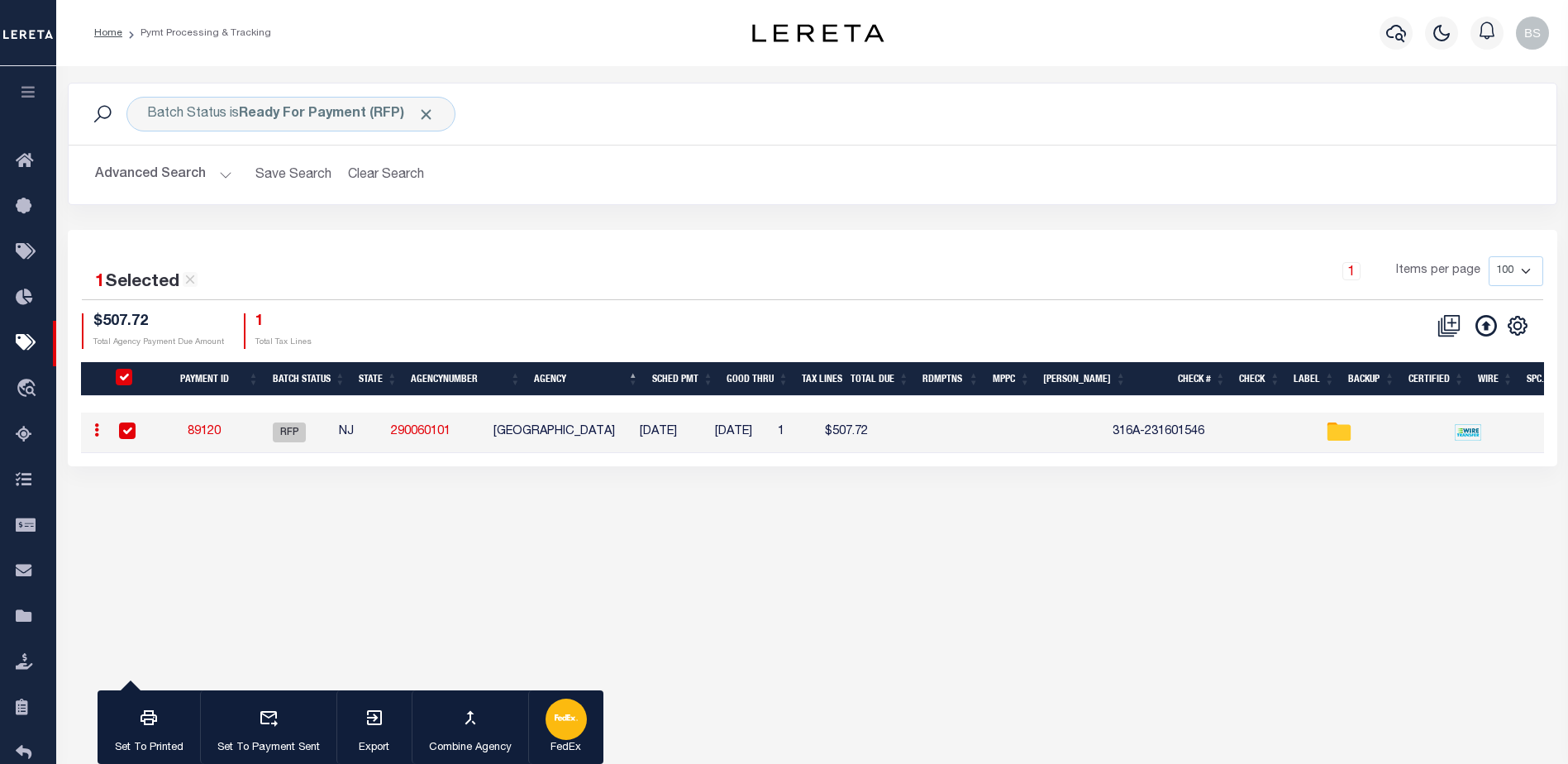
click at [555, 721] on icon "button" at bounding box center [561, 718] width 13 height 7
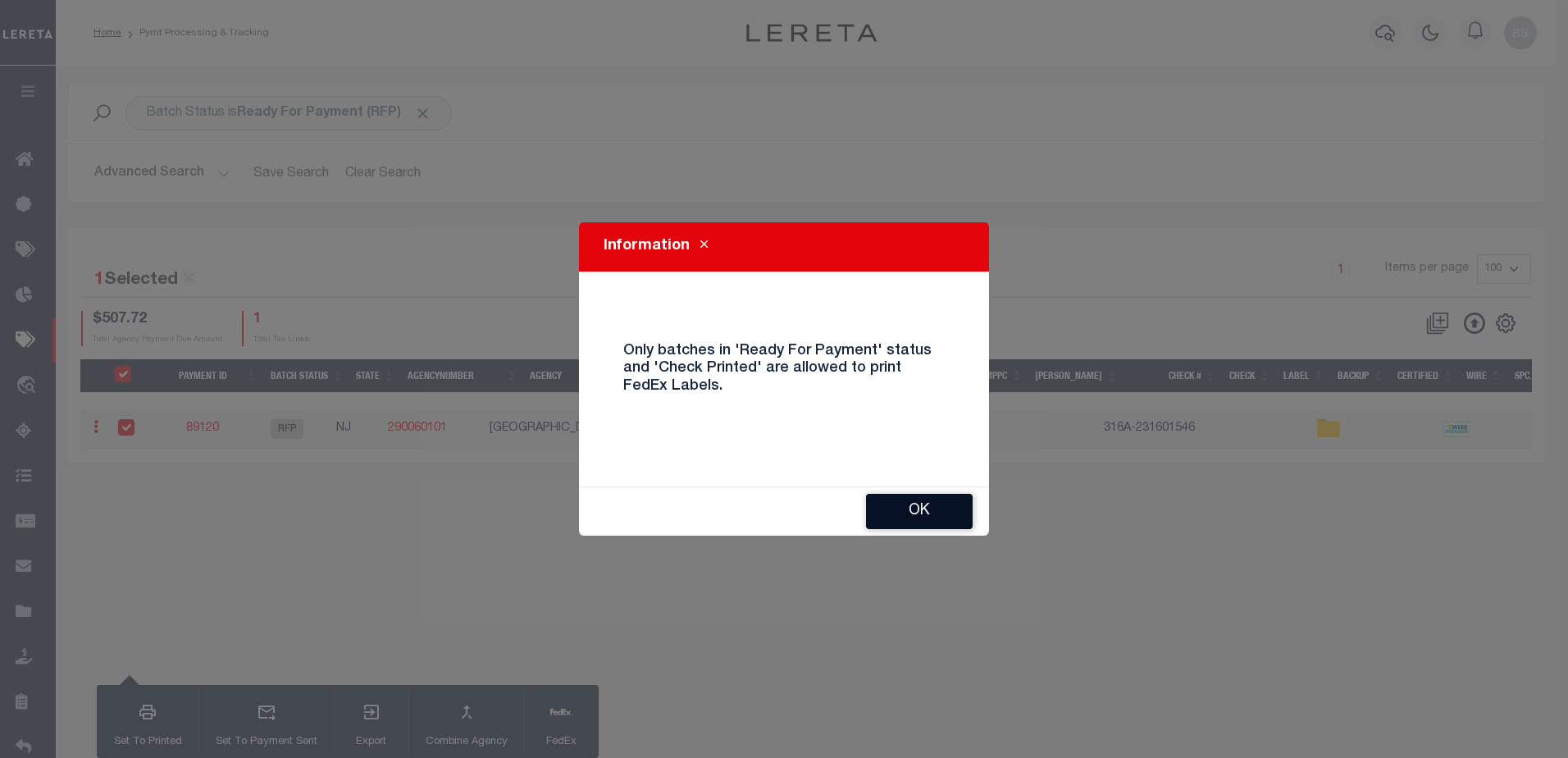
click at [936, 509] on button "OK" at bounding box center [919, 511] width 106 height 35
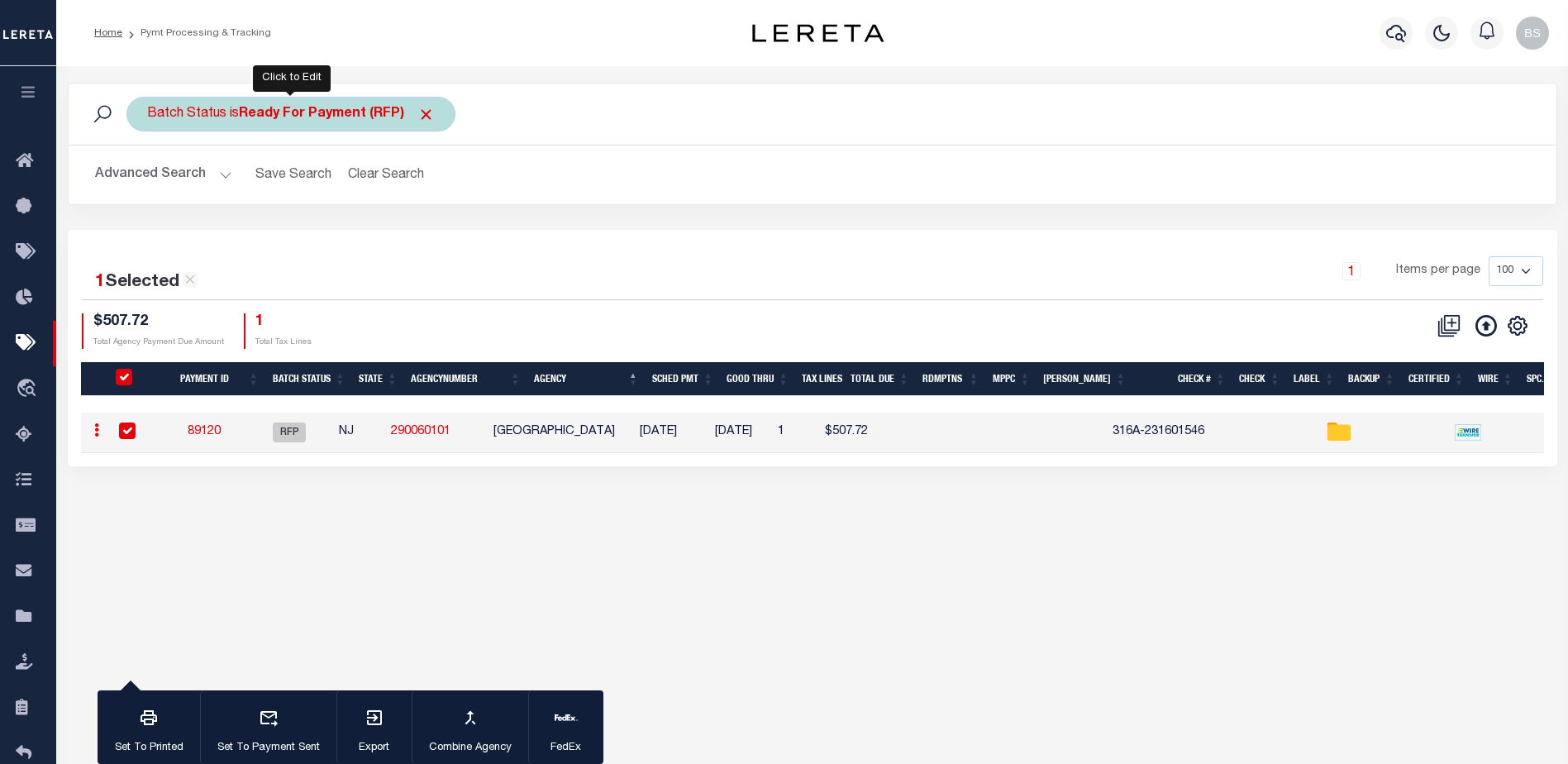
click at [367, 114] on b "Ready For Payment (RFP)" at bounding box center [337, 114] width 196 height 13
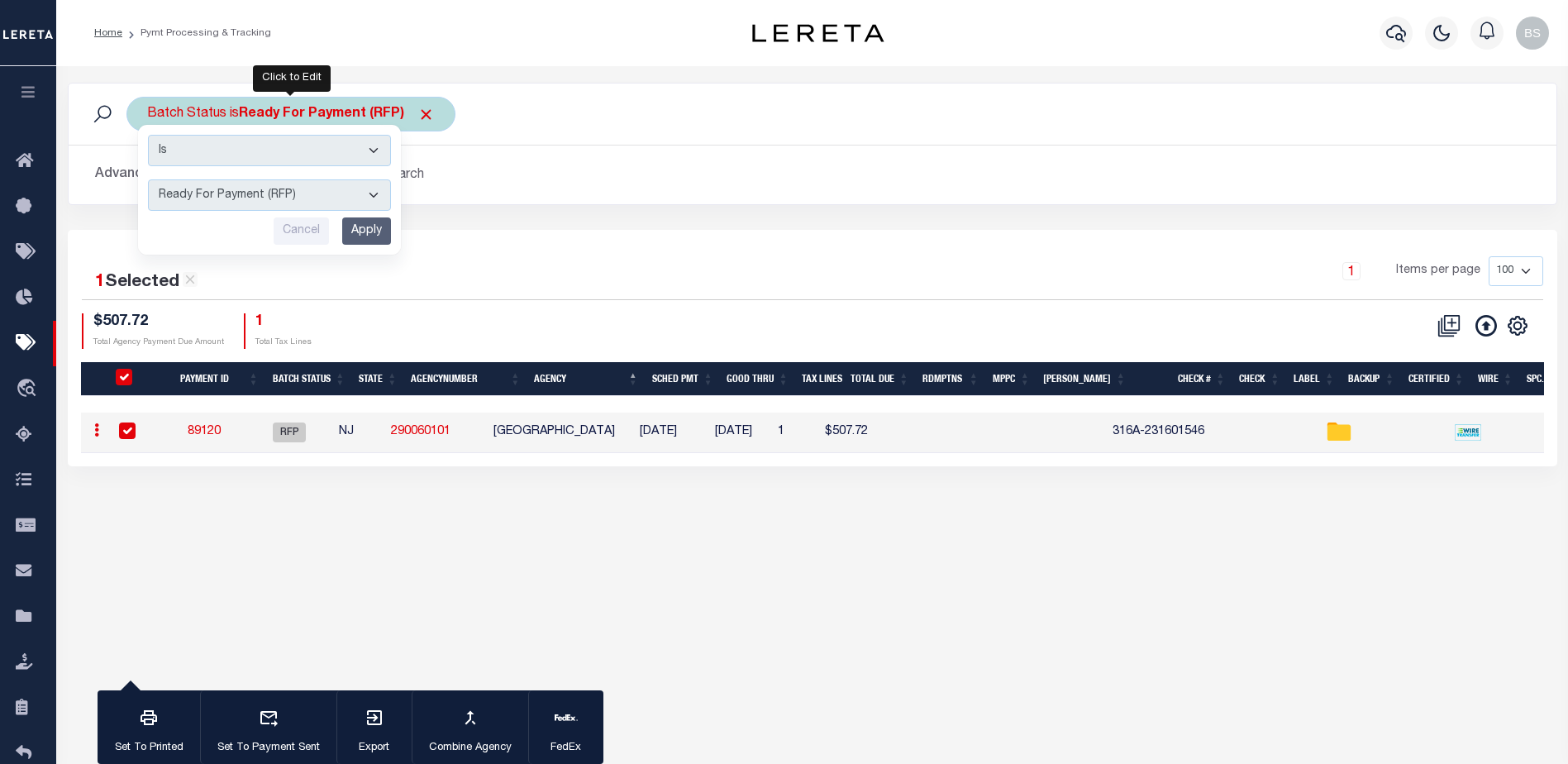
click at [372, 196] on select "Awaiting Funds (AWF) Cleared and Complete (CAC) New Check Needed (NCN) Payment …" at bounding box center [269, 195] width 243 height 31
select select "SFP"
click at [148, 180] on select "Awaiting Funds (AWF) Cleared and Complete (CAC) New Check Needed (NCN) Payment …" at bounding box center [269, 195] width 243 height 31
click at [359, 234] on input "Apply" at bounding box center [367, 231] width 49 height 27
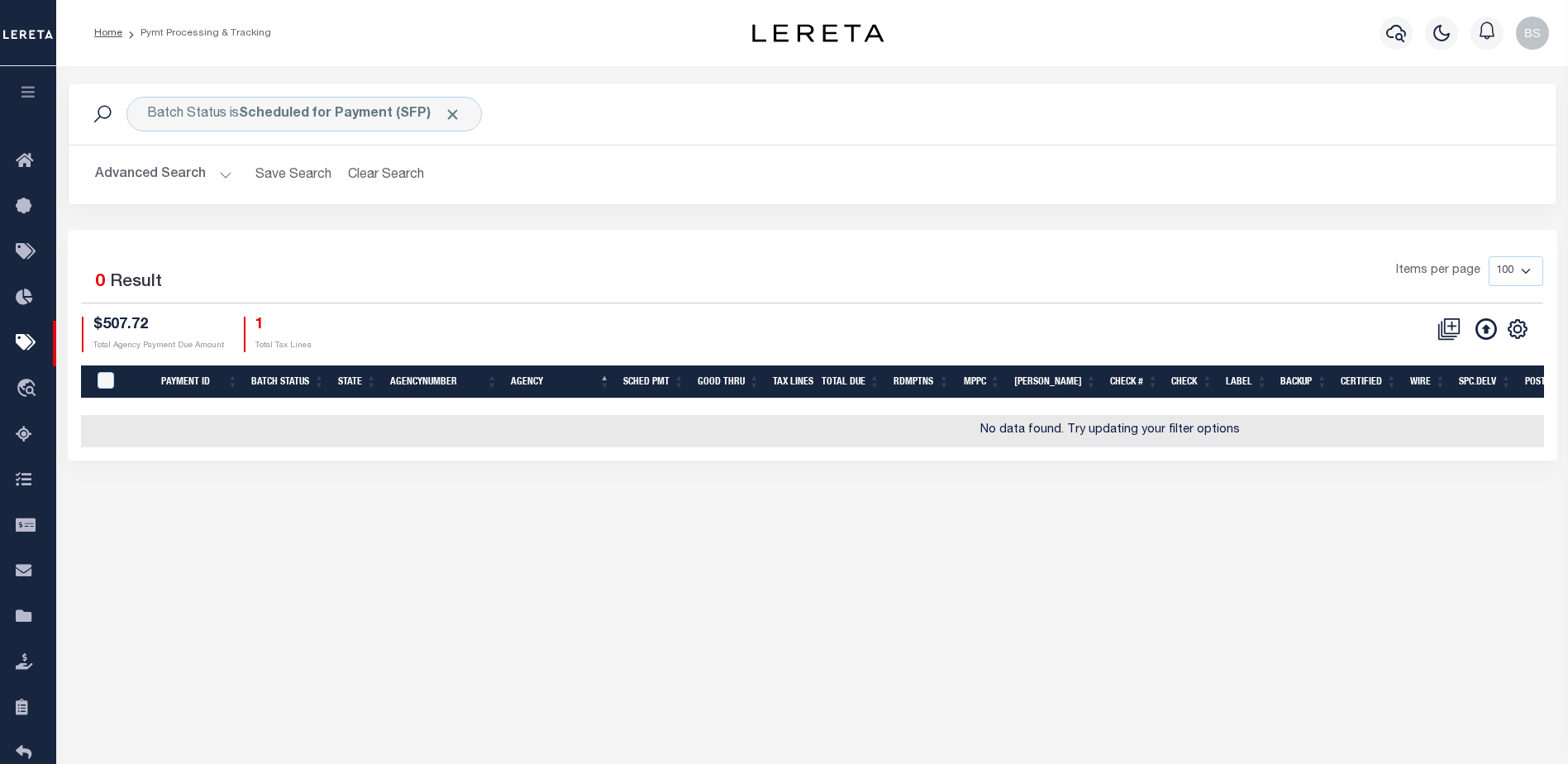
click at [229, 175] on h2 "Advanced Search Save Search Clear Search PayeeSearchTable_dynamictable_____Defa…" at bounding box center [812, 175] width 1462 height 32
click at [221, 172] on button "Advanced Search" at bounding box center [164, 175] width 137 height 32
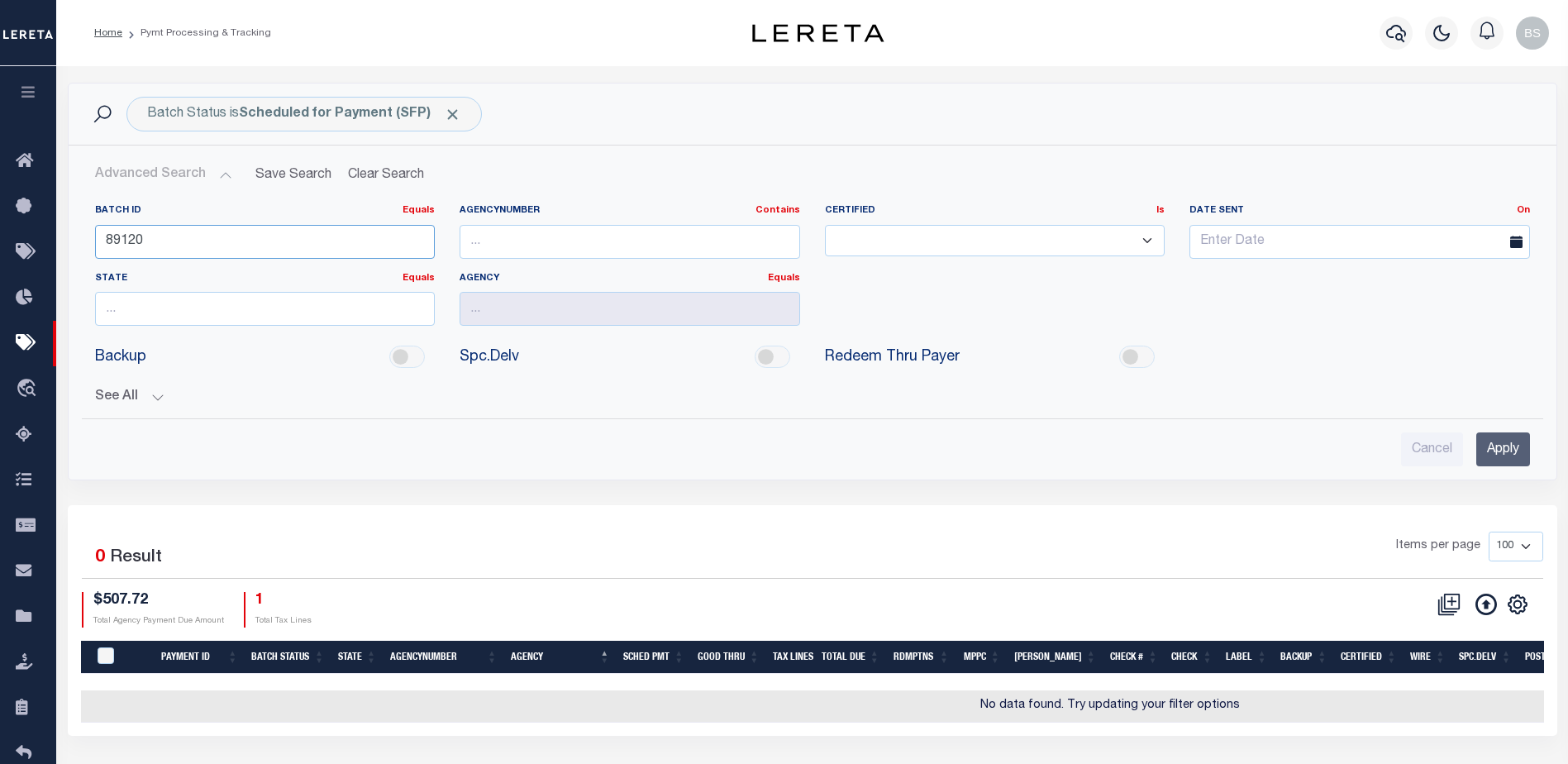
click at [196, 238] on input "89120" at bounding box center [266, 242] width 341 height 34
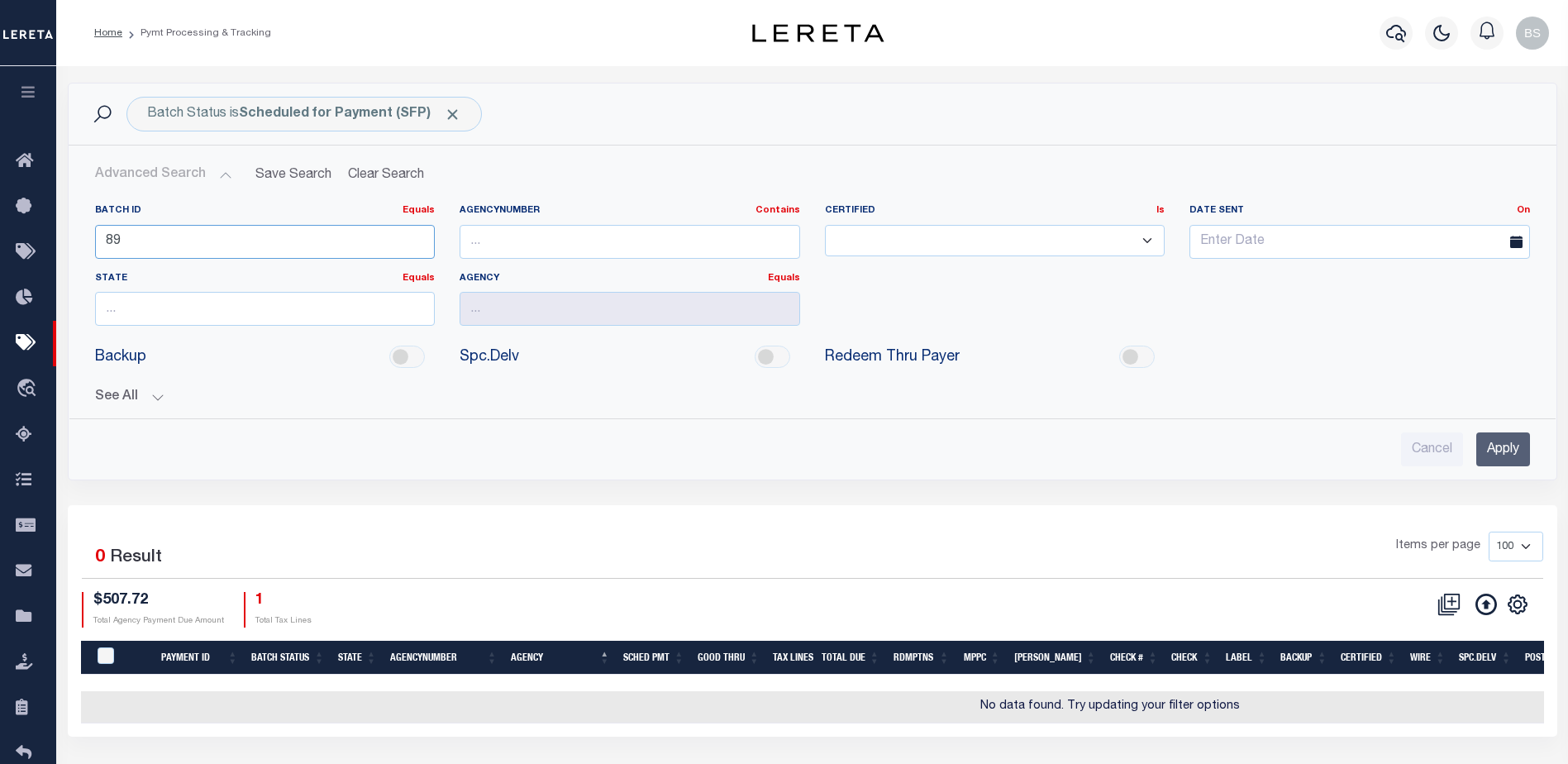
type input "8"
click at [1507, 445] on input "Apply" at bounding box center [1504, 449] width 54 height 34
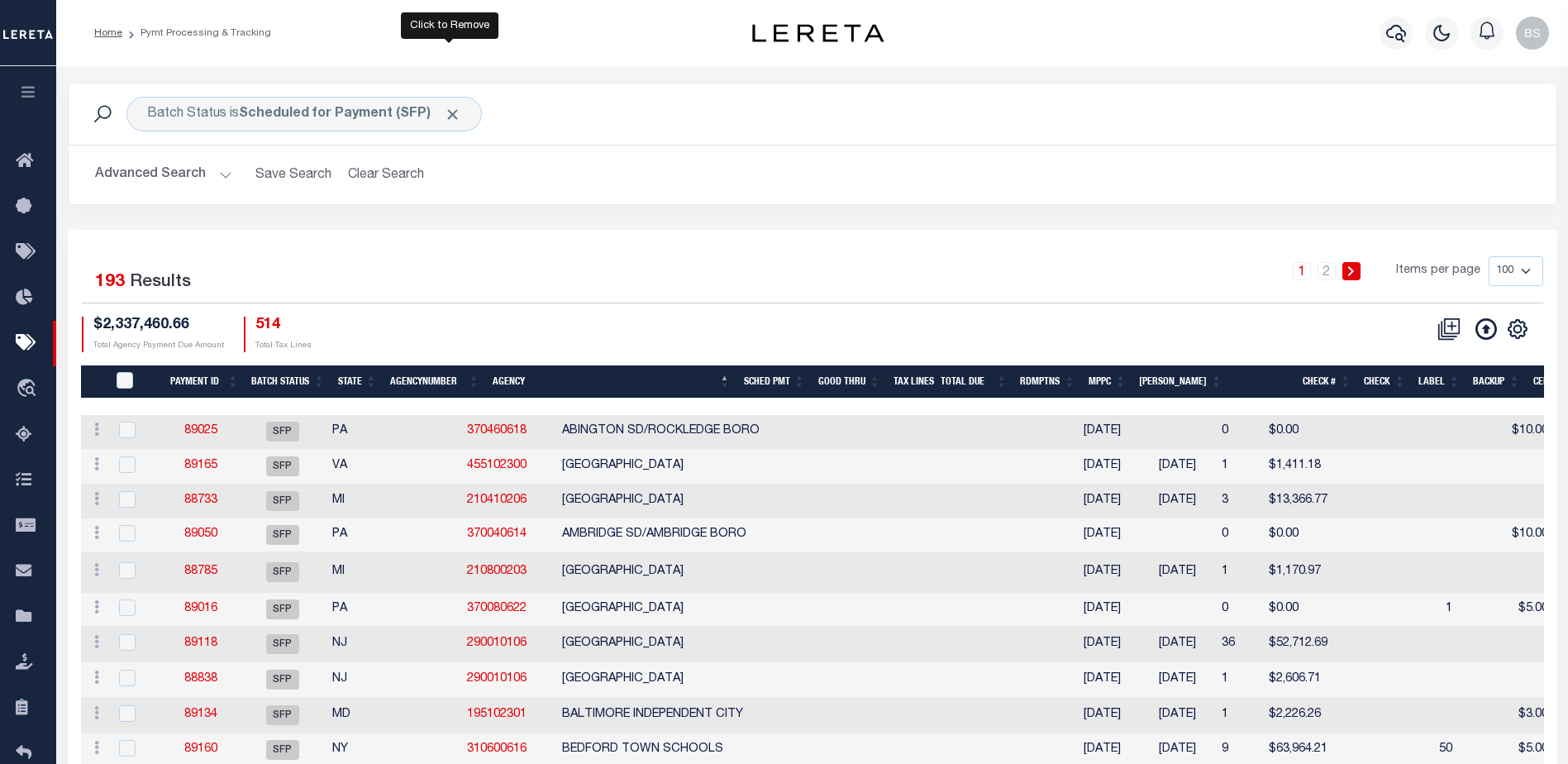
click at [450, 118] on span "Click to Remove" at bounding box center [452, 114] width 18 height 18
click at [224, 171] on button "Advanced Search" at bounding box center [164, 175] width 137 height 32
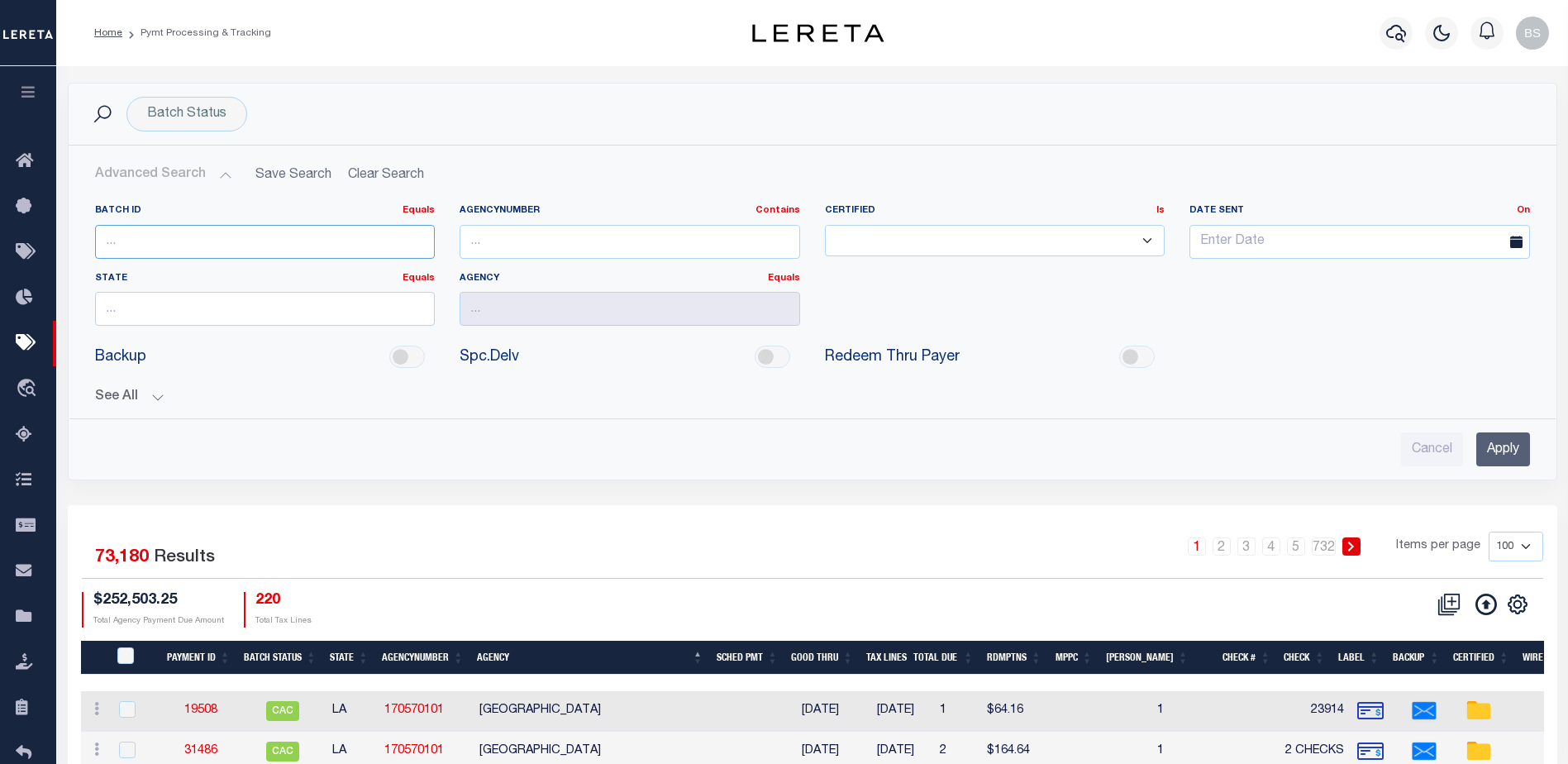
click at [182, 234] on input "number" at bounding box center [266, 242] width 341 height 34
type input "89107"
click at [1487, 437] on input "Apply" at bounding box center [1504, 449] width 54 height 34
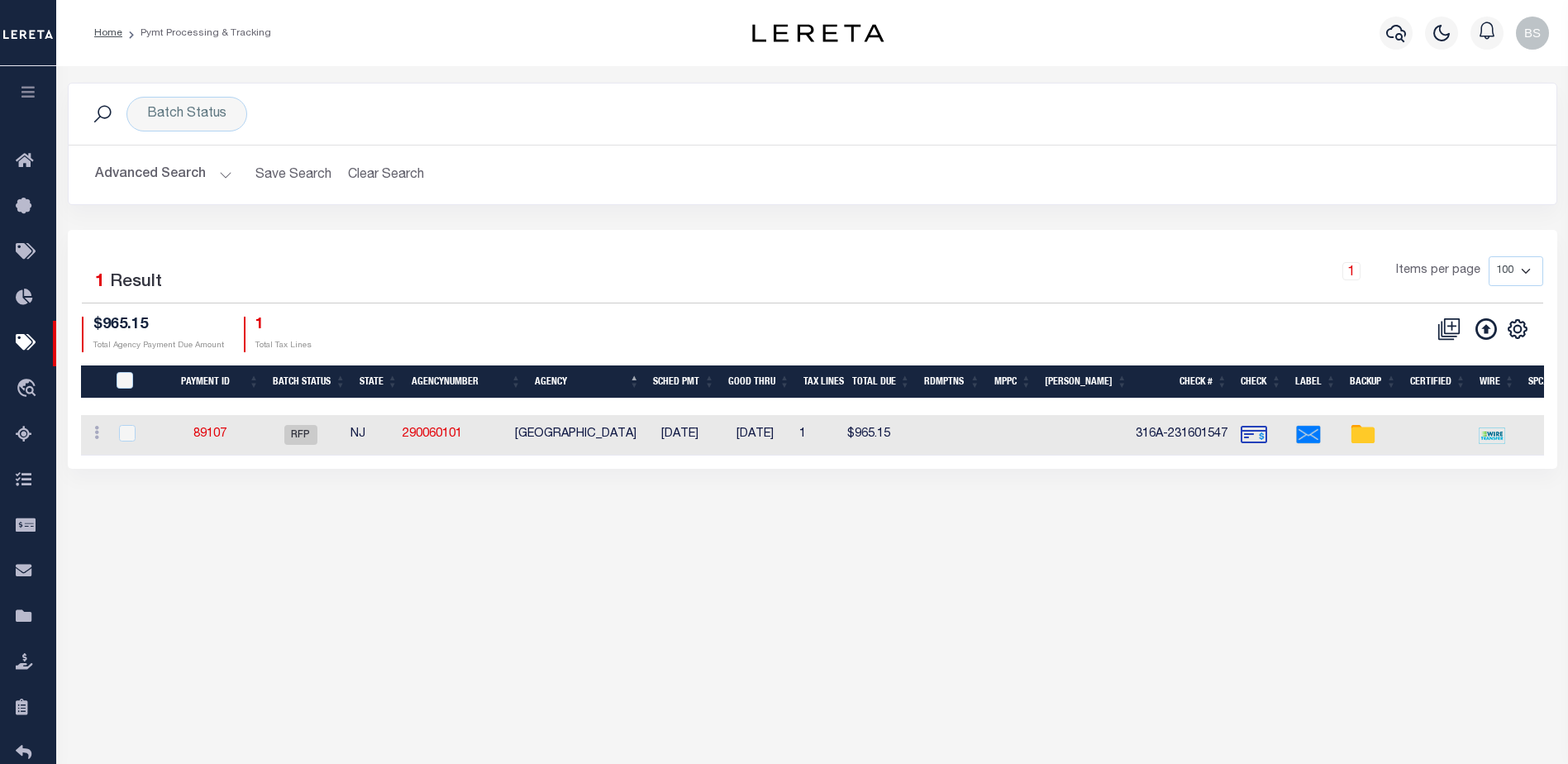
click at [772, 169] on h2 "Advanced Search Save Search Clear Search PayeeSearchTable_dynamictable_____Defa…" at bounding box center [812, 175] width 1462 height 32
type input "$507.72"
checkbox input "true"
select select "FDX"
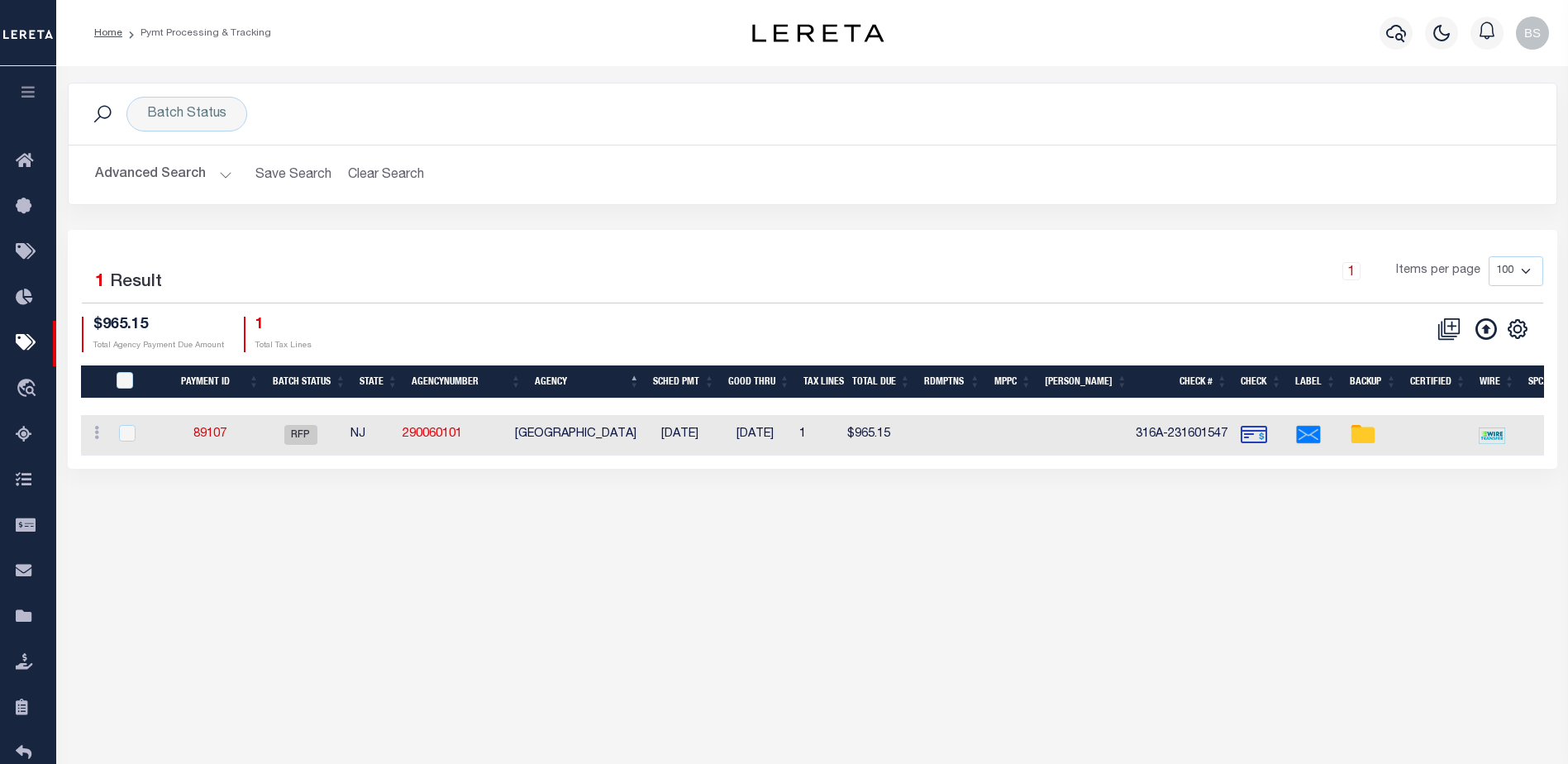
type input "09/05/2025"
type input "884149272963"
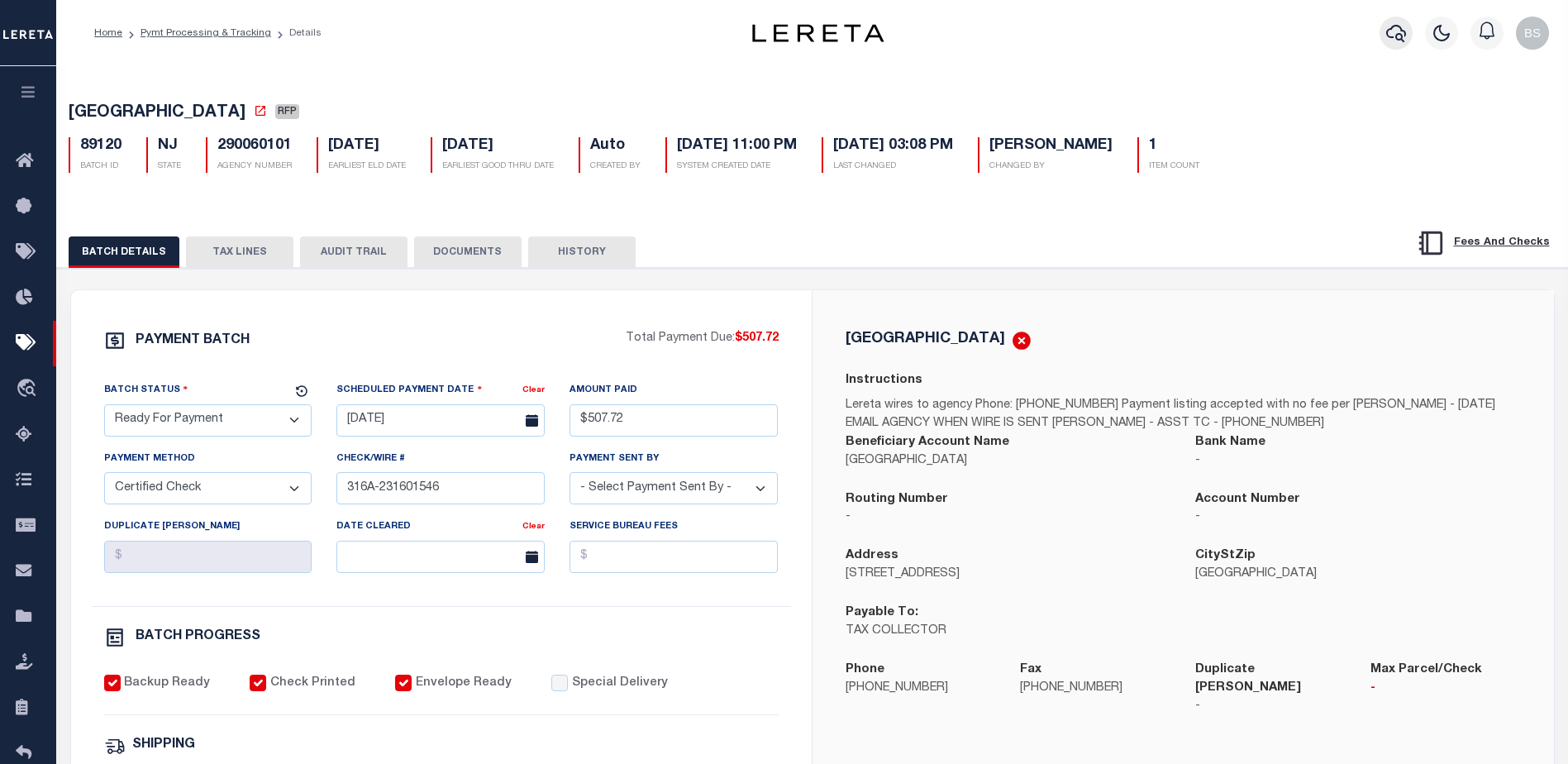
click at [1397, 30] on icon "button" at bounding box center [1397, 33] width 20 height 20
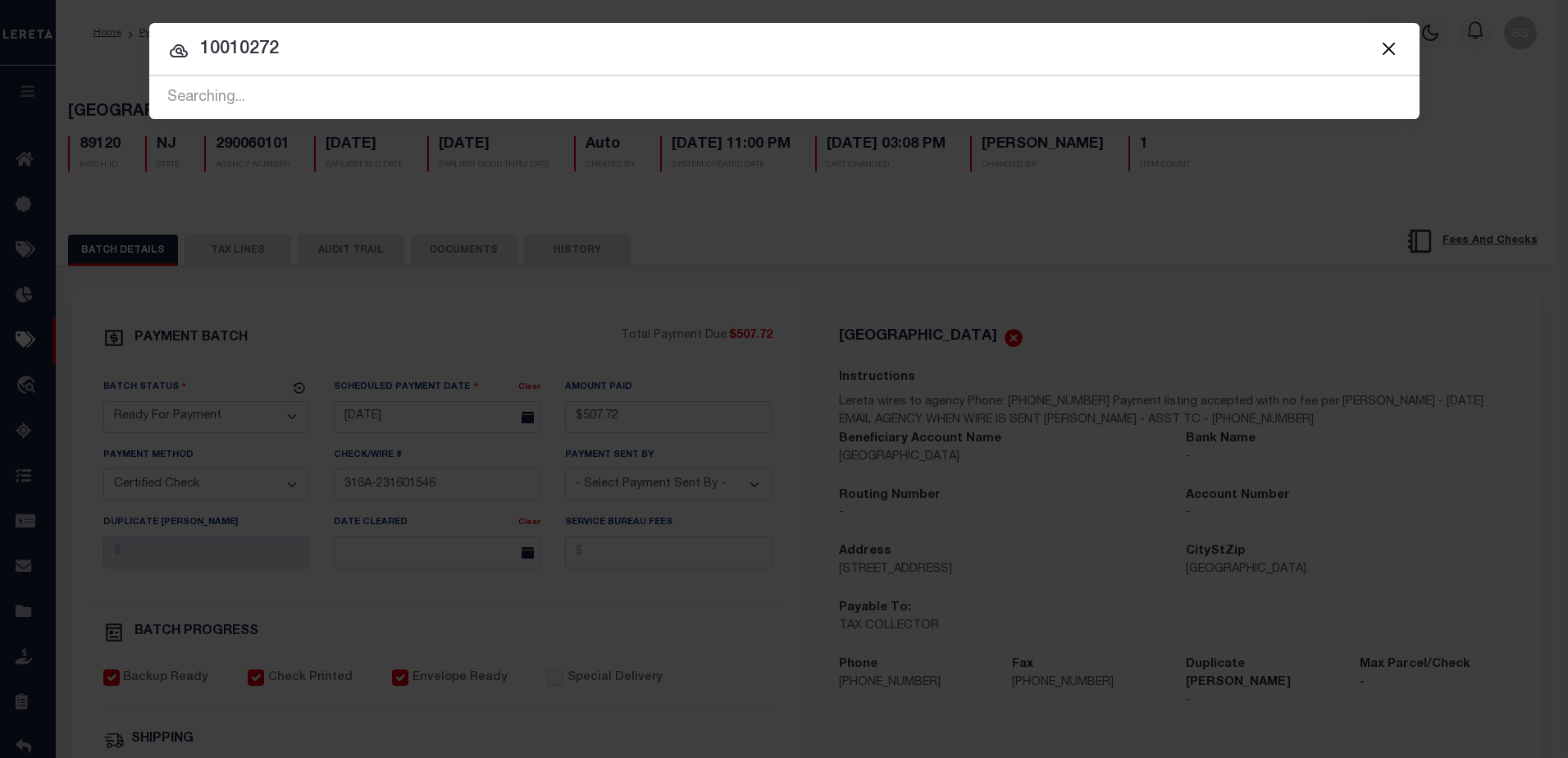
type input "10010272"
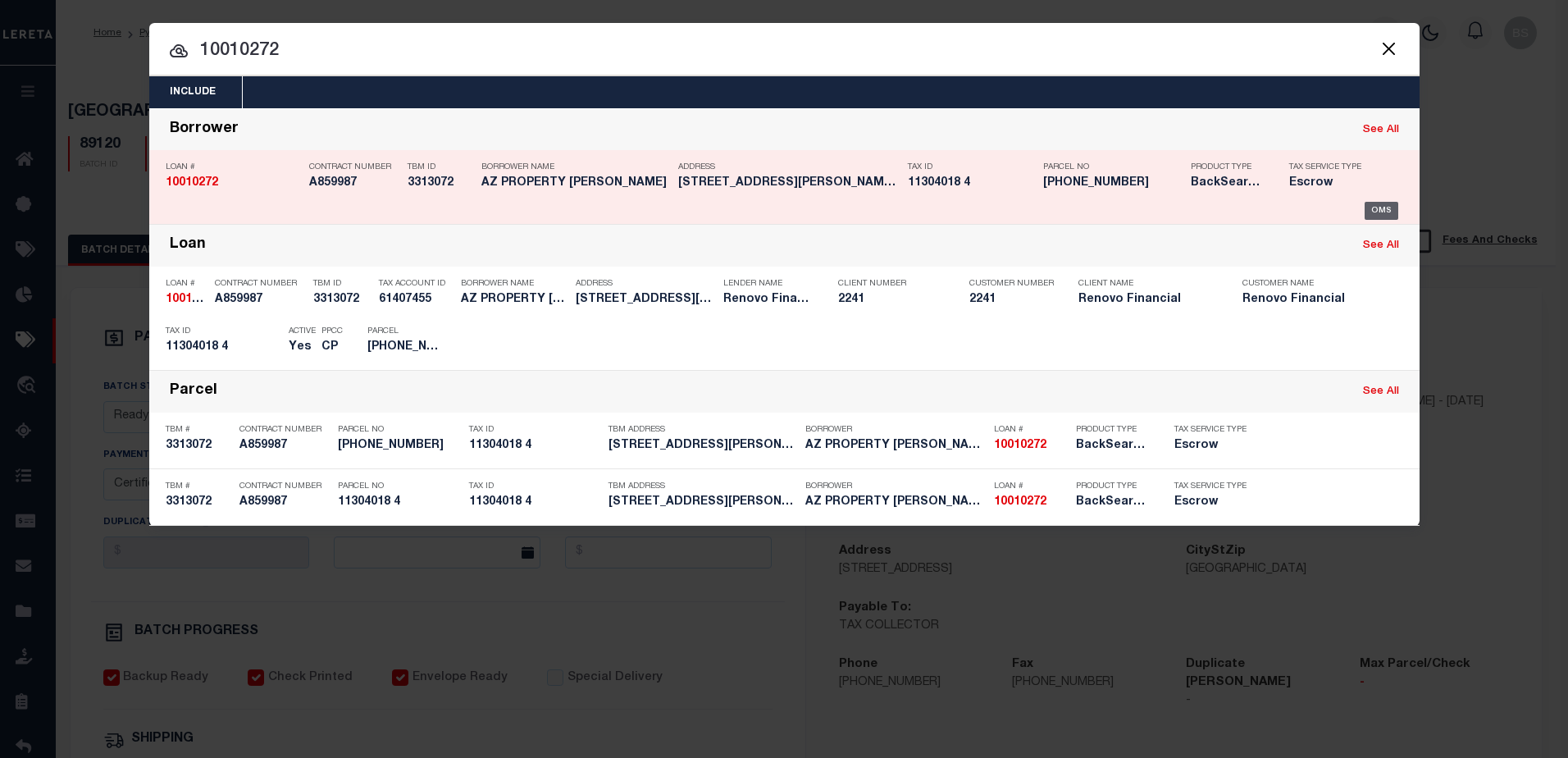
click at [1386, 214] on div "OMS" at bounding box center [1381, 211] width 33 height 18
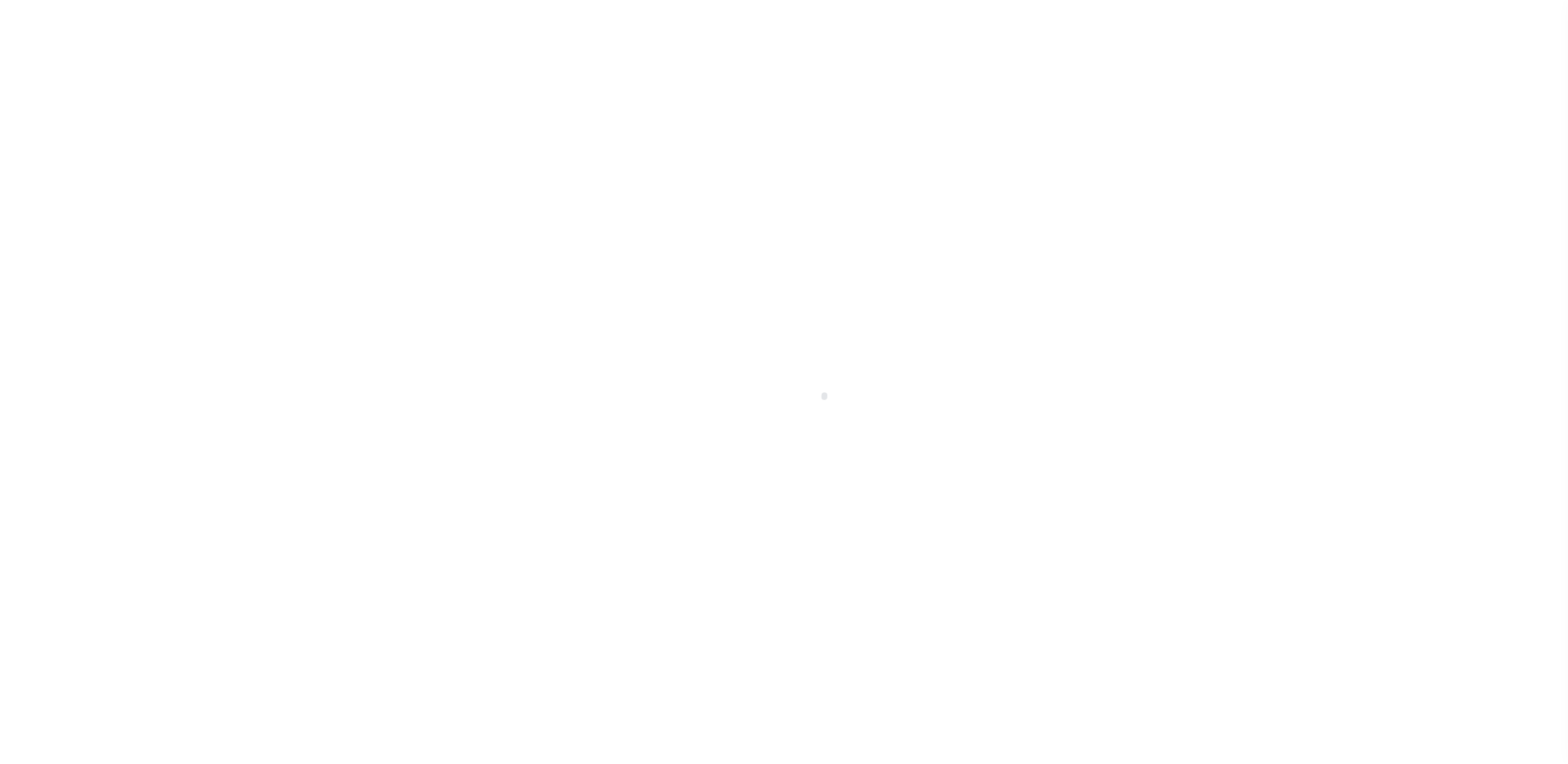
select select "25067"
select select "Escrow"
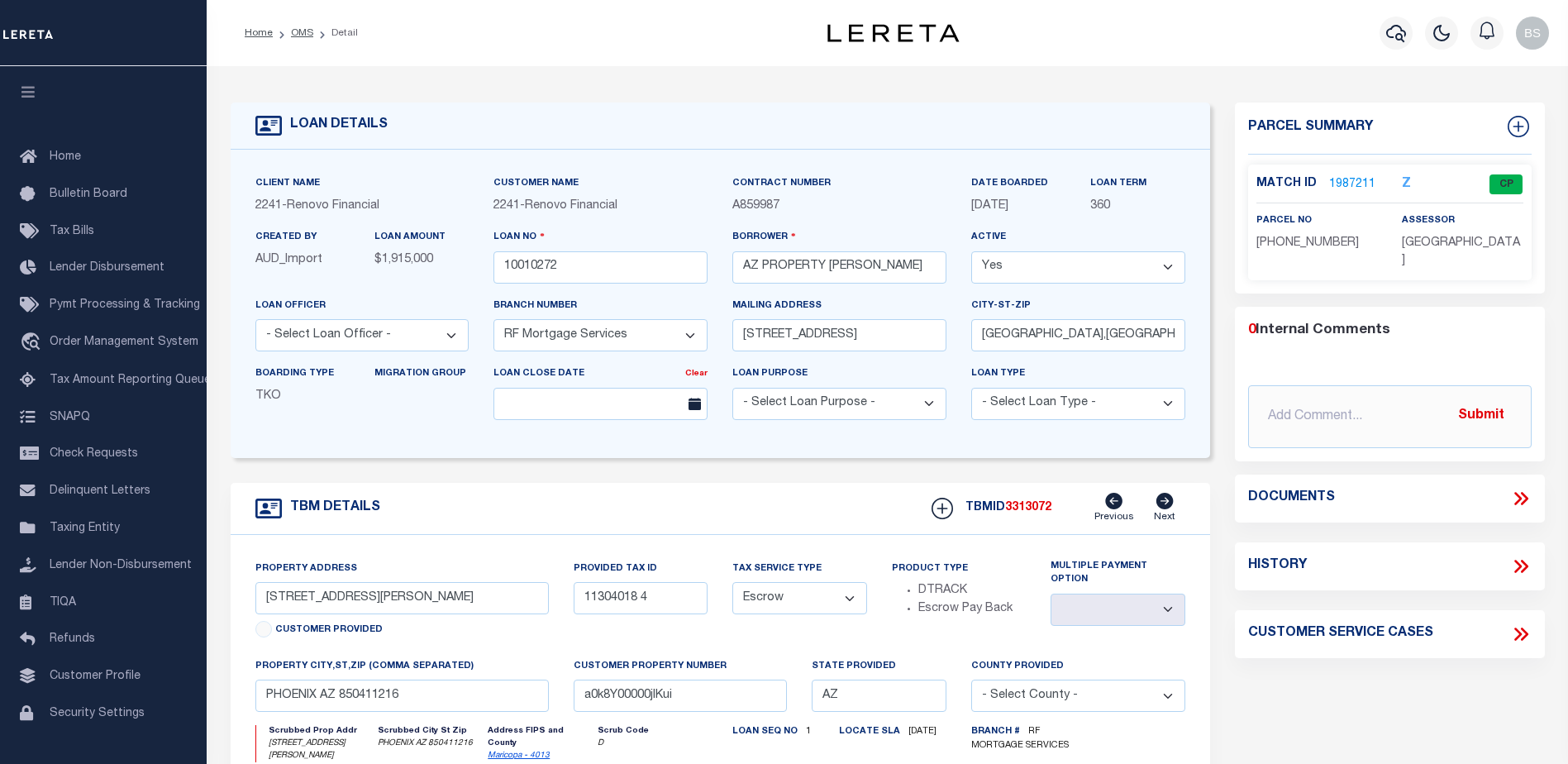
click at [1344, 184] on link "1987211" at bounding box center [1352, 185] width 46 height 18
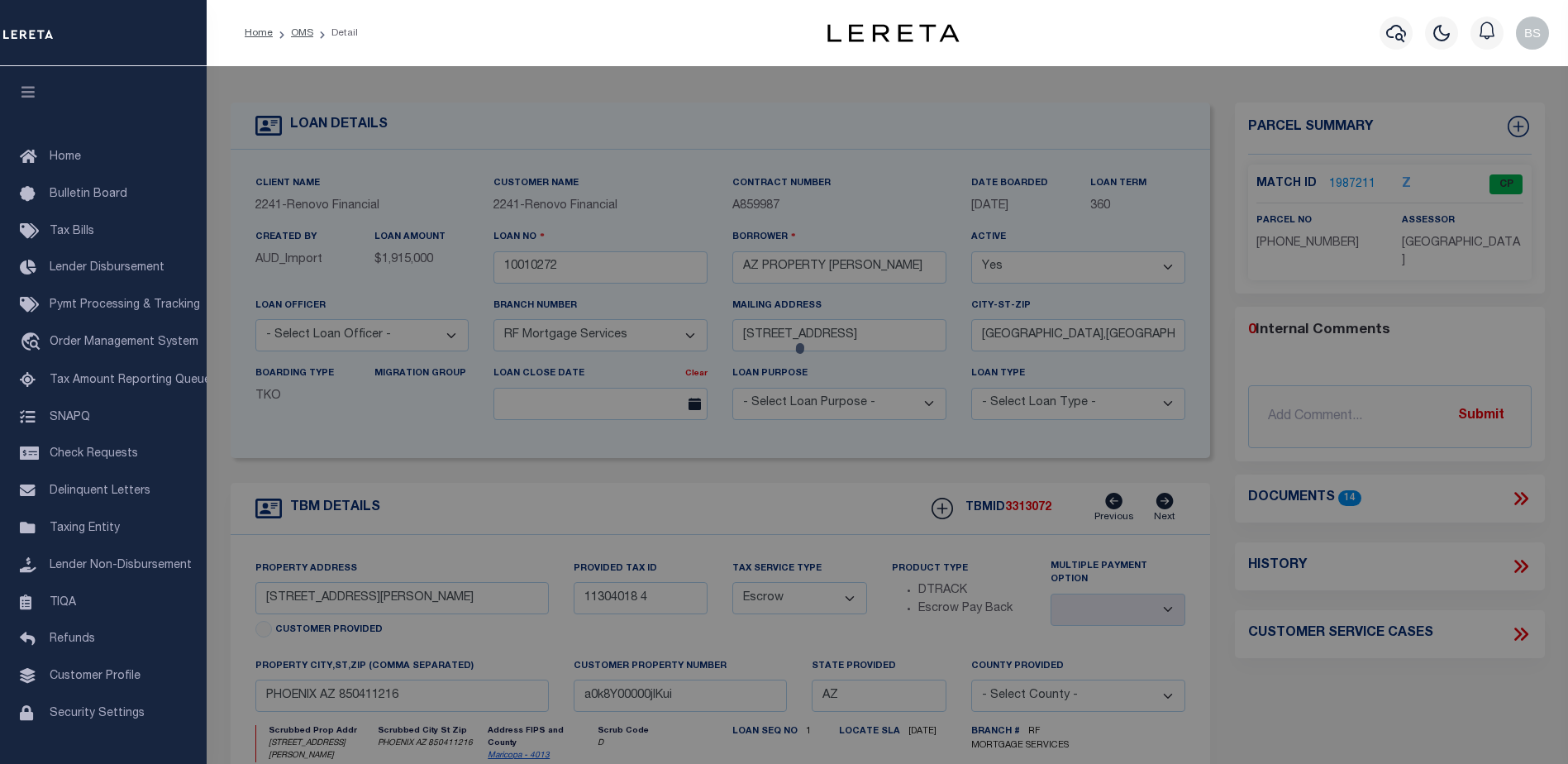
checkbox input "false"
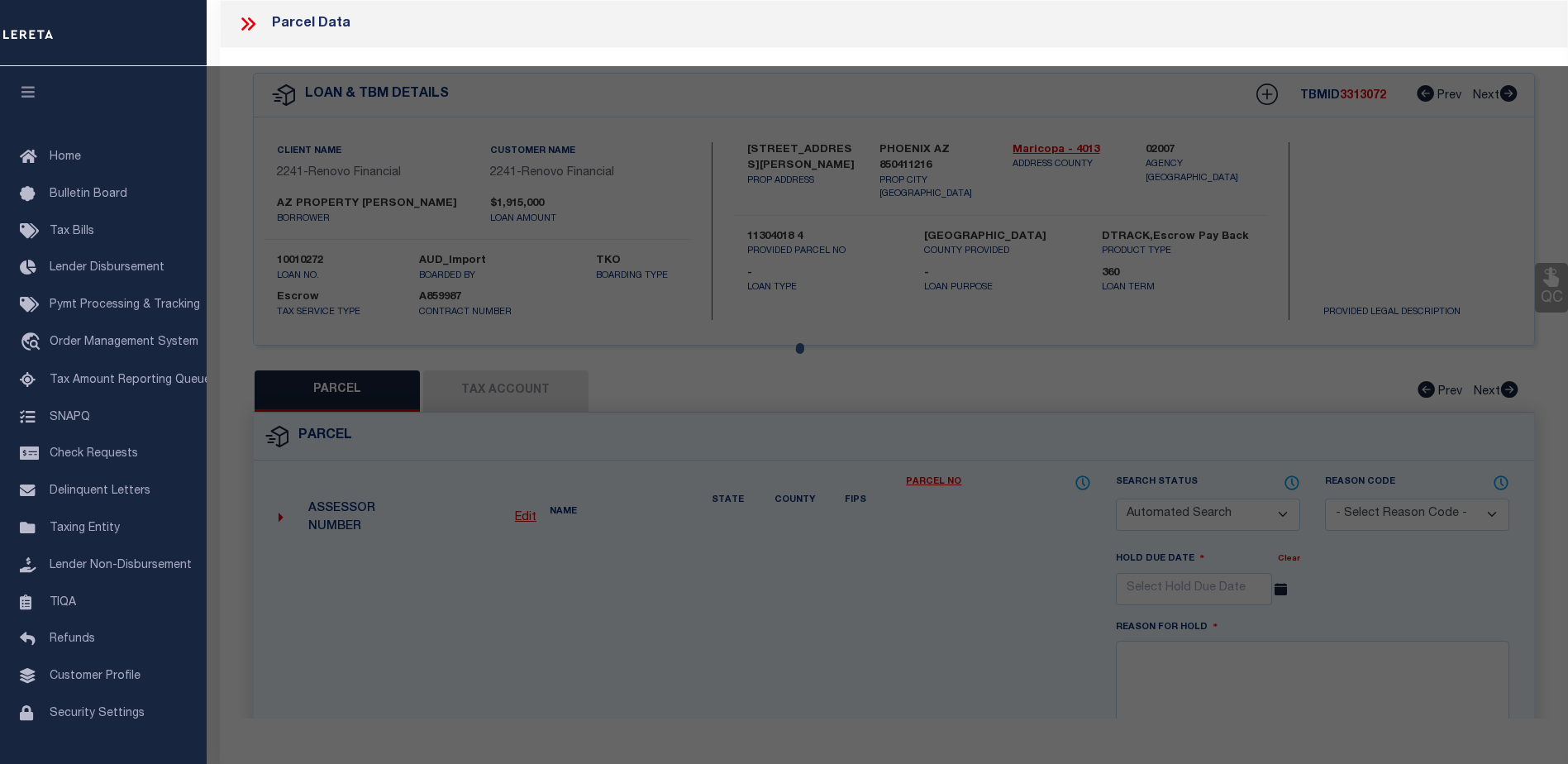
select select "CP"
type input "[PERSON_NAME] ENTERPRISES LLC"
select select "AGW"
select select
type input "[STREET_ADDRESS][PERSON_NAME]"
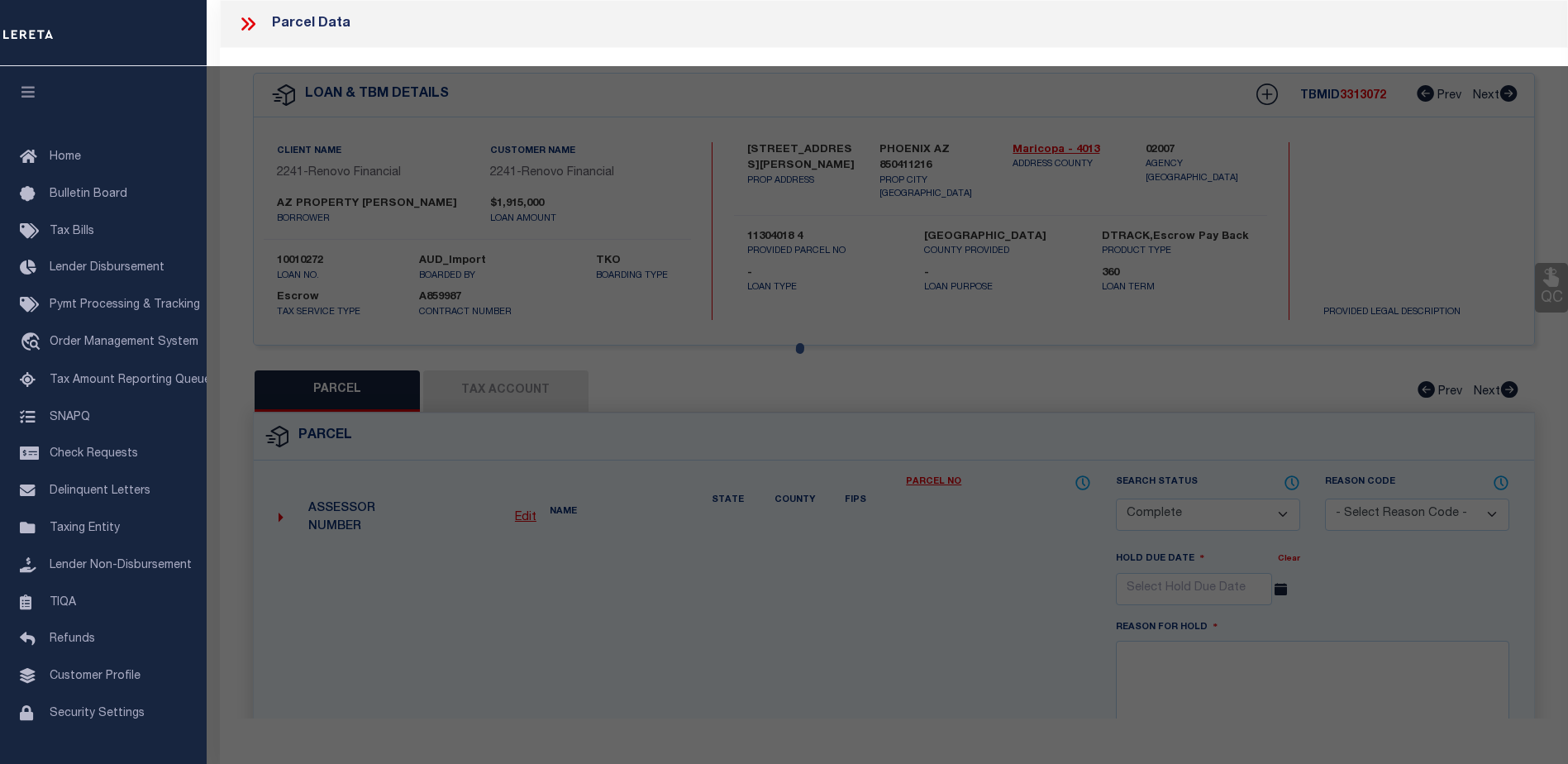
checkbox input "false"
type input "PHOENIX AZ 85041"
type textarea "[GEOGRAPHIC_DATA] TR A S 180 OF N 320"
type textarea "Tax Id Special Project"
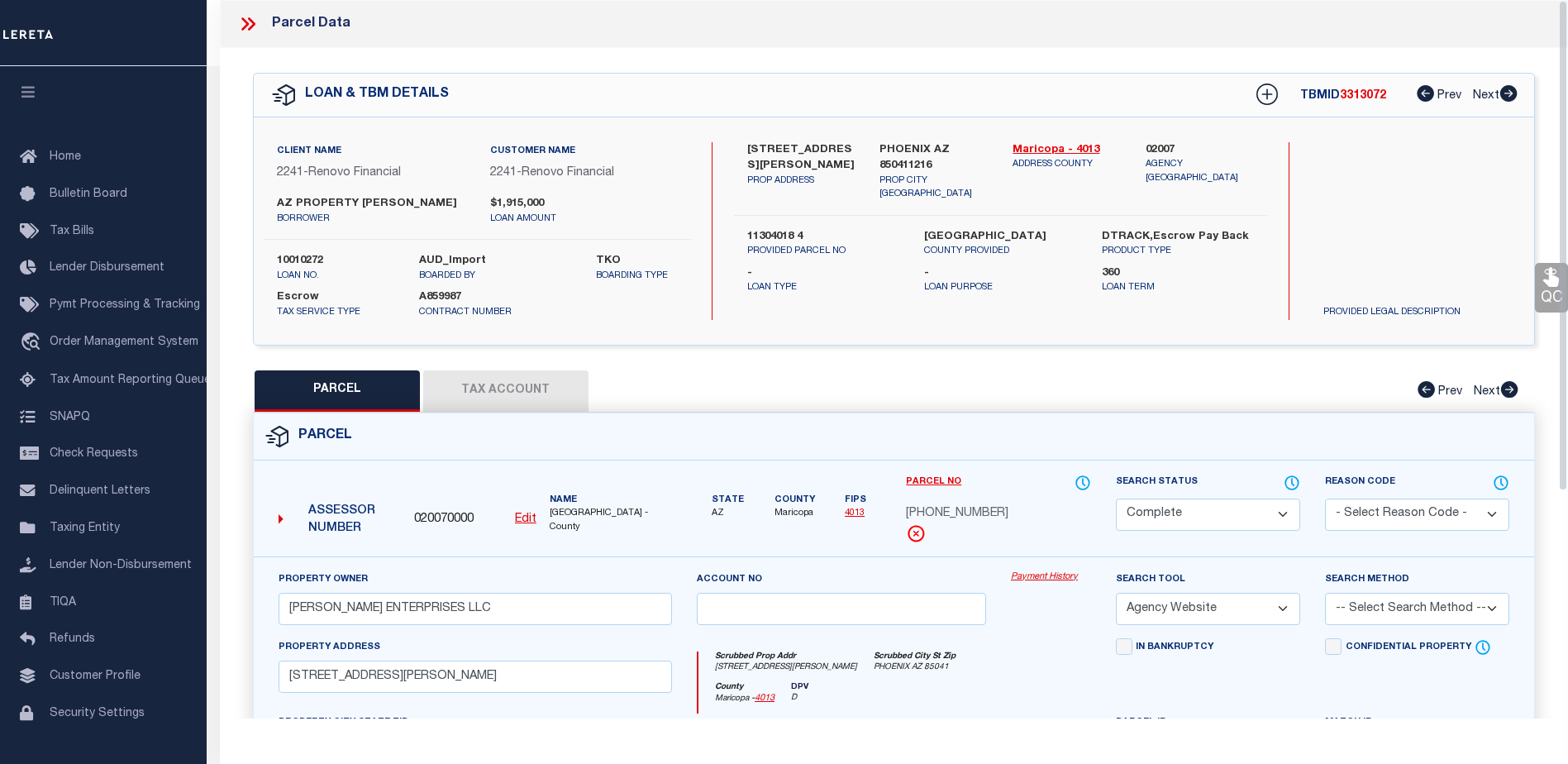
click at [1044, 574] on link "Payment History" at bounding box center [1051, 577] width 80 height 14
